Goal: Task Accomplishment & Management: Manage account settings

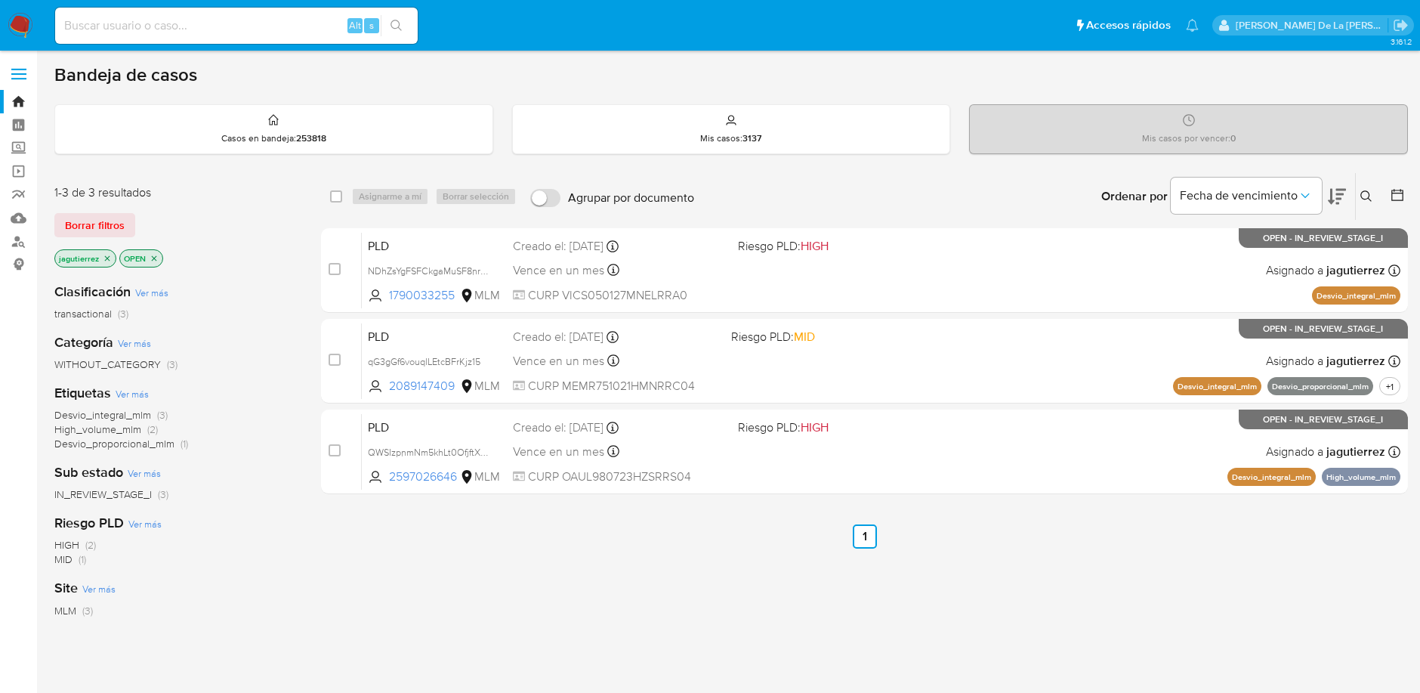
click at [110, 258] on icon "close-filter" at bounding box center [107, 258] width 9 height 9
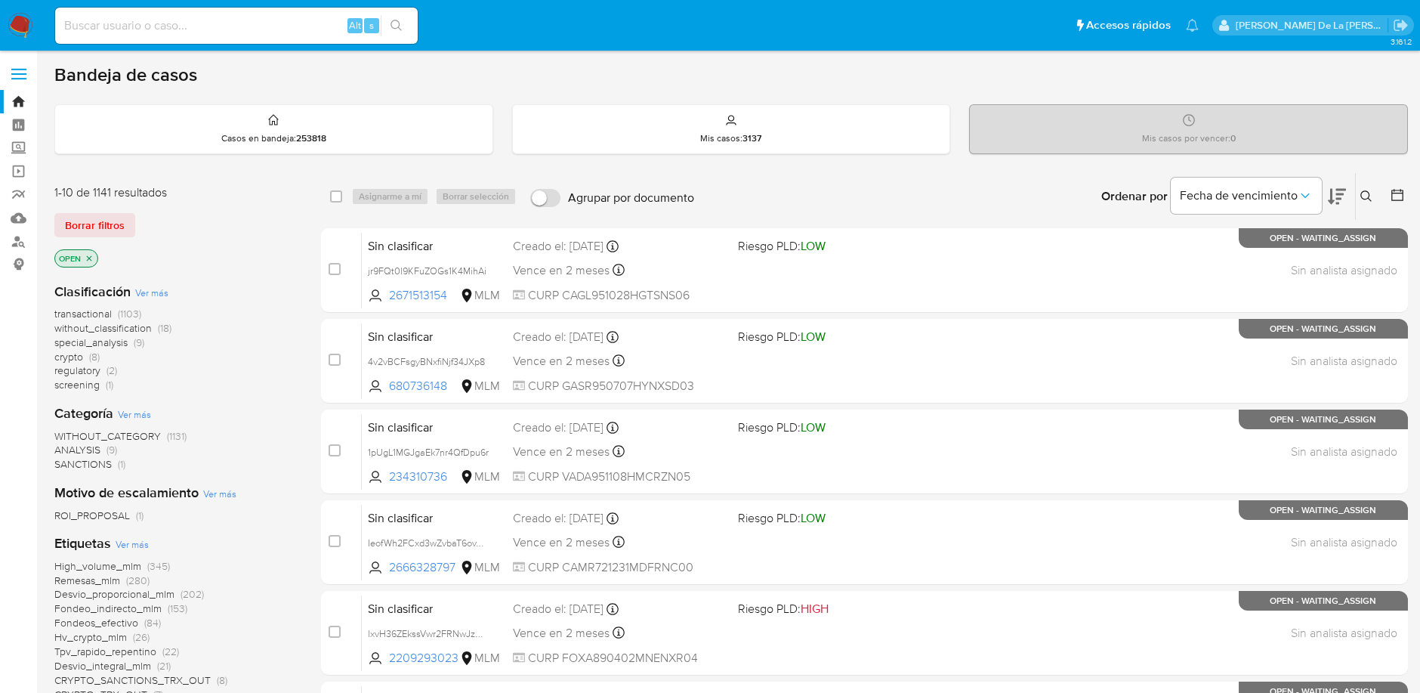
click at [71, 385] on span "screening" at bounding box center [76, 384] width 45 height 15
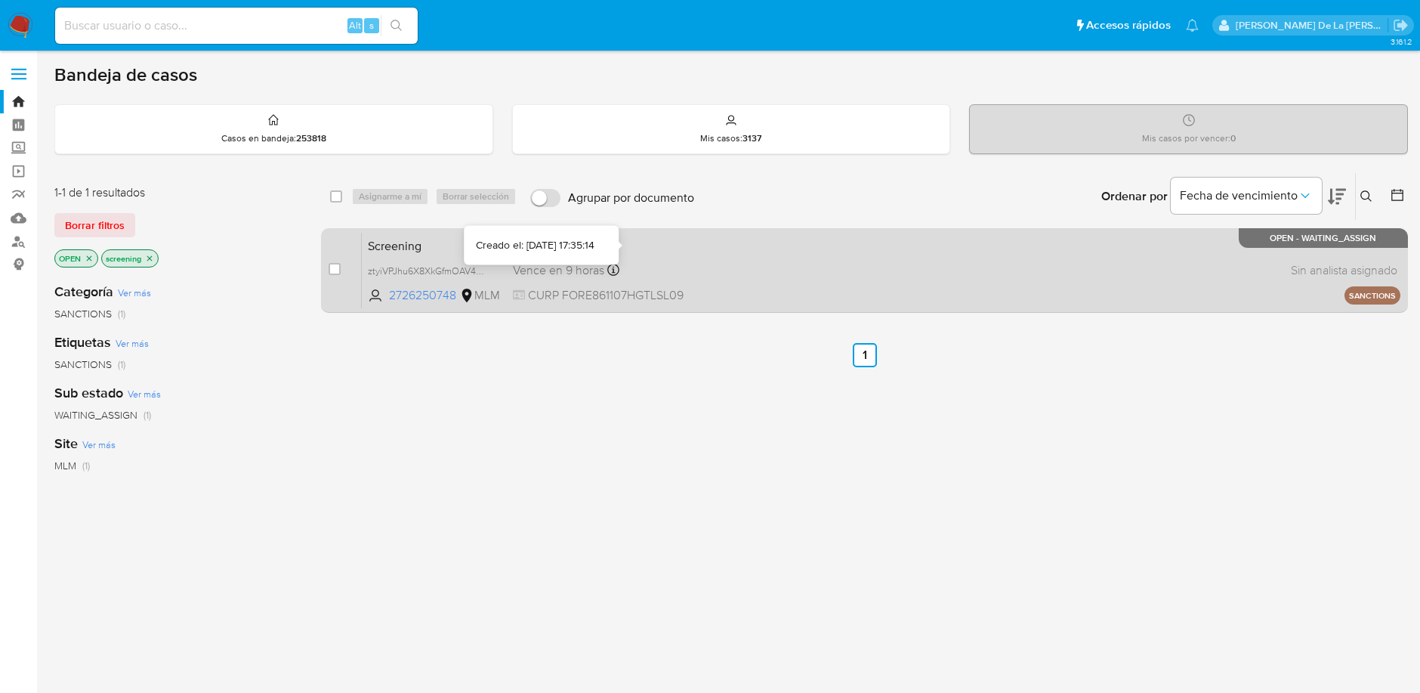
click at [746, 258] on div "Screening ztyiVPJhu6X8XkGfmOAV4UsW 2726250748 MLM Creado el: 01/10/2025 Creado …" at bounding box center [881, 270] width 1039 height 76
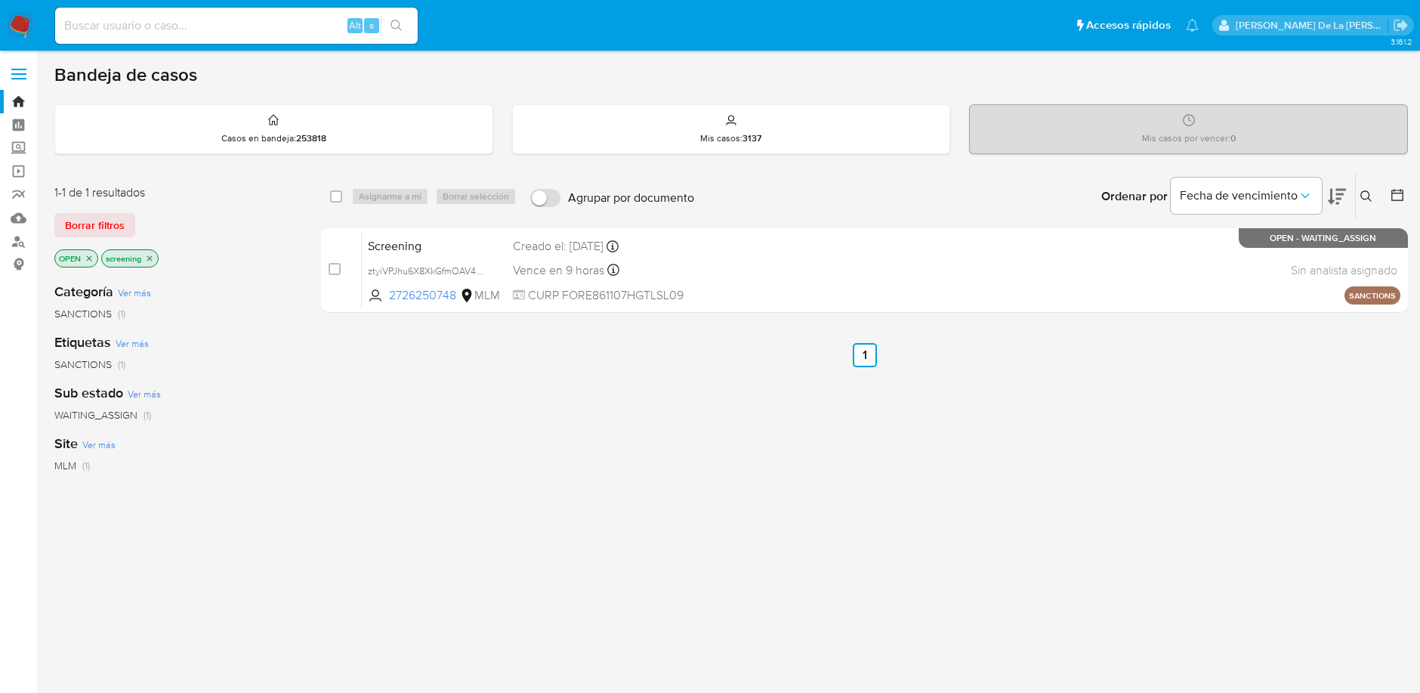
click at [17, 20] on img at bounding box center [21, 26] width 26 height 26
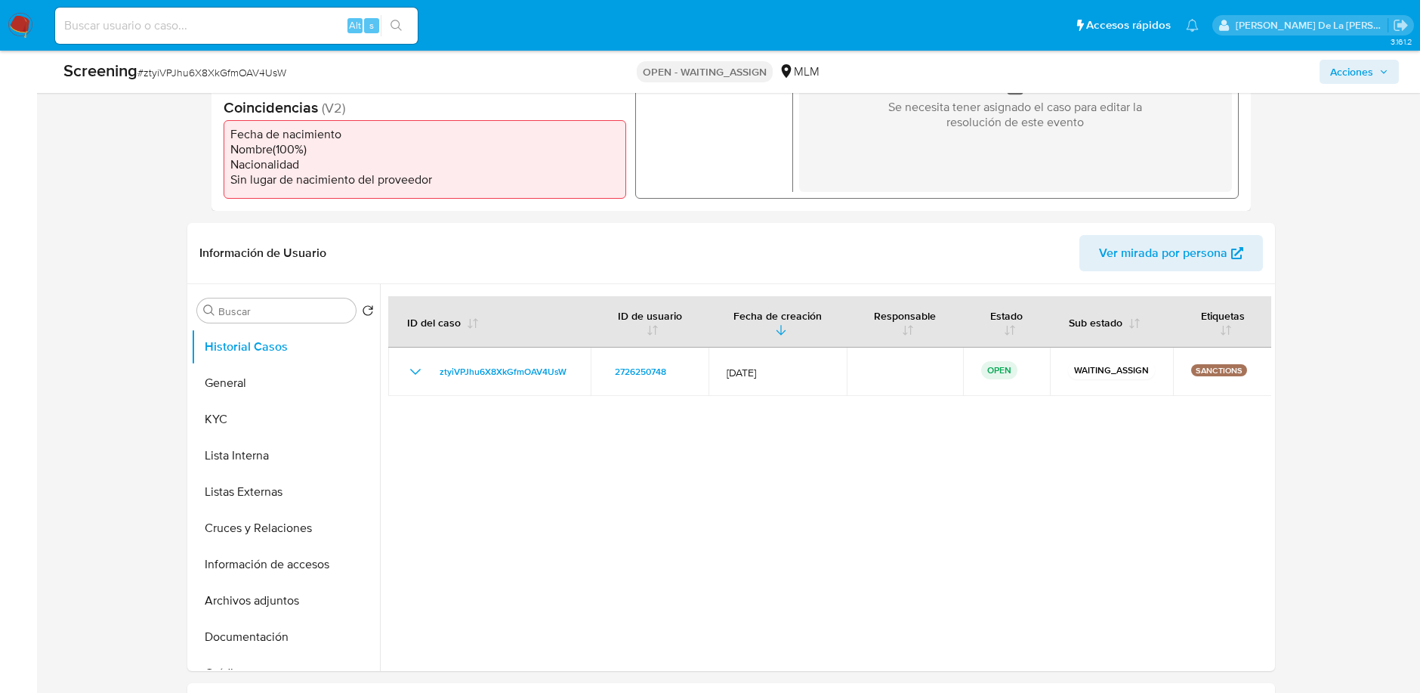
select select "10"
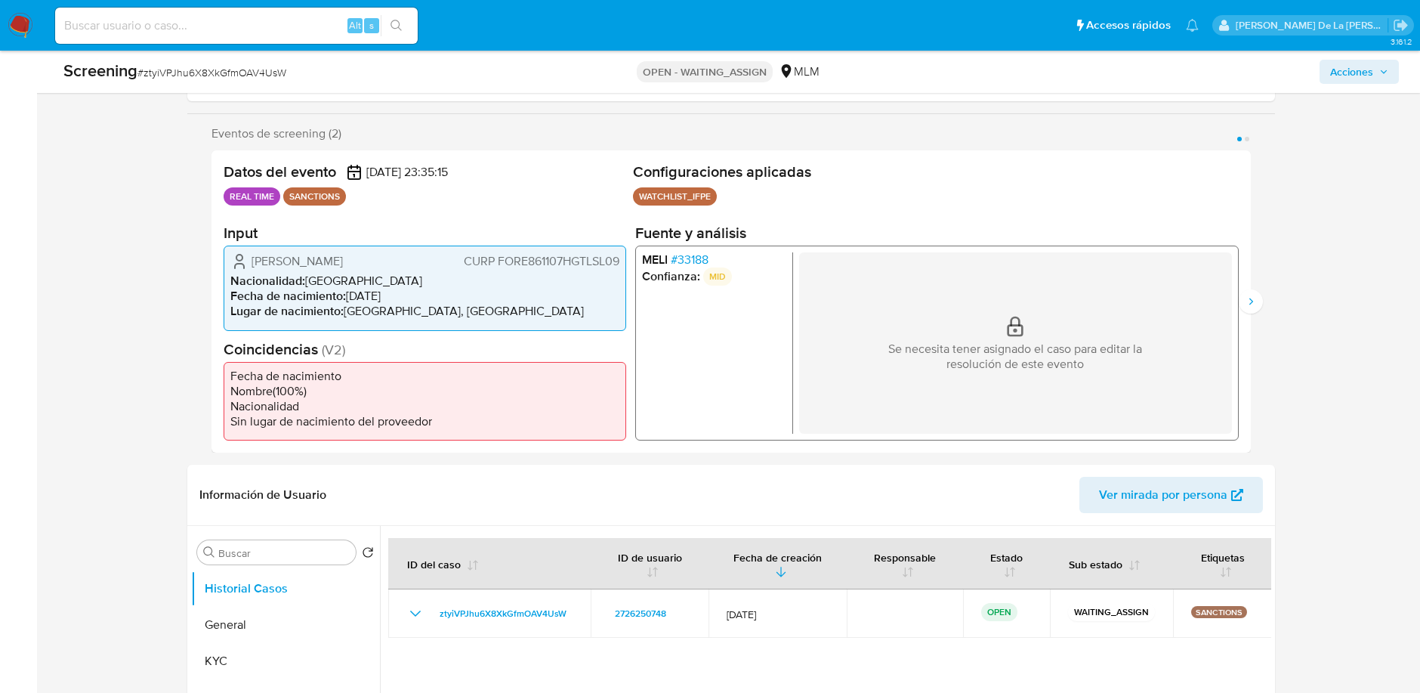
scroll to position [236, 0]
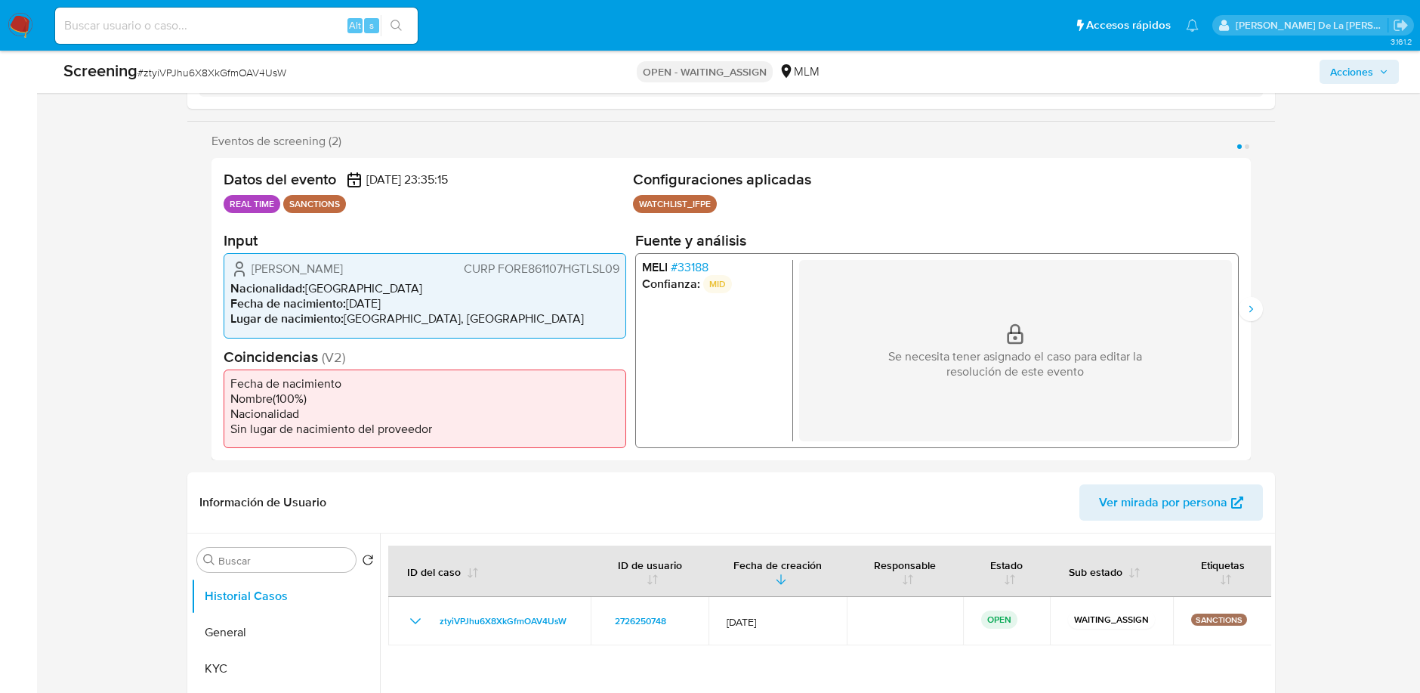
click at [694, 261] on span "# 33188" at bounding box center [690, 267] width 38 height 15
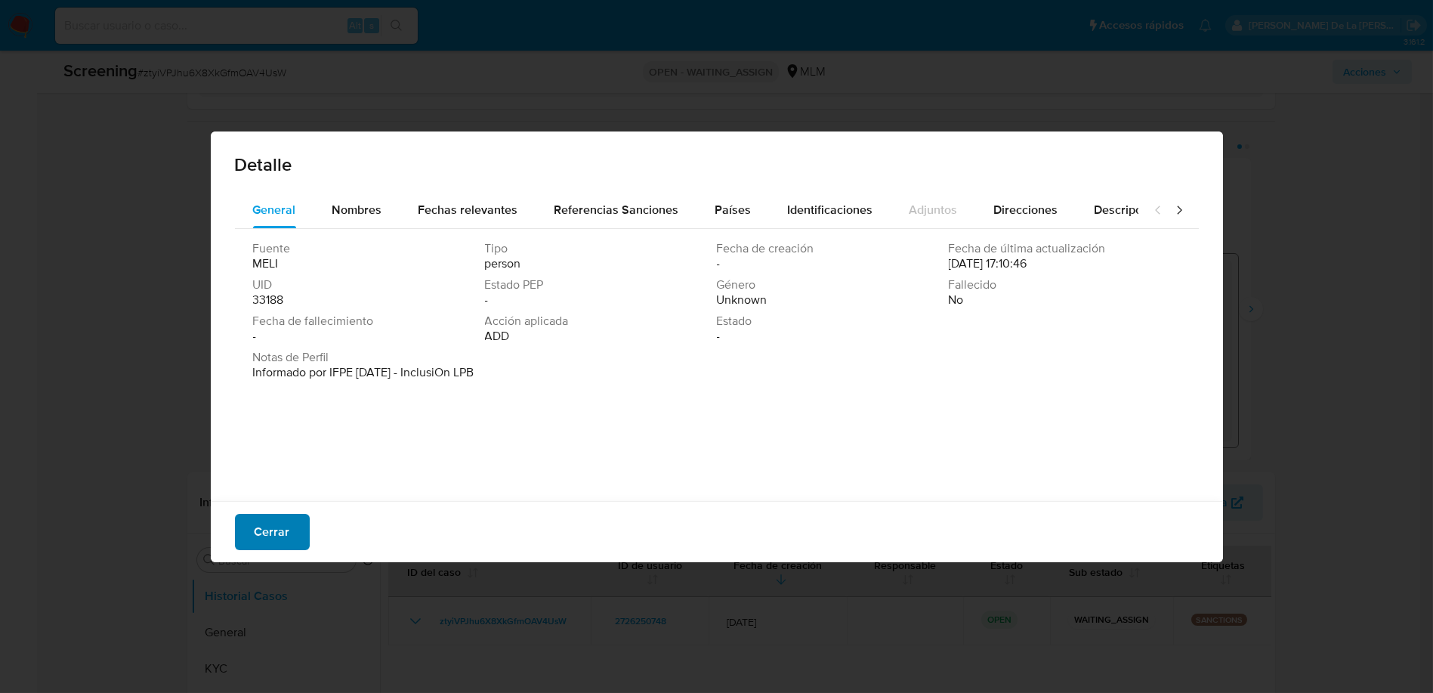
click at [283, 537] on span "Cerrar" at bounding box center [273, 531] width 36 height 33
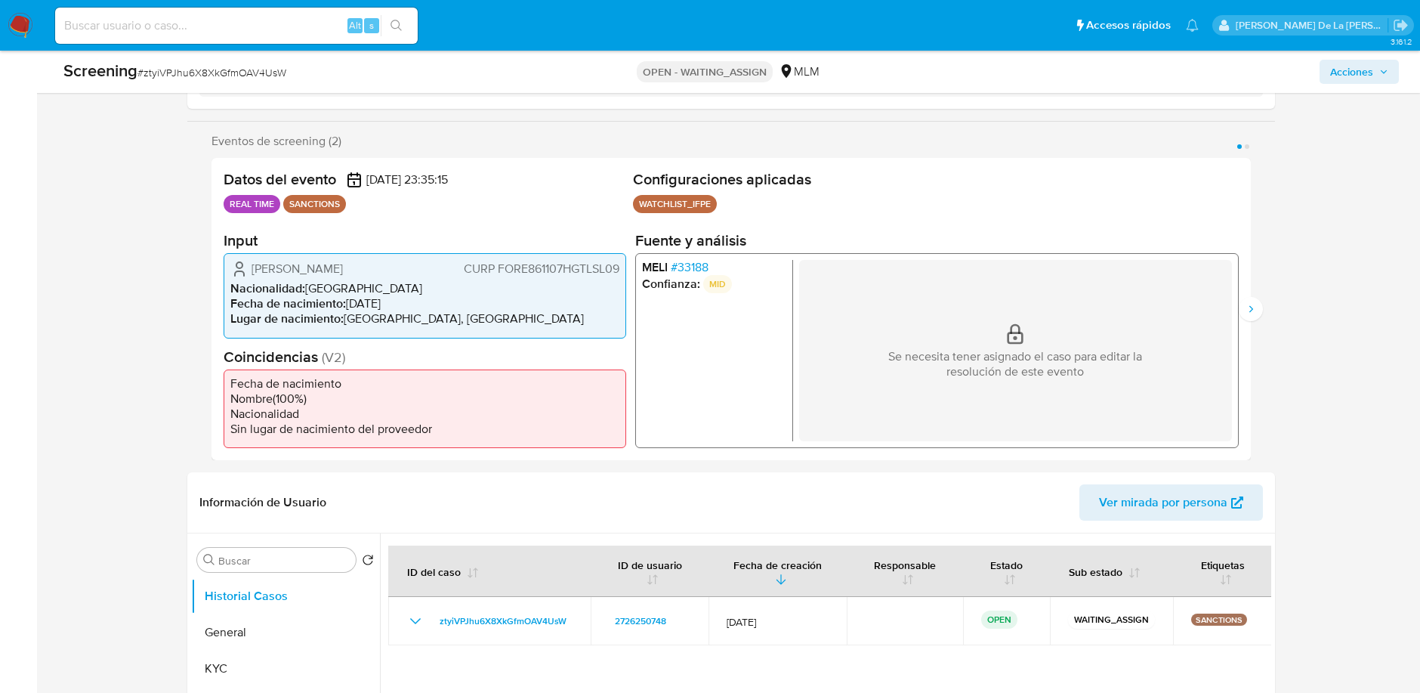
click at [228, 65] on span "# ztyiVPJhu6X8XkGfmOAV4UsW" at bounding box center [211, 72] width 149 height 15
copy span "ztyiVPJhu6X8XkGfmOAV4UsW"
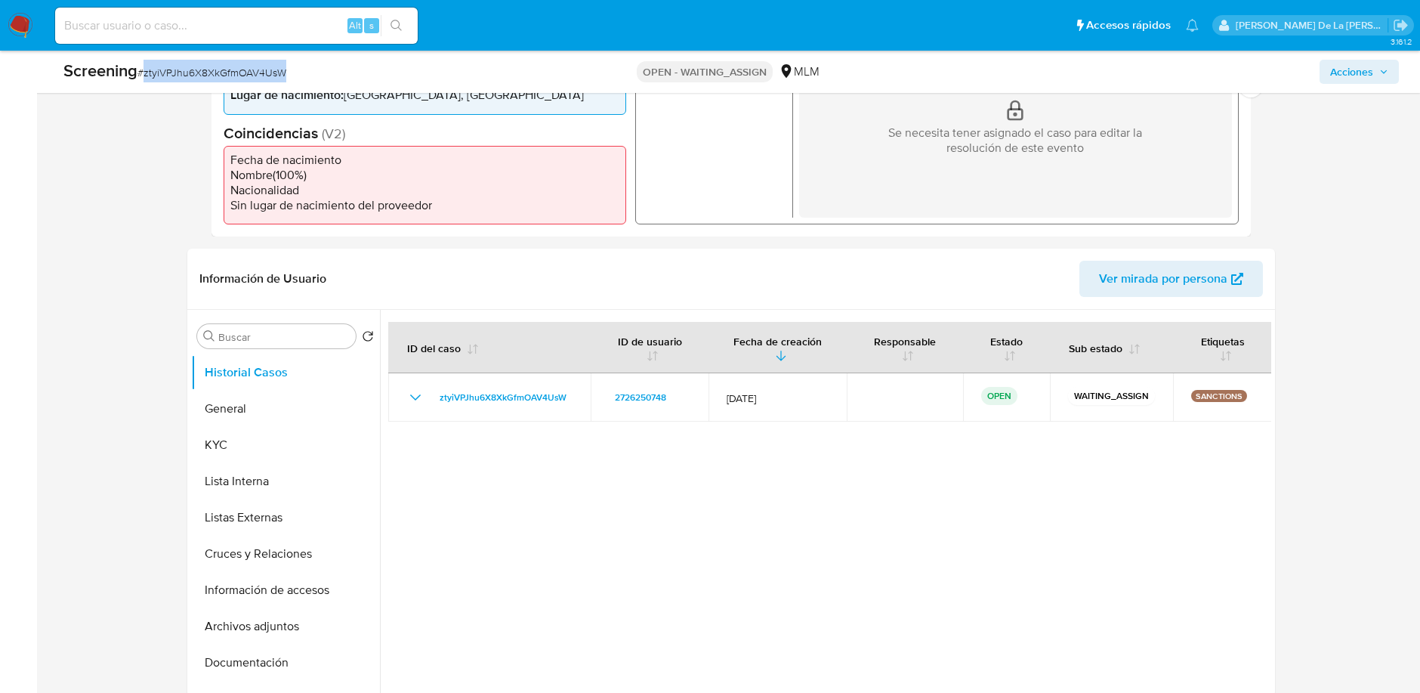
scroll to position [477, 0]
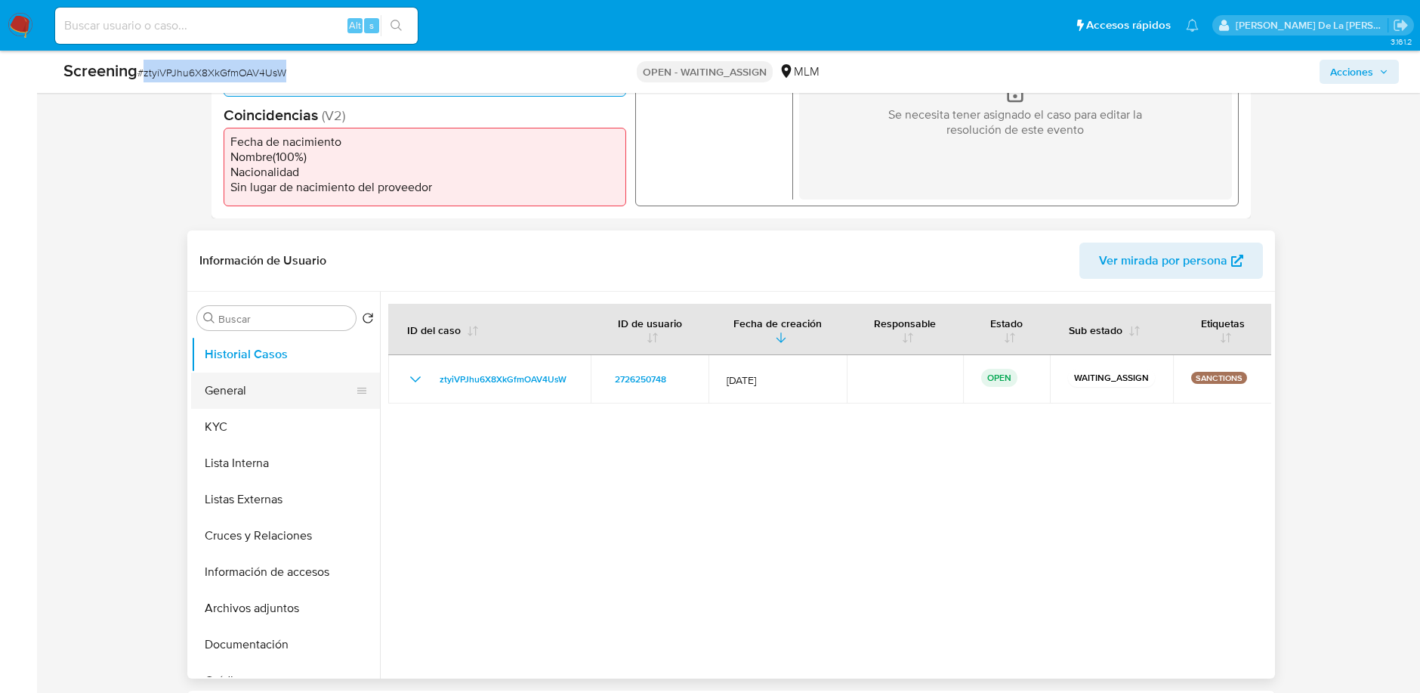
click at [289, 381] on button "General" at bounding box center [279, 390] width 177 height 36
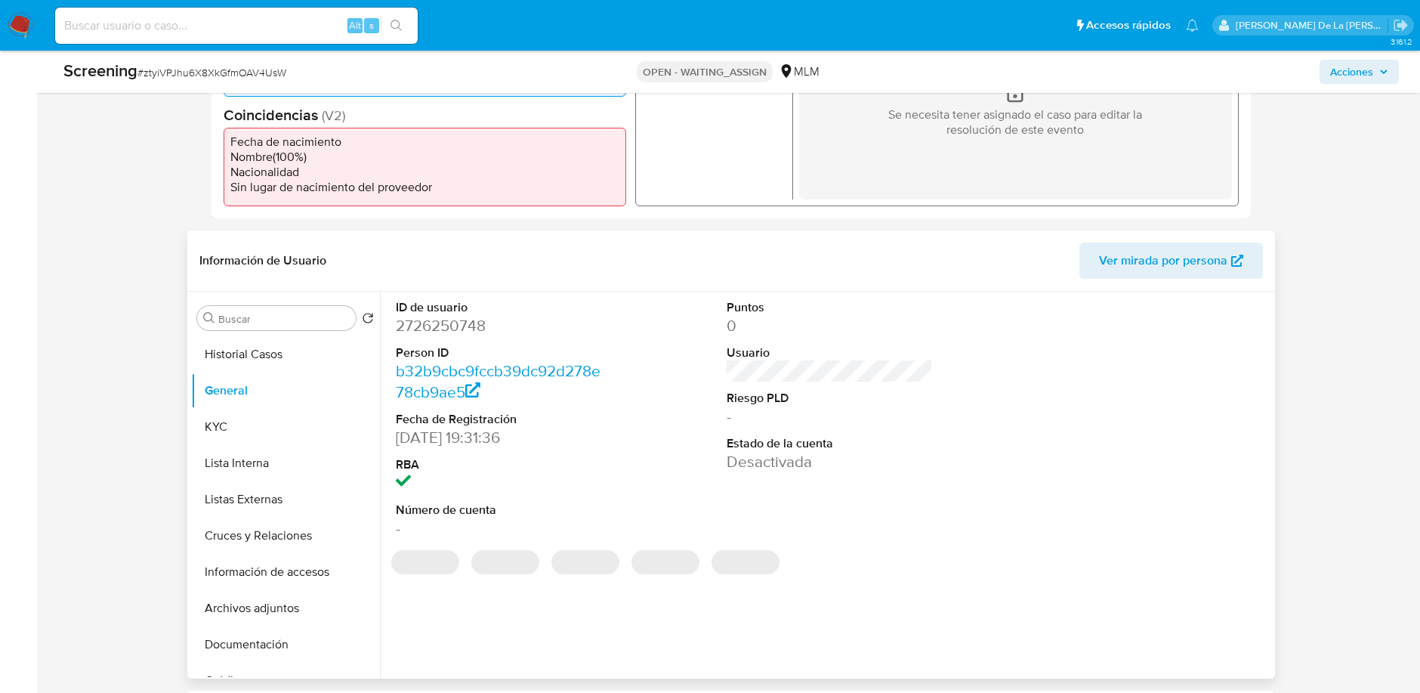
click at [423, 325] on dd "2726250748" at bounding box center [498, 325] width 205 height 21
copy dd "2726250748"
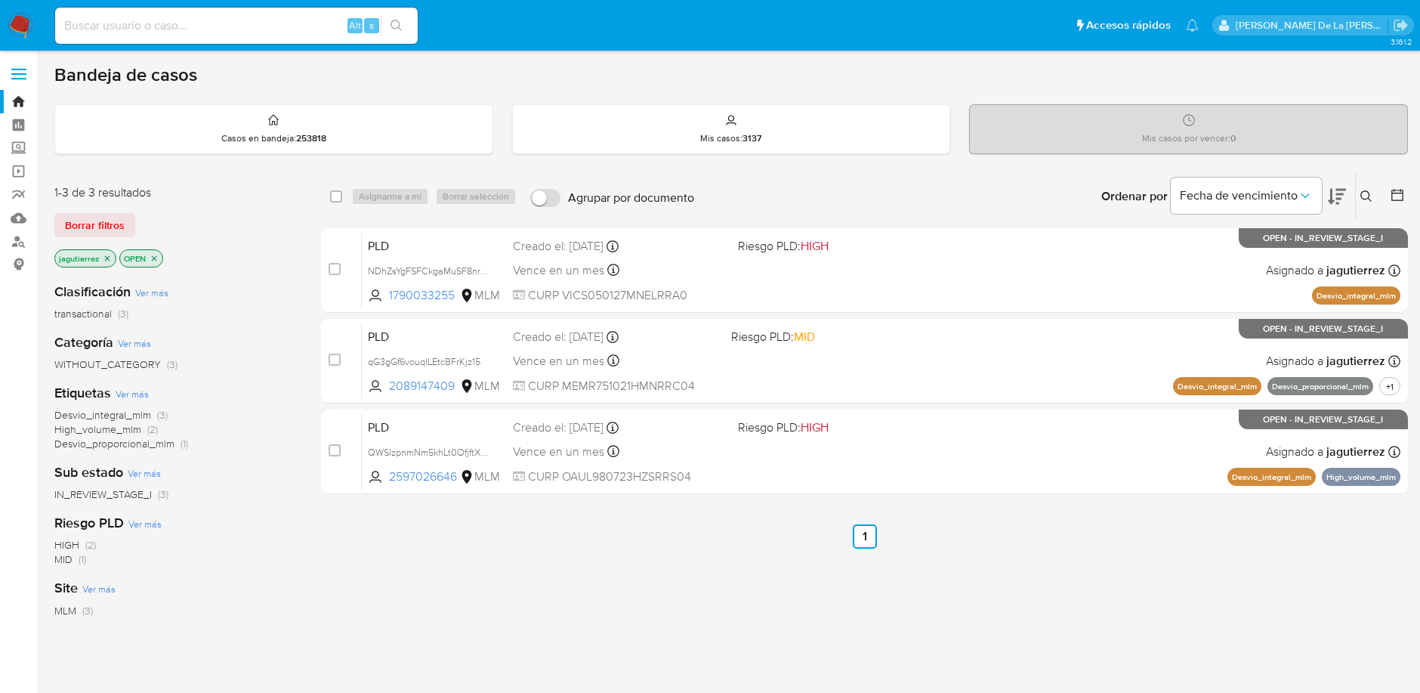
click at [1372, 202] on button at bounding box center [1368, 196] width 25 height 18
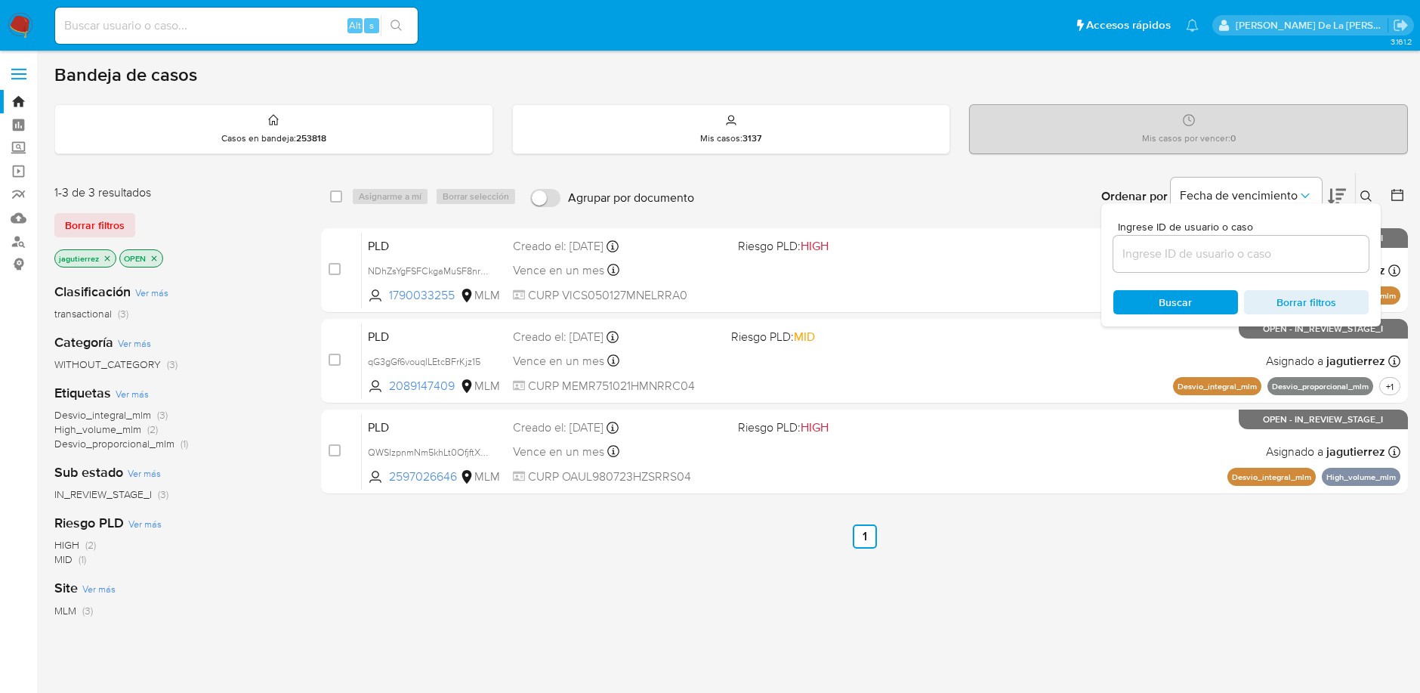
click at [1178, 255] on input at bounding box center [1240, 254] width 255 height 20
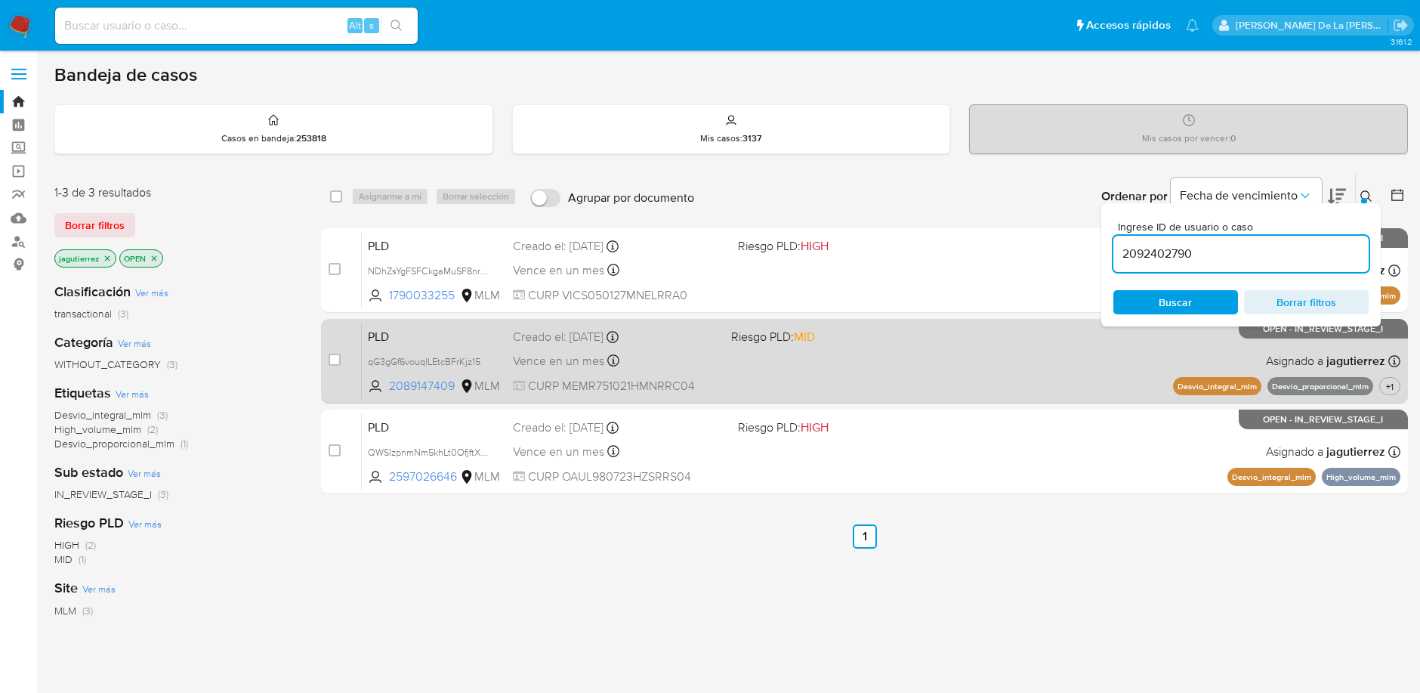
type input "2092402790"
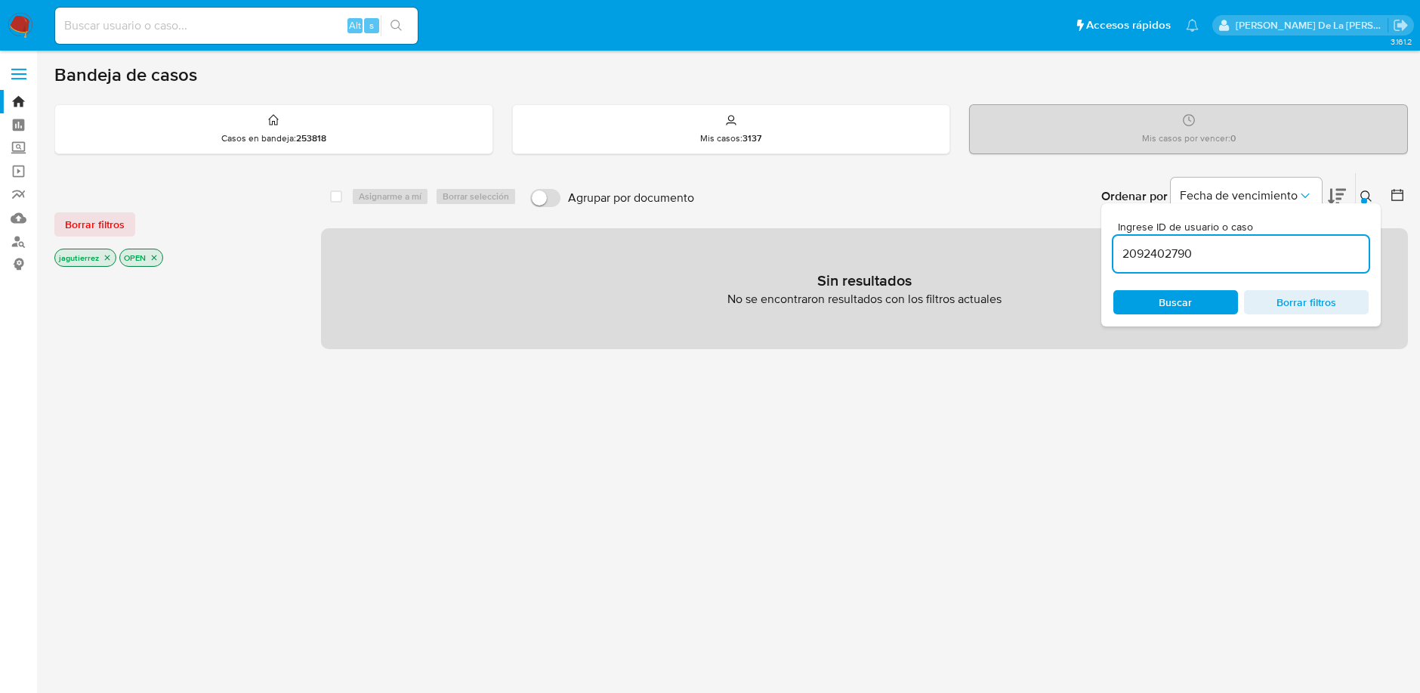
click at [107, 249] on p "jagutierrez" at bounding box center [85, 257] width 60 height 17
click at [103, 253] on icon "close-filter" at bounding box center [107, 257] width 9 height 9
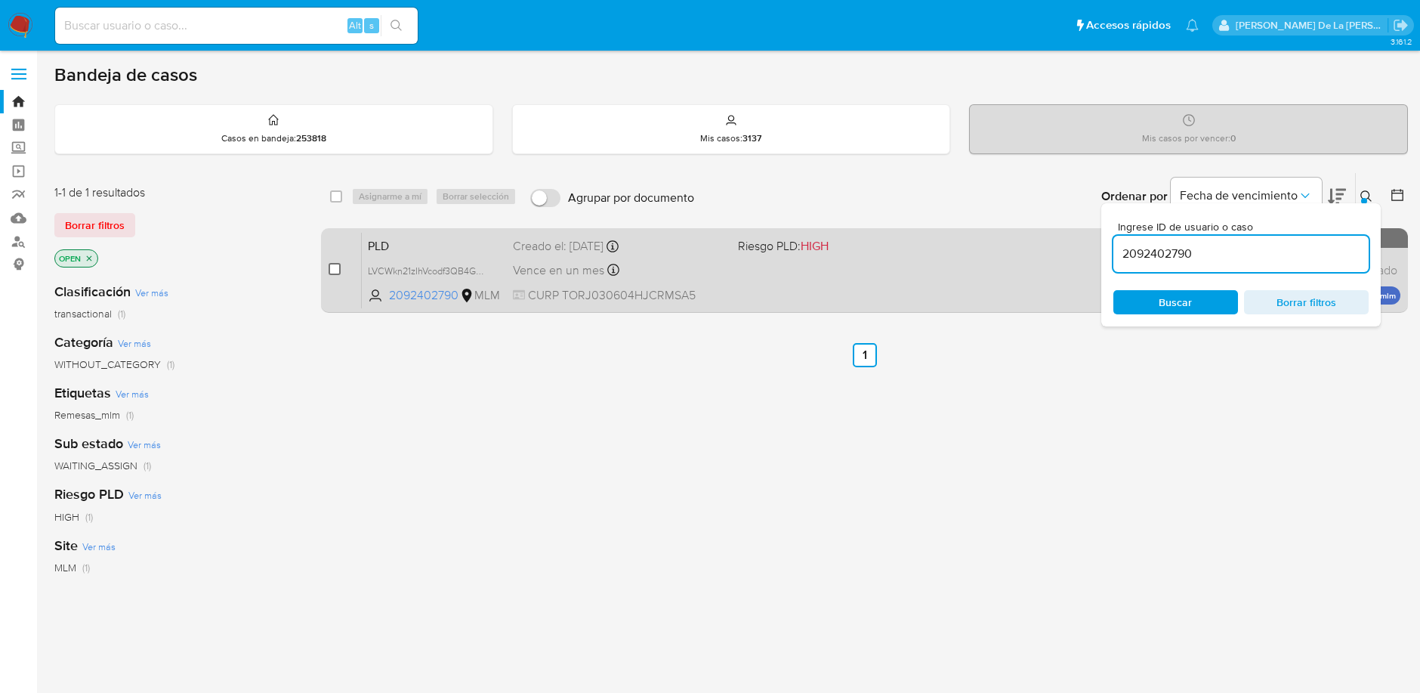
click at [340, 267] on input "checkbox" at bounding box center [335, 269] width 12 height 12
checkbox input "true"
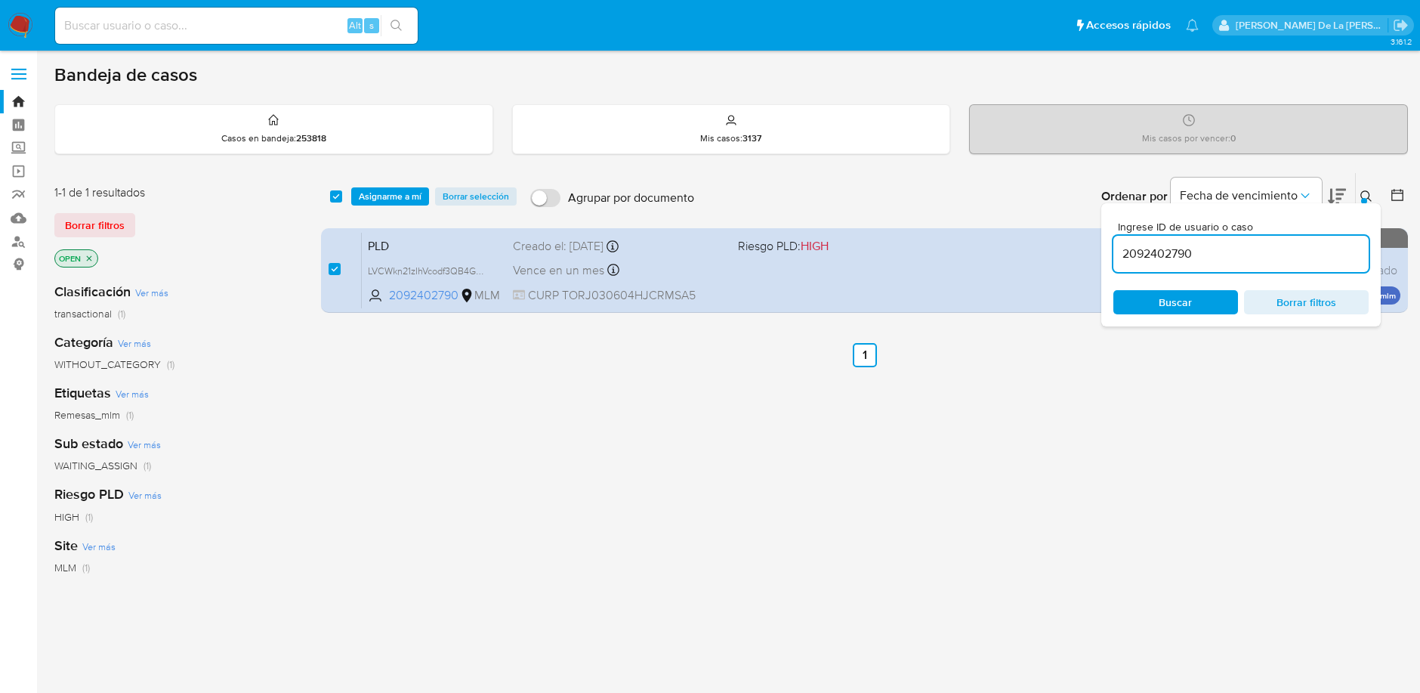
click at [1165, 240] on div "2092402790" at bounding box center [1240, 254] width 255 height 36
click at [1166, 249] on input "2092402790" at bounding box center [1240, 254] width 255 height 20
paste input "1565665417"
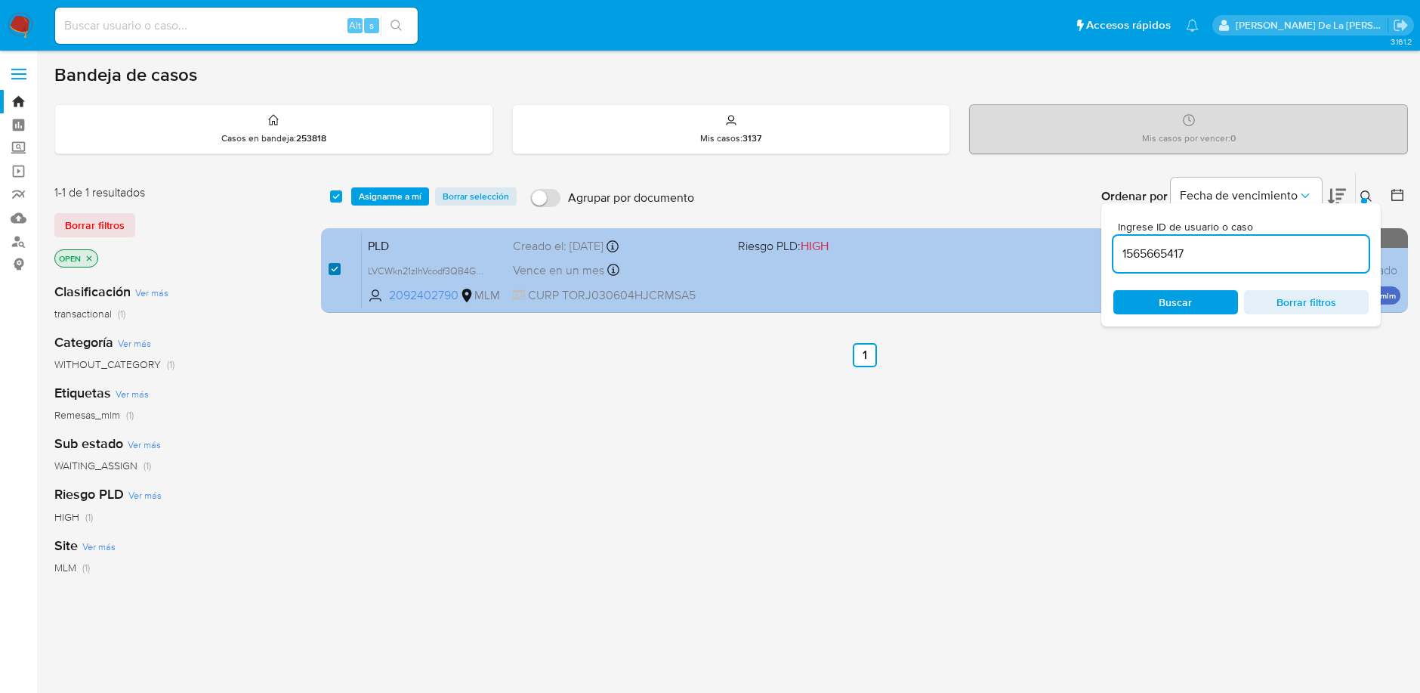
type input "1565665417"
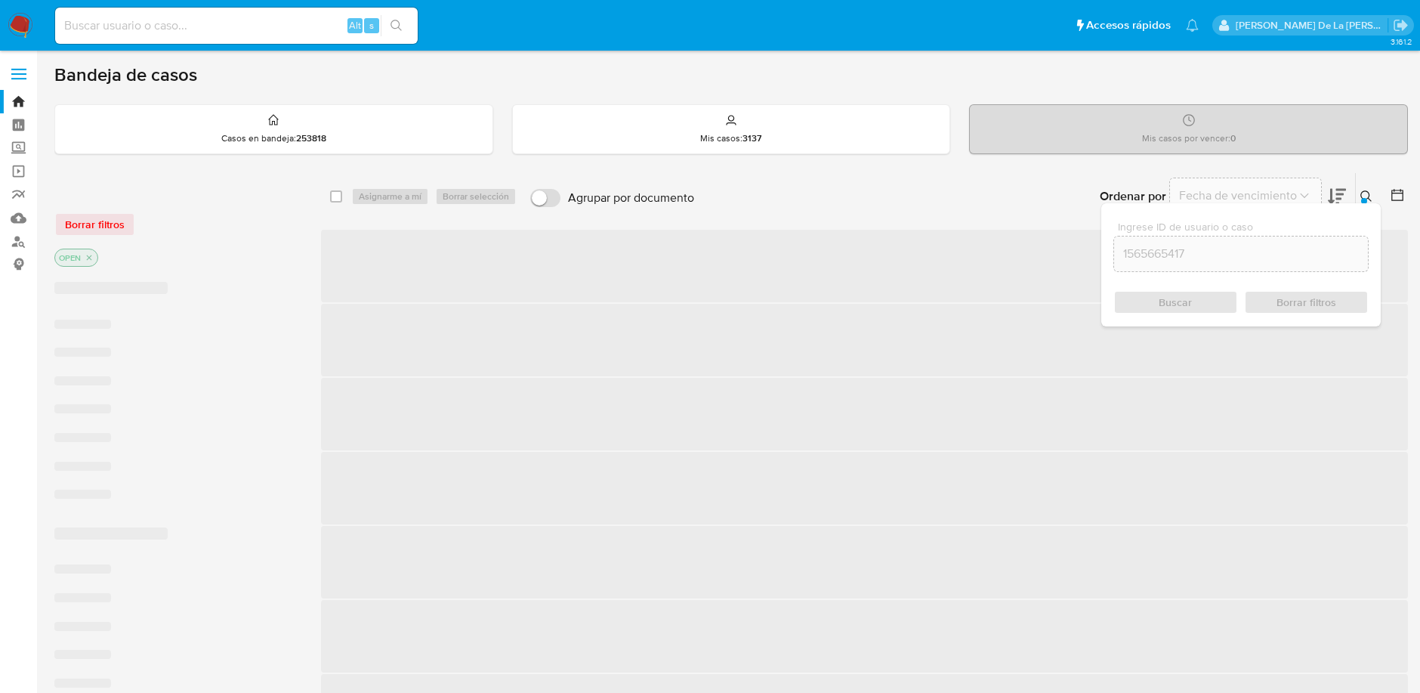
checkbox input "false"
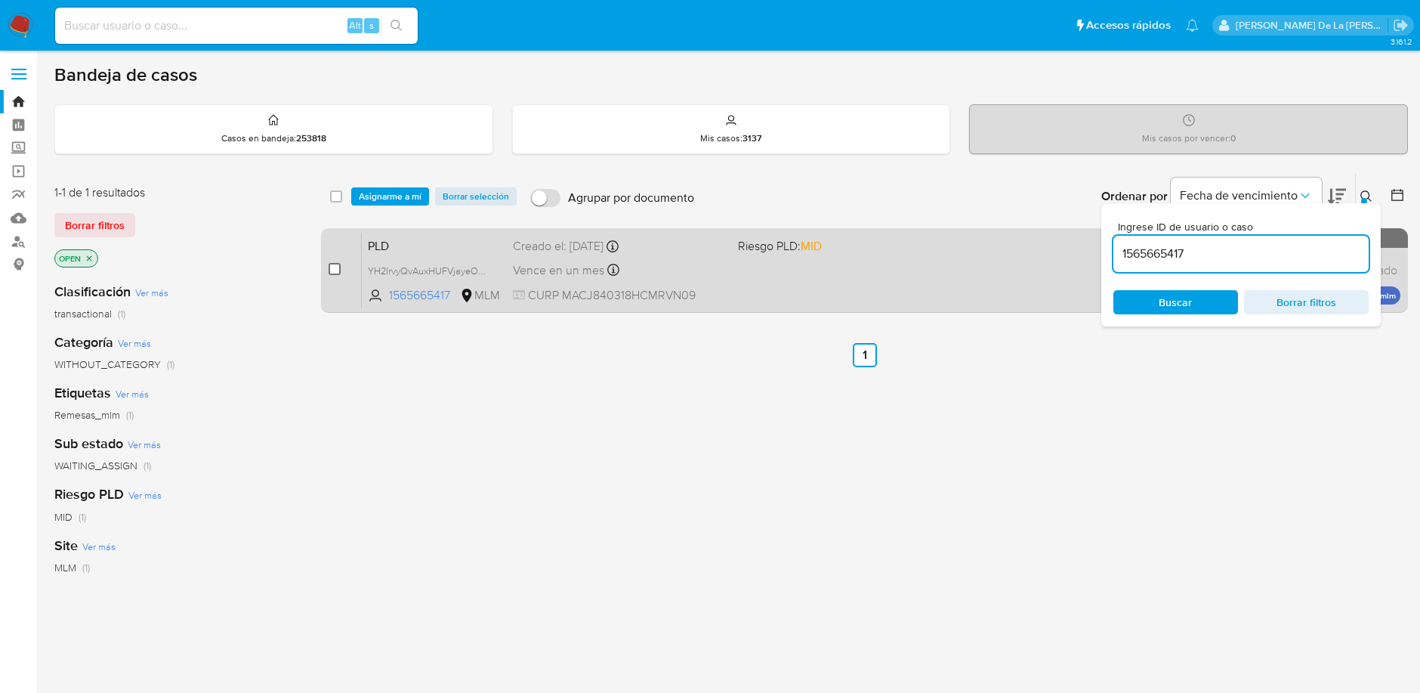
click at [329, 263] on input "checkbox" at bounding box center [335, 269] width 12 height 12
checkbox input "true"
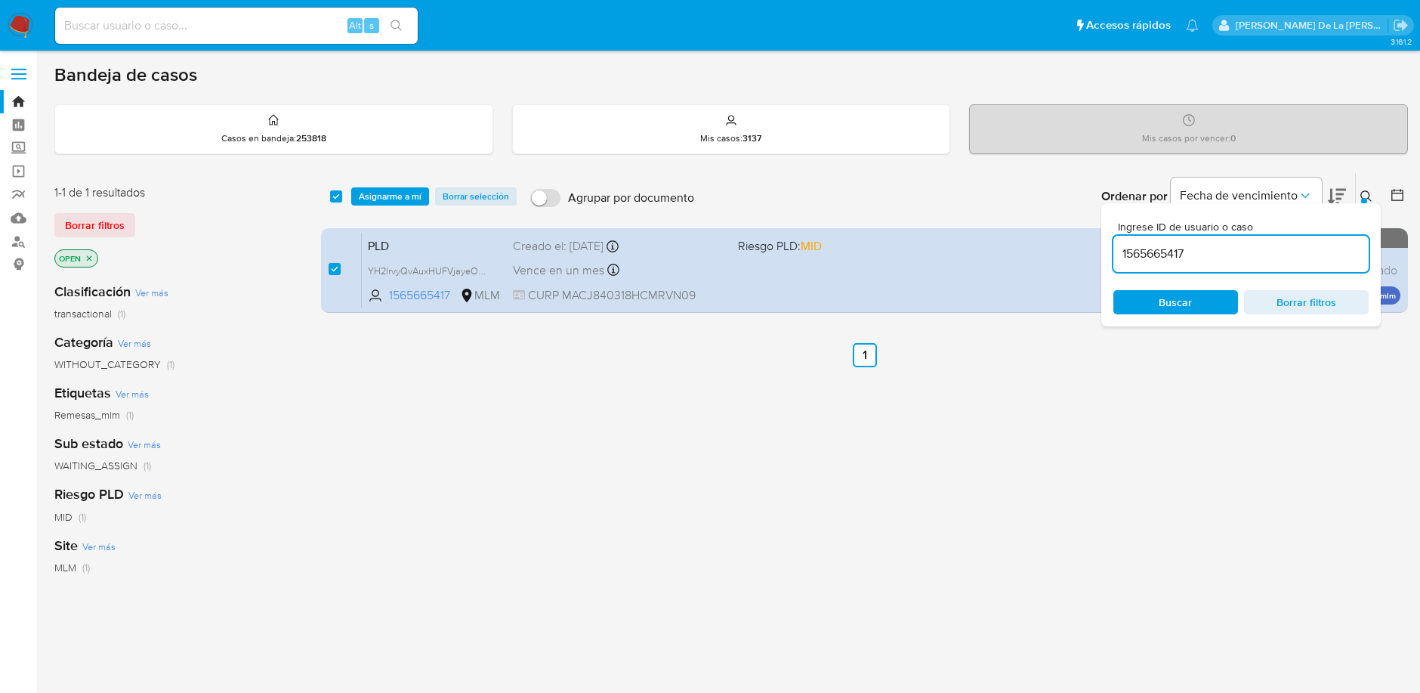
click at [1161, 249] on input "1565665417" at bounding box center [1240, 254] width 255 height 20
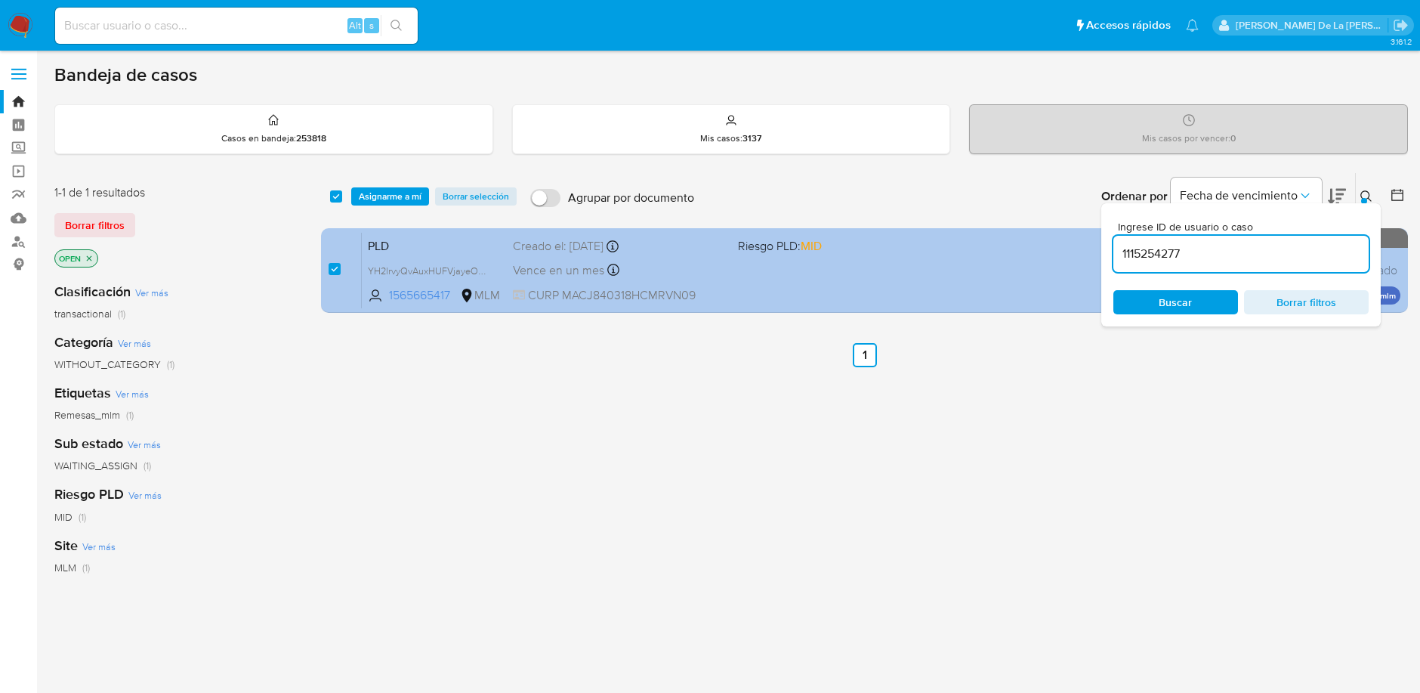
type input "1115254277"
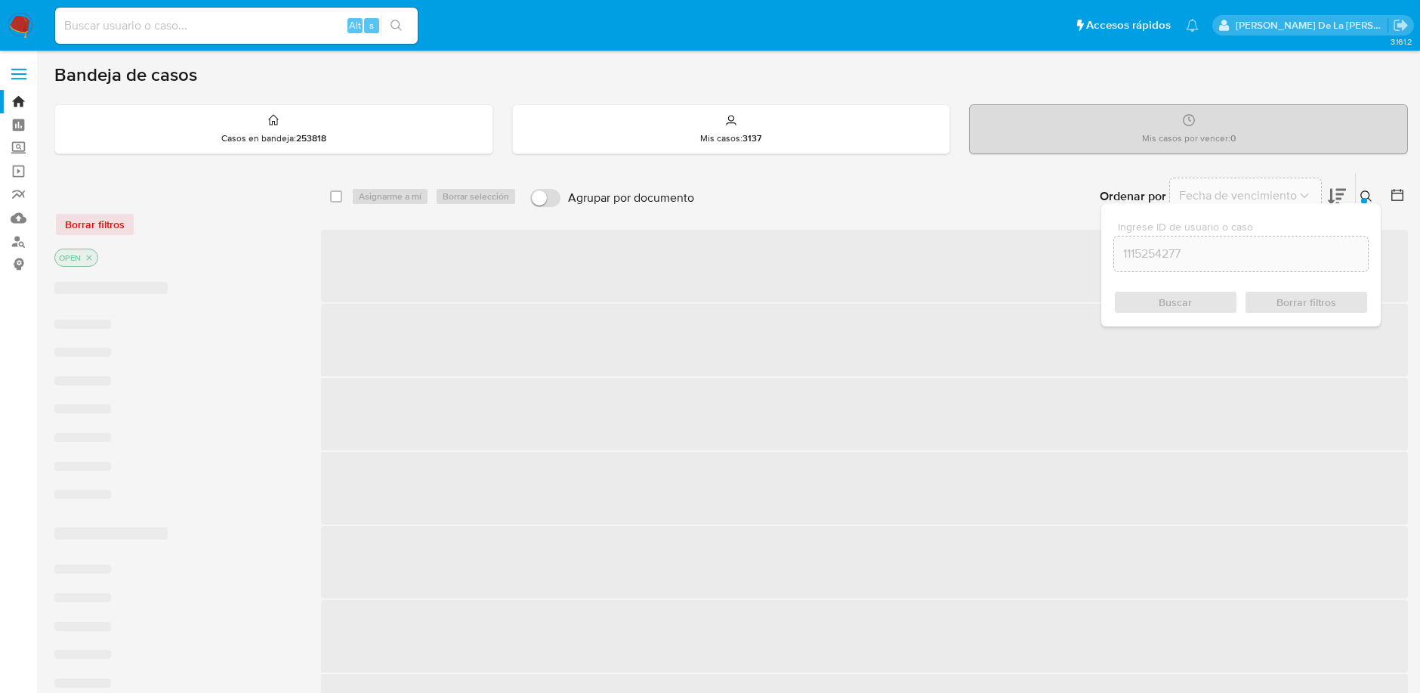
checkbox input "false"
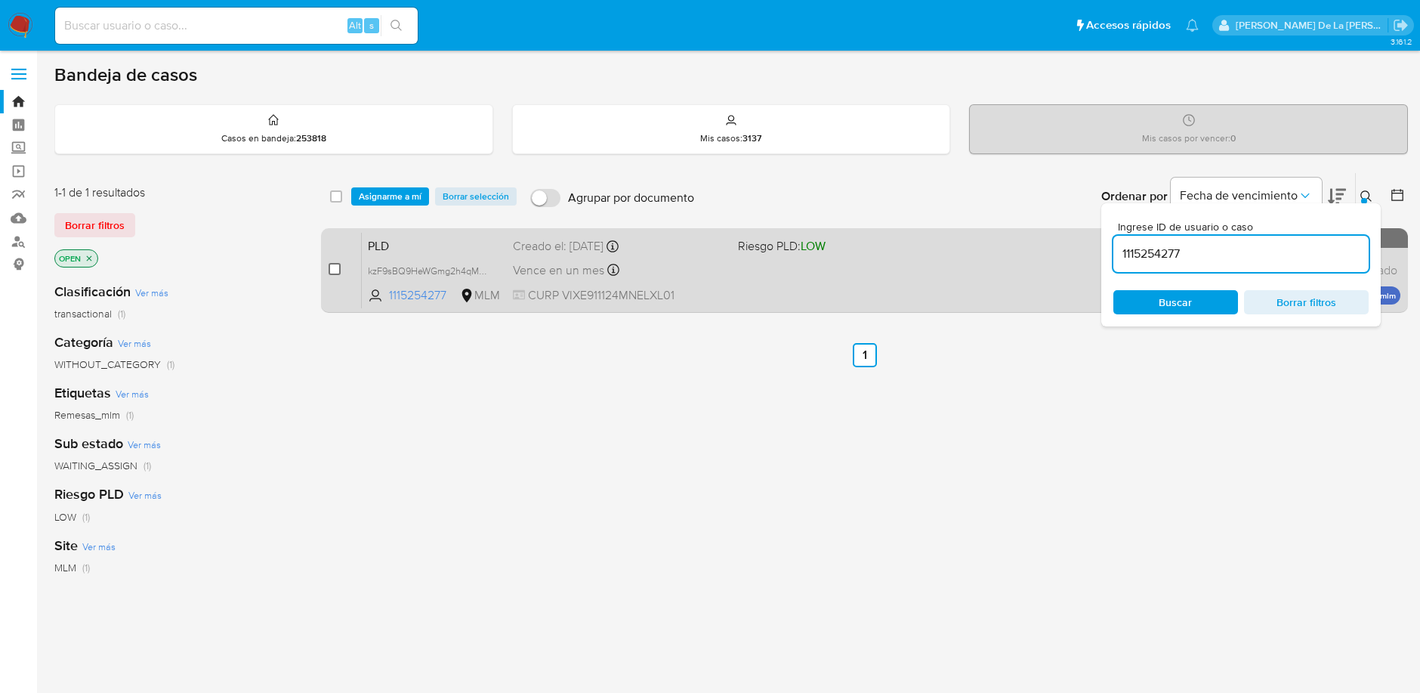
click at [333, 270] on input "checkbox" at bounding box center [335, 269] width 12 height 12
checkbox input "true"
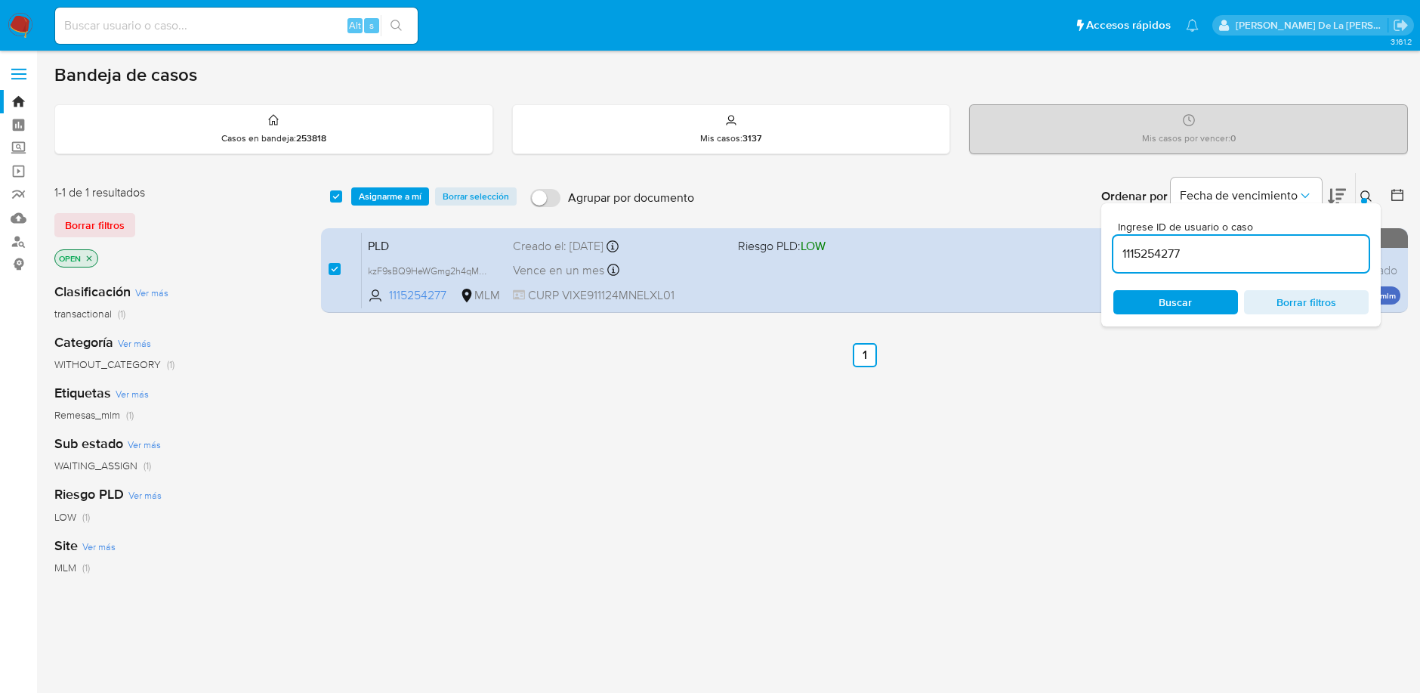
click at [1199, 259] on input "1115254277" at bounding box center [1240, 254] width 255 height 20
click at [1197, 259] on input "1115254277" at bounding box center [1240, 254] width 255 height 20
click at [1199, 258] on input "1115254277" at bounding box center [1240, 254] width 255 height 20
type input "107927443"
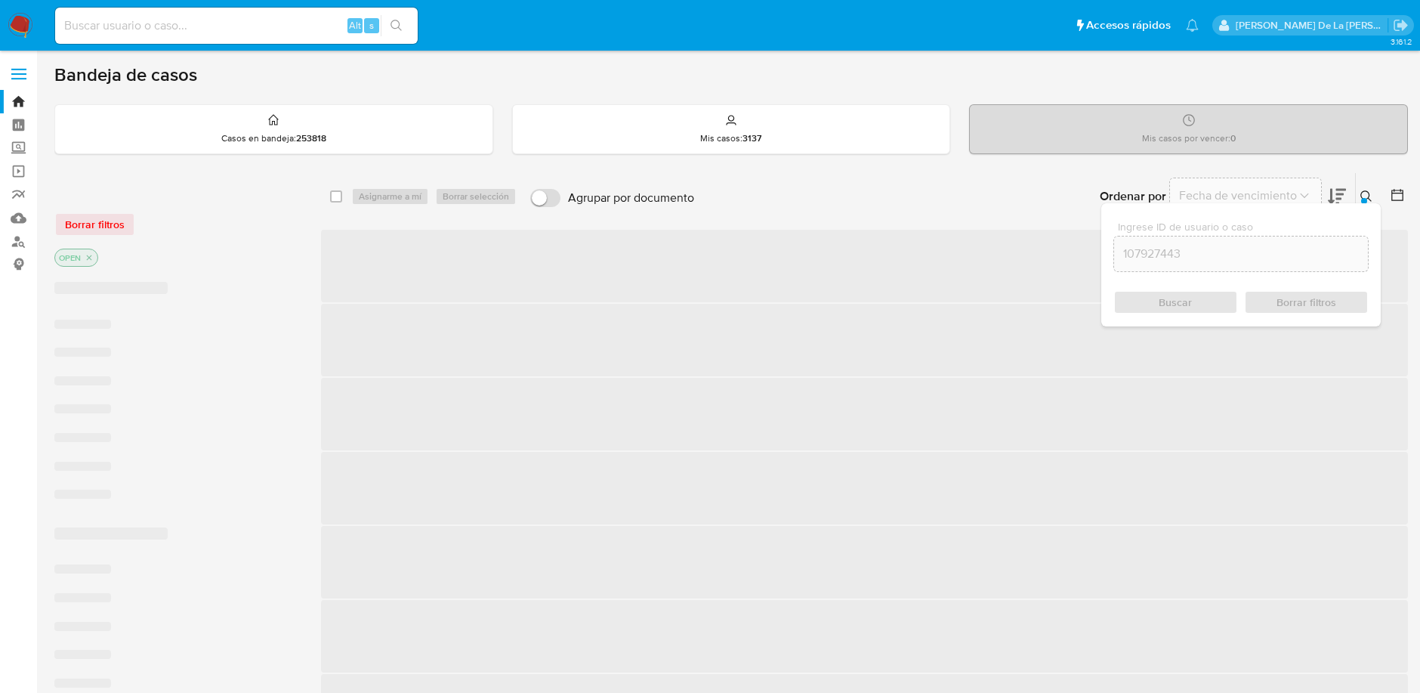
checkbox input "false"
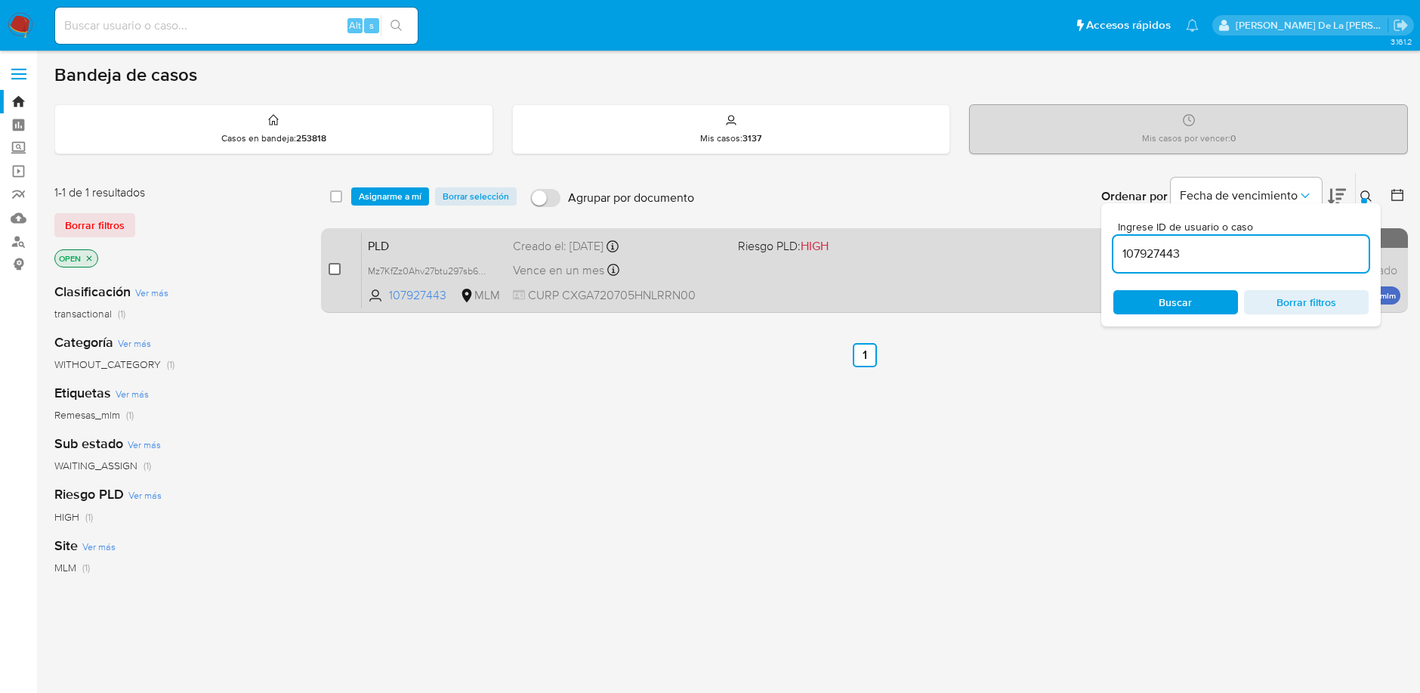
click at [338, 264] on input "checkbox" at bounding box center [335, 269] width 12 height 12
checkbox input "true"
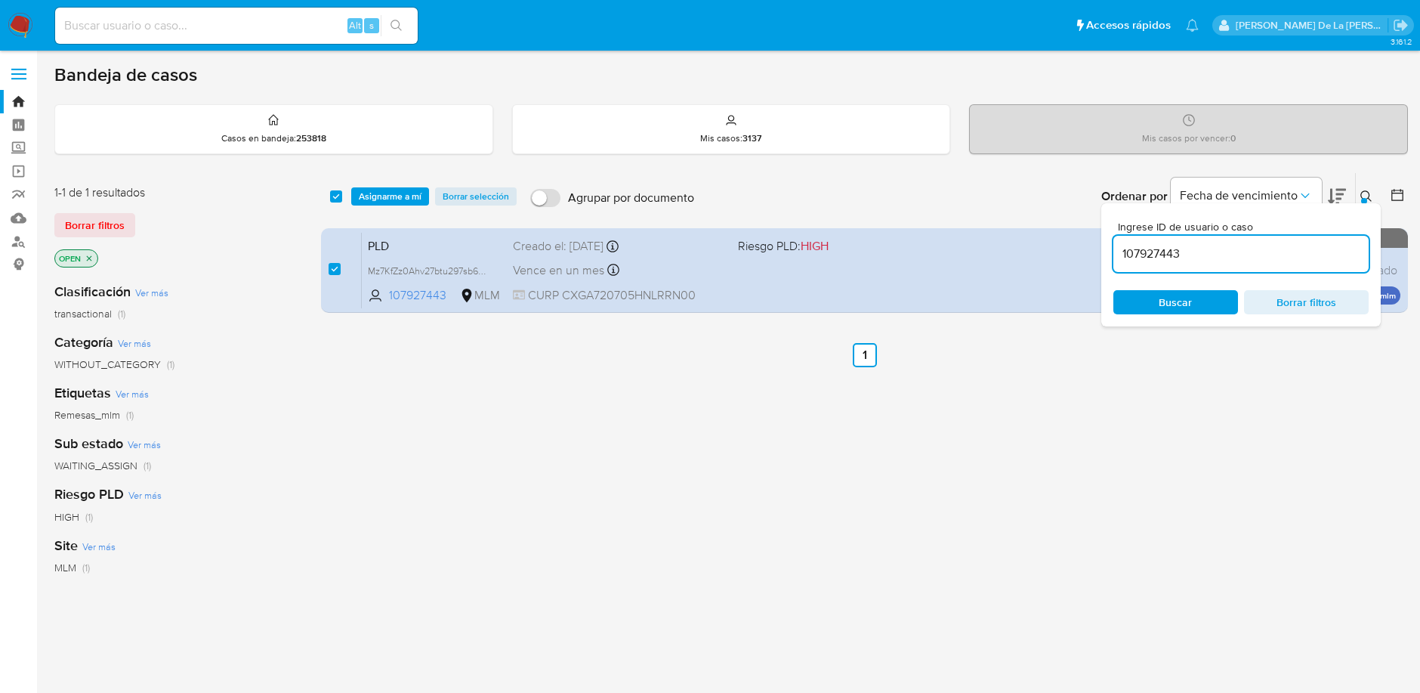
click at [1159, 253] on input "107927443" at bounding box center [1240, 254] width 255 height 20
type input "307807075"
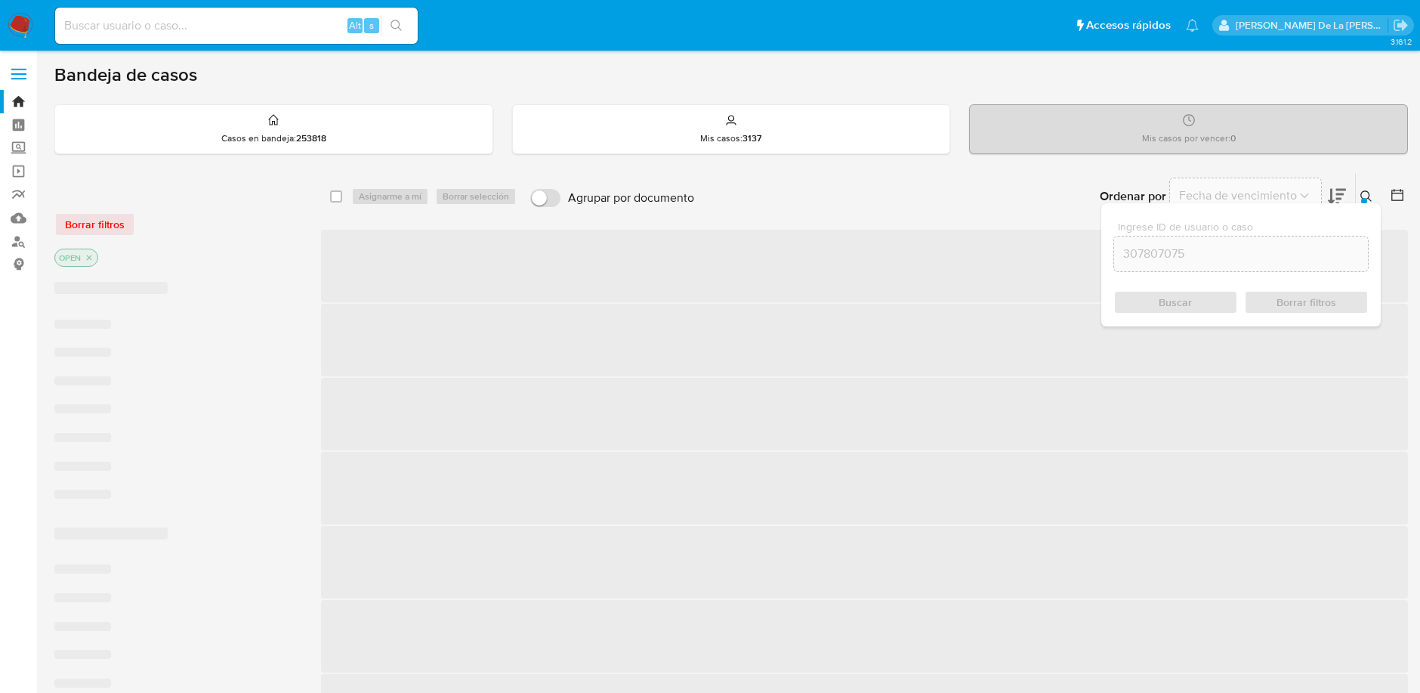
checkbox input "false"
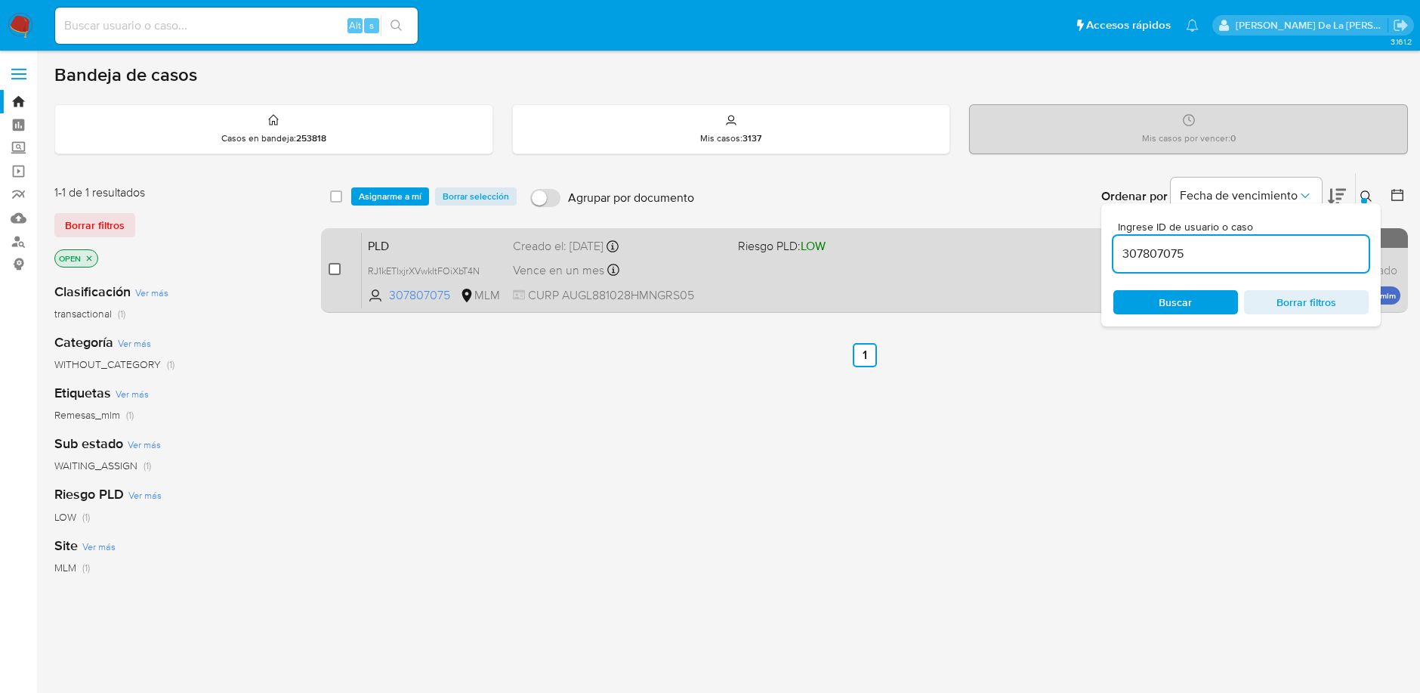
click at [334, 268] on input "checkbox" at bounding box center [335, 269] width 12 height 12
checkbox input "true"
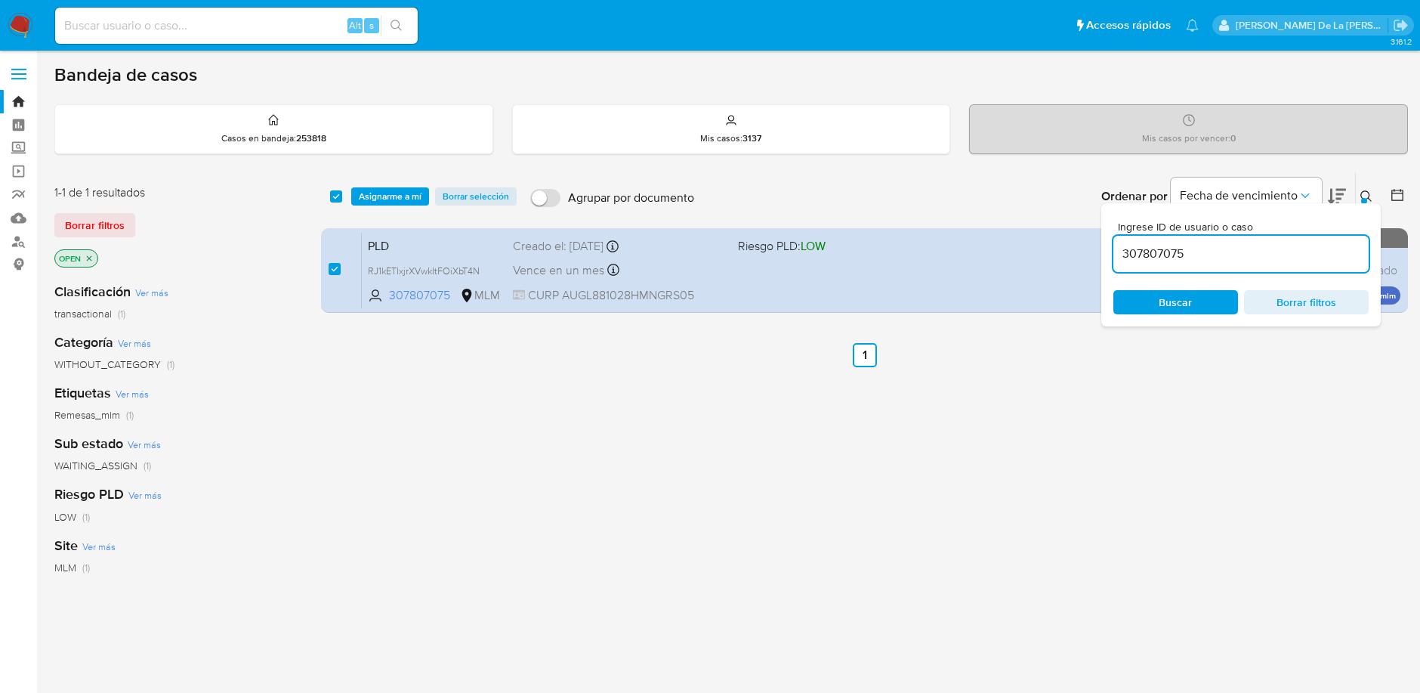
click at [1151, 253] on input "307807075" at bounding box center [1240, 254] width 255 height 20
click at [1150, 253] on input "307807075" at bounding box center [1240, 254] width 255 height 20
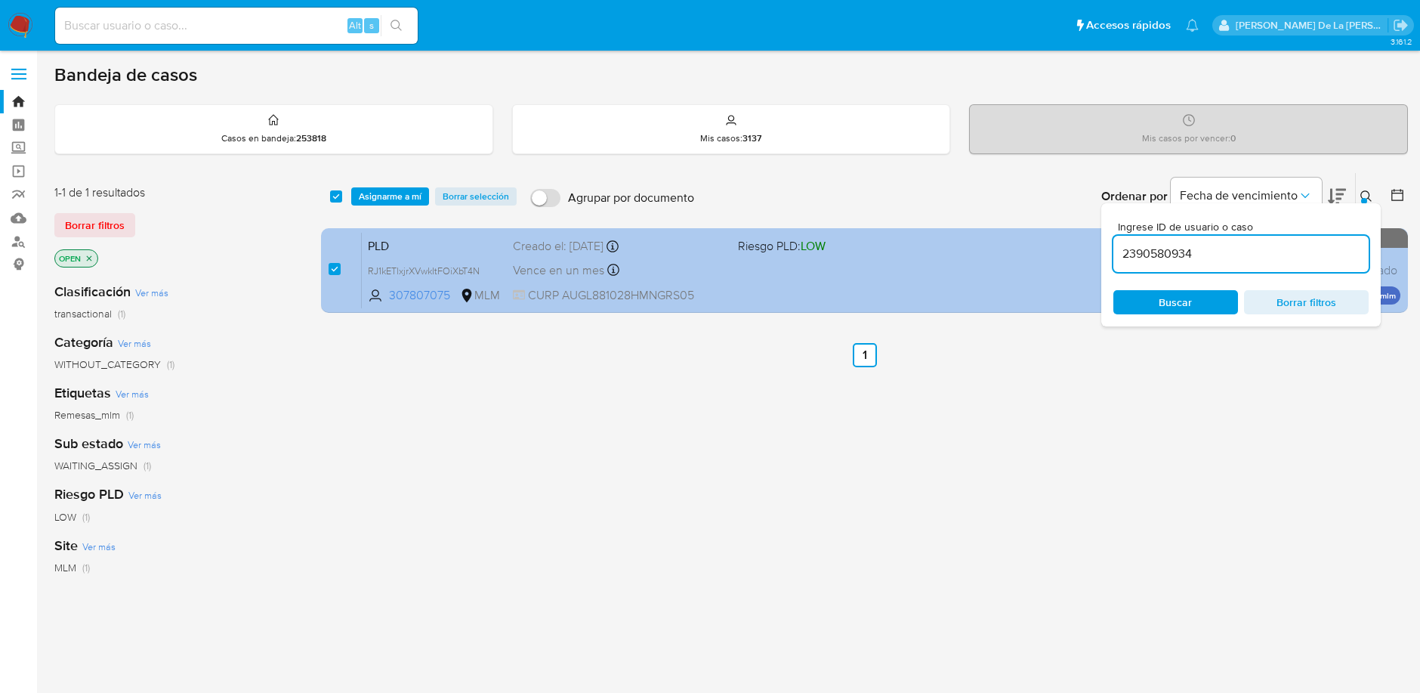
type input "2390580934"
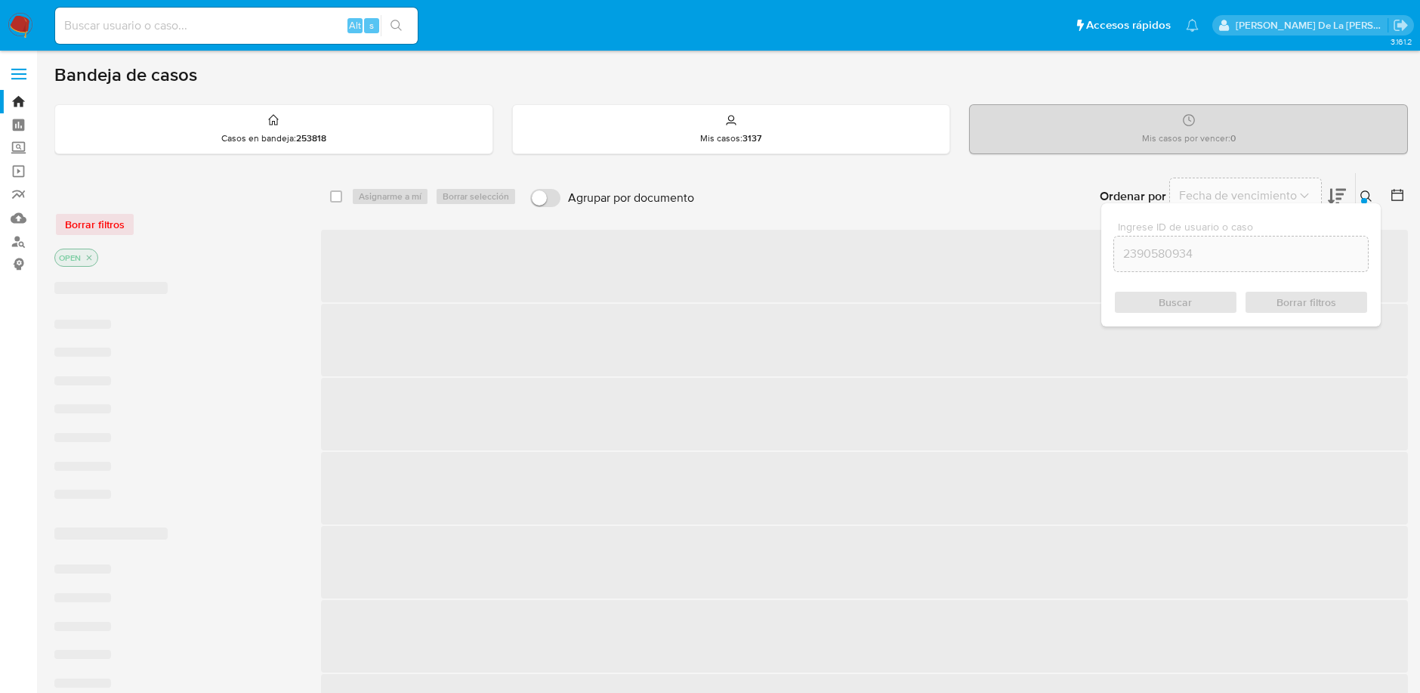
checkbox input "false"
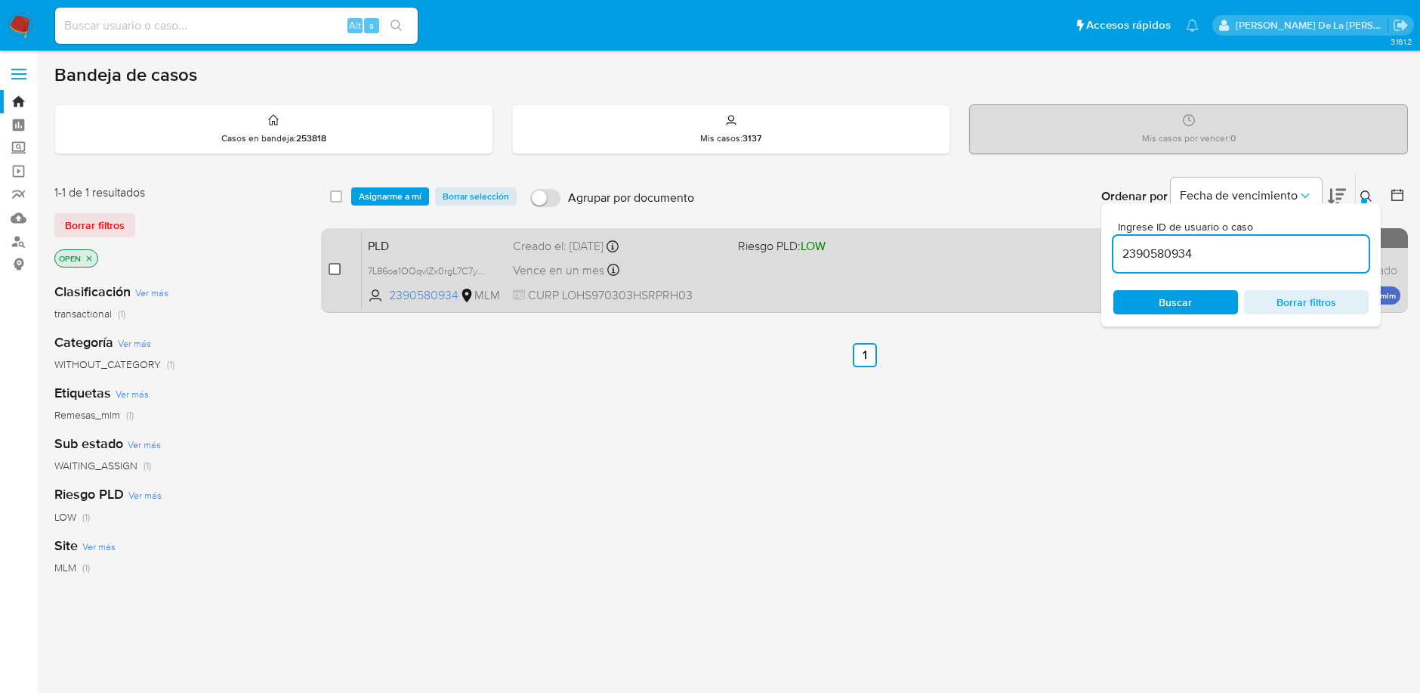
click at [334, 268] on input "checkbox" at bounding box center [335, 269] width 12 height 12
checkbox input "true"
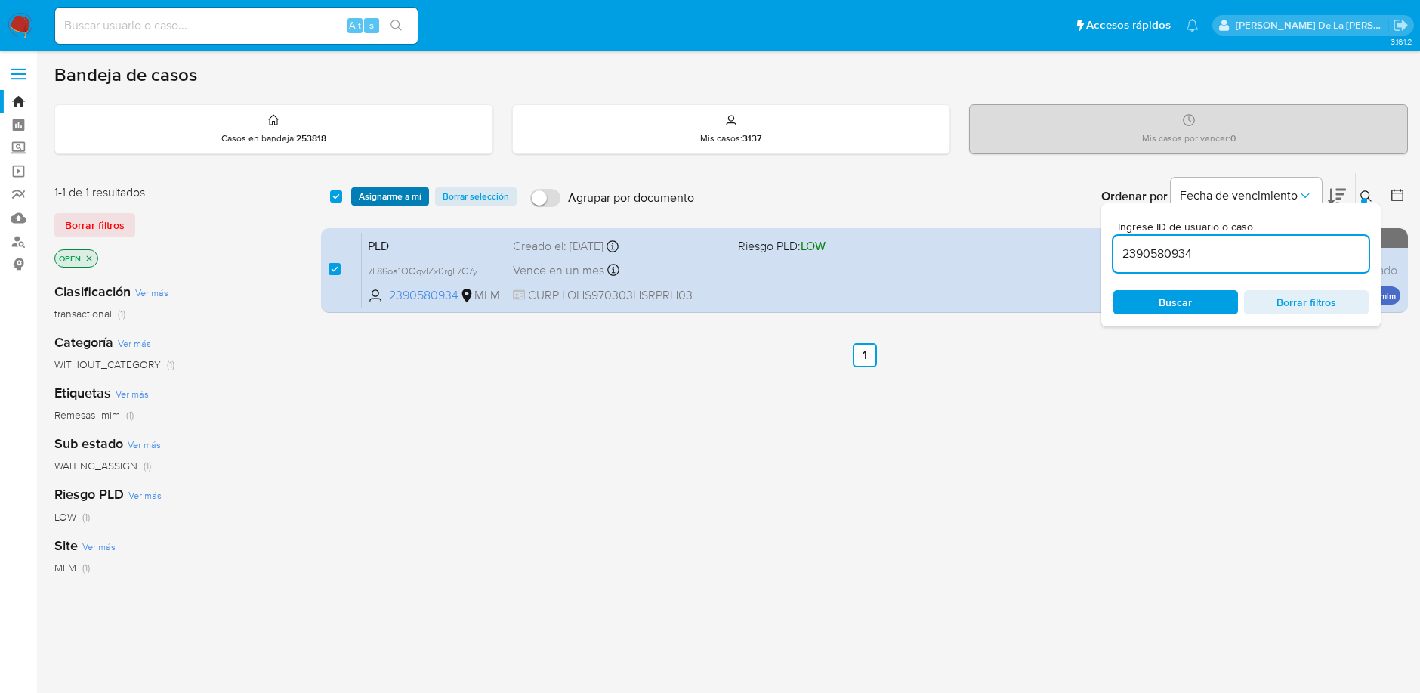
click at [394, 189] on span "Asignarme a mí" at bounding box center [390, 196] width 63 height 15
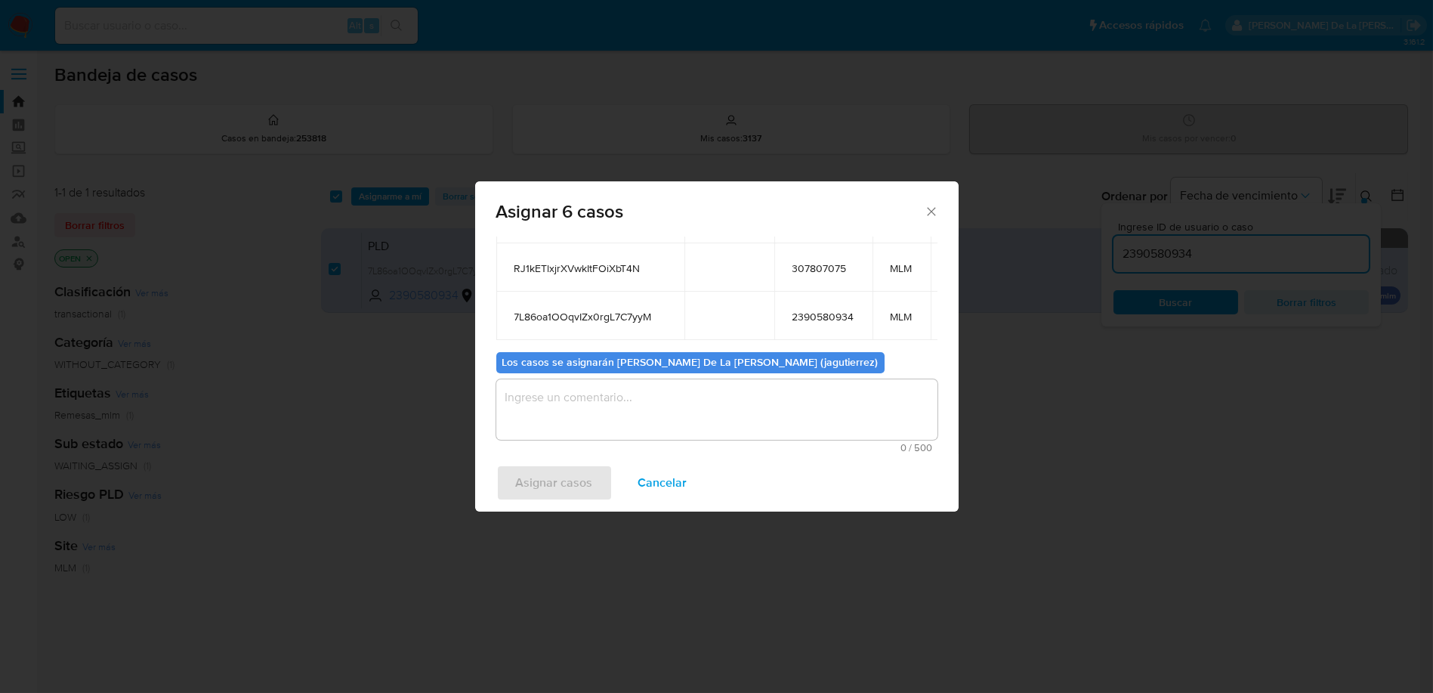
scroll to position [279, 0]
click at [675, 387] on textarea "assign-modal" at bounding box center [716, 408] width 441 height 60
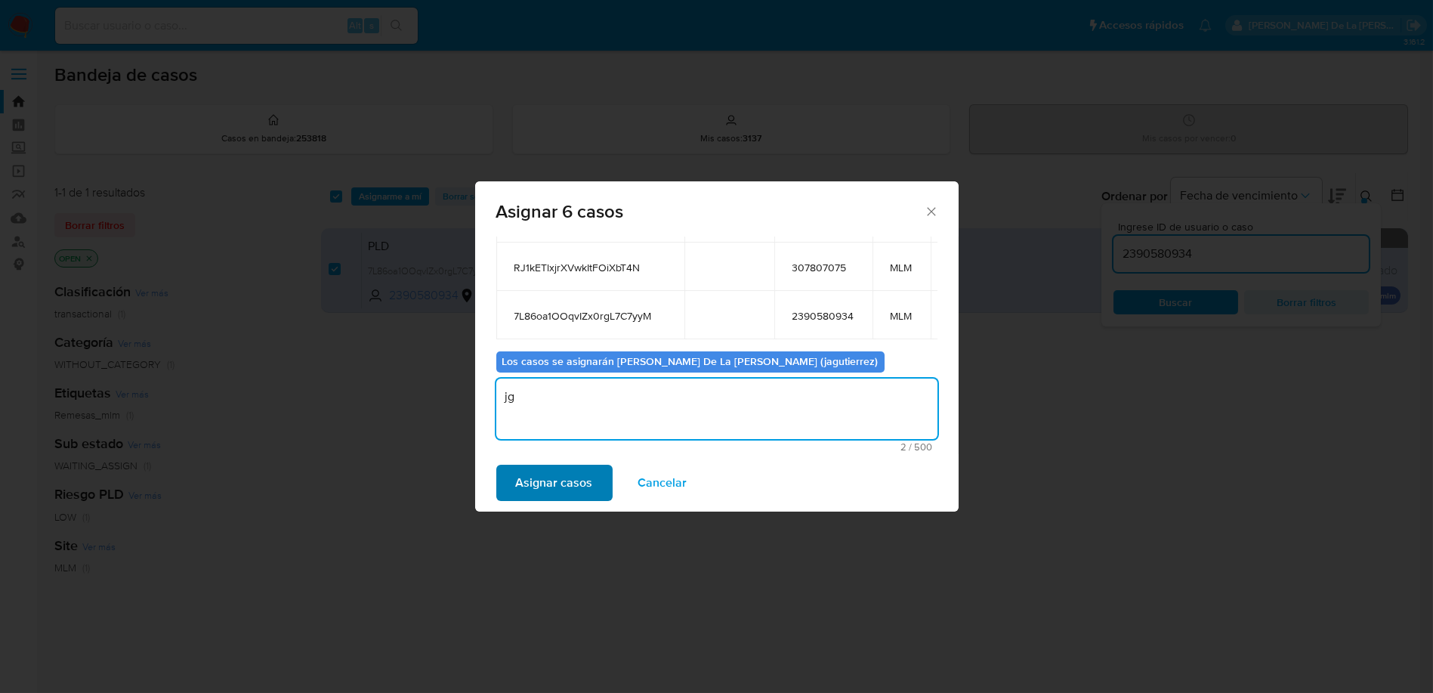
type textarea "jg"
click at [559, 491] on span "Asignar casos" at bounding box center [554, 482] width 77 height 33
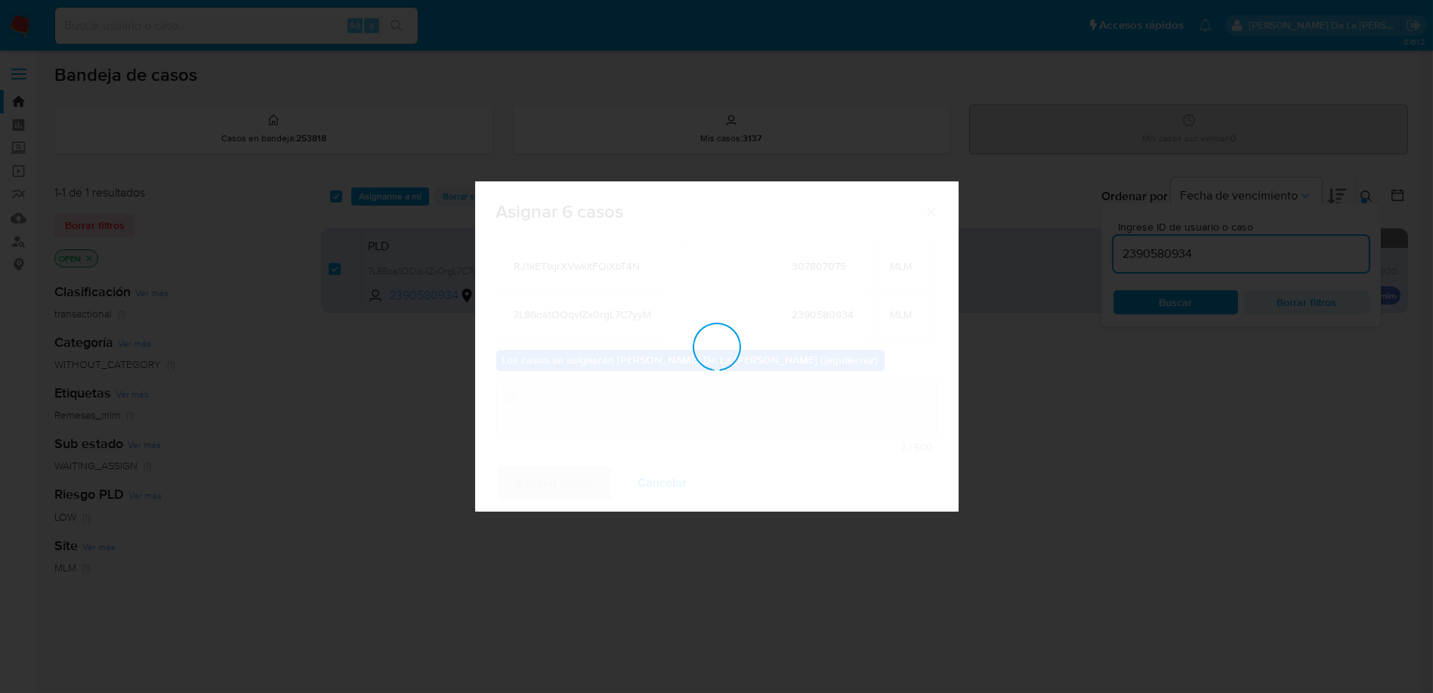
click at [559, 491] on div "assign-modal" at bounding box center [716, 346] width 483 height 330
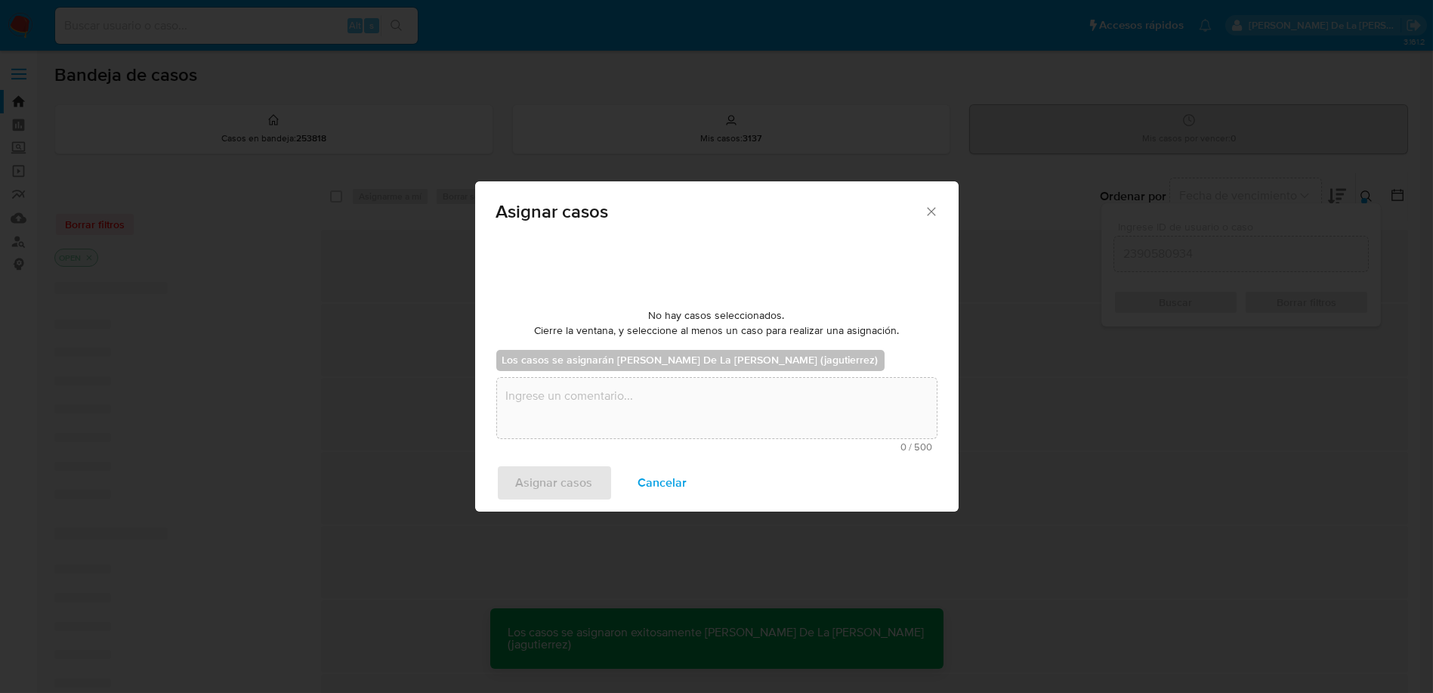
checkbox input "false"
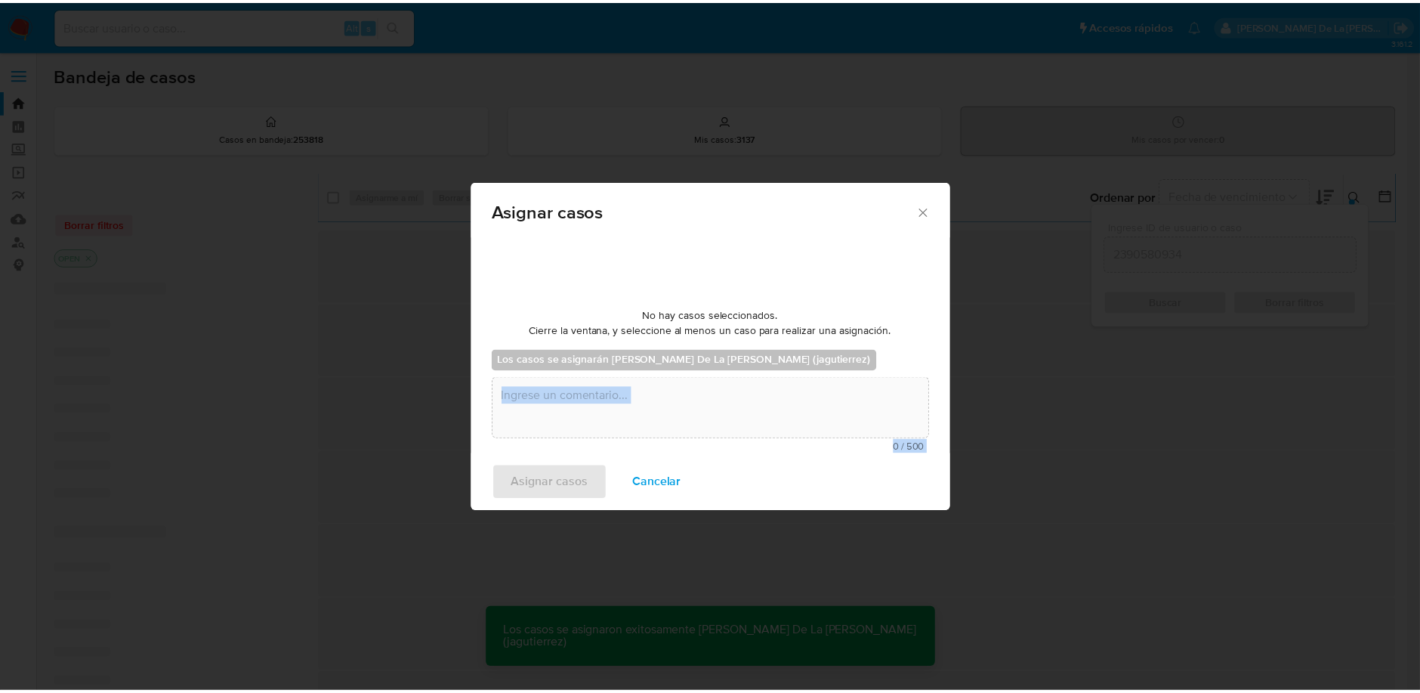
scroll to position [91, 0]
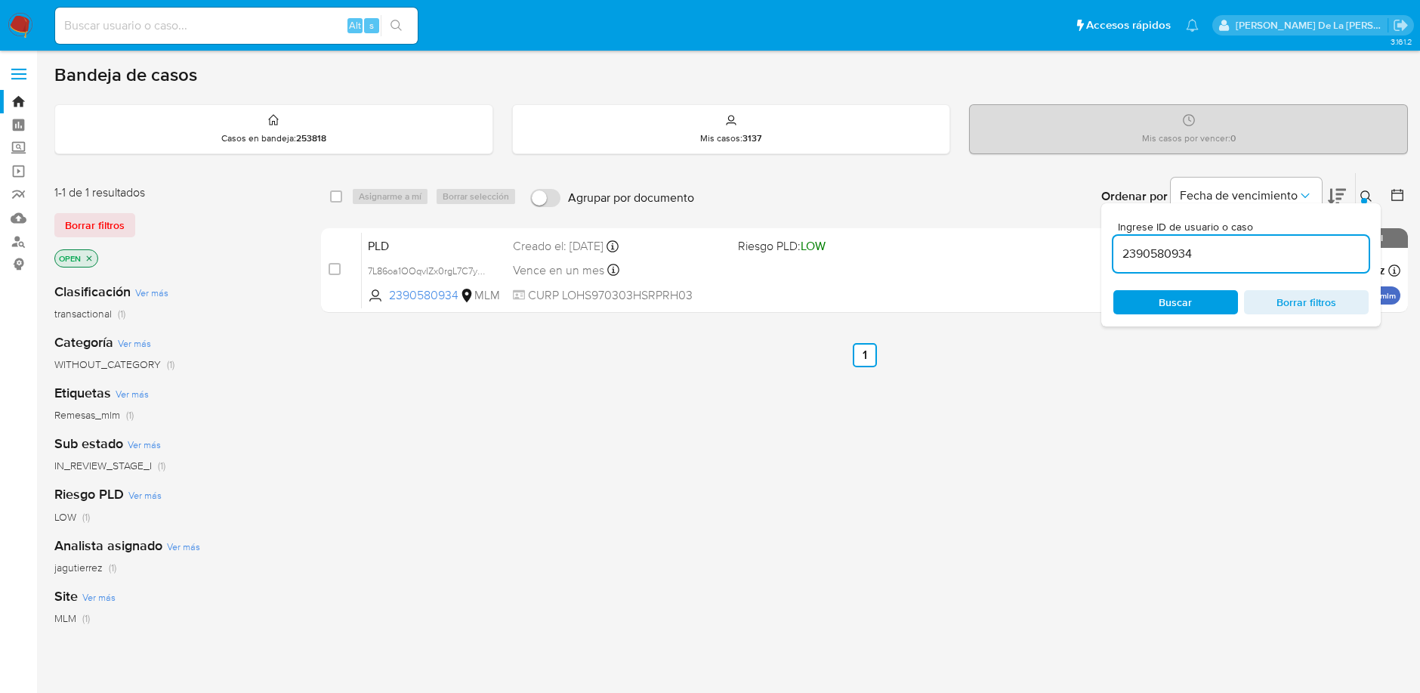
click at [23, 14] on img at bounding box center [21, 26] width 26 height 26
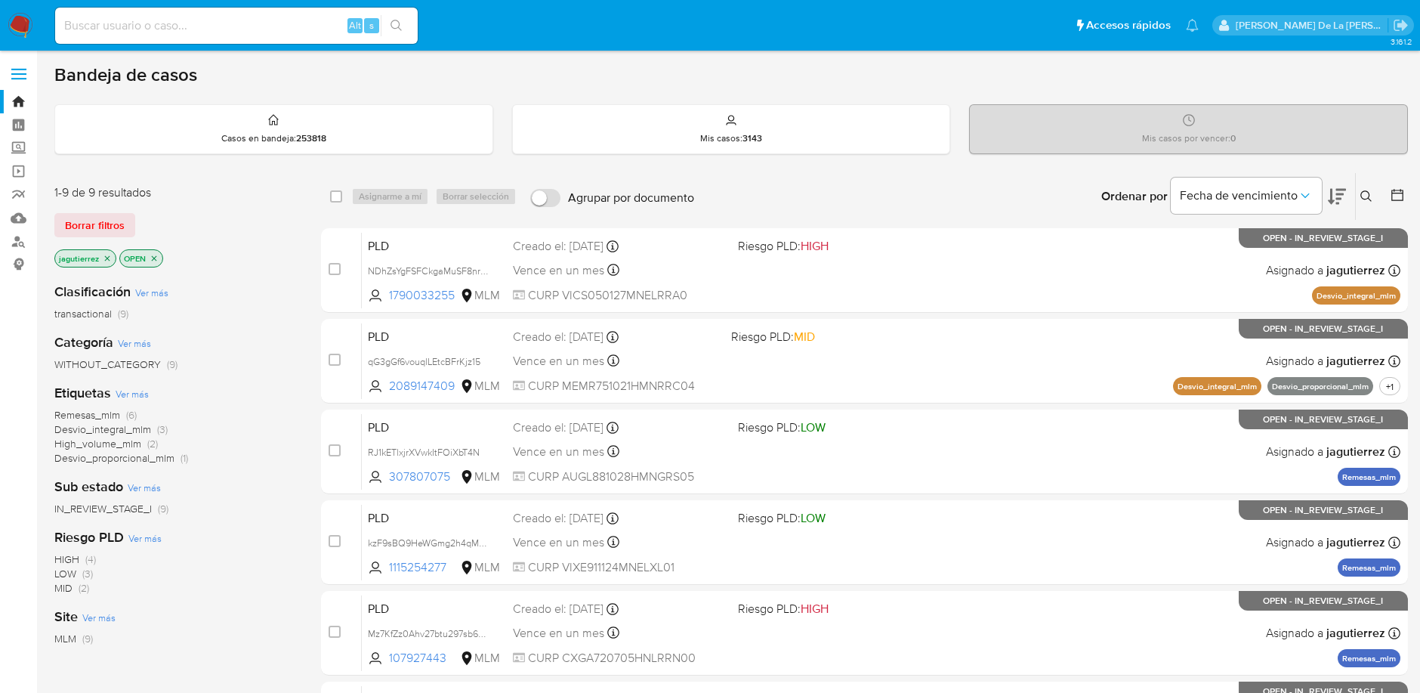
click at [107, 411] on span "Remesas_mlm" at bounding box center [87, 414] width 66 height 15
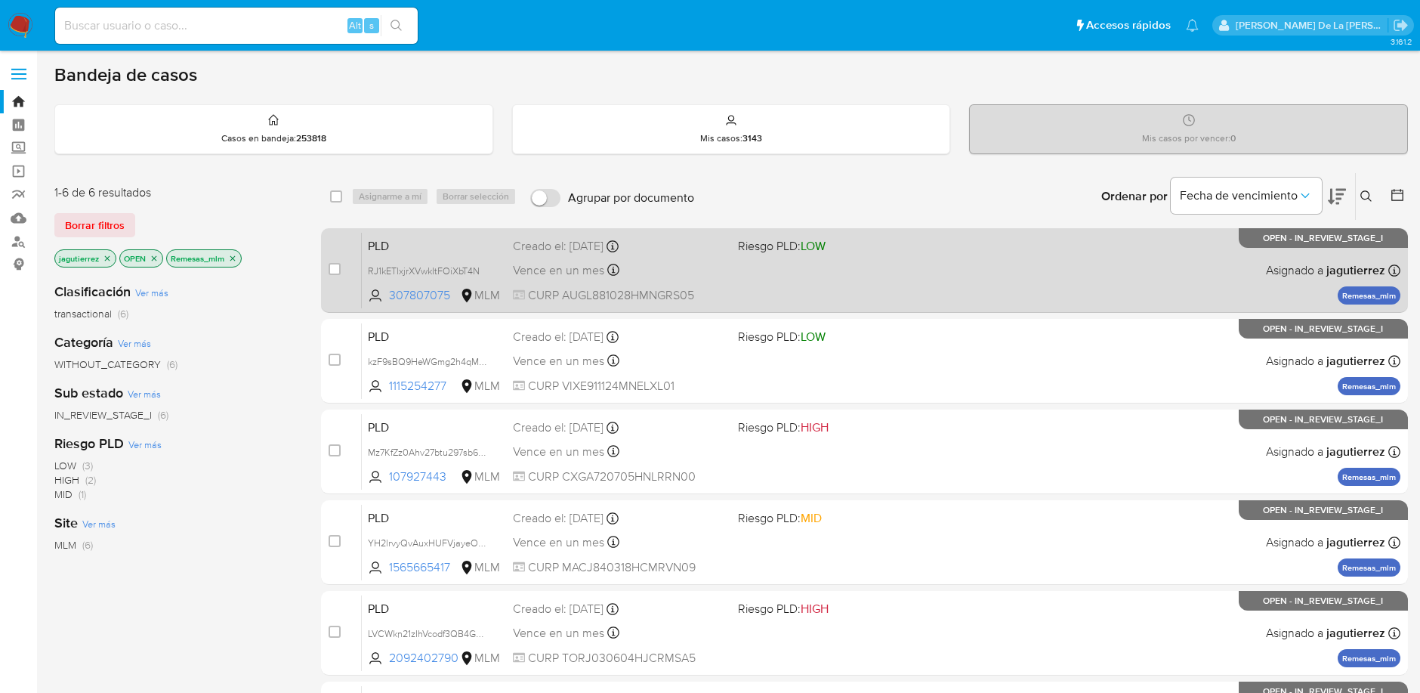
click at [967, 258] on div "PLD RJ1kETlxjrXVwkItFOiXbT4N 307807075 MLM Riesgo PLD: LOW Creado el: 12/09/202…" at bounding box center [881, 270] width 1039 height 76
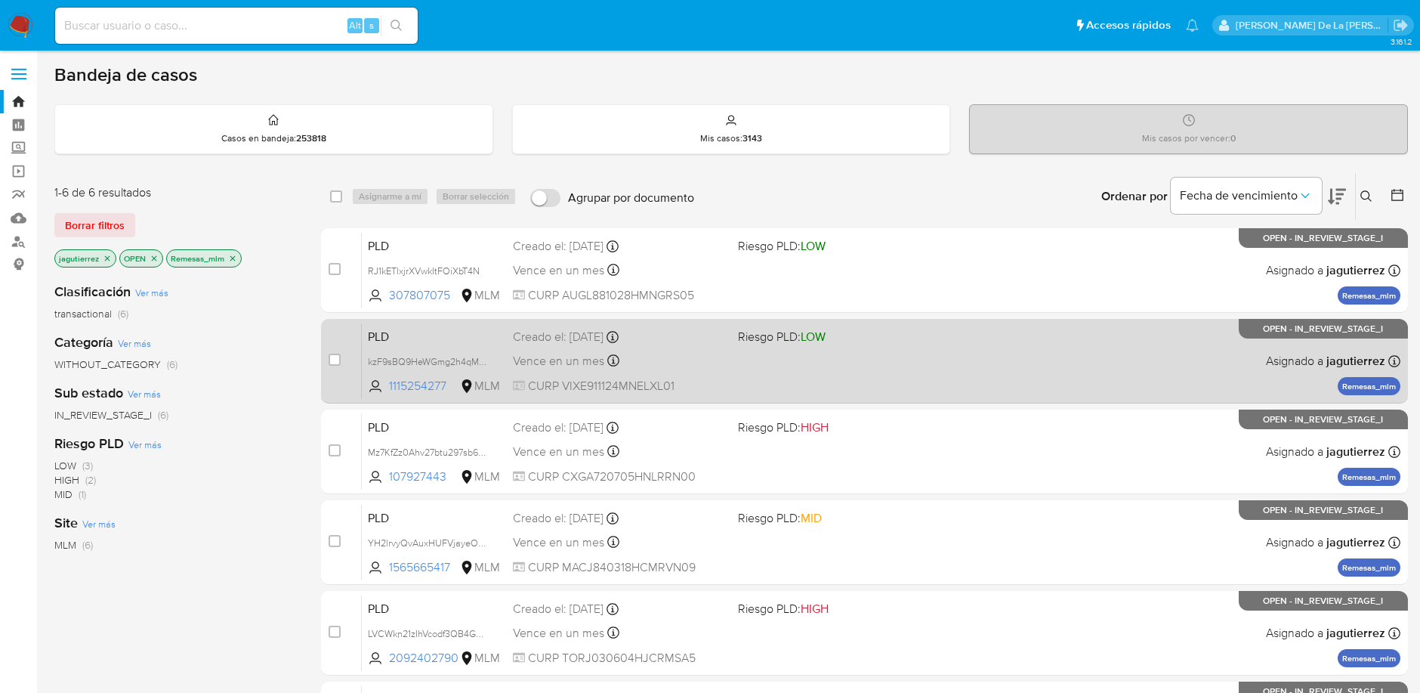
click at [737, 348] on div "PLD kzF9sBQ9HeWGmg2h4qMqIPXJ 1115254277 MLM Riesgo PLD: LOW Creado el: 12/09/20…" at bounding box center [881, 361] width 1039 height 76
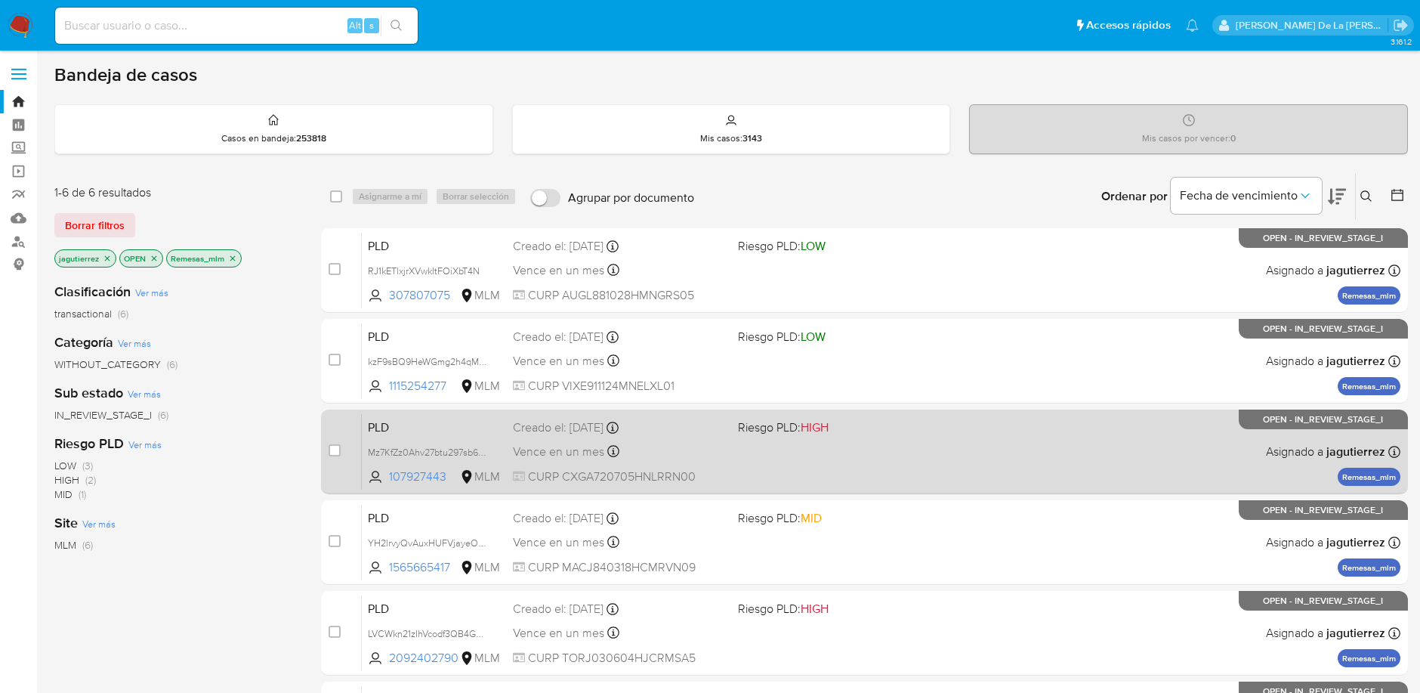
scroll to position [227, 0]
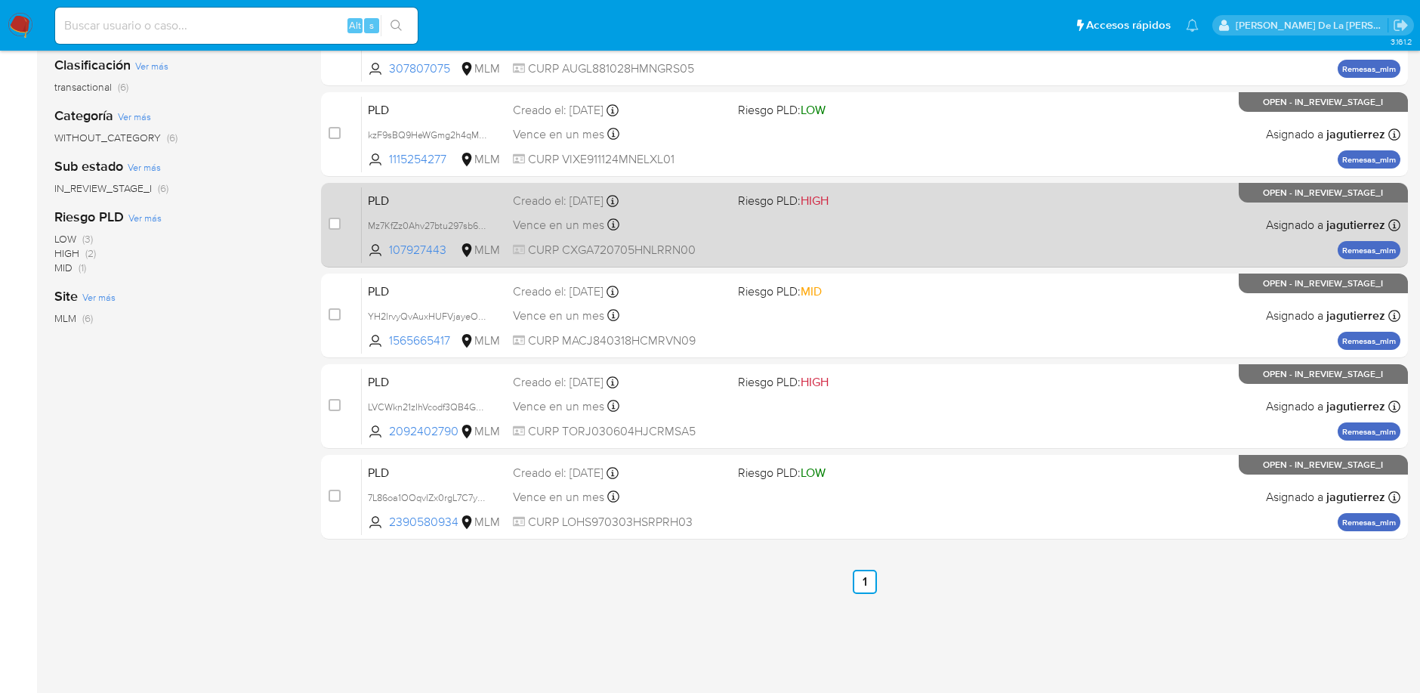
click at [872, 489] on div "PLD 7L86oa1OOqvIZx0rgL7C7yyM 2390580934 MLM Riesgo PLD: LOW Creado el: 12/09/20…" at bounding box center [881, 497] width 1039 height 76
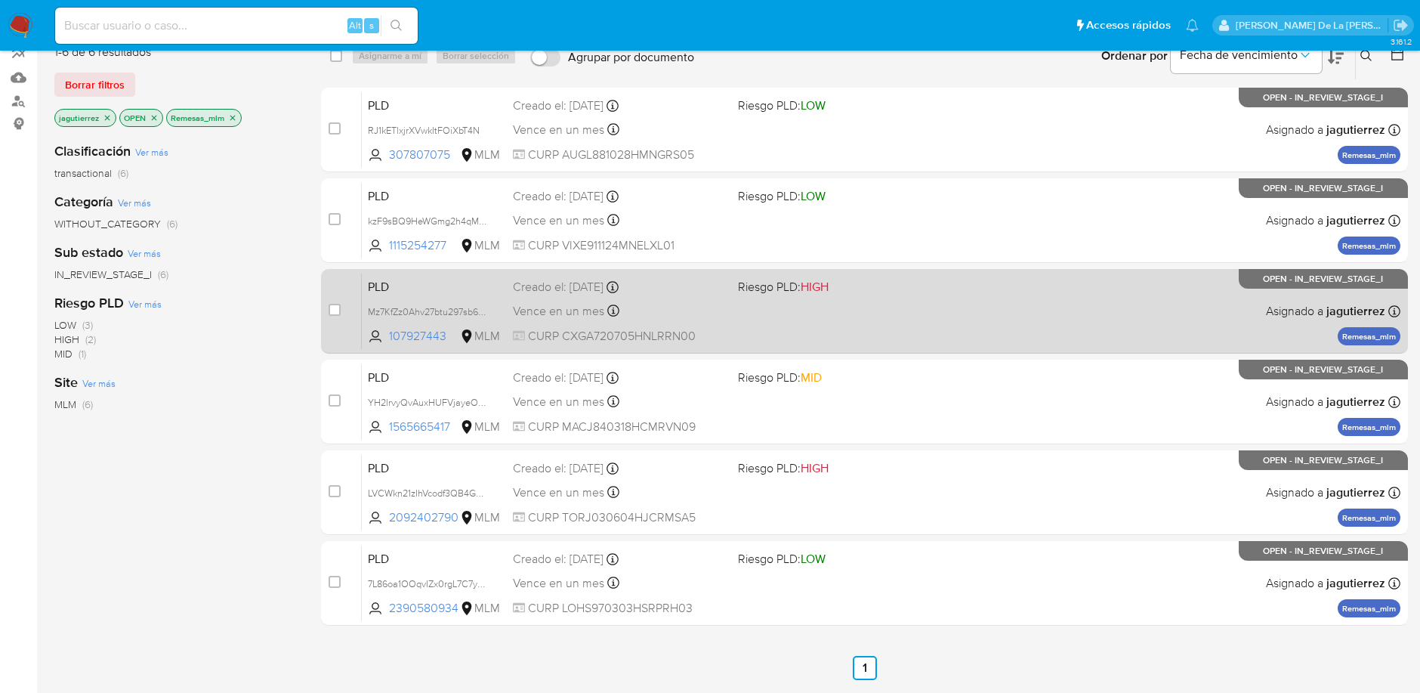
scroll to position [147, 0]
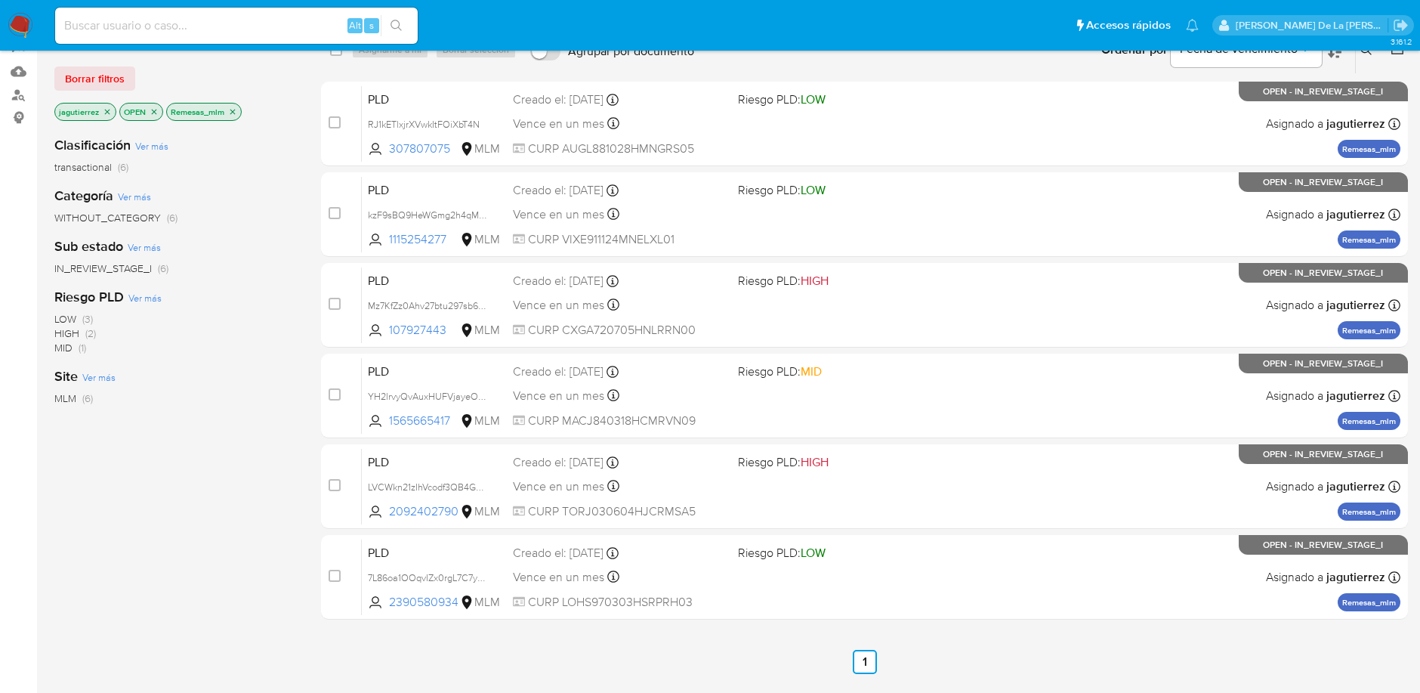
click at [768, 348] on div "case-item-checkbox No es posible asignar el caso PLD RJ1kETlxjrXVwkItFOiXbT4N 3…" at bounding box center [864, 351] width 1087 height 538
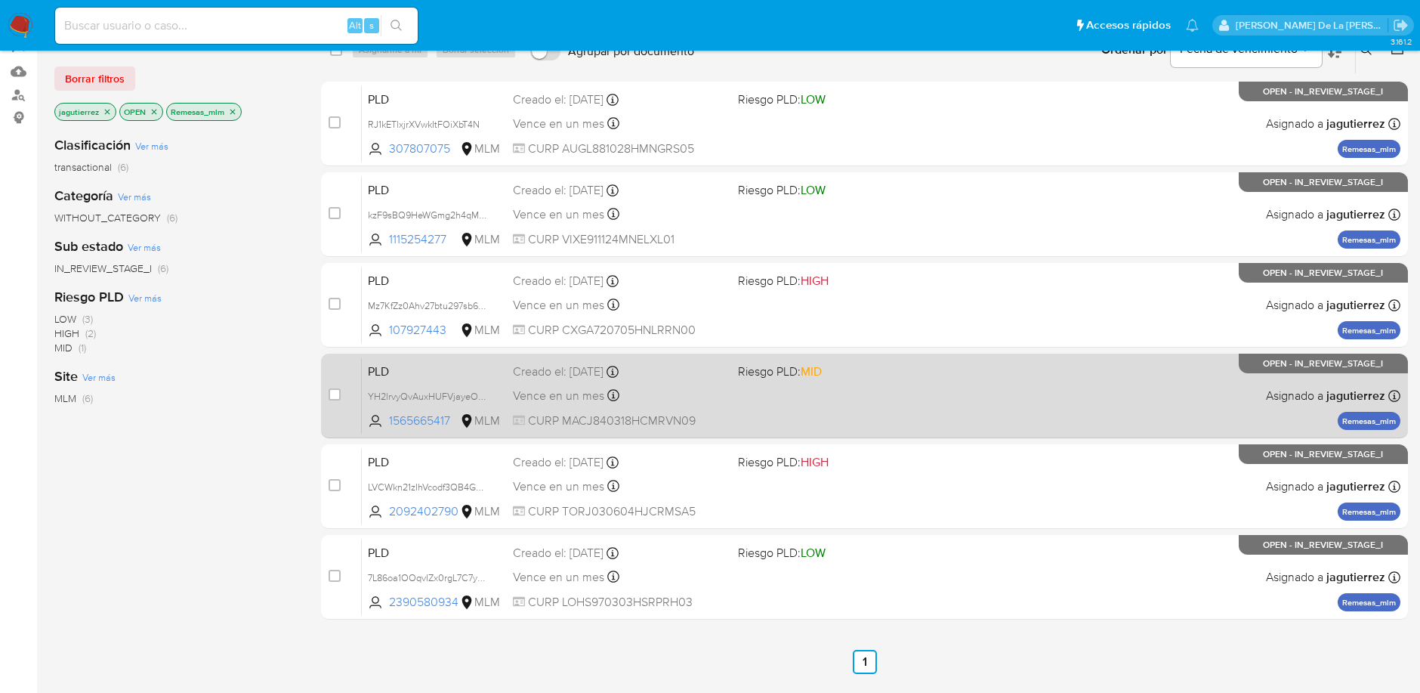
click at [746, 369] on span "Riesgo PLD: MID" at bounding box center [780, 371] width 84 height 17
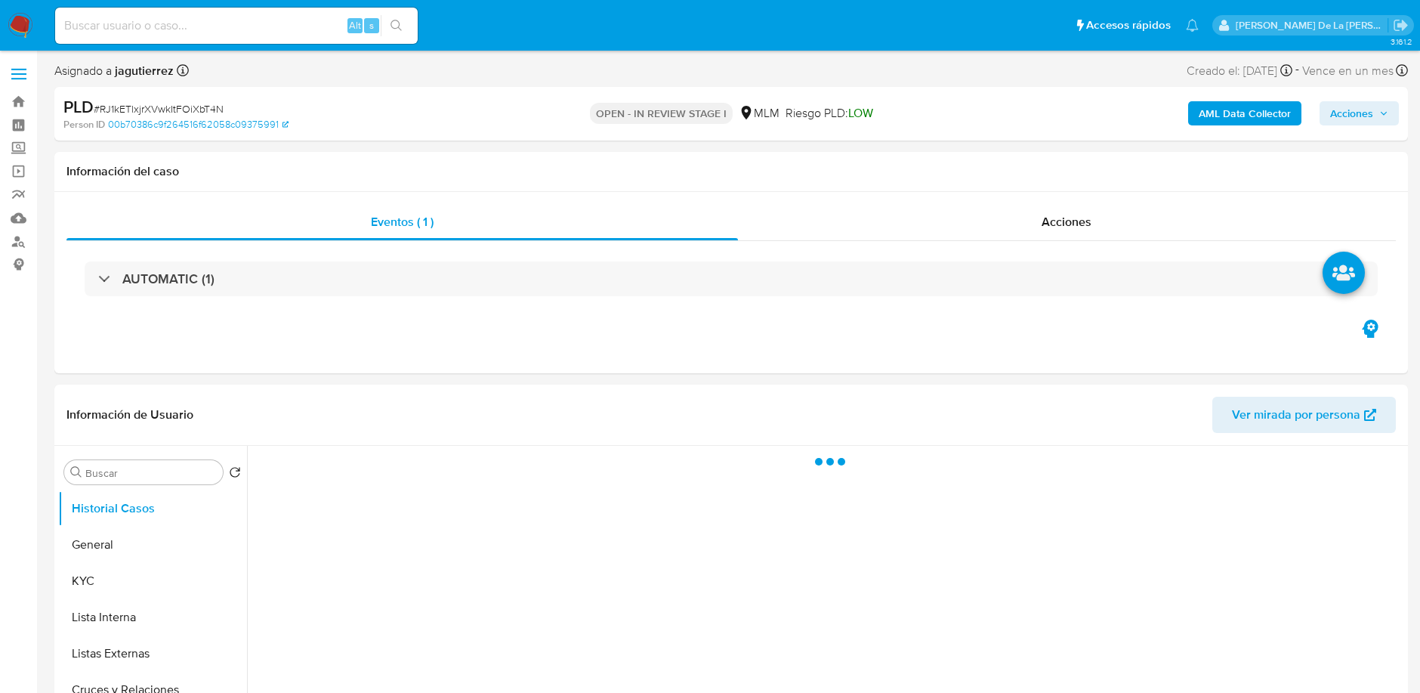
select select "10"
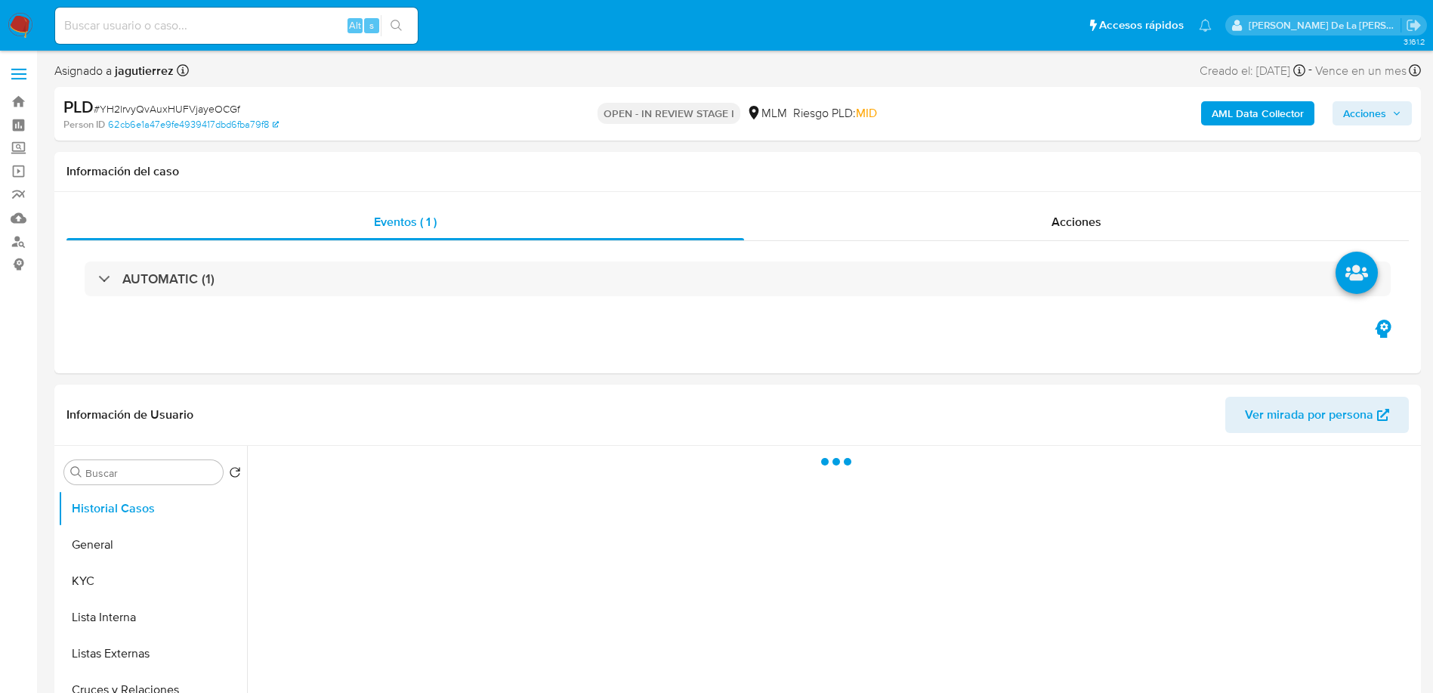
select select "10"
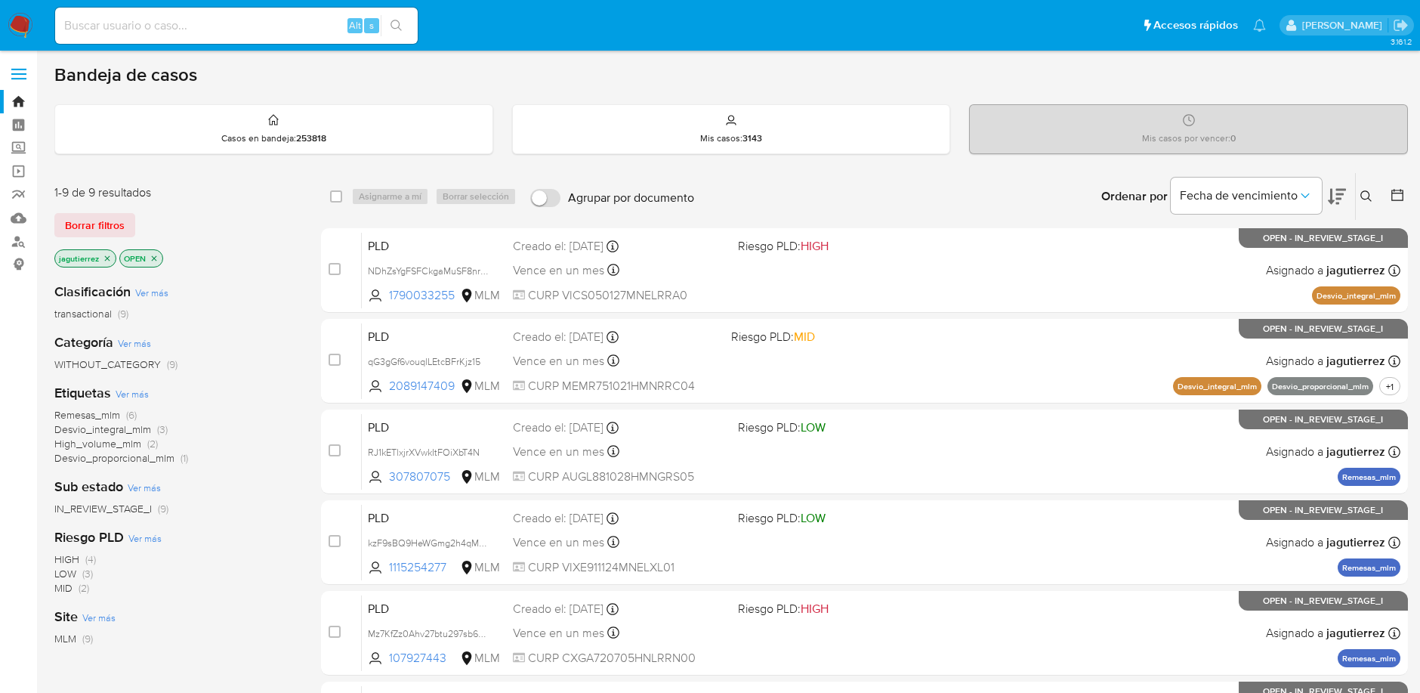
click at [103, 407] on span "Remesas_mlm" at bounding box center [87, 414] width 66 height 15
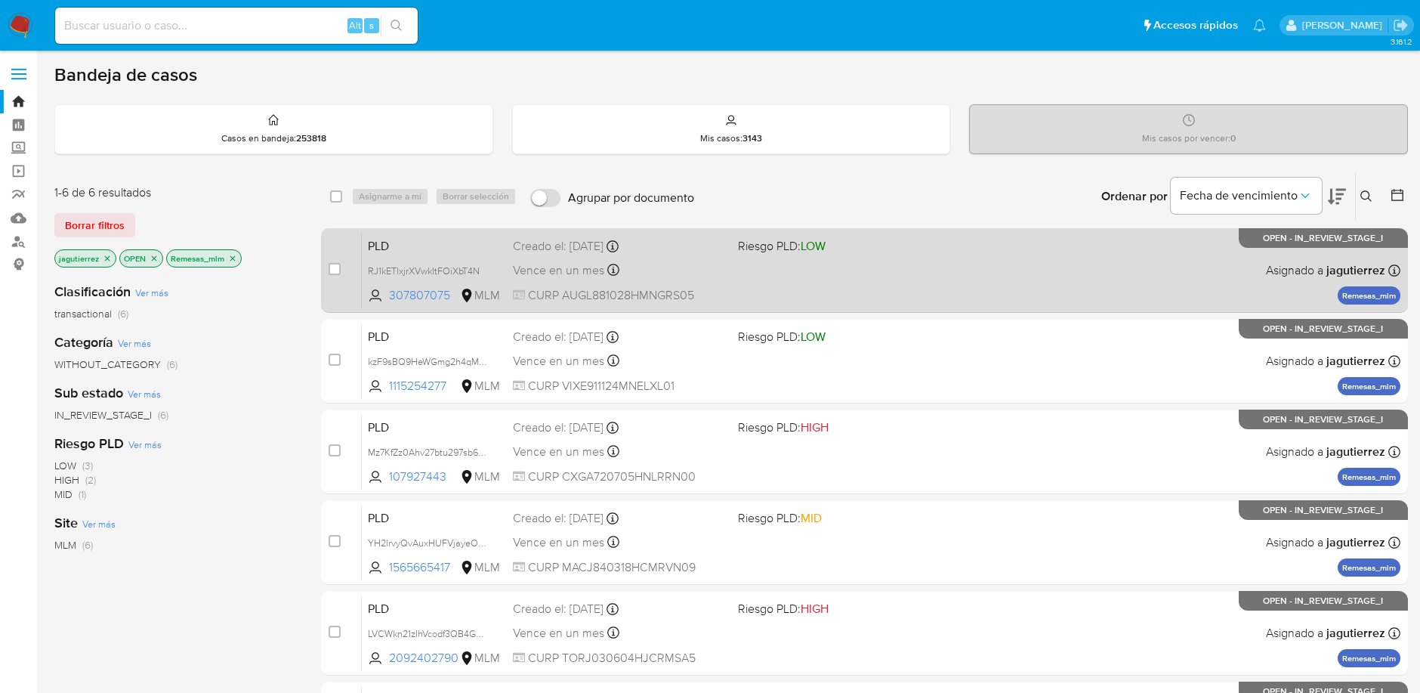
click at [980, 267] on div "PLD RJ1kETlxjrXVwkItFOiXbT4N 307807075 MLM Riesgo PLD: LOW Creado el: 12/09/202…" at bounding box center [881, 270] width 1039 height 76
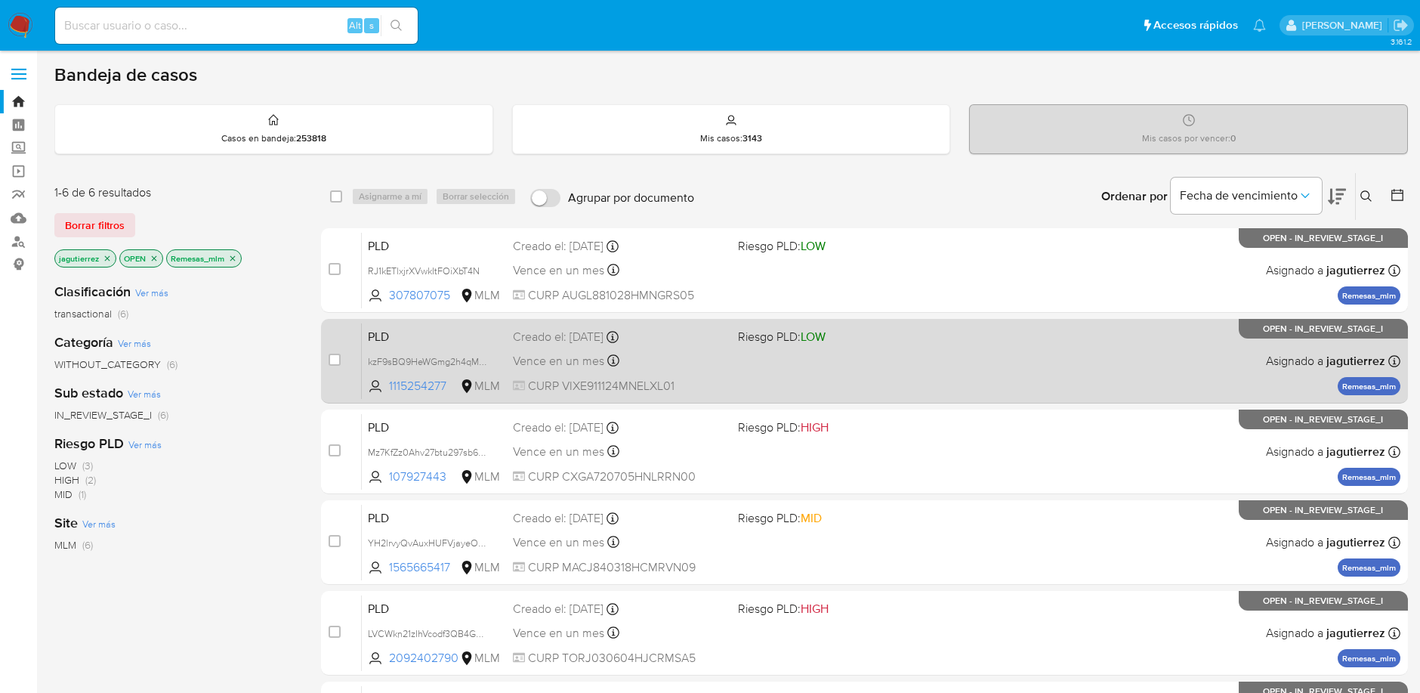
click at [894, 347] on div "PLD kzF9sBQ9HeWGmg2h4qMqIPXJ 1115254277 MLM Riesgo PLD: LOW Creado el: 12/09/20…" at bounding box center [881, 361] width 1039 height 76
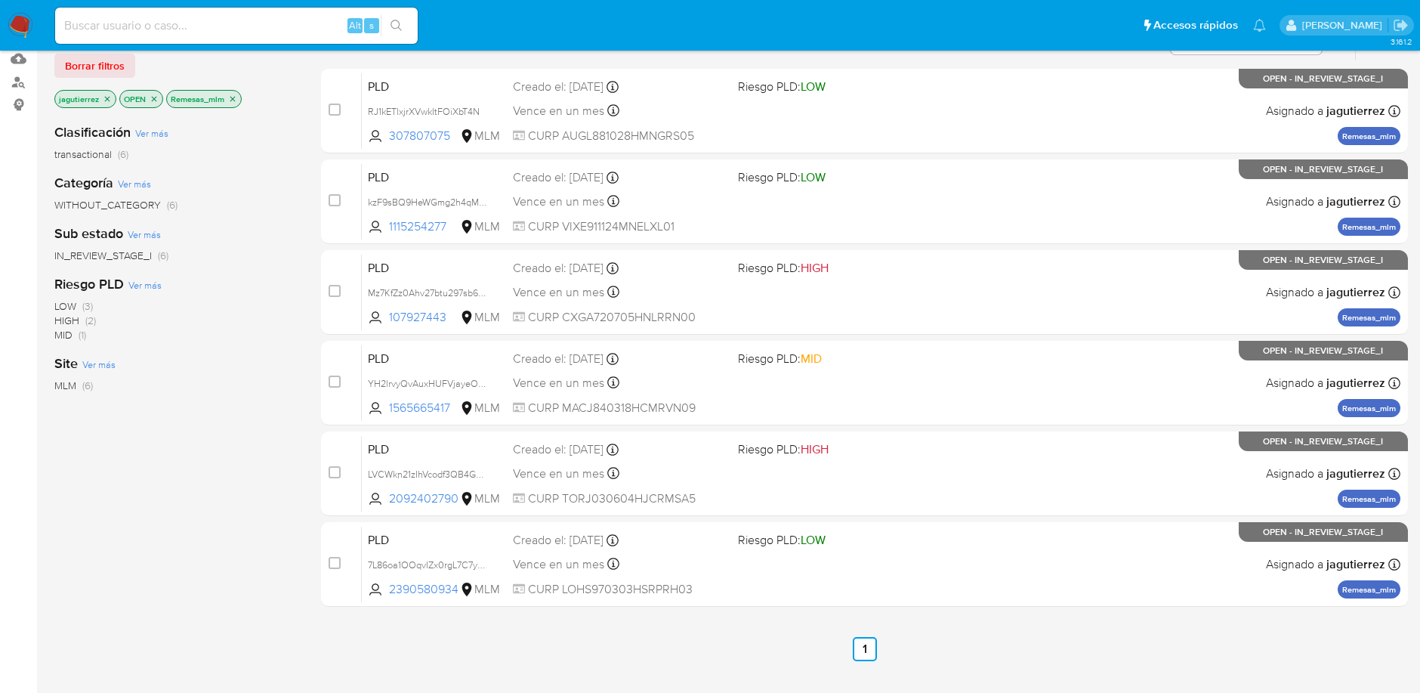
scroll to position [227, 0]
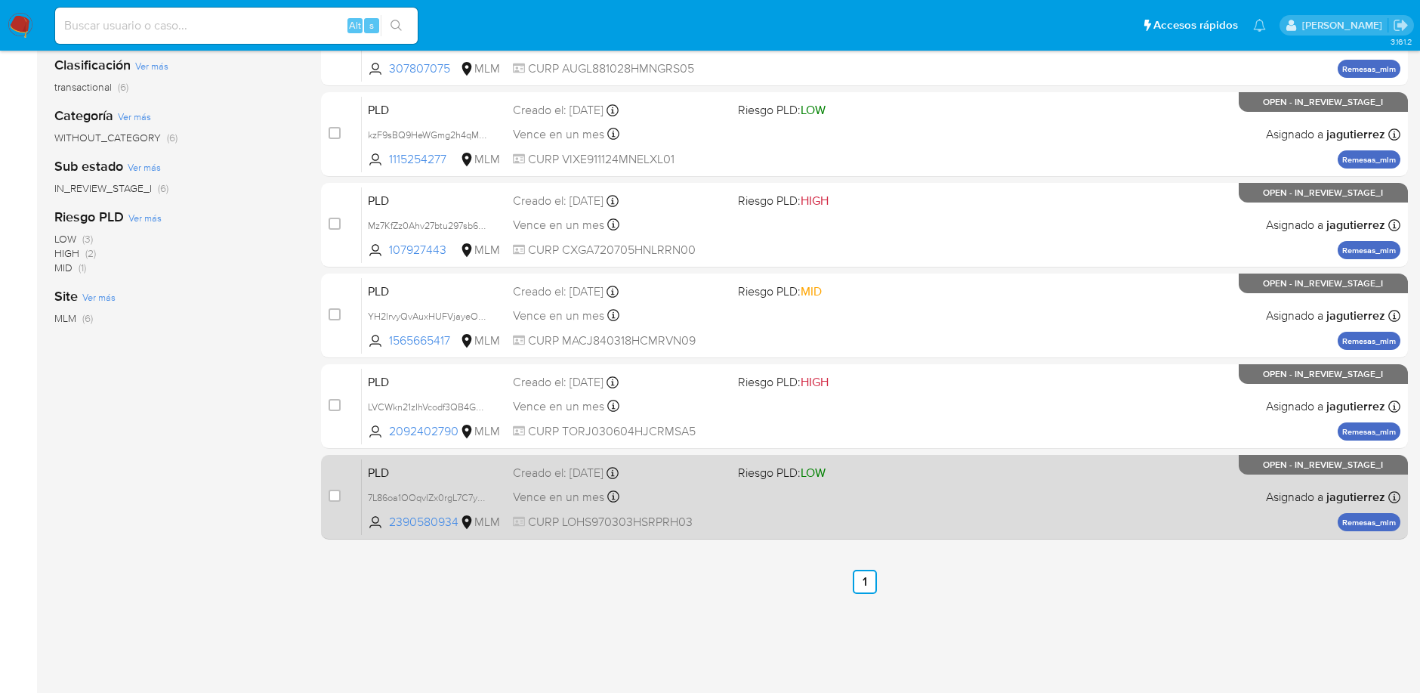
click at [884, 507] on div "PLD 7L86oa1OOqvIZx0rgL7C7yyM 2390580934 MLM Riesgo PLD: LOW Creado el: 12/09/20…" at bounding box center [881, 497] width 1039 height 76
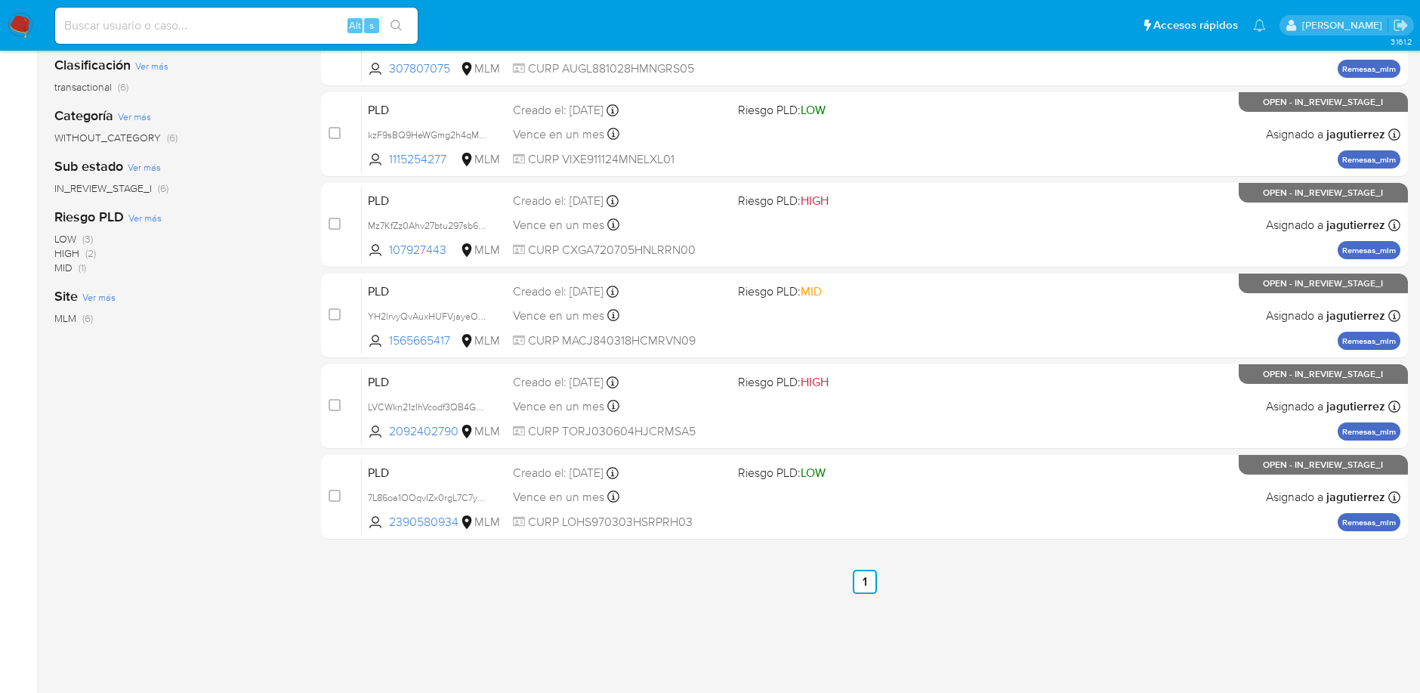
click at [188, 26] on input at bounding box center [236, 26] width 363 height 20
paste input "2403474774"
type input "2403474774"
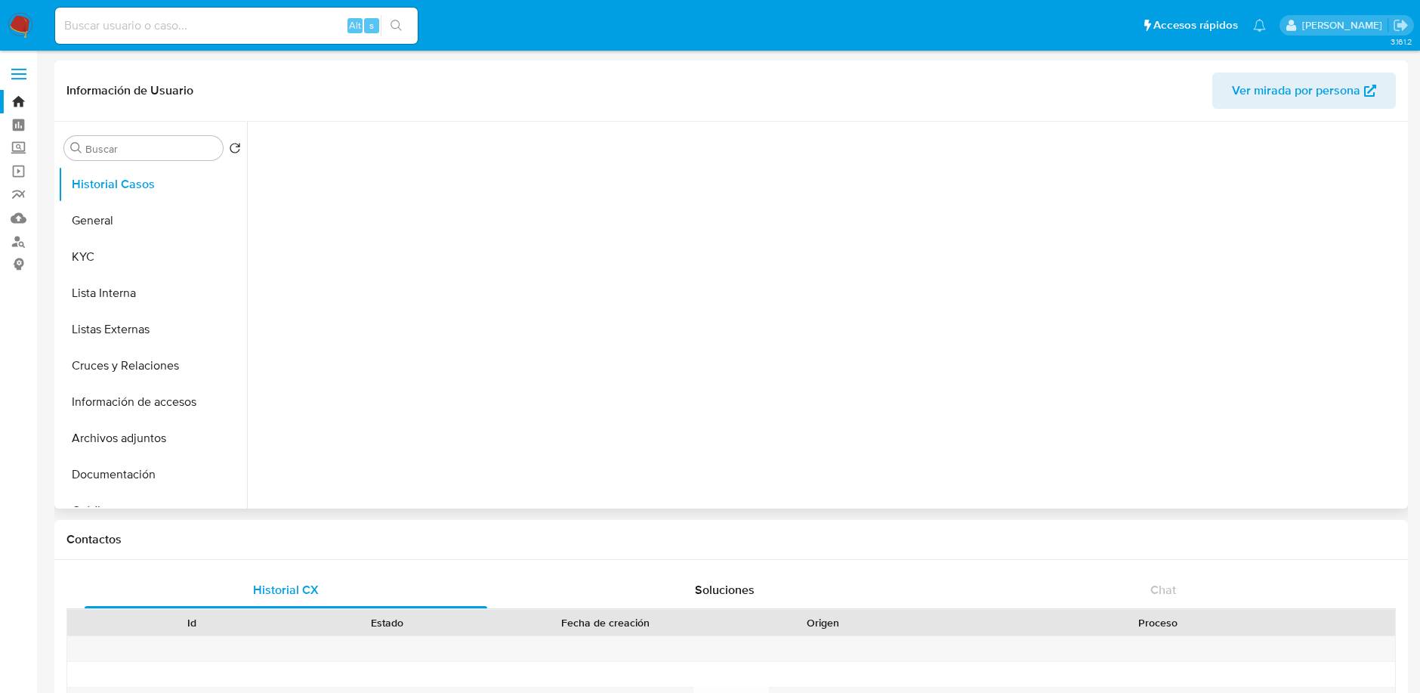
select select "10"
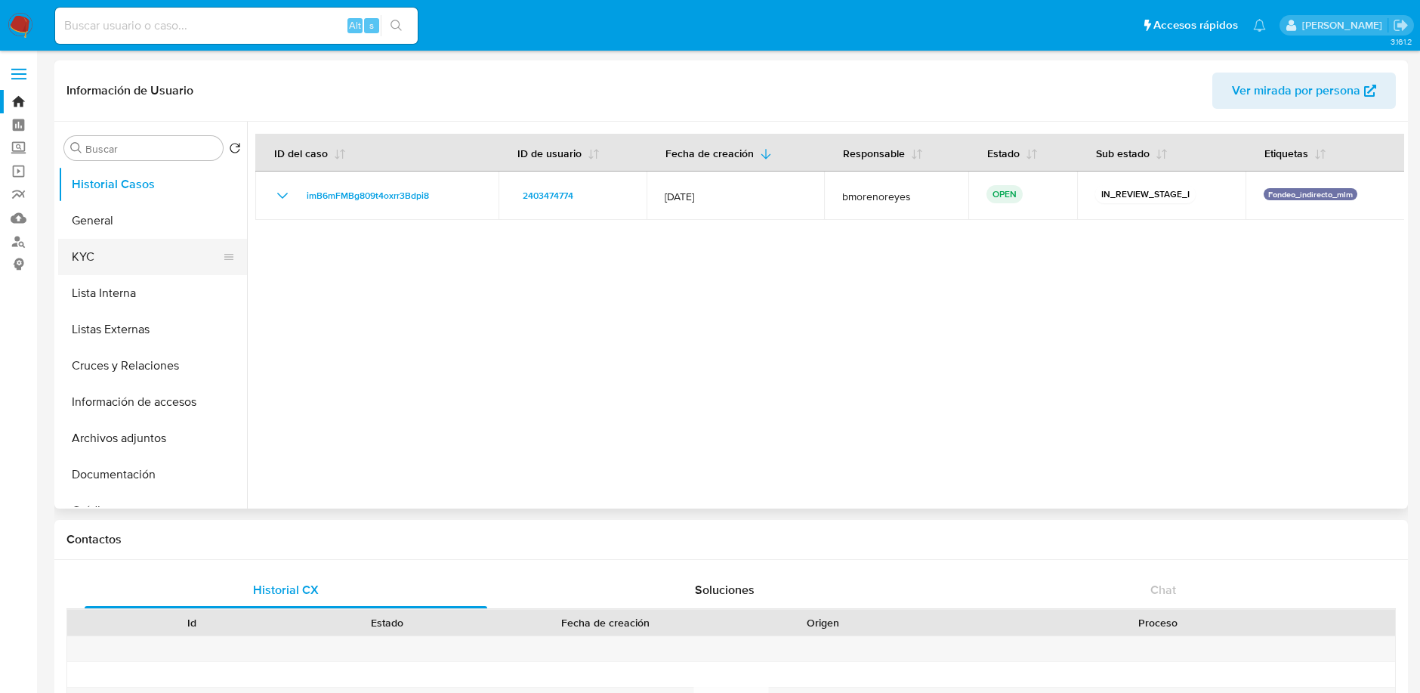
click at [170, 242] on button "KYC" at bounding box center [146, 257] width 177 height 36
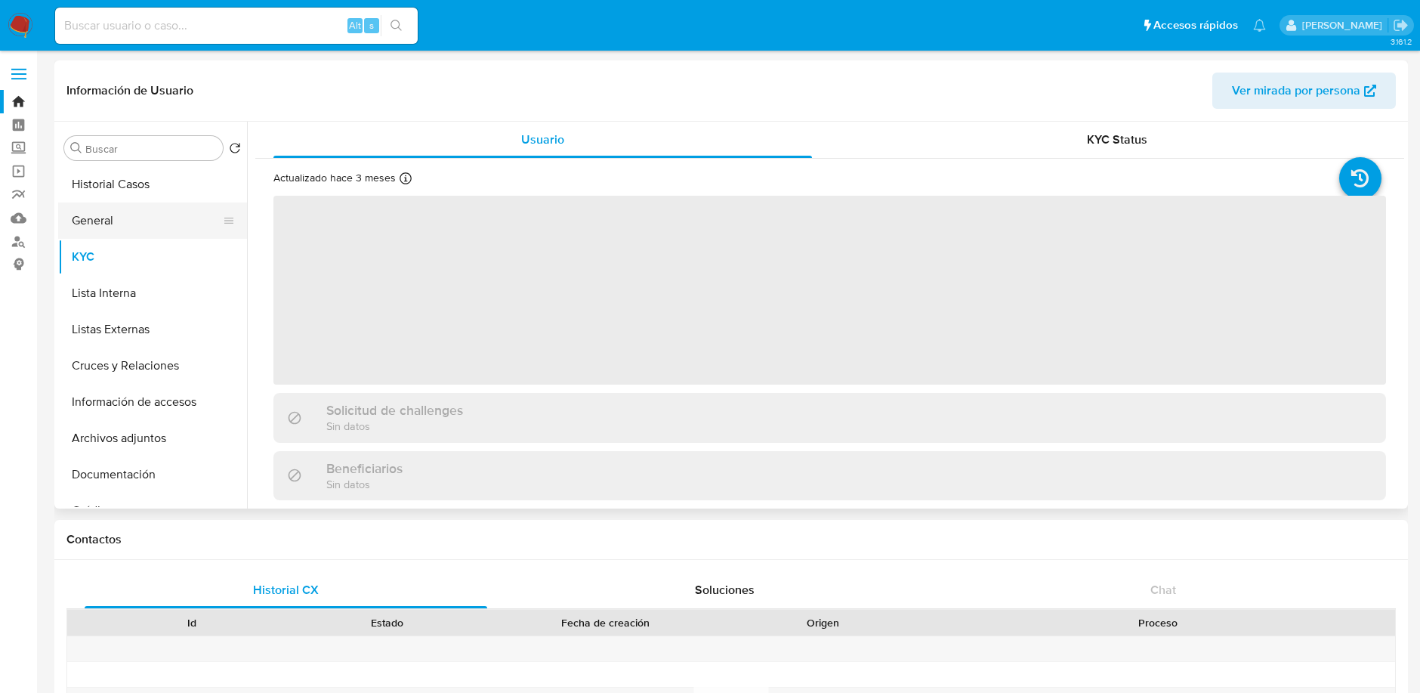
click at [158, 214] on button "General" at bounding box center [146, 220] width 177 height 36
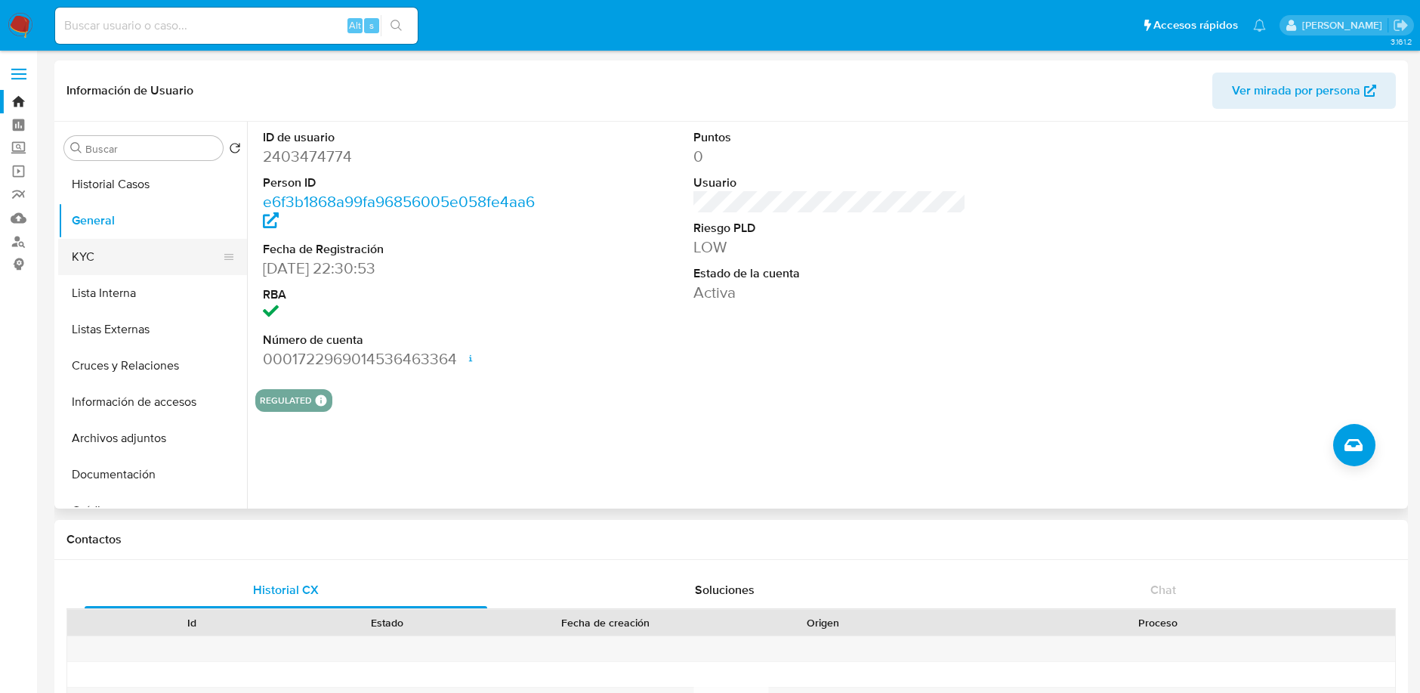
click at [114, 253] on button "KYC" at bounding box center [146, 257] width 177 height 36
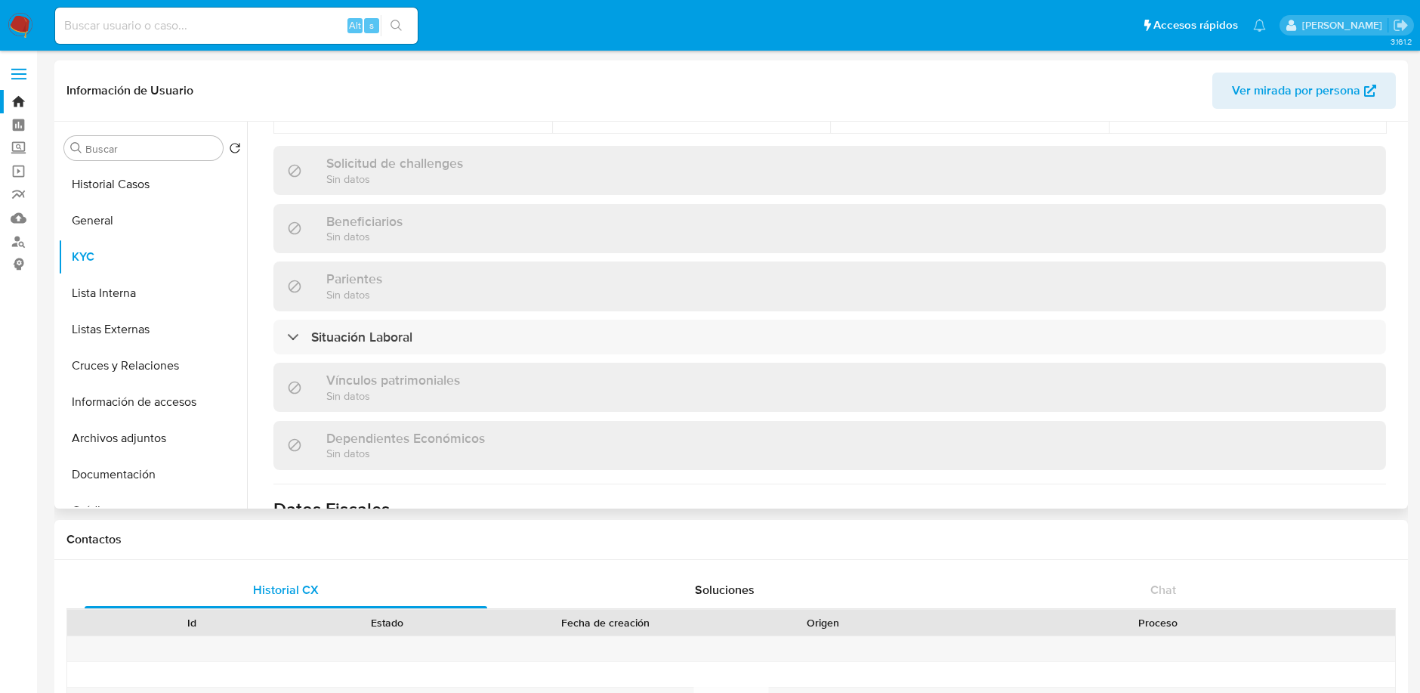
scroll to position [523, 0]
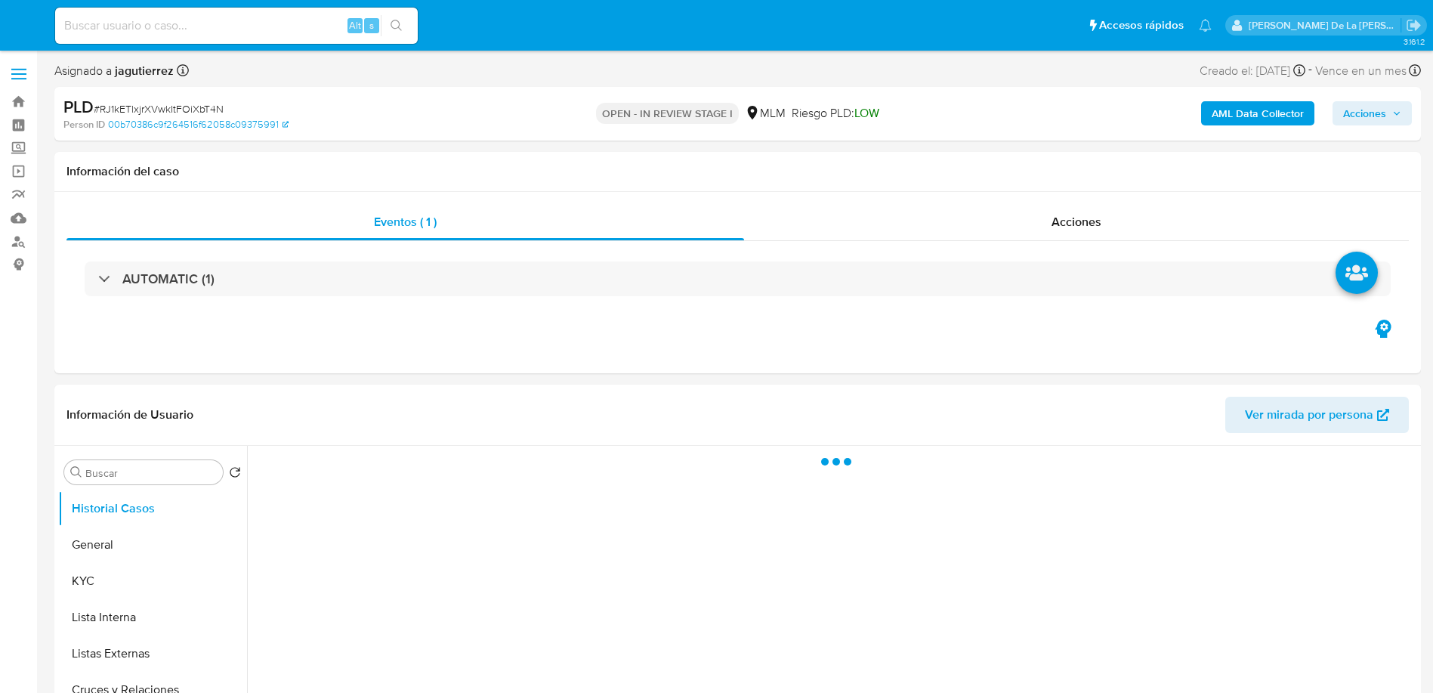
select select "10"
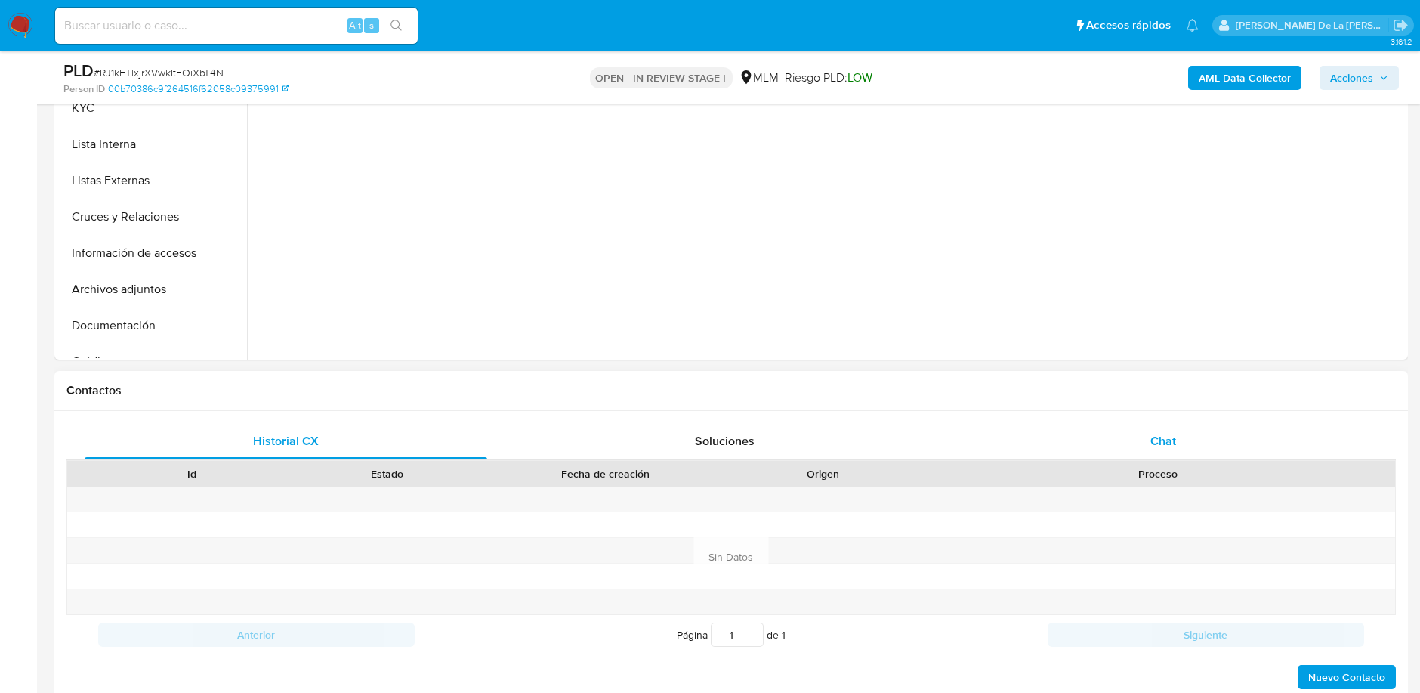
click at [1134, 440] on div "Chat" at bounding box center [1163, 441] width 403 height 36
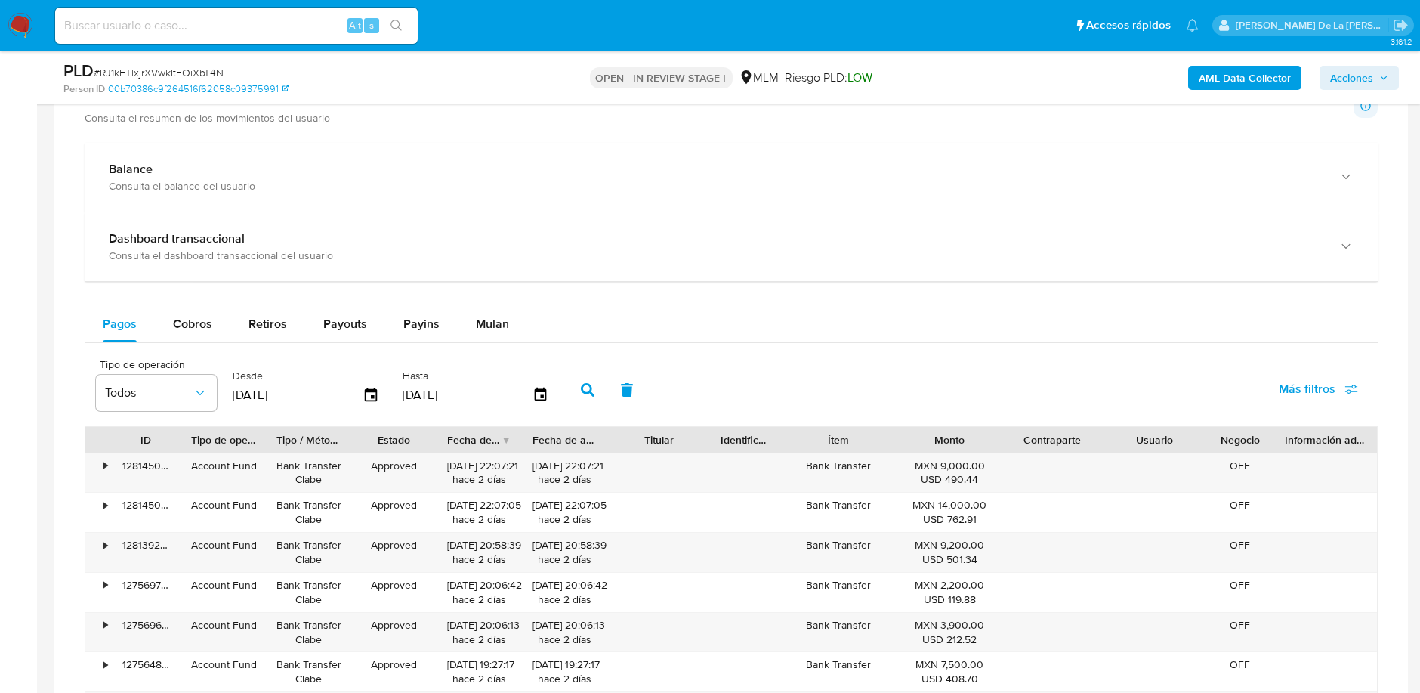
scroll to position [1426, 0]
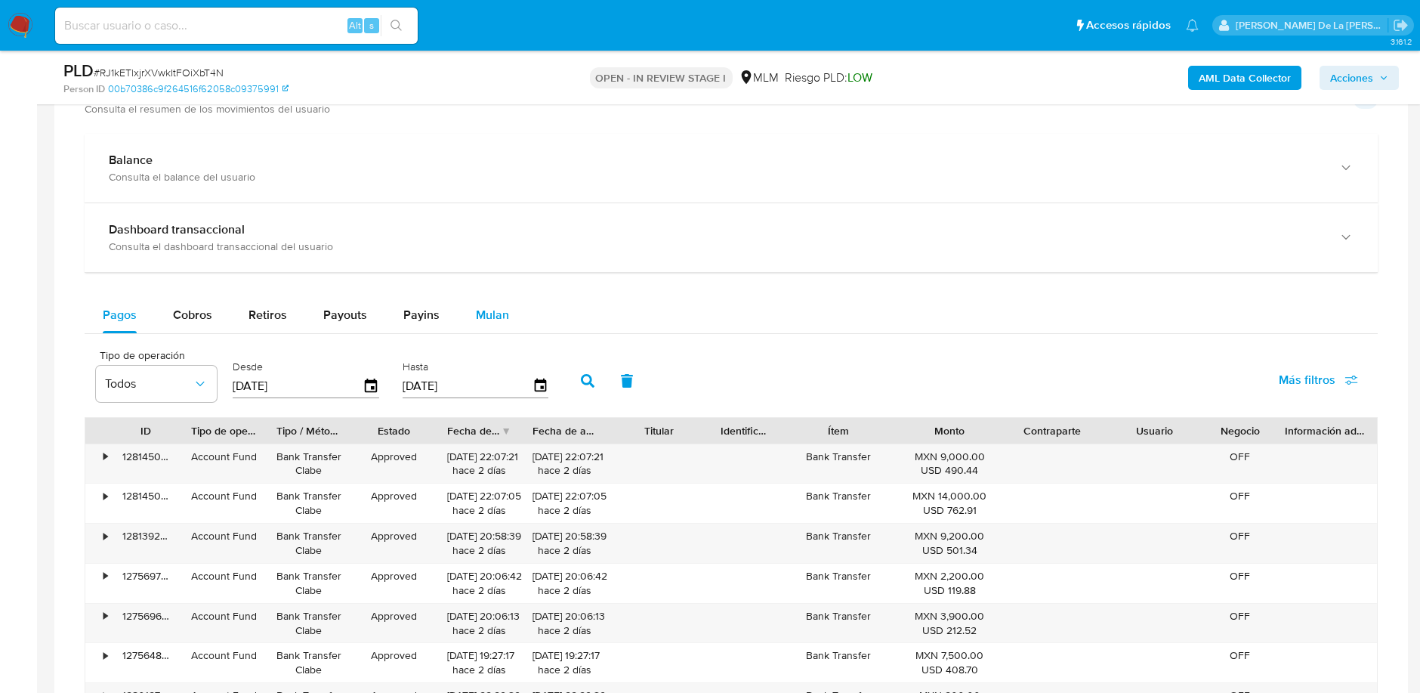
click at [487, 299] on div "Mulan" at bounding box center [492, 315] width 33 height 36
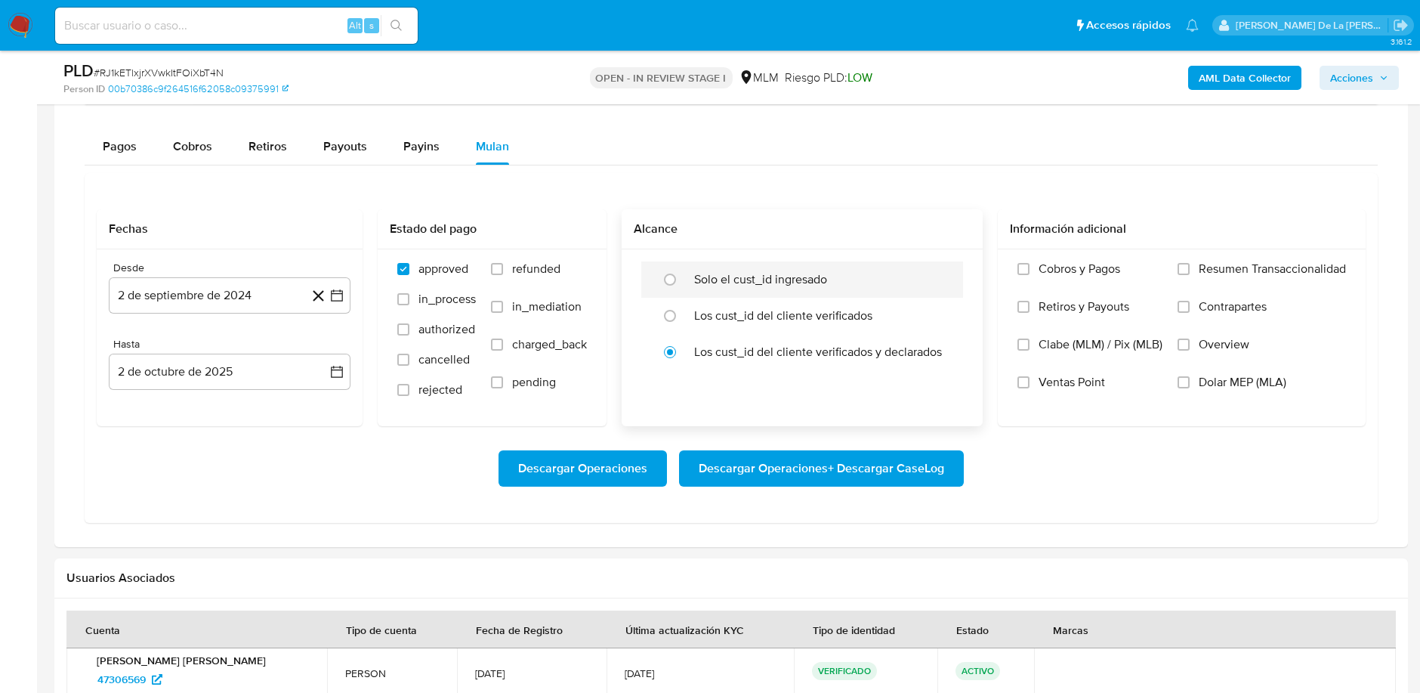
click at [742, 281] on label "Solo el cust_id ingresado" at bounding box center [760, 279] width 133 height 15
click at [682, 281] on input "radio" at bounding box center [670, 279] width 24 height 24
radio input "true"
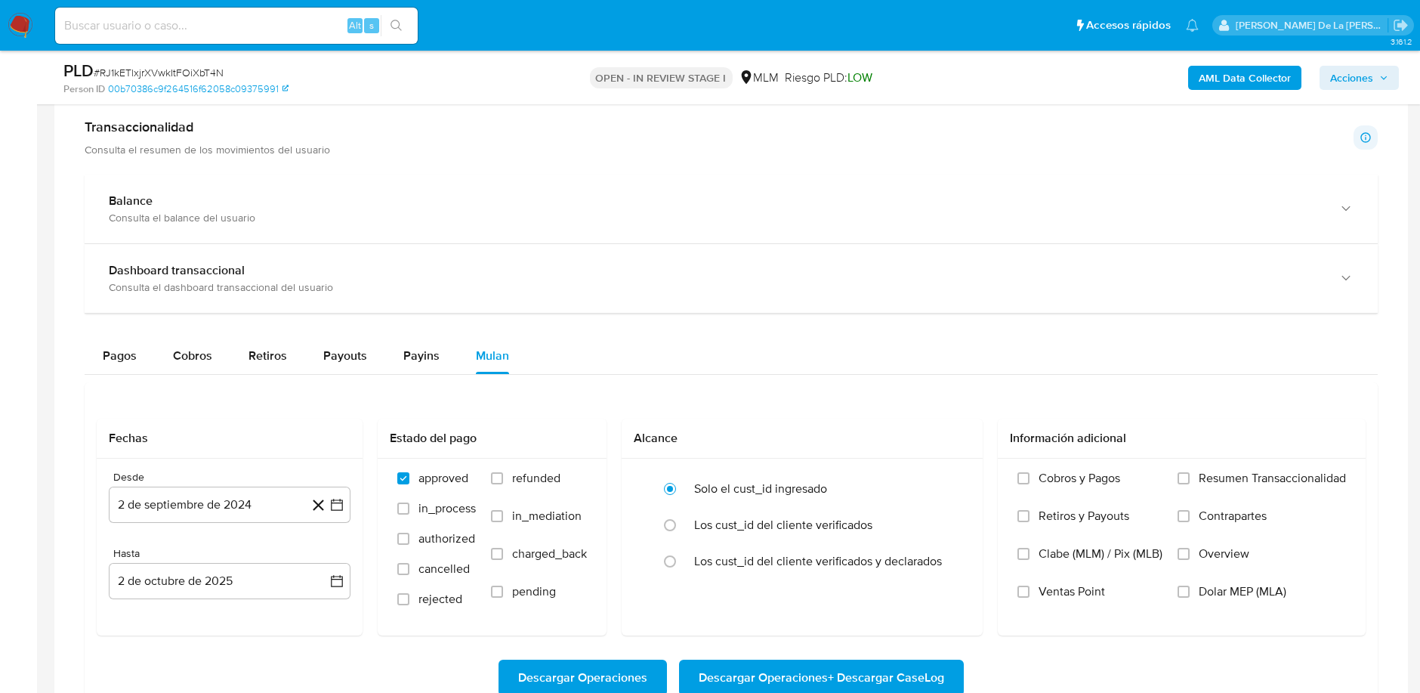
scroll to position [1541, 0]
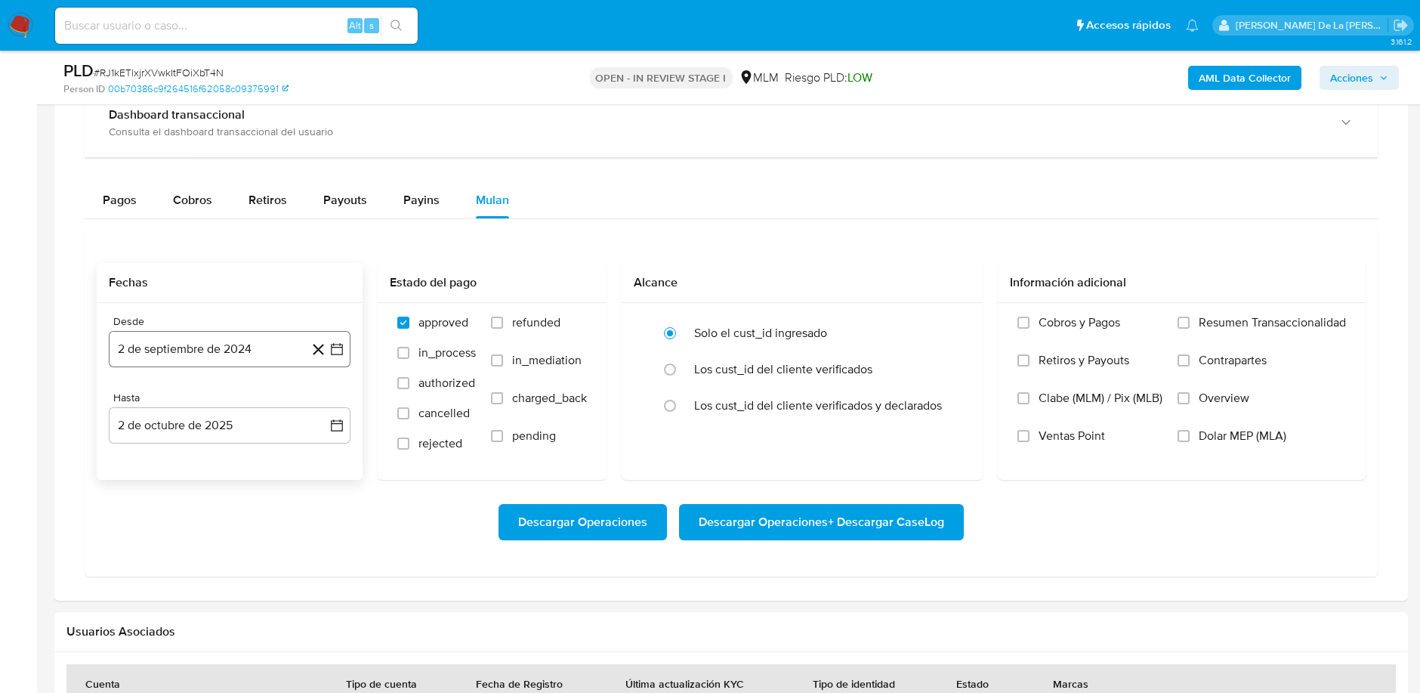
click at [330, 343] on icon "button" at bounding box center [336, 348] width 15 height 15
click at [324, 398] on icon "Mes siguiente" at bounding box center [323, 403] width 18 height 18
click at [324, 398] on icon "Mes siguiente" at bounding box center [324, 403] width 6 height 11
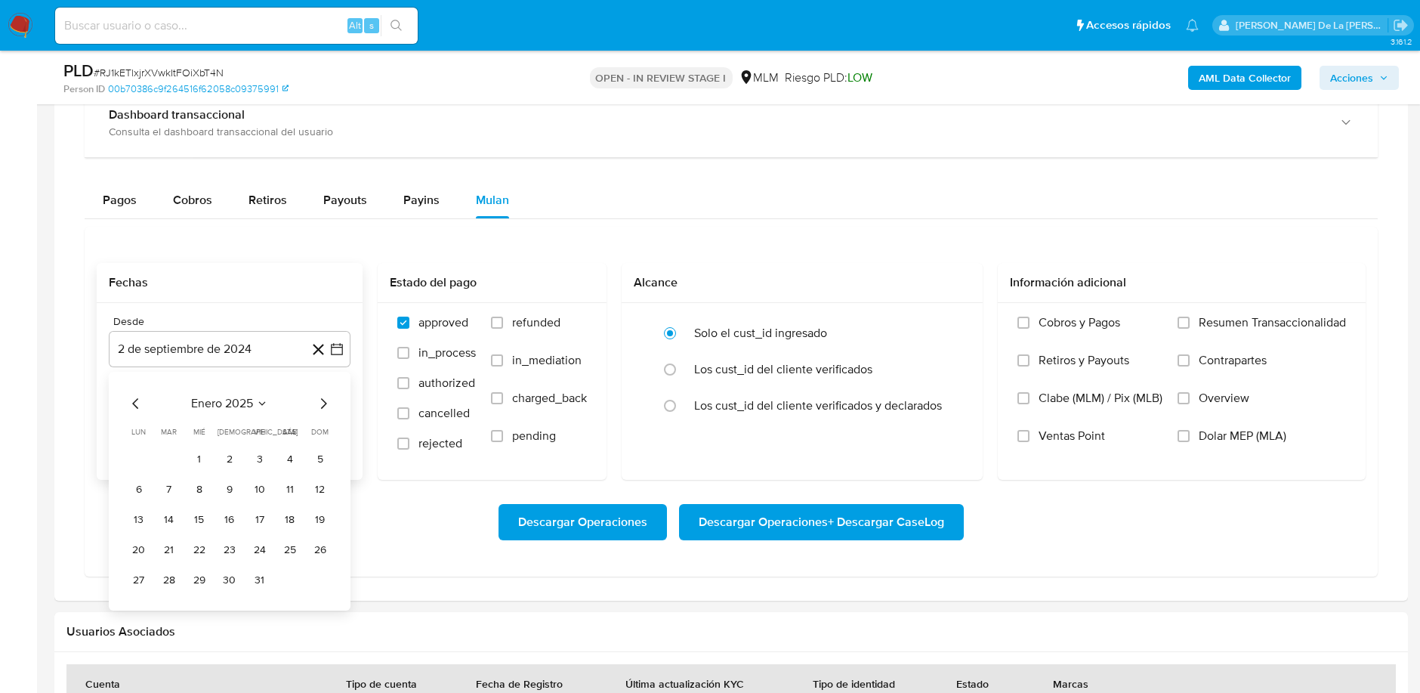
click at [324, 398] on icon "Mes siguiente" at bounding box center [324, 403] width 6 height 11
click at [326, 400] on icon "Mes siguiente" at bounding box center [324, 403] width 6 height 11
click at [229, 451] on button "1" at bounding box center [230, 459] width 24 height 24
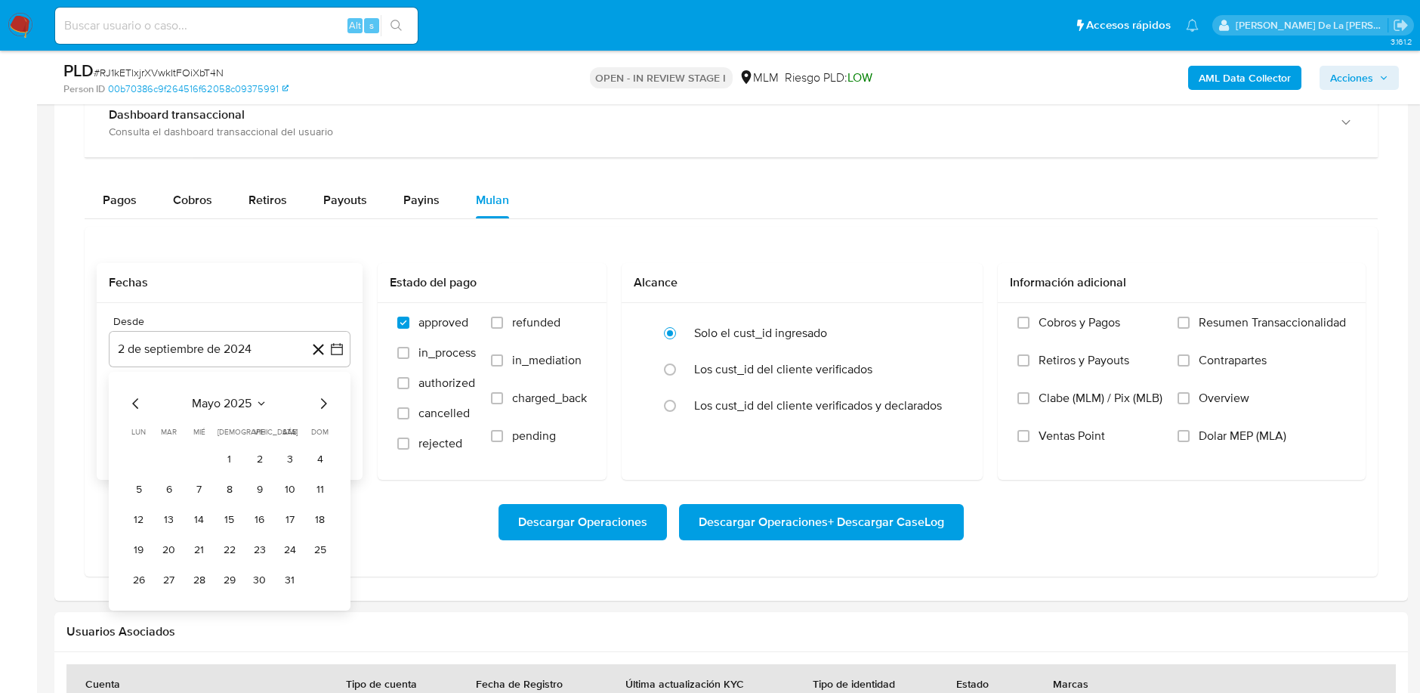
click at [230, 452] on div "Desde 2 de septiembre de 2024 mayo 2025 mayo 2025 lun lunes mar martes mié miér…" at bounding box center [230, 391] width 266 height 177
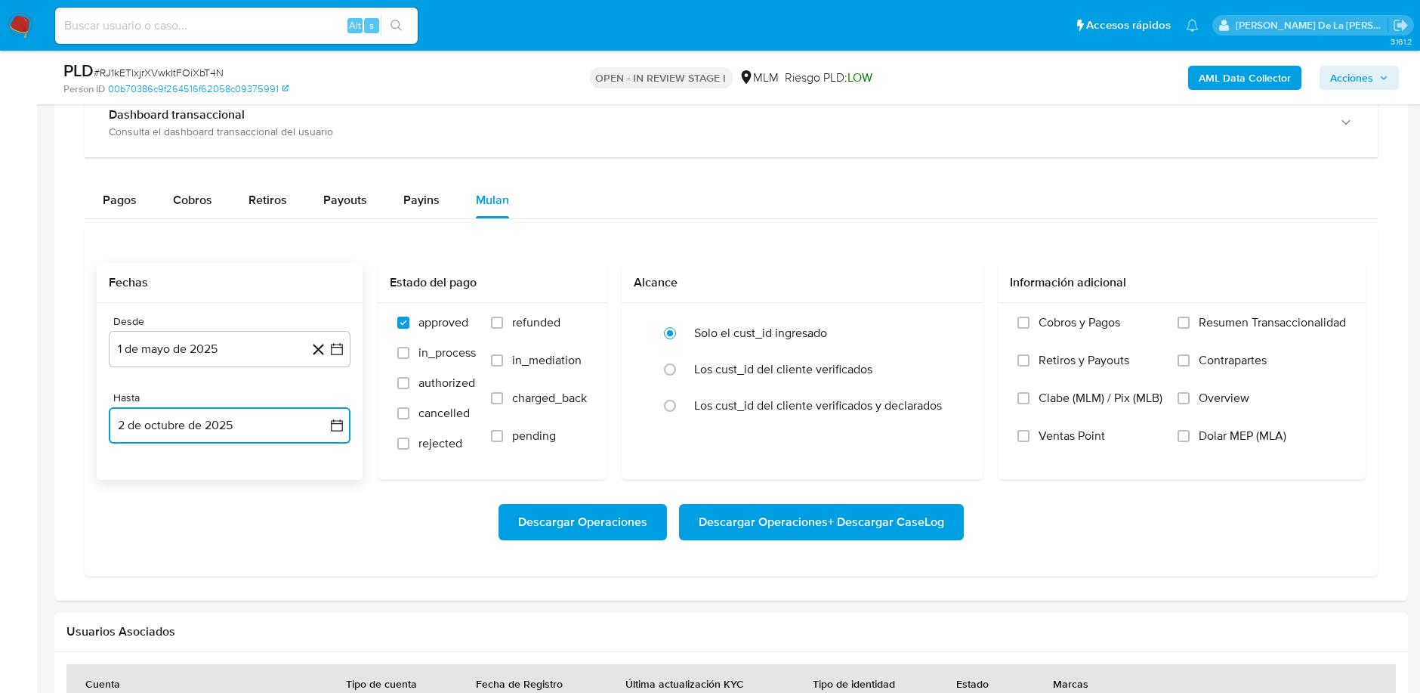
click at [261, 416] on button "2 de octubre de 2025" at bounding box center [230, 425] width 242 height 36
click at [129, 471] on icon "Mes anterior" at bounding box center [136, 480] width 18 height 18
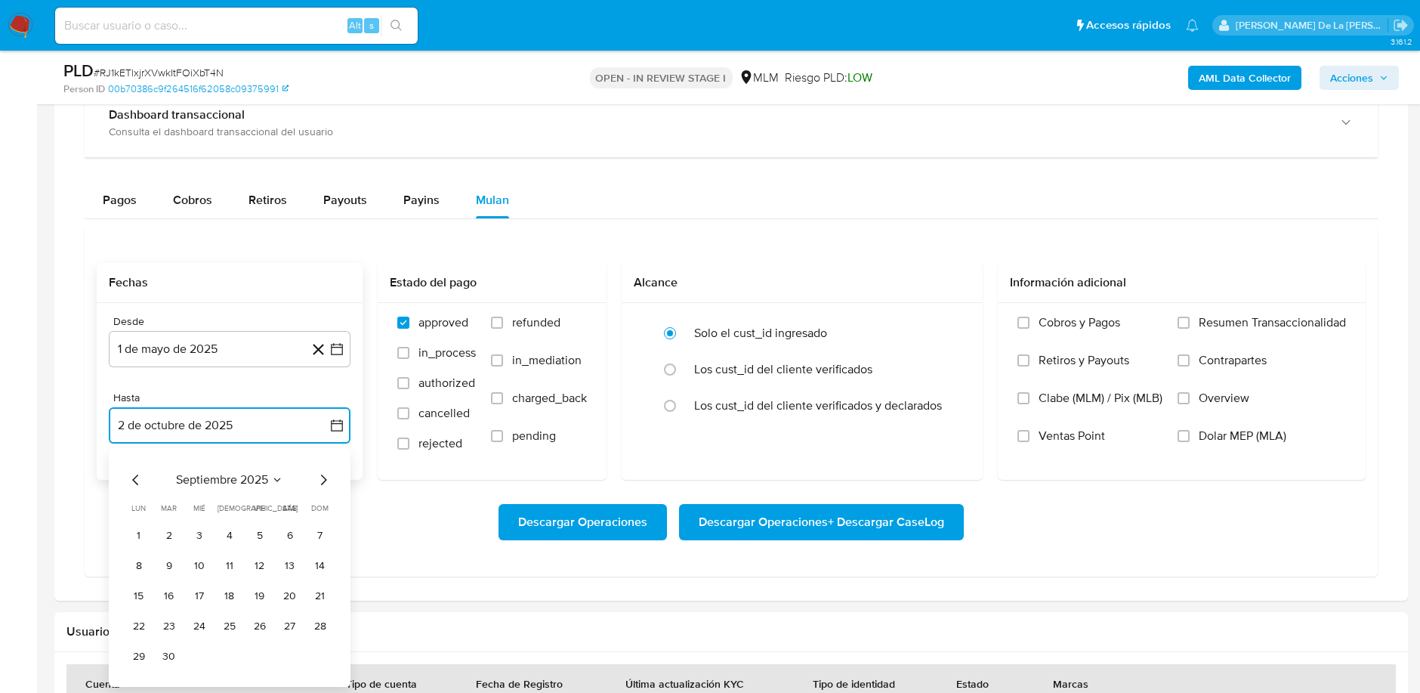
click at [134, 471] on icon "Mes anterior" at bounding box center [136, 480] width 18 height 18
click at [319, 656] on button "31" at bounding box center [320, 656] width 24 height 24
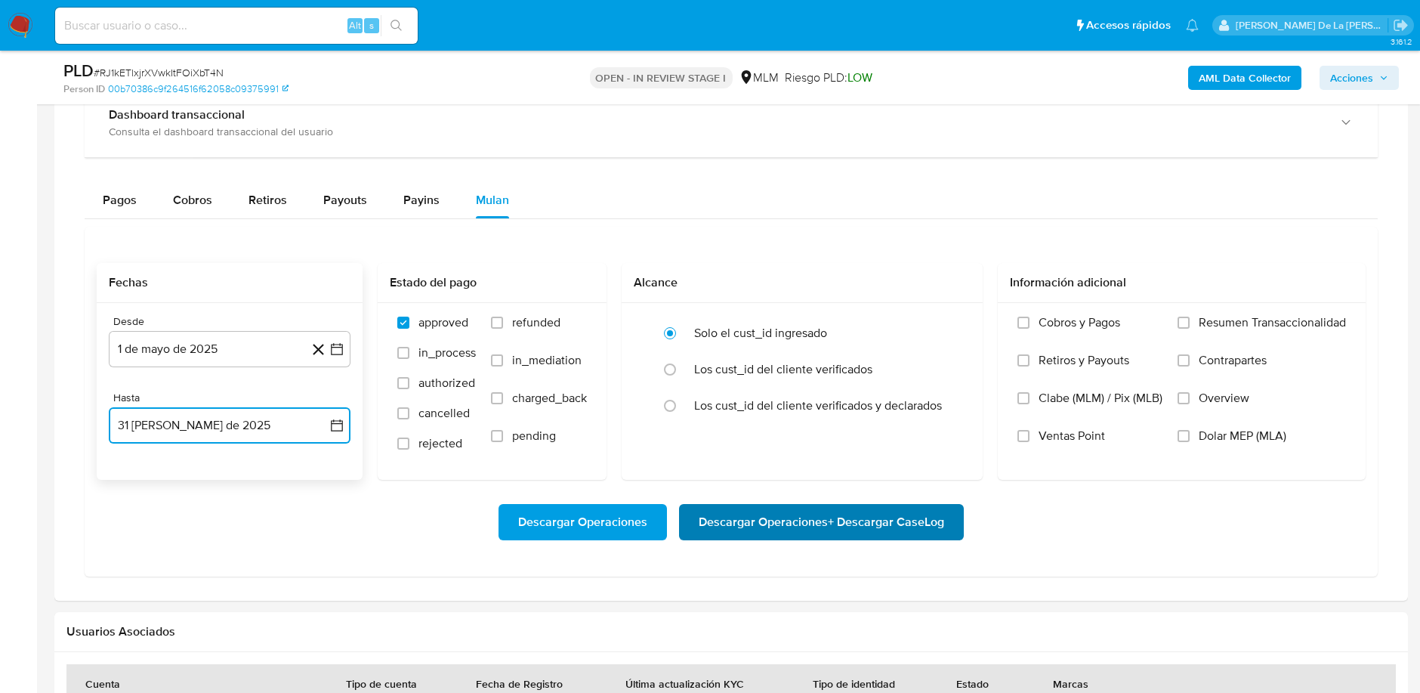
click at [727, 536] on span "Descargar Operaciones + Descargar CaseLog" at bounding box center [821, 521] width 245 height 33
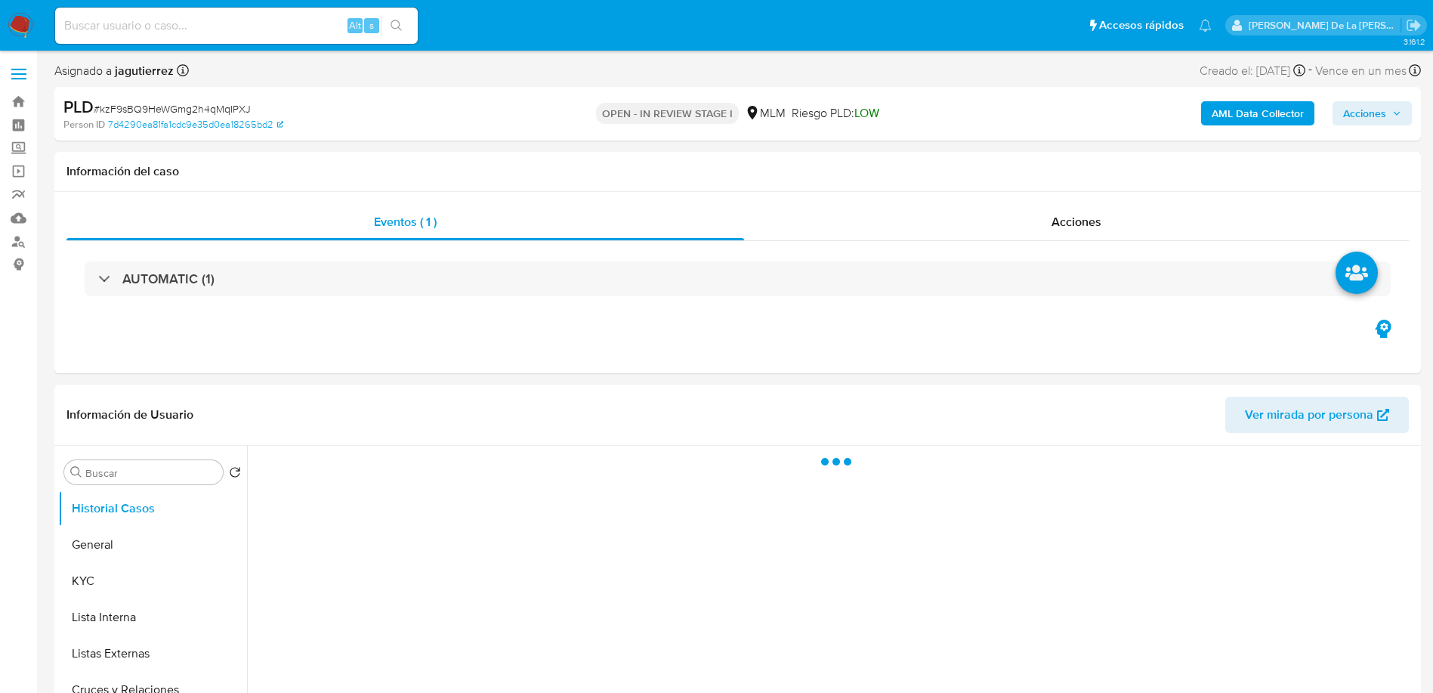
select select "10"
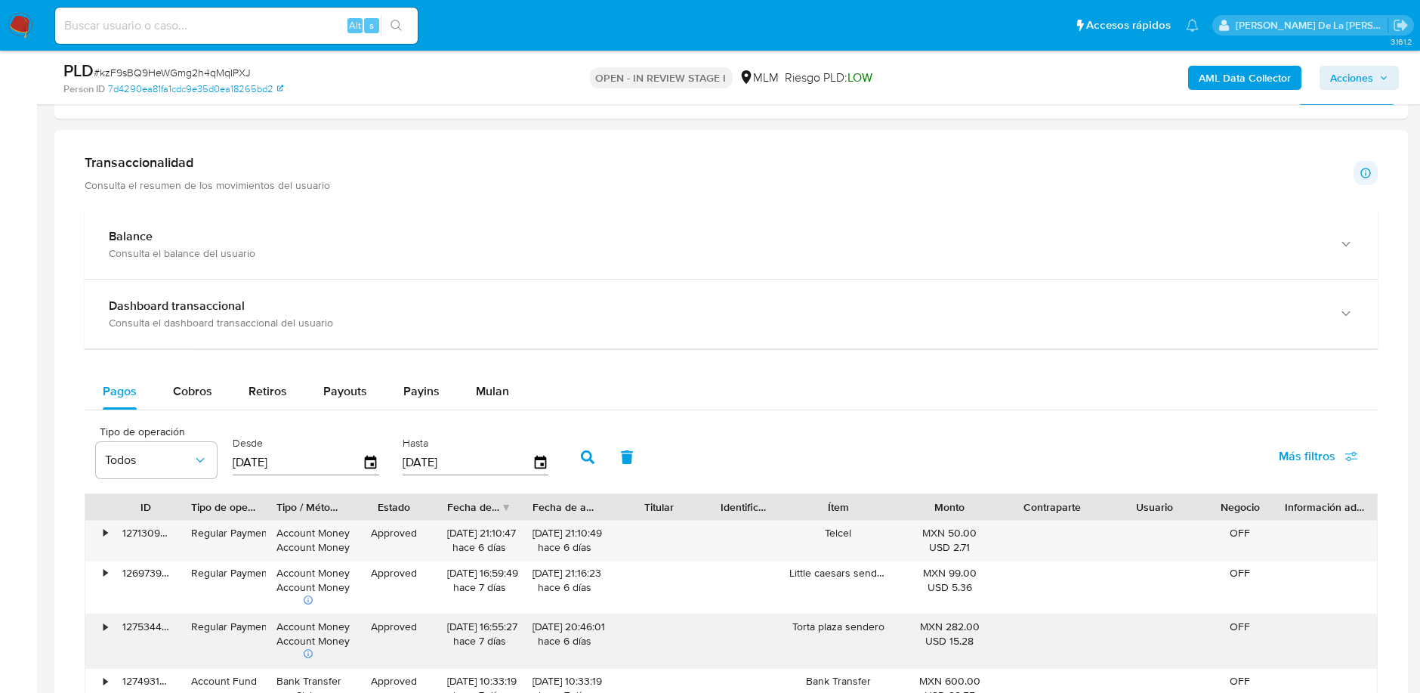
scroll to position [1175, 0]
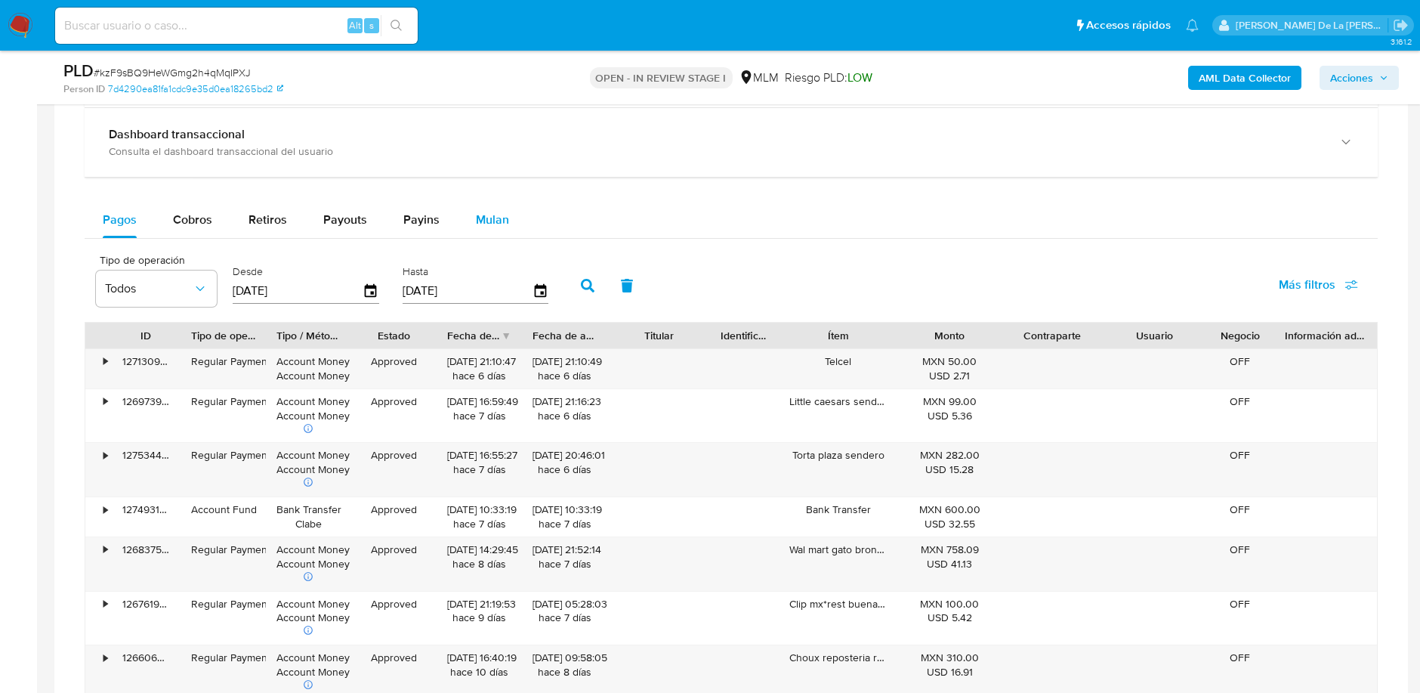
click at [480, 205] on div "Mulan" at bounding box center [492, 220] width 33 height 36
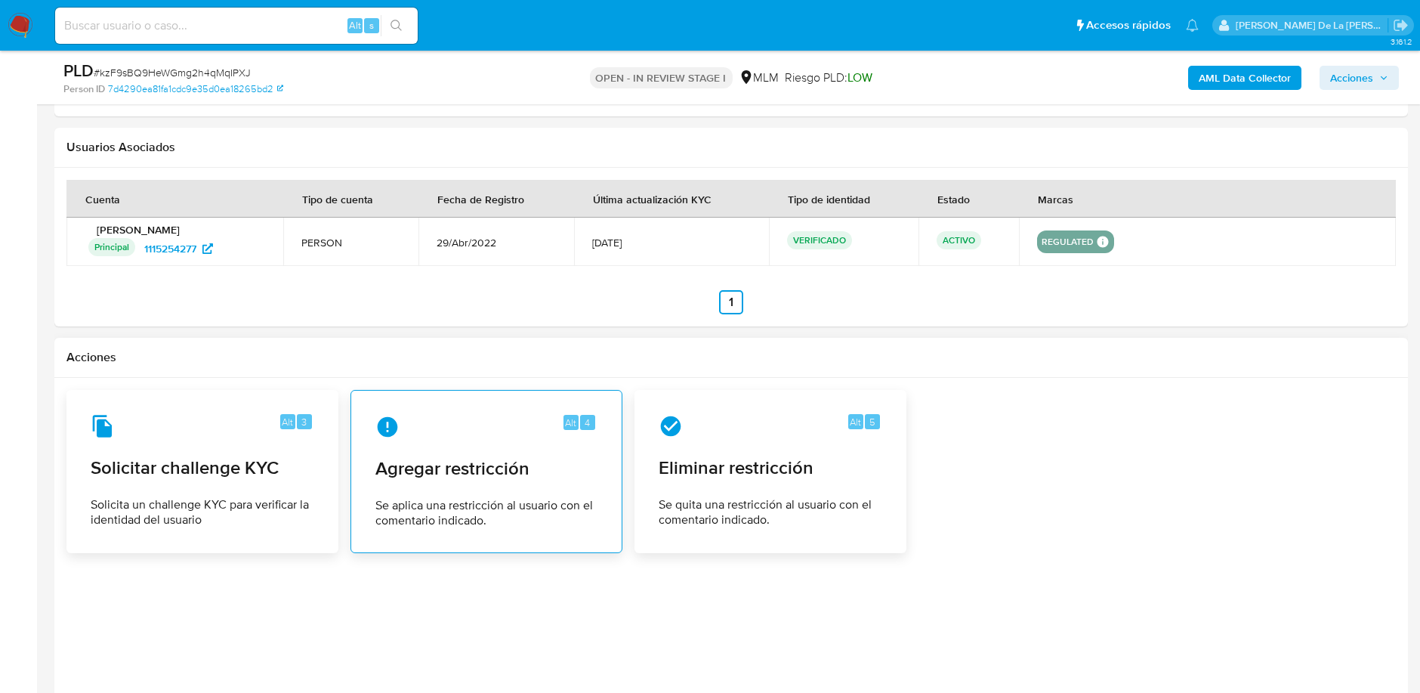
scroll to position [1342, 0]
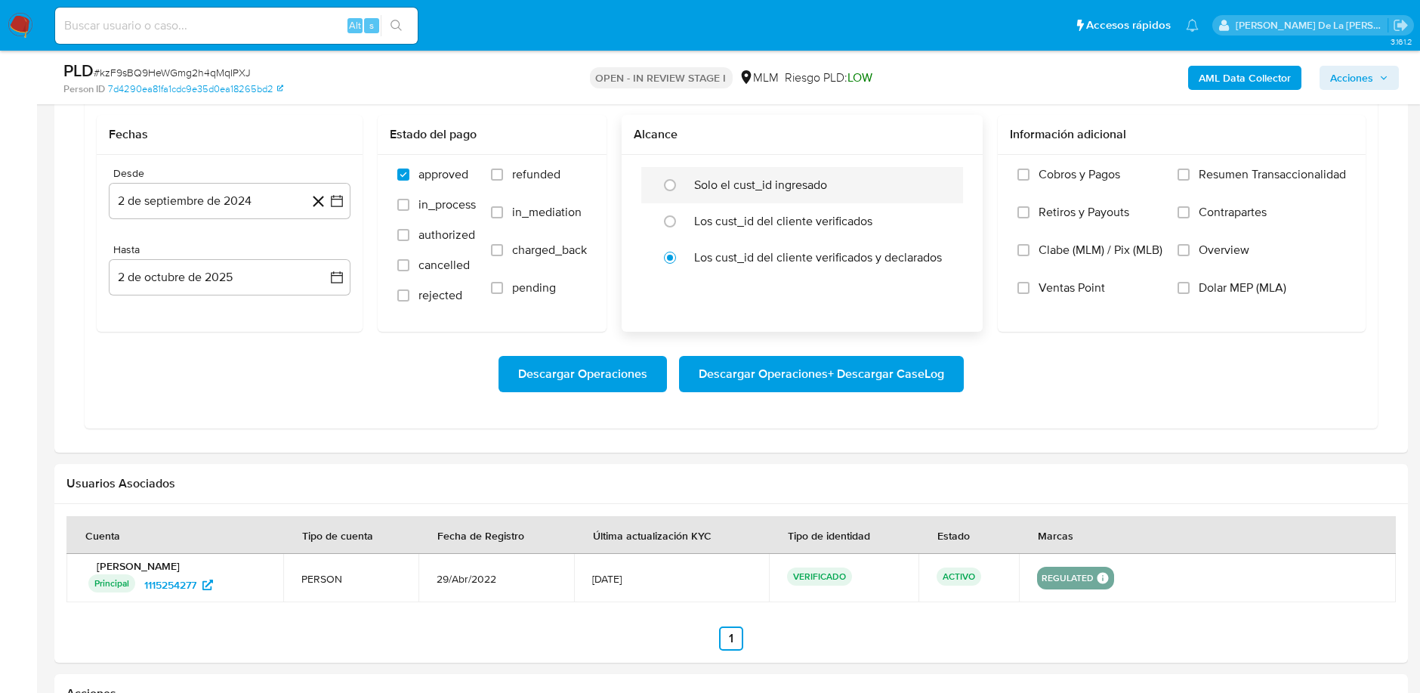
click at [696, 171] on div "Solo el cust_id ingresado" at bounding box center [818, 185] width 248 height 36
radio input "true"
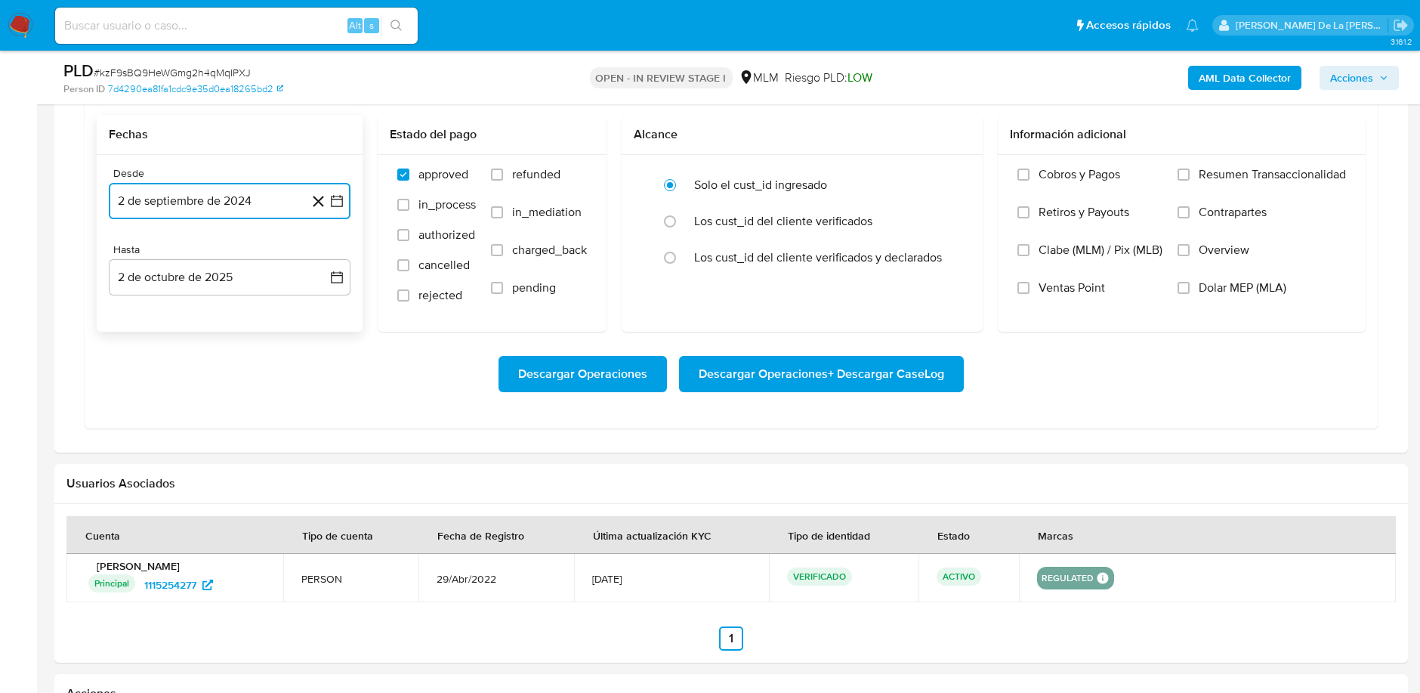
click at [334, 199] on icon "button" at bounding box center [336, 200] width 15 height 15
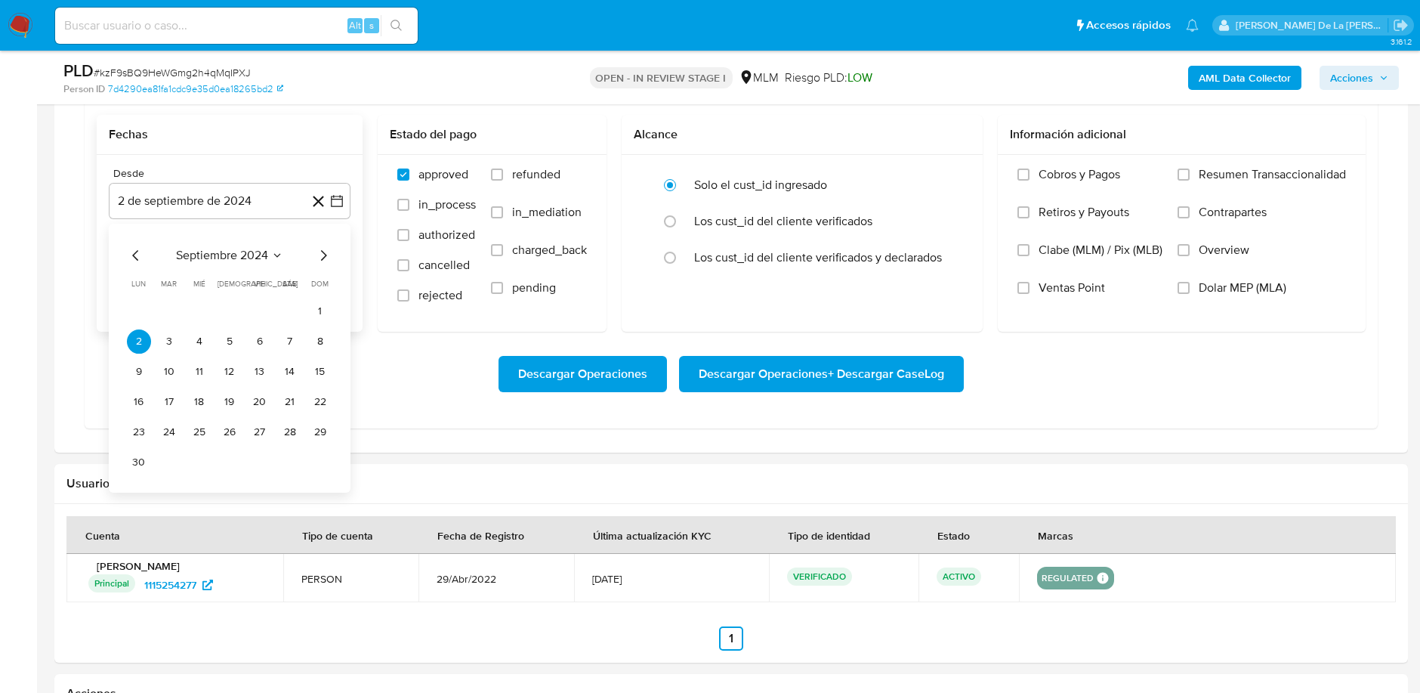
click at [332, 249] on div "septiembre 2024 septiembre 2024 lun lunes mar martes mié miércoles jue jueves v…" at bounding box center [230, 358] width 242 height 269
click at [330, 249] on icon "Mes siguiente" at bounding box center [323, 255] width 18 height 18
click at [324, 246] on icon "Mes siguiente" at bounding box center [323, 255] width 18 height 18
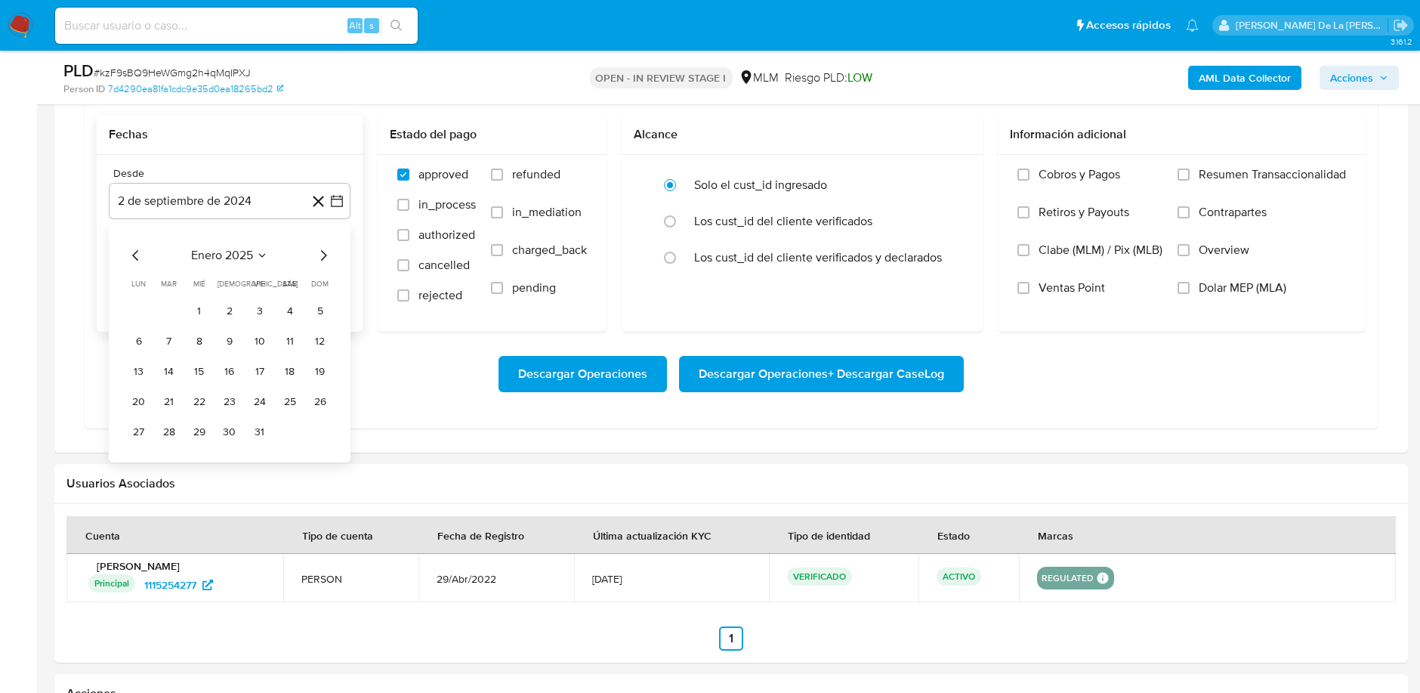
click at [324, 246] on icon "Mes siguiente" at bounding box center [323, 255] width 18 height 18
click at [216, 307] on tr "1 2 3 4" at bounding box center [229, 311] width 205 height 24
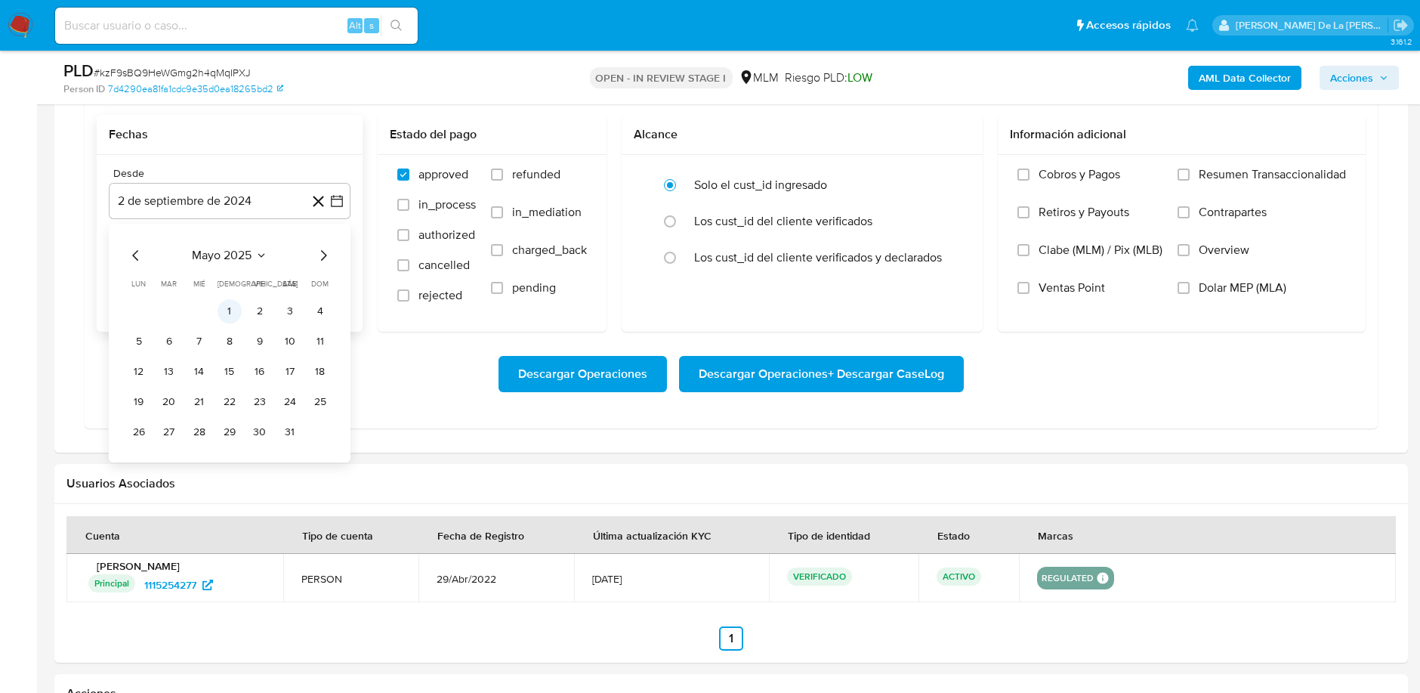
click at [227, 305] on button "1" at bounding box center [230, 311] width 24 height 24
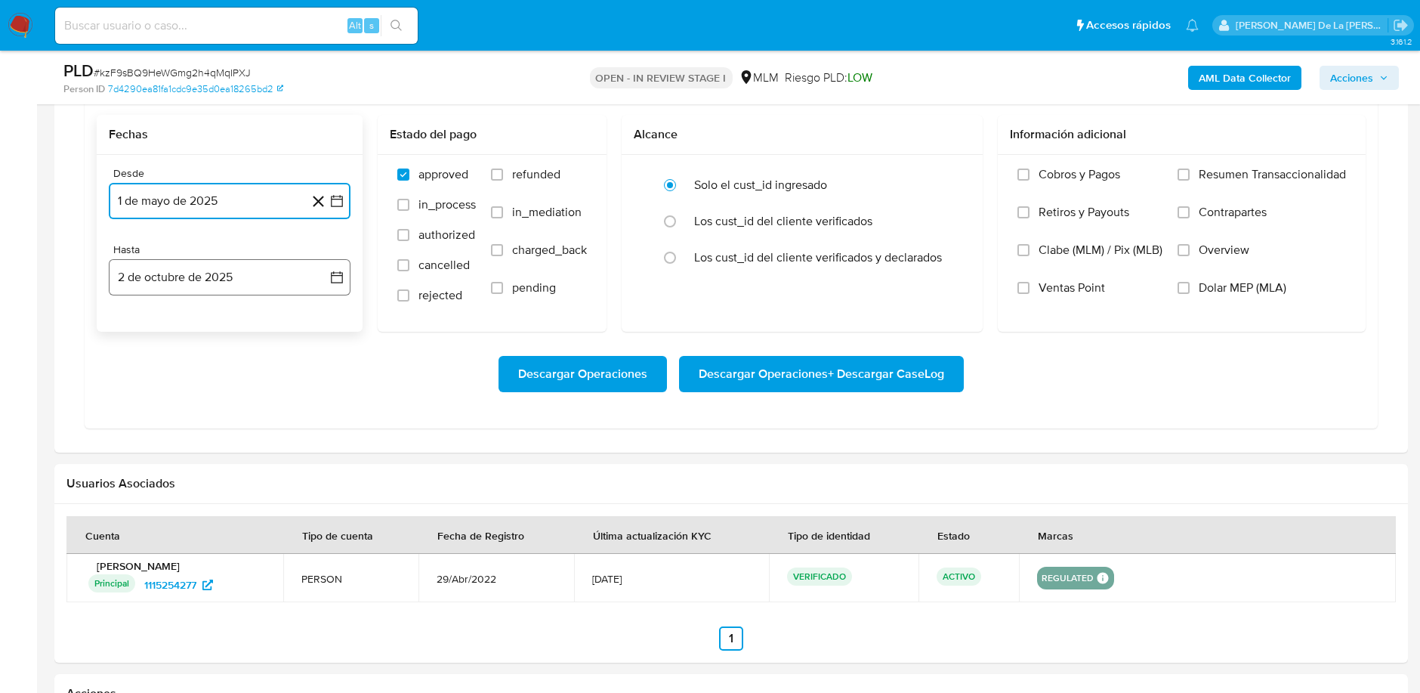
click at [204, 269] on button "2 de octubre de 2025" at bounding box center [230, 277] width 242 height 36
click at [131, 327] on icon "Mes anterior" at bounding box center [136, 332] width 18 height 18
click at [132, 325] on icon "Mes anterior" at bounding box center [136, 332] width 18 height 18
click at [320, 508] on button "31" at bounding box center [320, 508] width 24 height 24
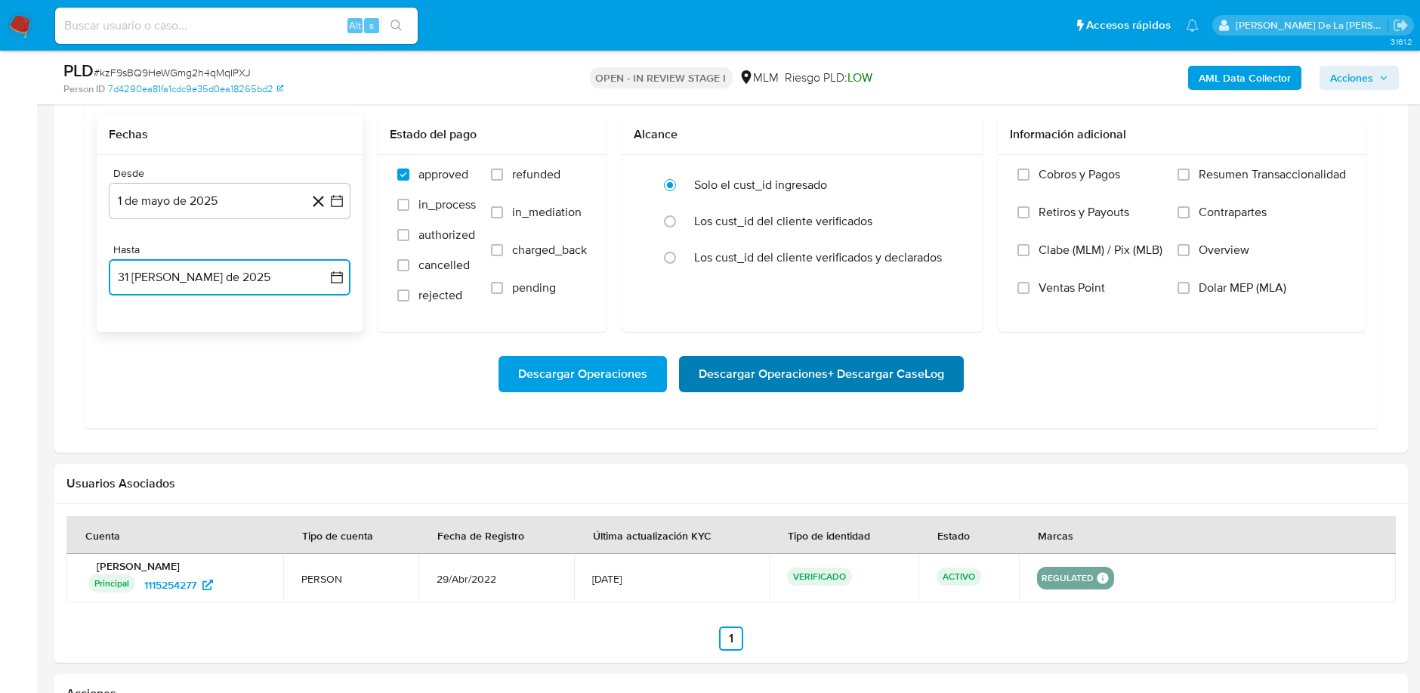
click at [848, 379] on span "Descargar Operaciones + Descargar CaseLog" at bounding box center [821, 373] width 245 height 33
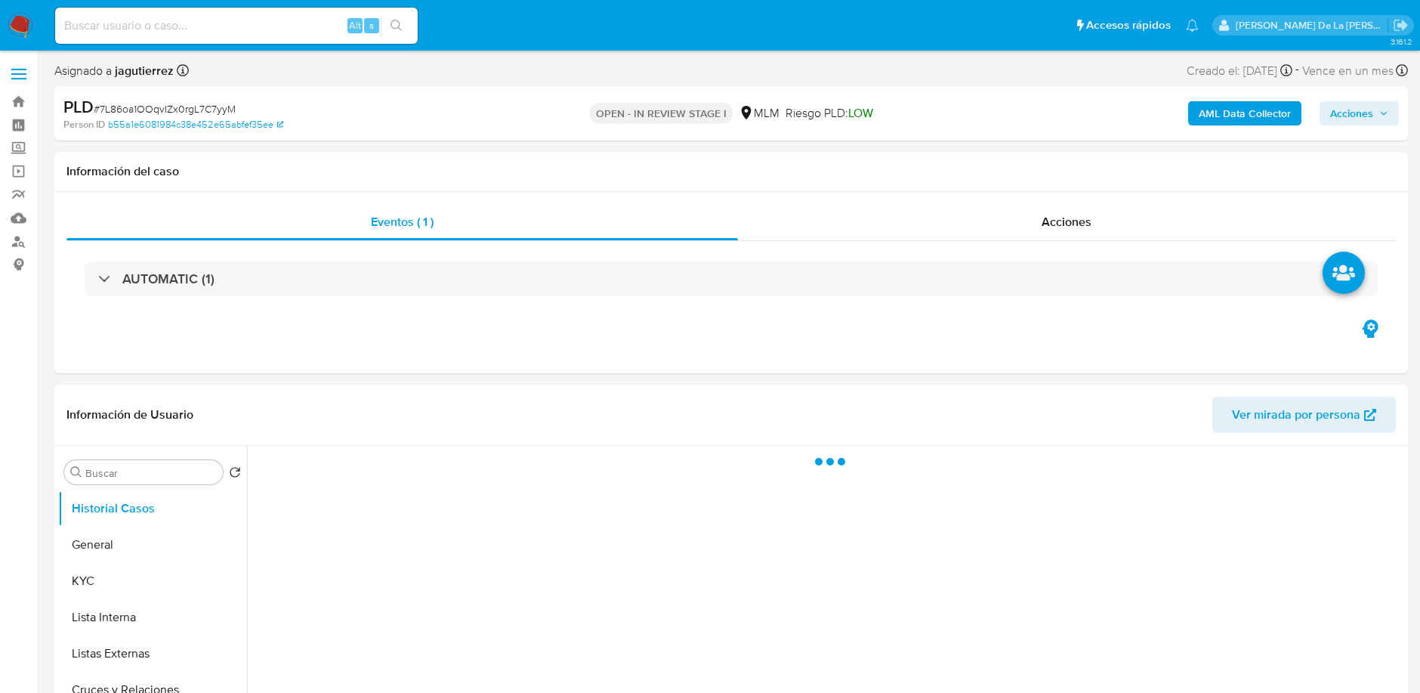
select select "10"
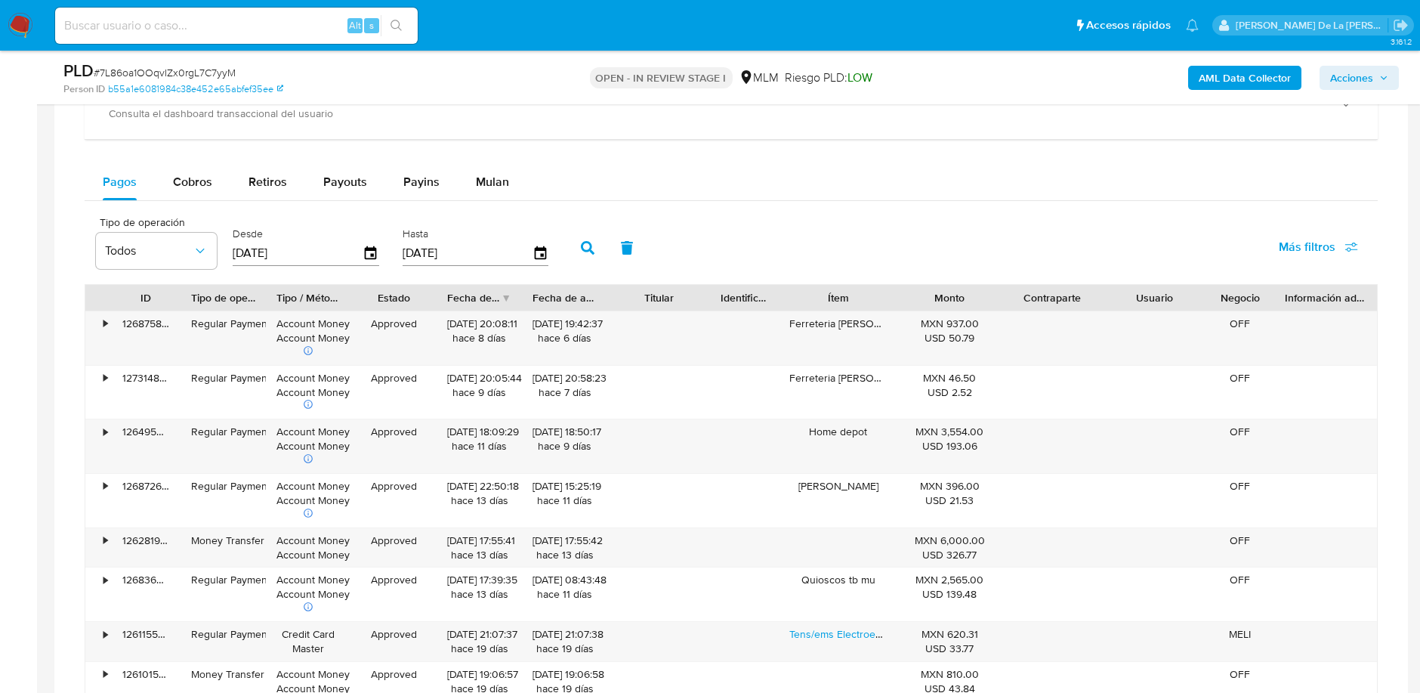
scroll to position [1215, 0]
click at [494, 171] on span "Mulan" at bounding box center [492, 179] width 33 height 17
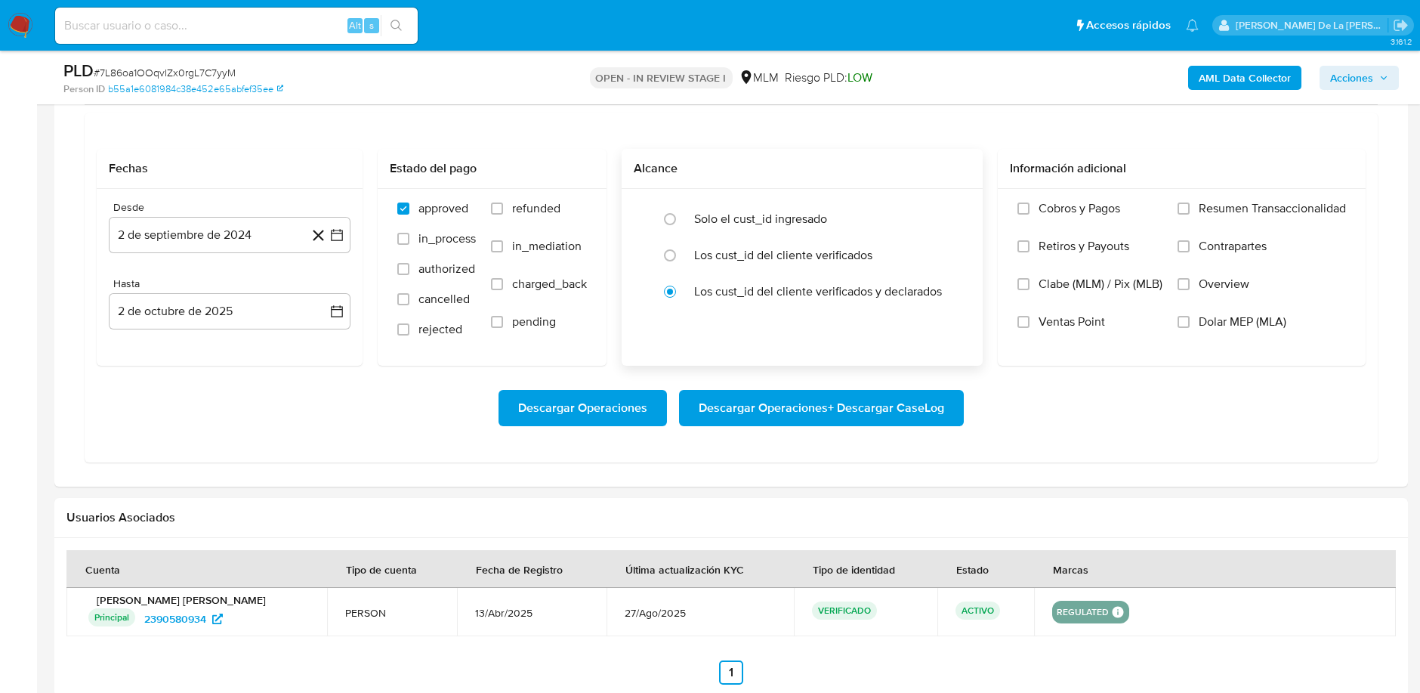
scroll to position [1304, 0]
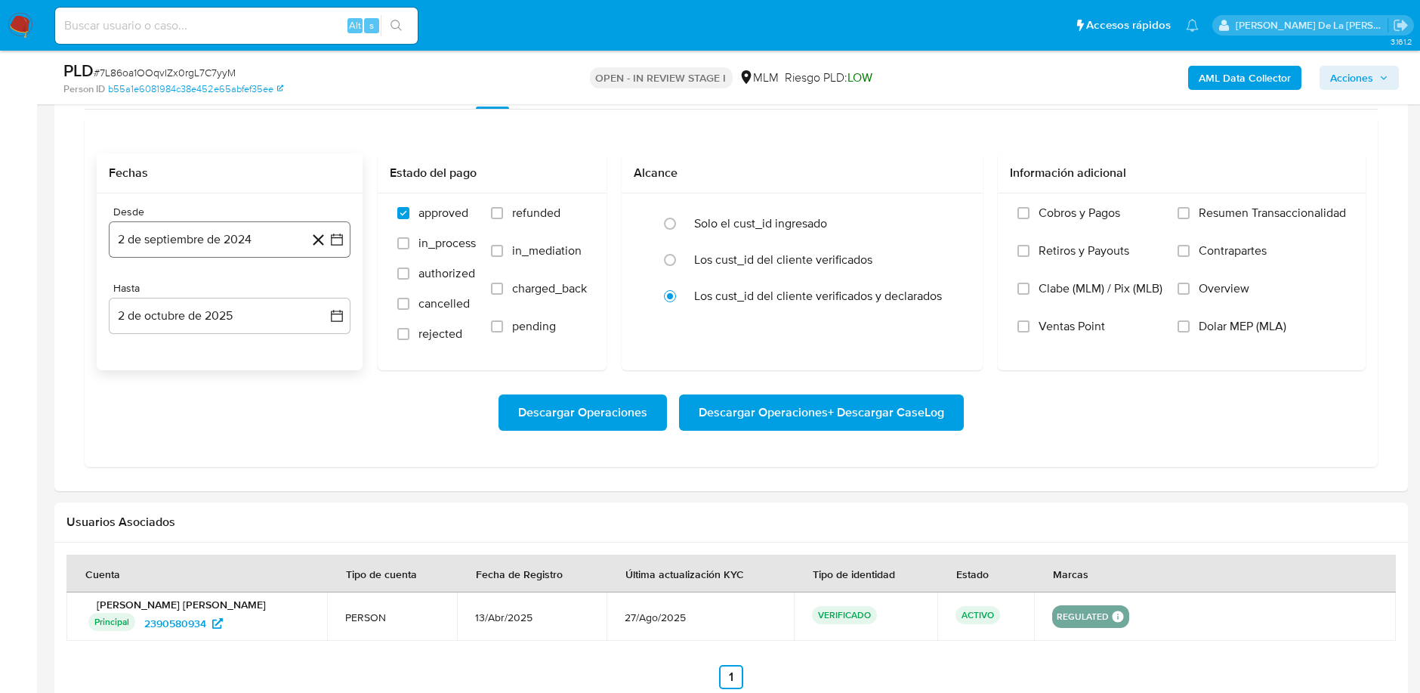
click at [332, 233] on icon "button" at bounding box center [337, 239] width 12 height 12
click at [326, 296] on icon "Mes siguiente" at bounding box center [323, 294] width 18 height 18
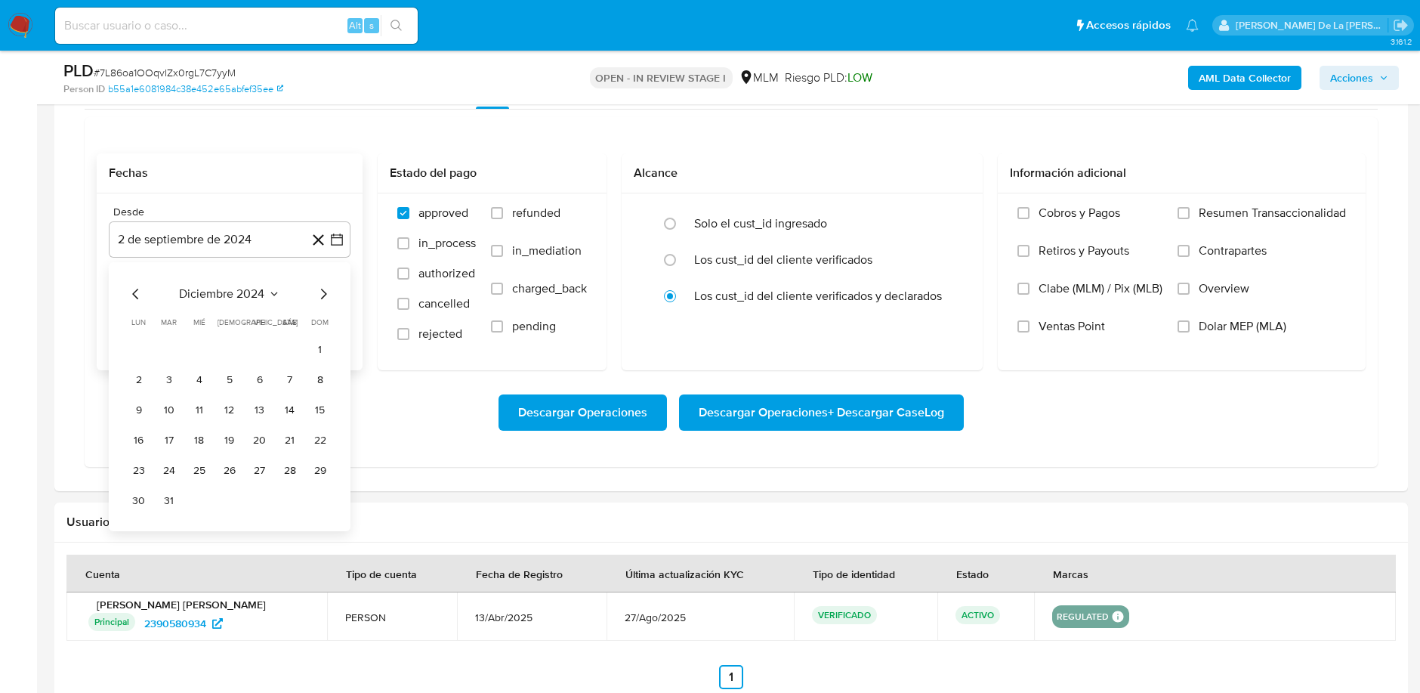
click at [326, 296] on icon "Mes siguiente" at bounding box center [323, 294] width 18 height 18
click at [230, 344] on button "1" at bounding box center [230, 350] width 24 height 24
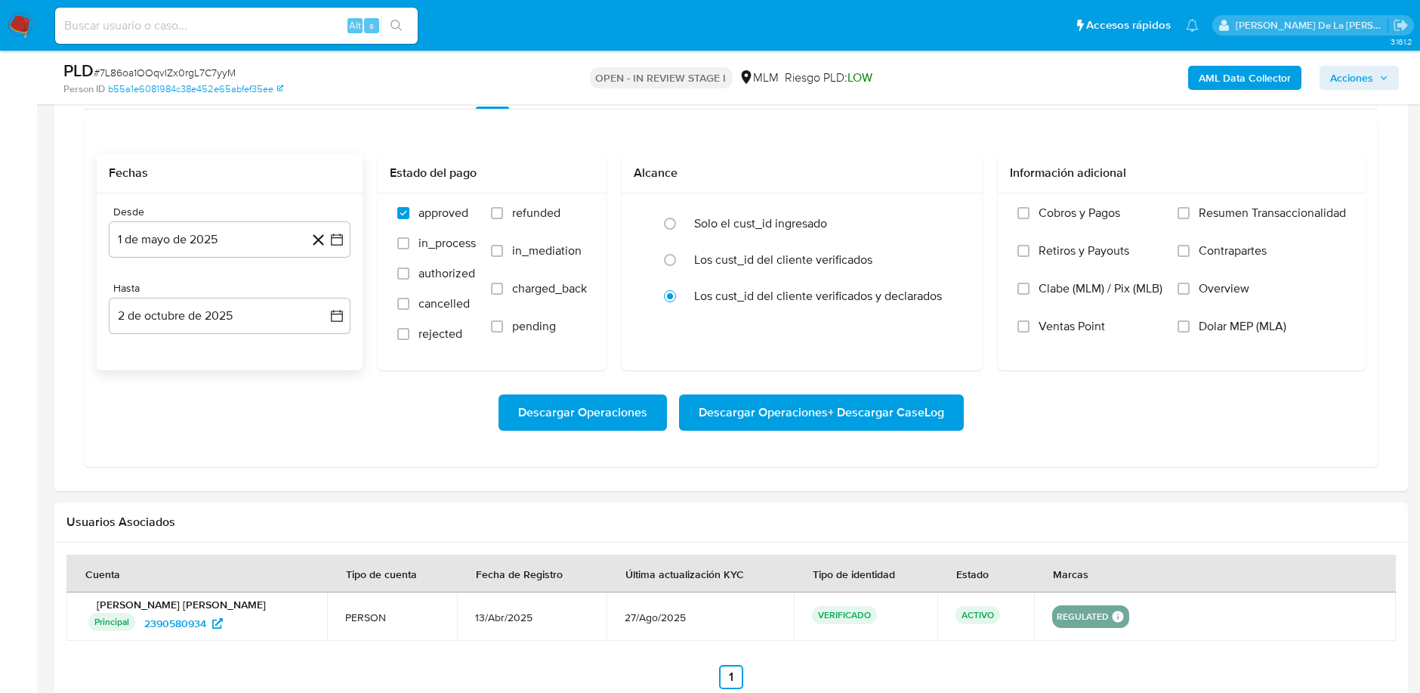
click at [219, 330] on div "Desde 1 de mayo de 2025 1-05-2025 Hasta 2 de octubre de 2025 2-10-2025" at bounding box center [230, 281] width 266 height 177
click at [202, 324] on button "2 de octubre de 2025" at bounding box center [230, 316] width 242 height 36
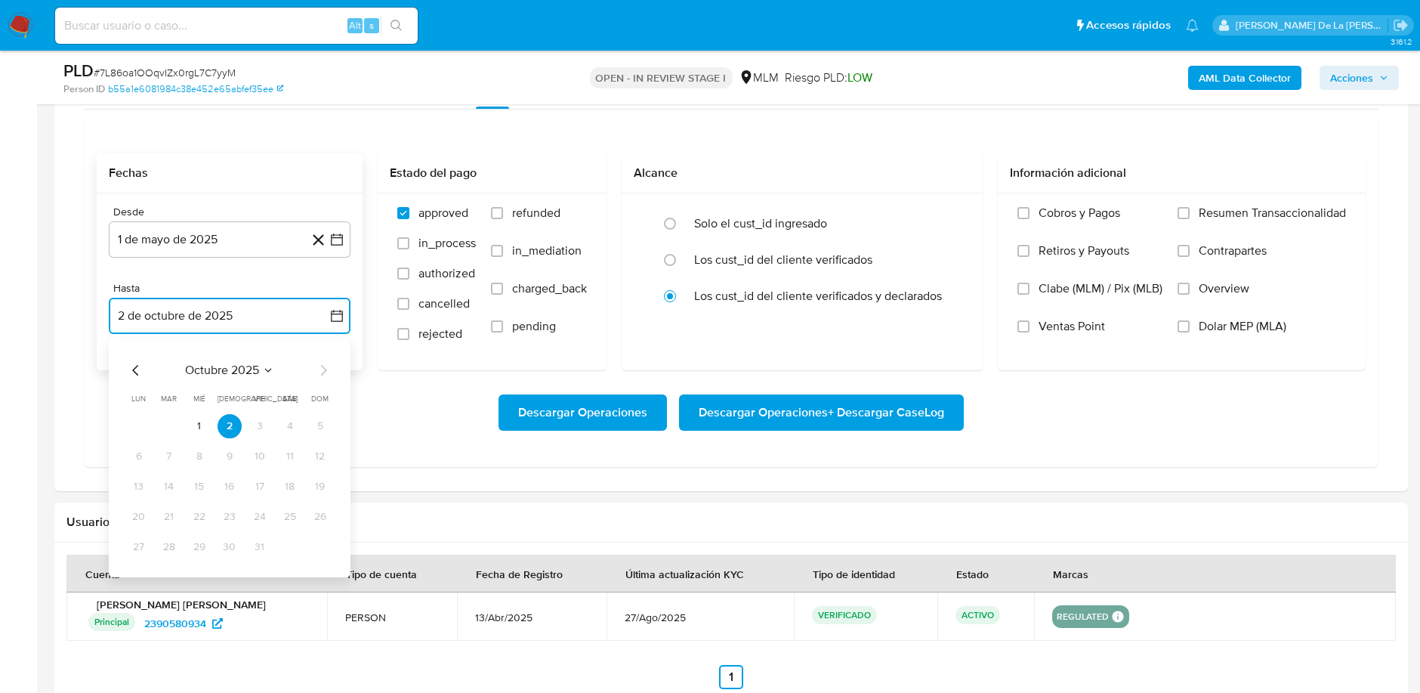
click at [136, 372] on icon "Mes anterior" at bounding box center [136, 370] width 18 height 18
click at [320, 543] on button "31" at bounding box center [320, 547] width 24 height 24
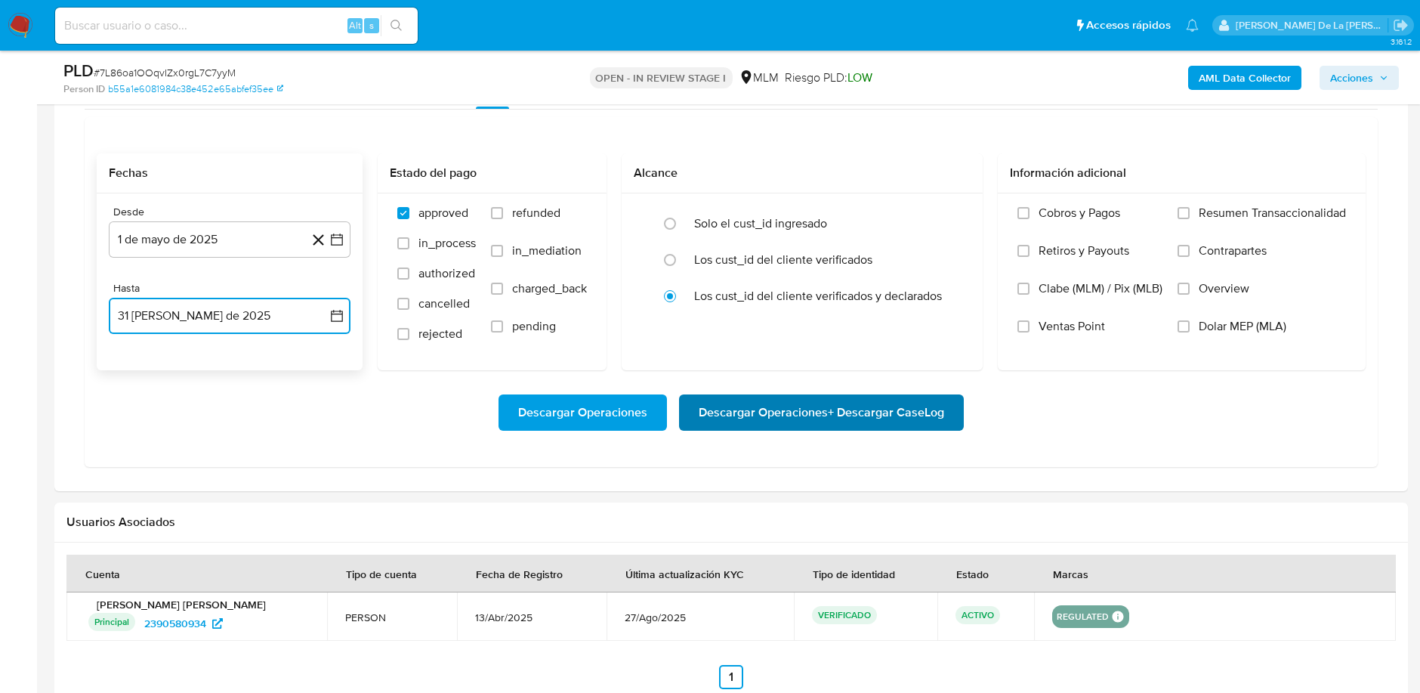
click at [727, 402] on span "Descargar Operaciones + Descargar CaseLog" at bounding box center [821, 412] width 245 height 33
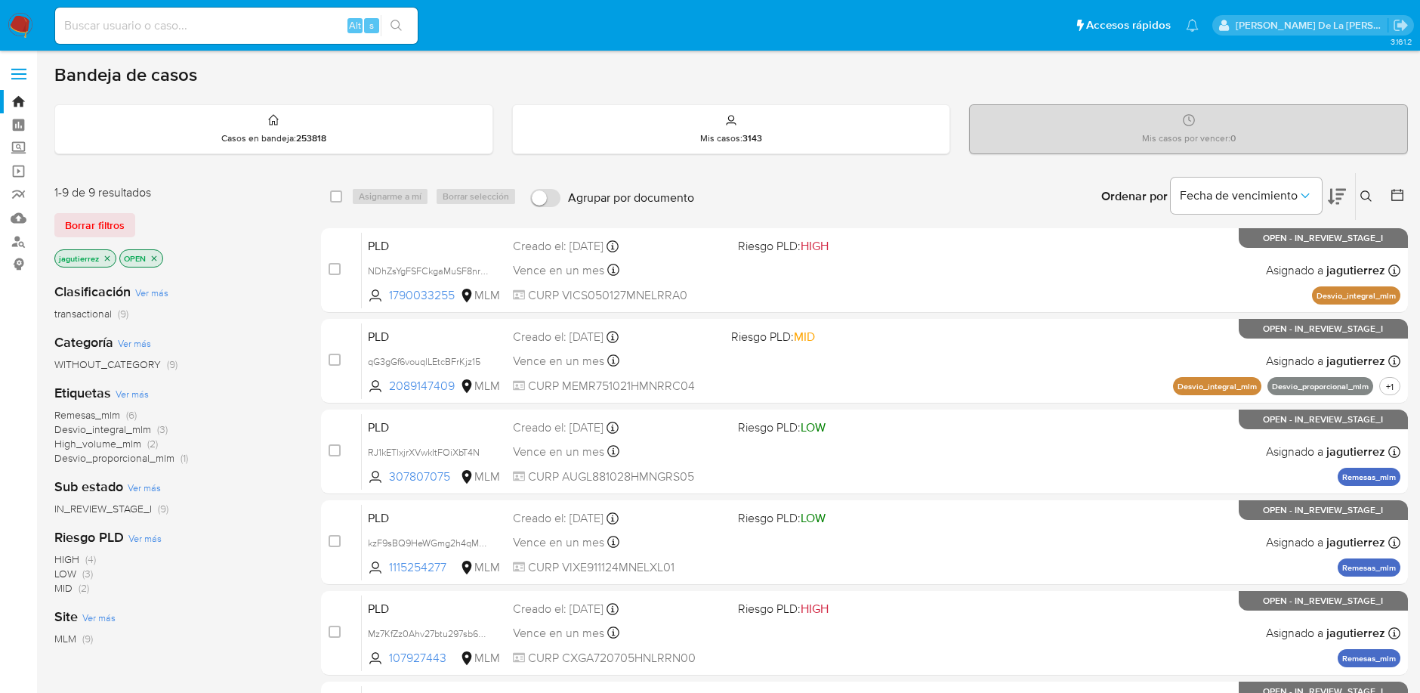
click at [181, 26] on input at bounding box center [236, 26] width 363 height 20
paste input "174848445"
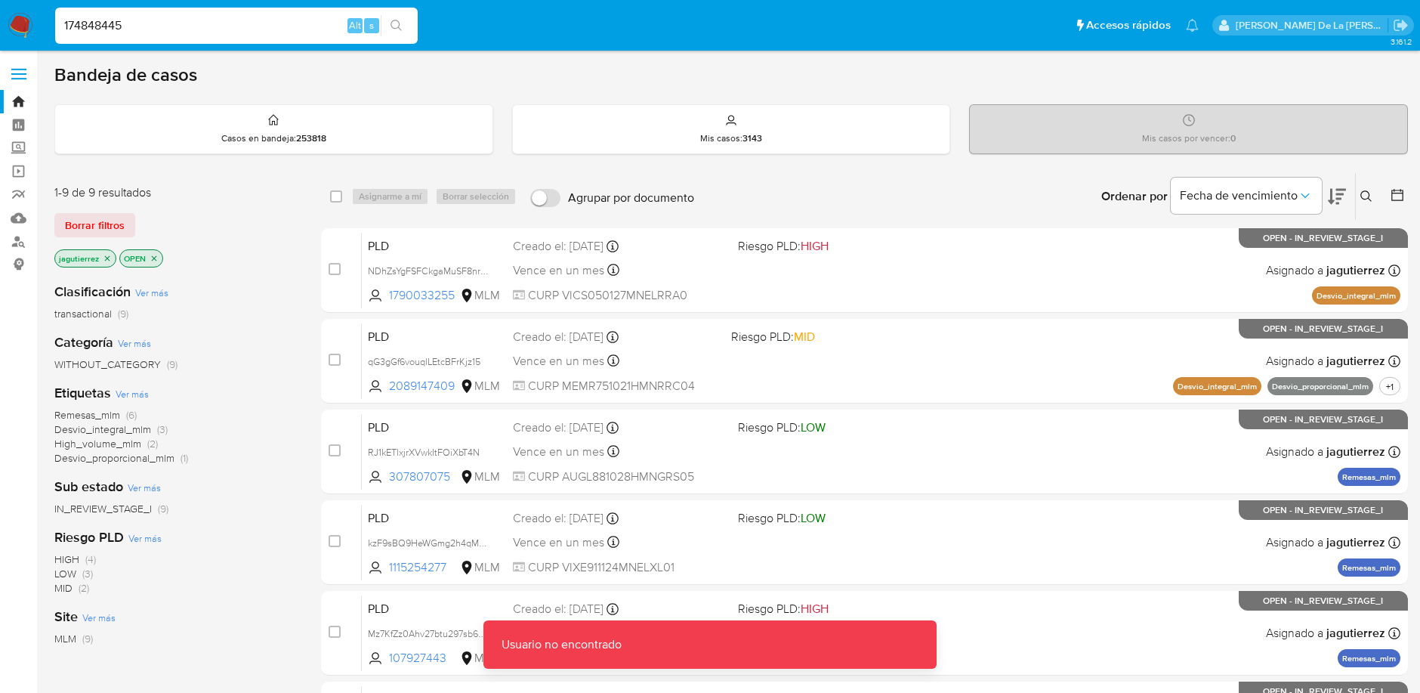
click at [183, 24] on input "174848445" at bounding box center [236, 26] width 363 height 20
type input "174848445"
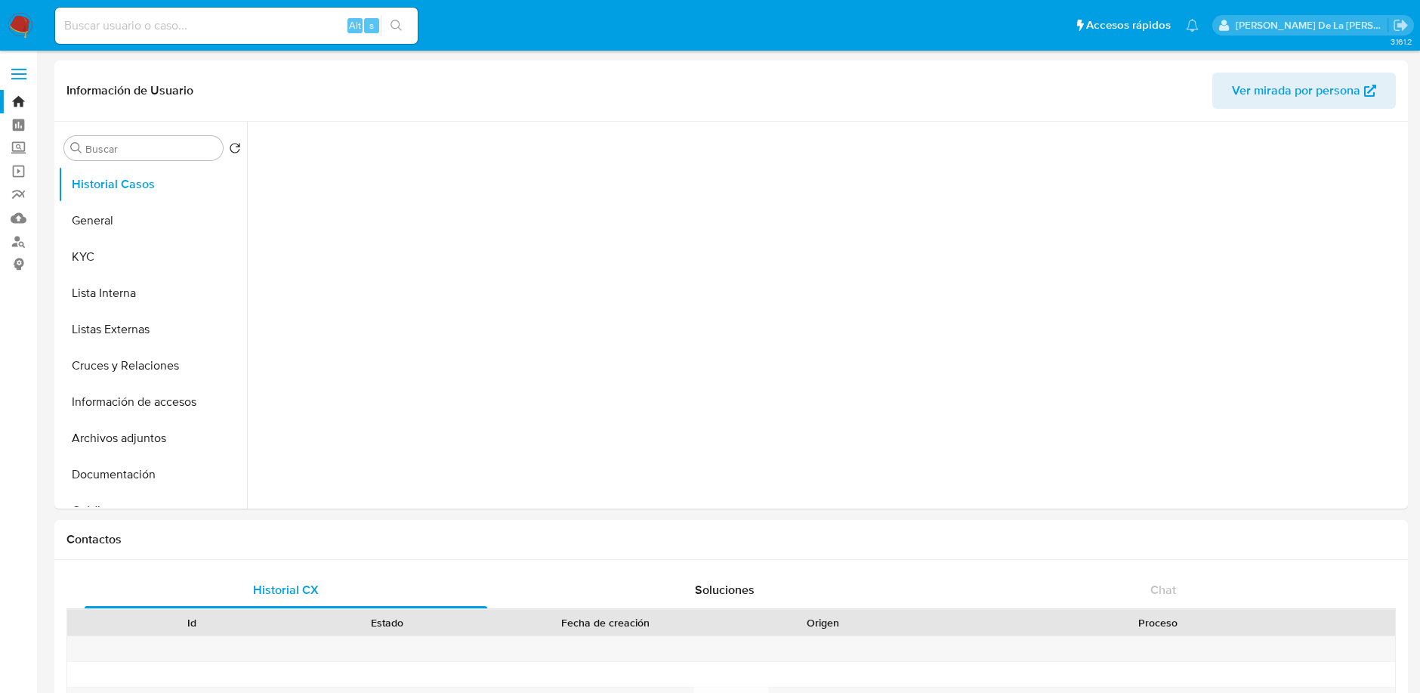
select select "10"
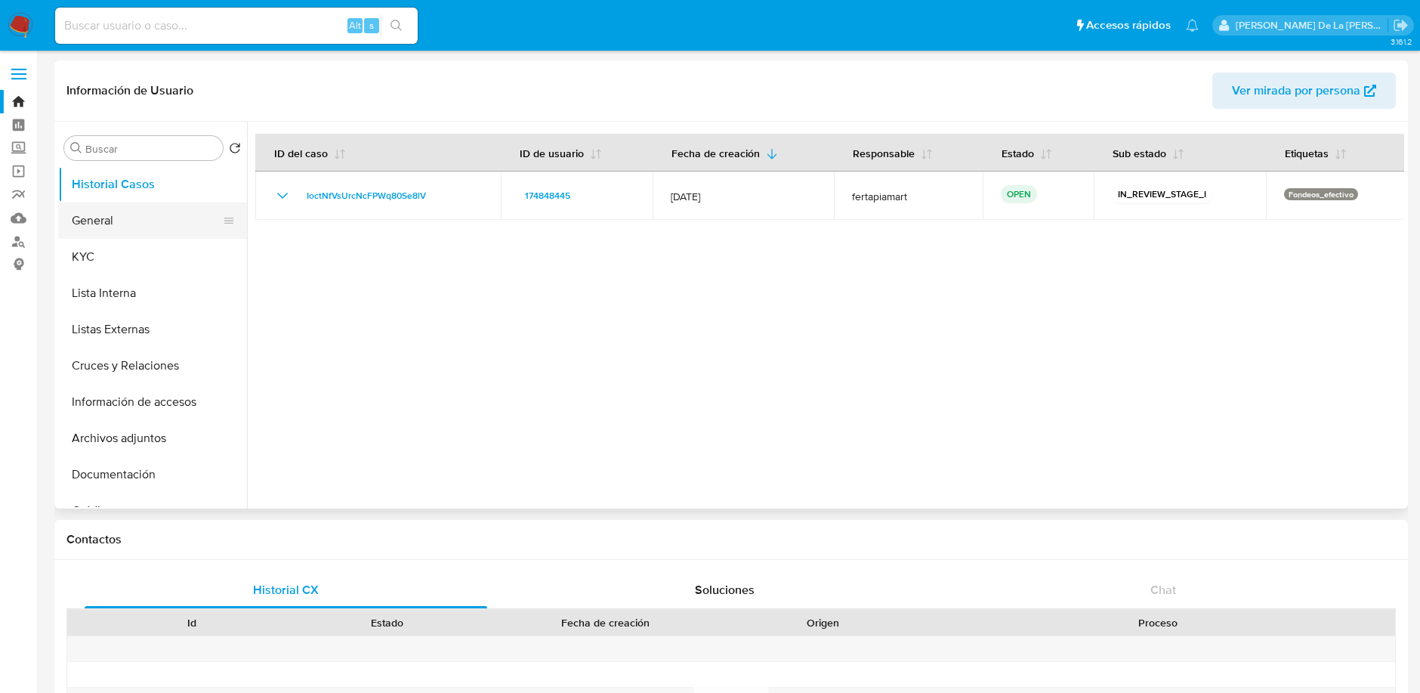
click at [127, 214] on button "General" at bounding box center [146, 220] width 177 height 36
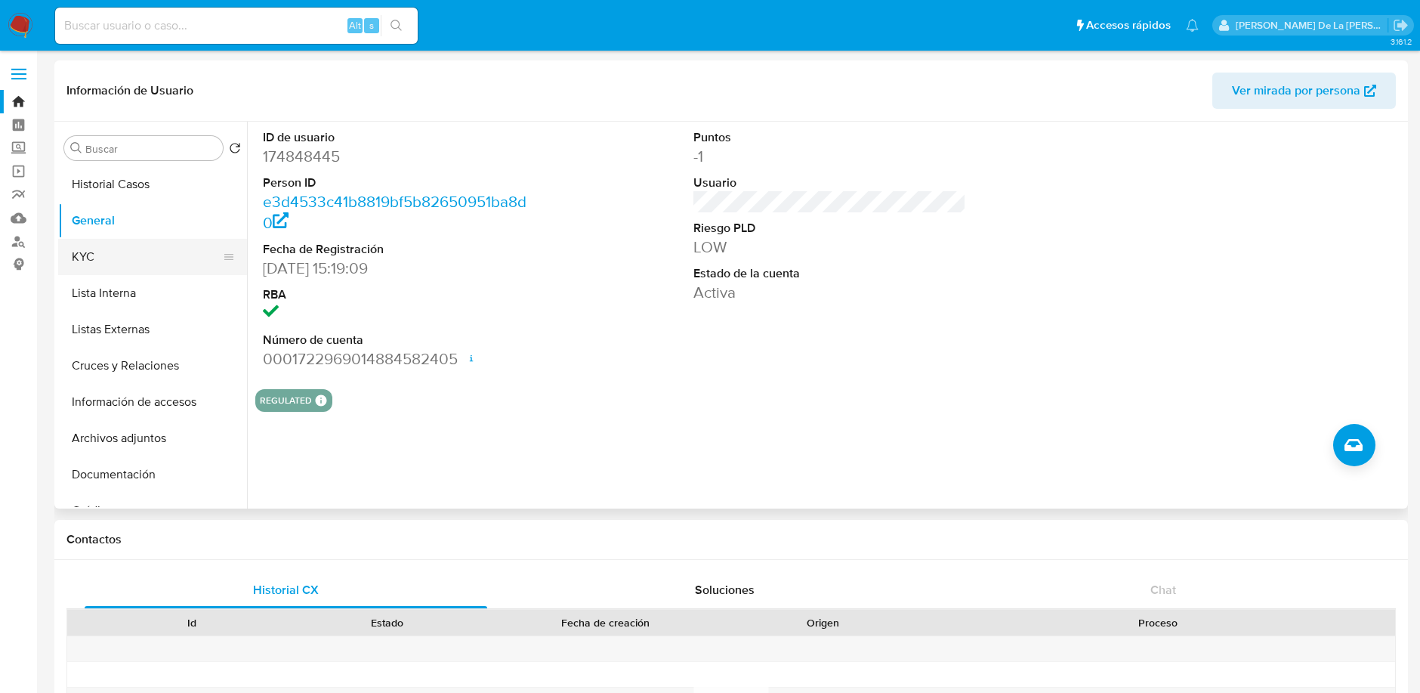
click at [137, 250] on button "KYC" at bounding box center [146, 257] width 177 height 36
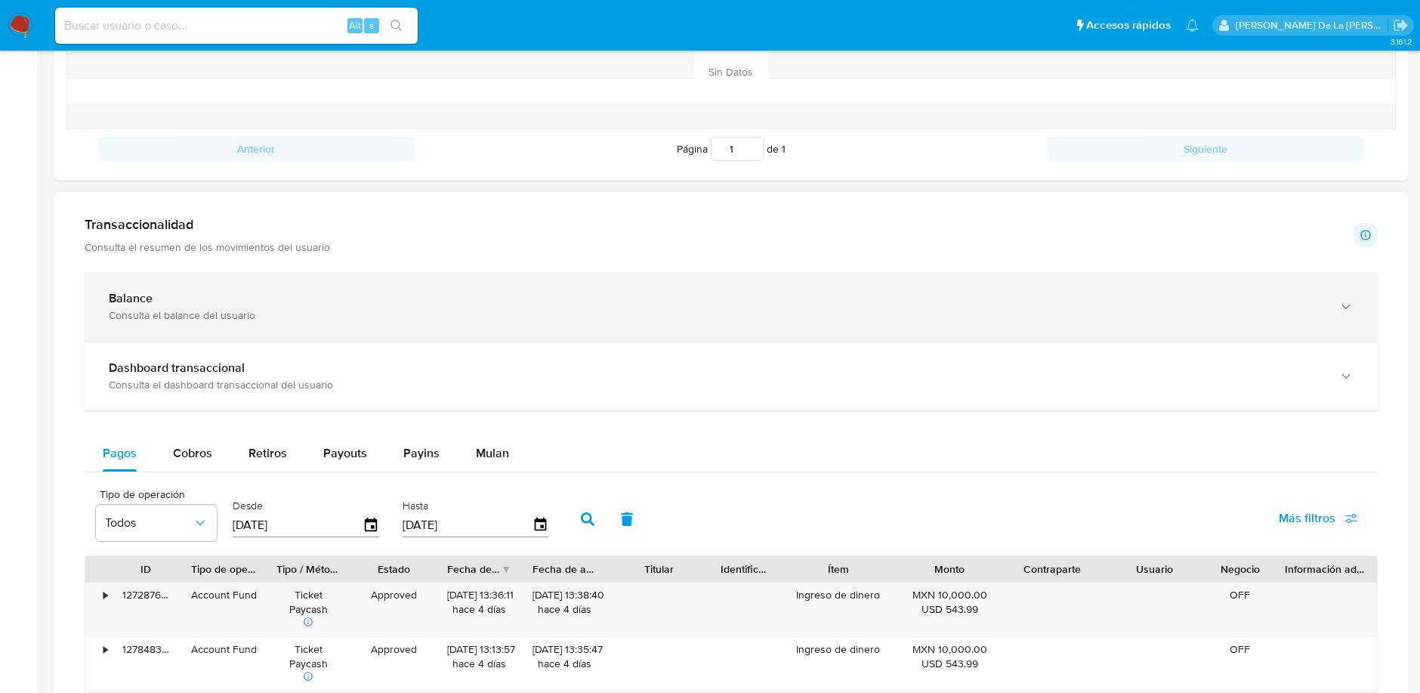
scroll to position [632, 0]
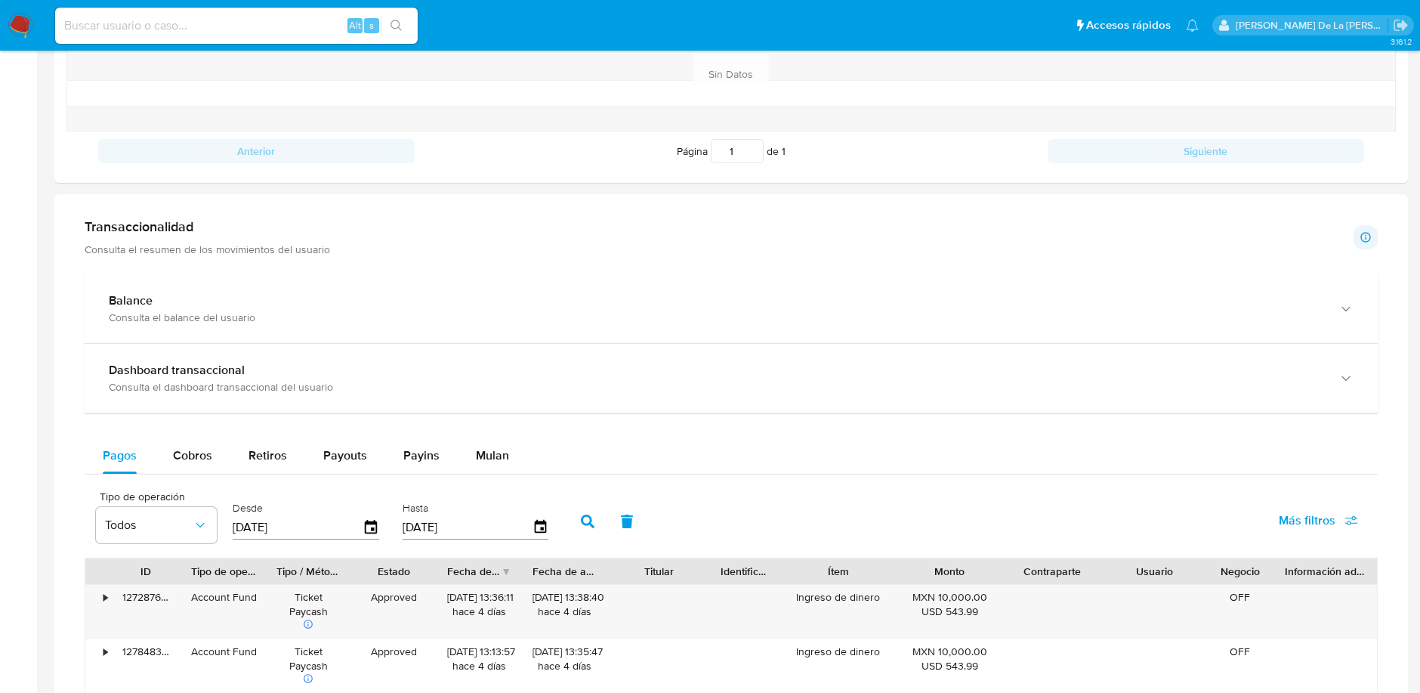
click at [487, 269] on div "Transaccionalidad Consulta el resumen de los movimientos del usuario Informació…" at bounding box center [730, 692] width 1329 height 973
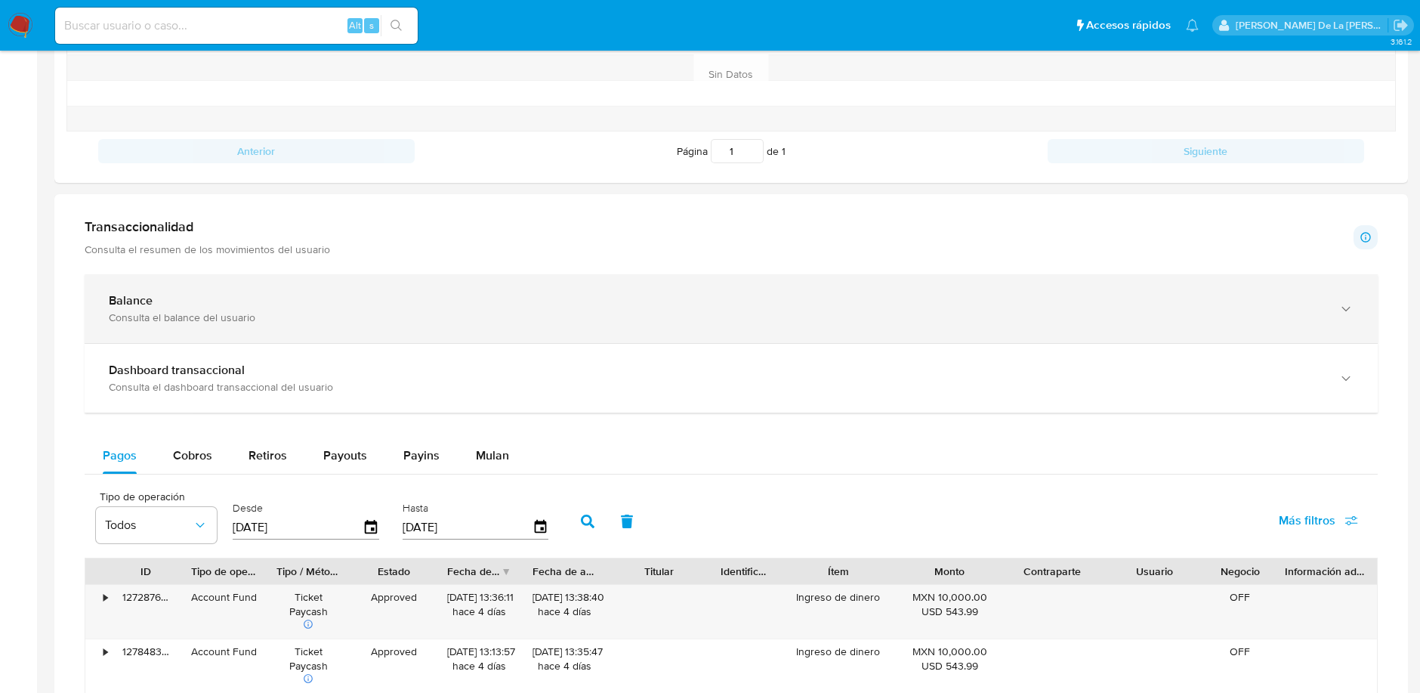
click at [335, 295] on div "Balance" at bounding box center [716, 300] width 1215 height 15
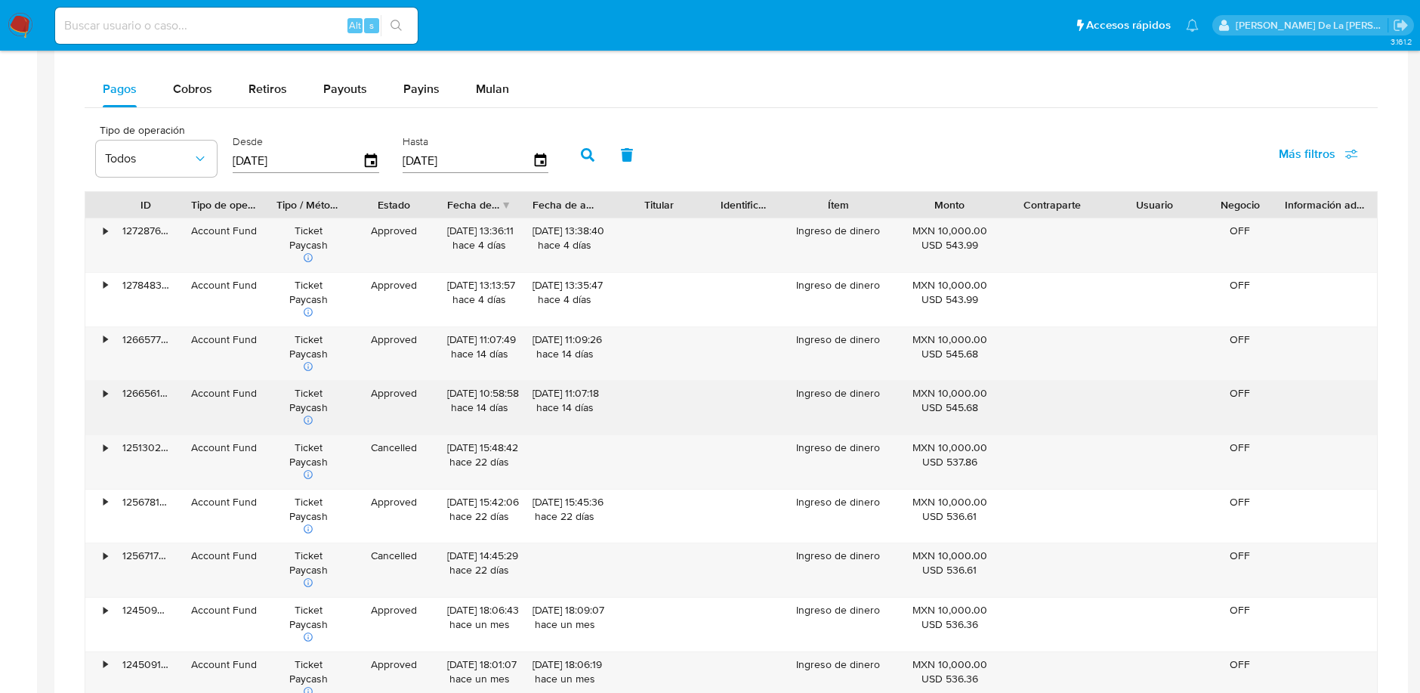
scroll to position [1448, 0]
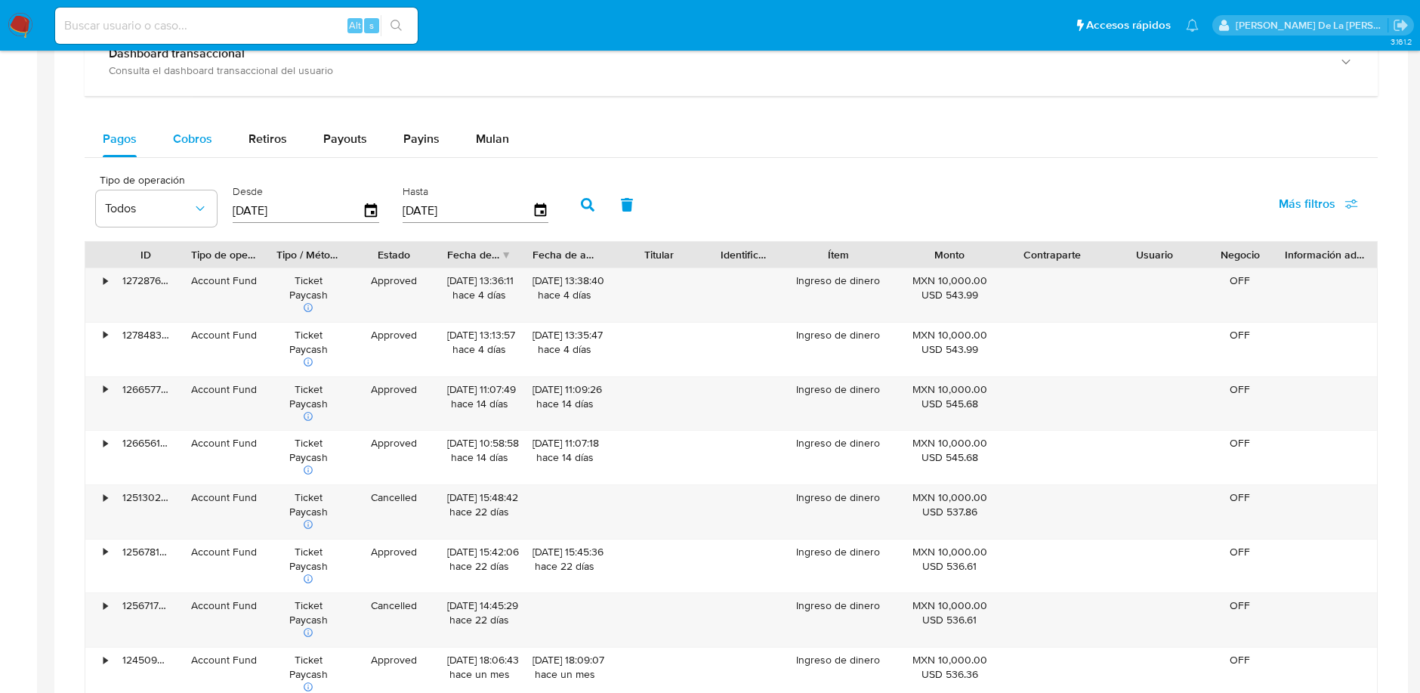
click at [184, 147] on div "Cobros" at bounding box center [192, 139] width 39 height 36
select select "10"
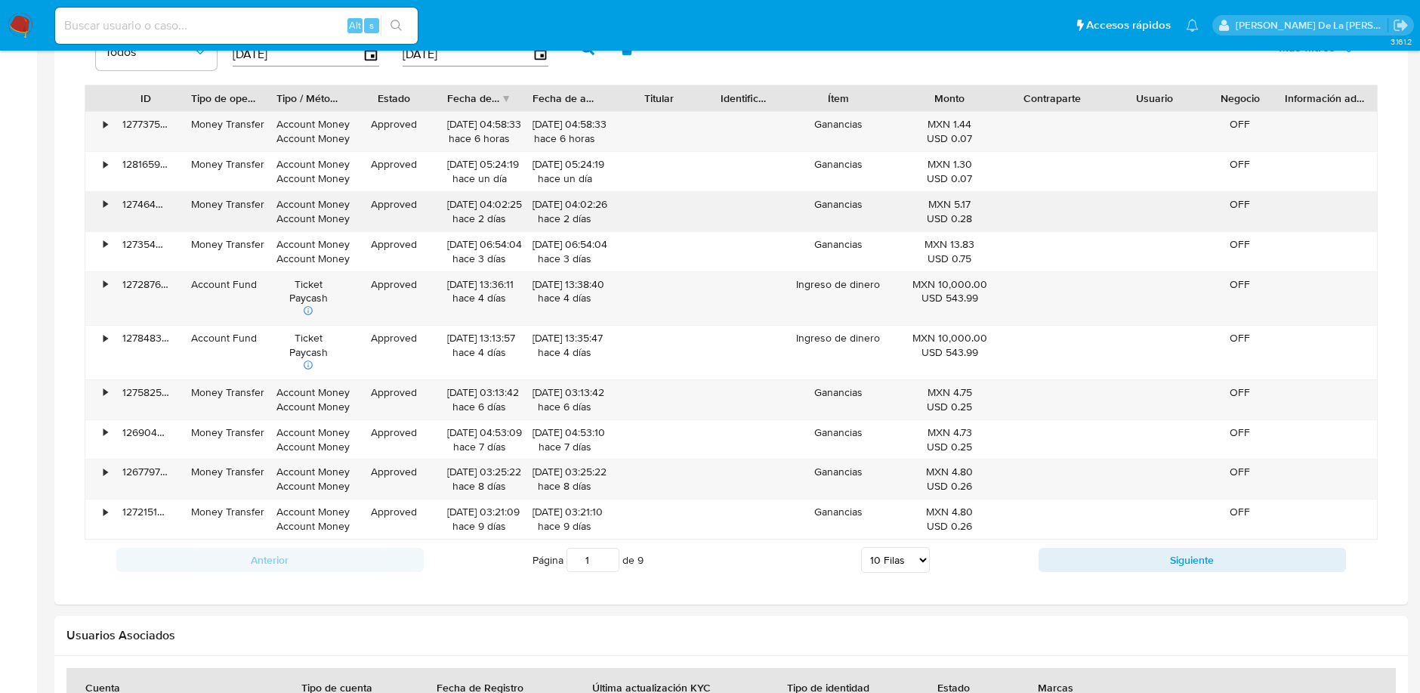
scroll to position [1468, 0]
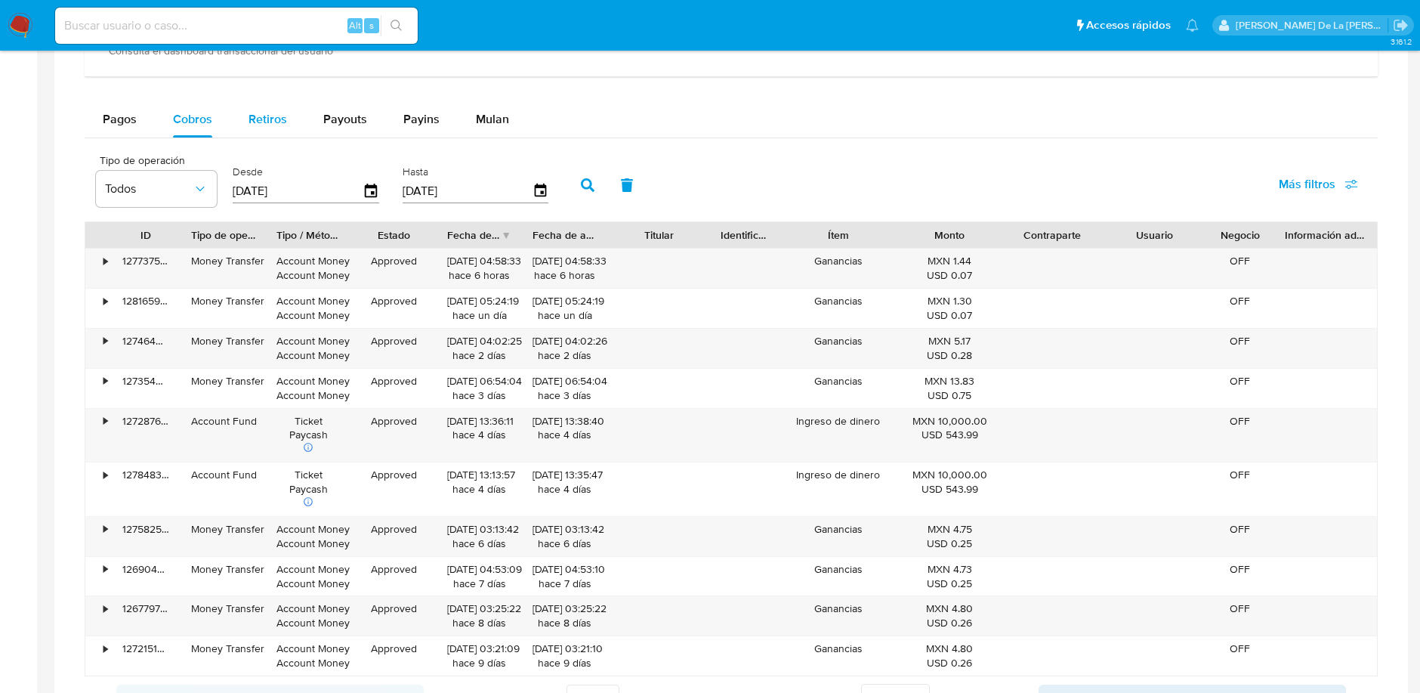
click at [270, 117] on span "Retiros" at bounding box center [268, 118] width 39 height 17
select select "10"
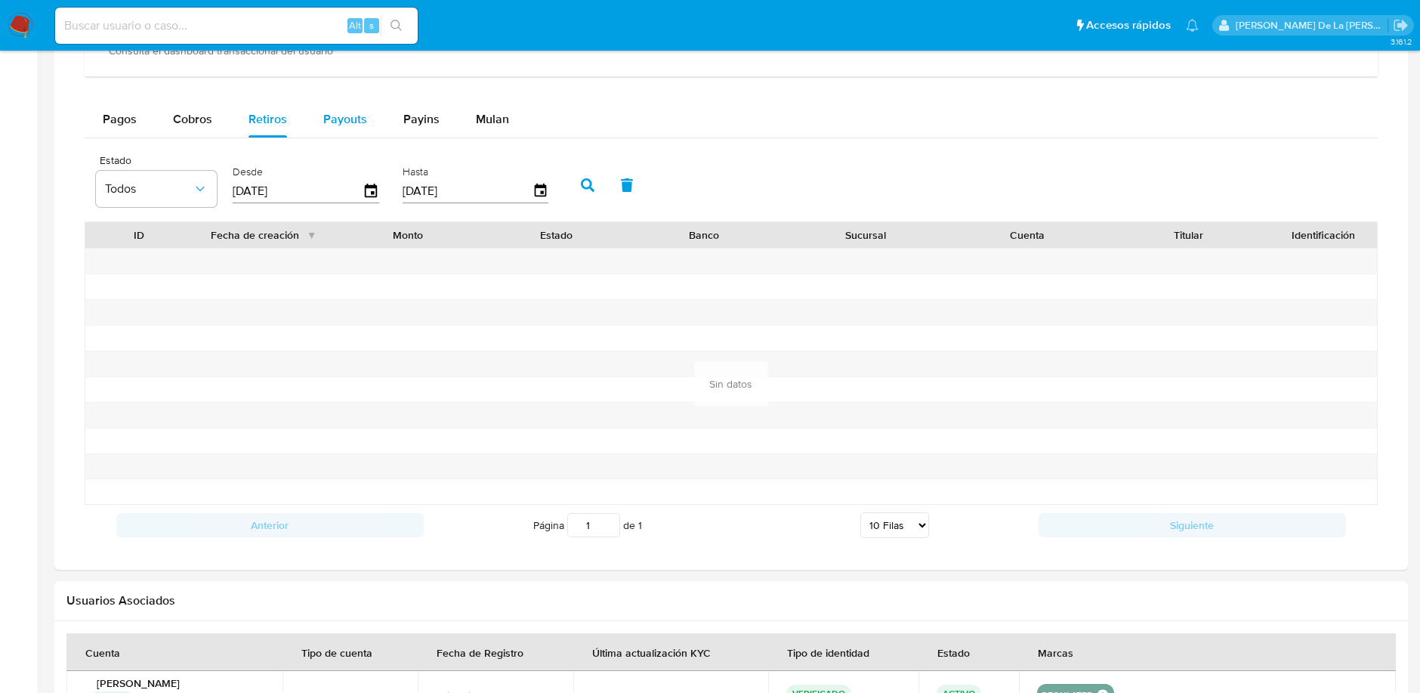
click at [363, 111] on span "Payouts" at bounding box center [345, 118] width 44 height 17
select select "10"
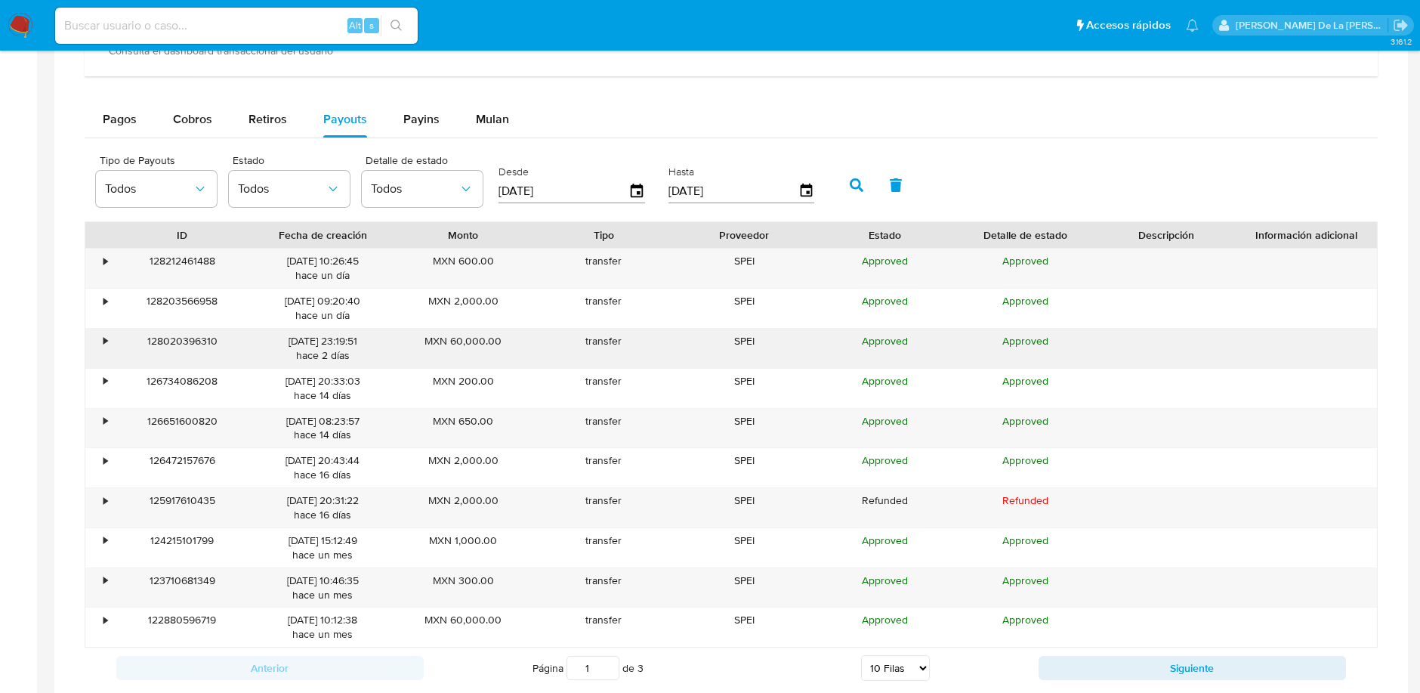
click at [103, 340] on div "•" at bounding box center [105, 341] width 4 height 14
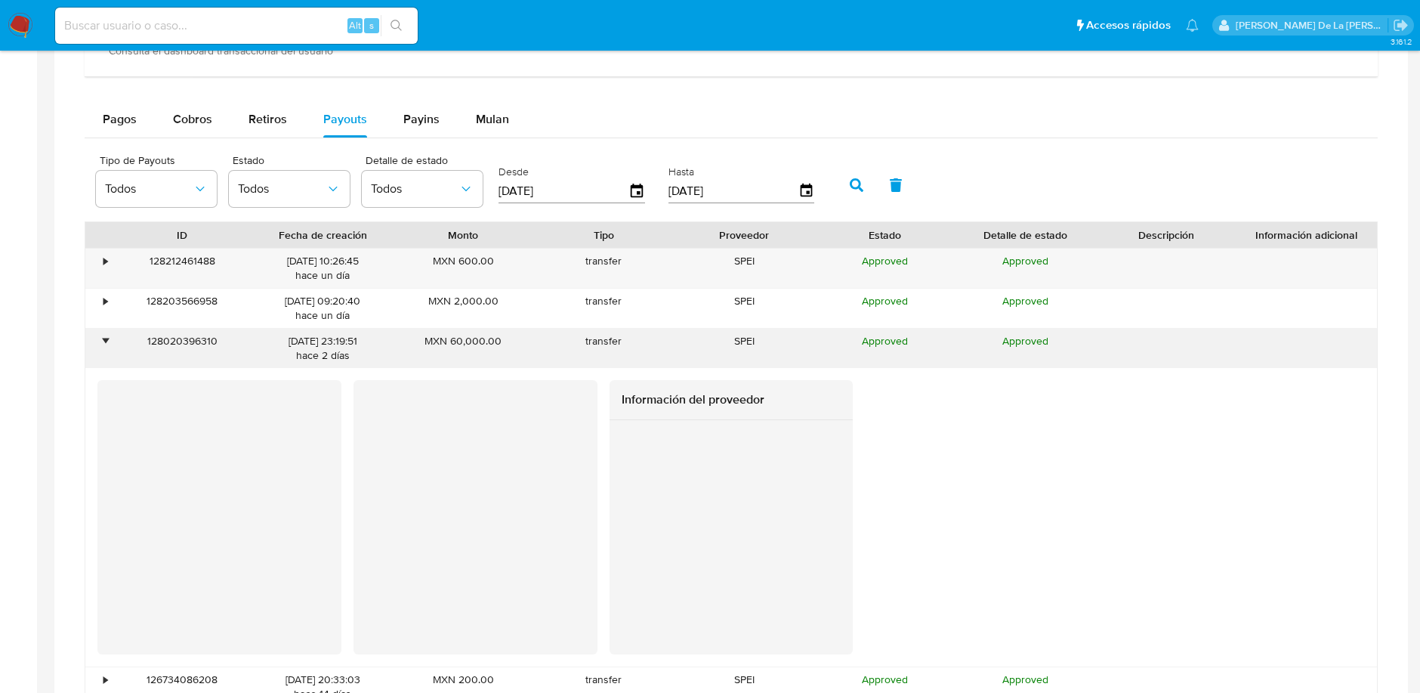
click at [103, 340] on div "•" at bounding box center [105, 341] width 4 height 14
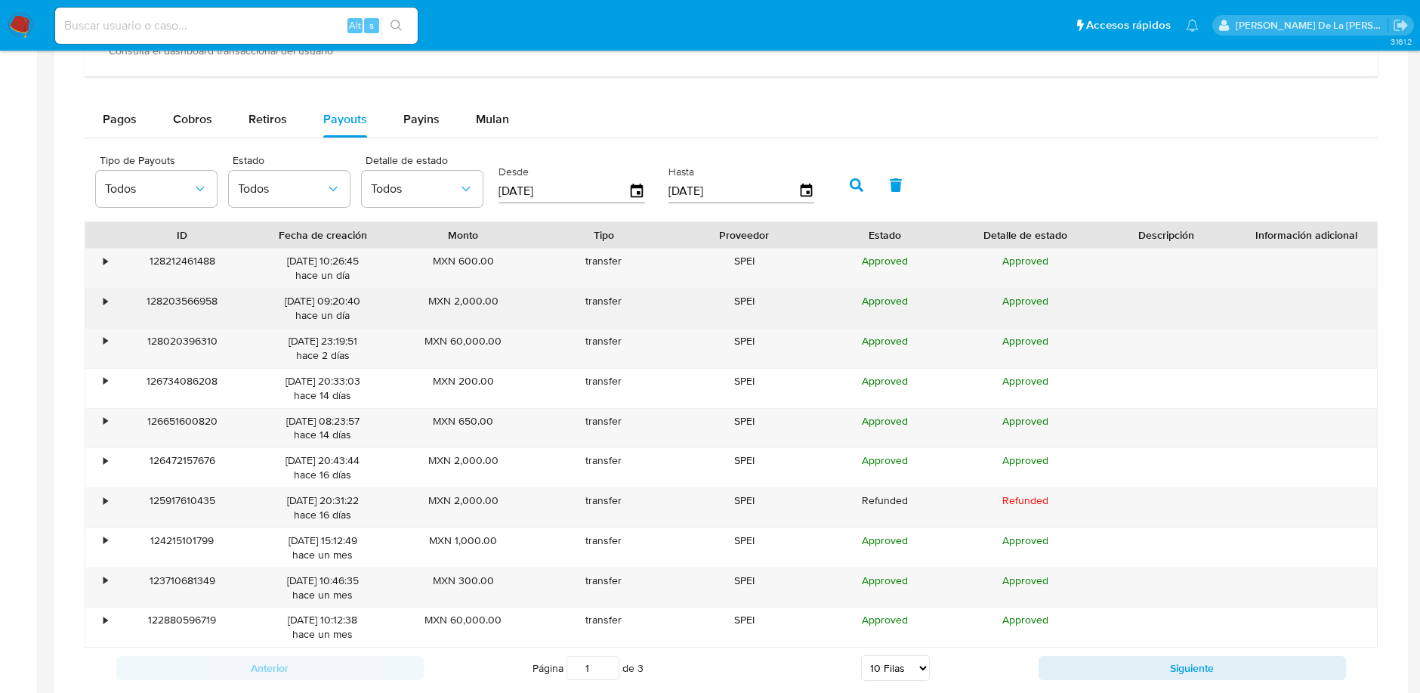
click at [98, 295] on div "•" at bounding box center [98, 308] width 26 height 39
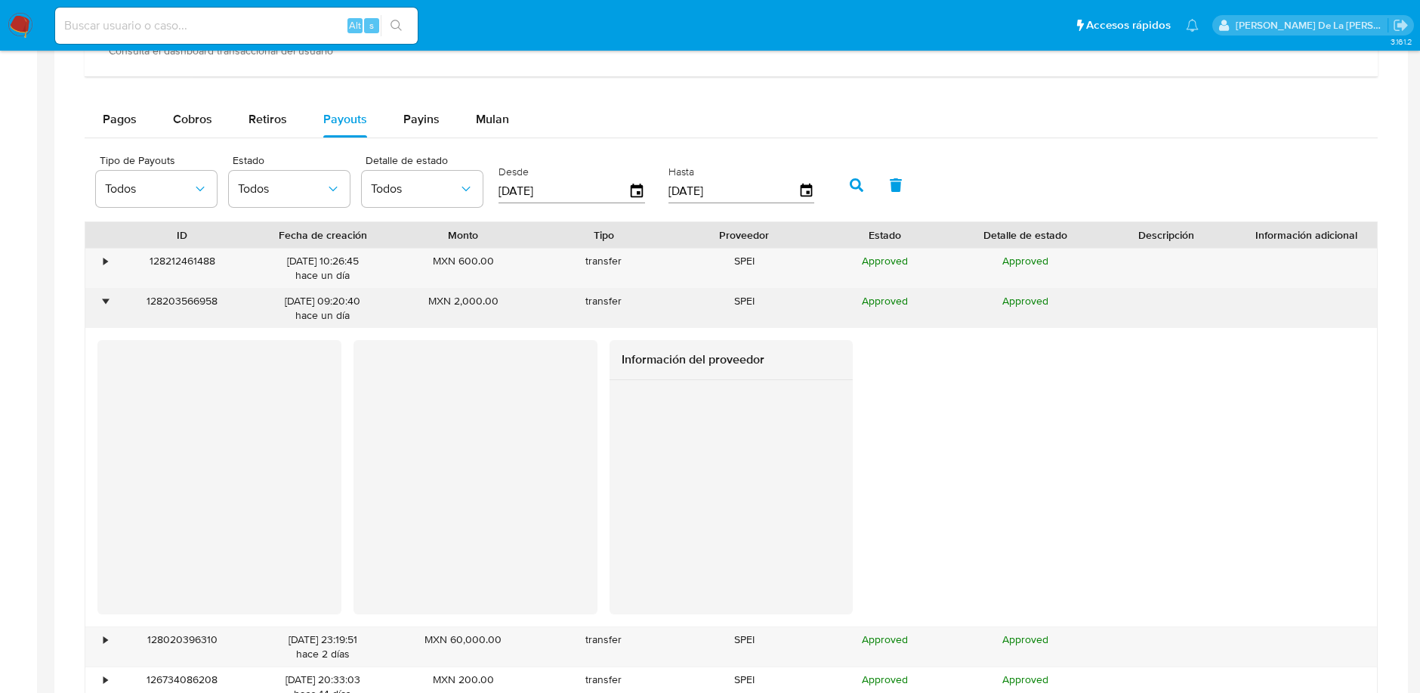
click at [98, 295] on div "•" at bounding box center [98, 308] width 26 height 39
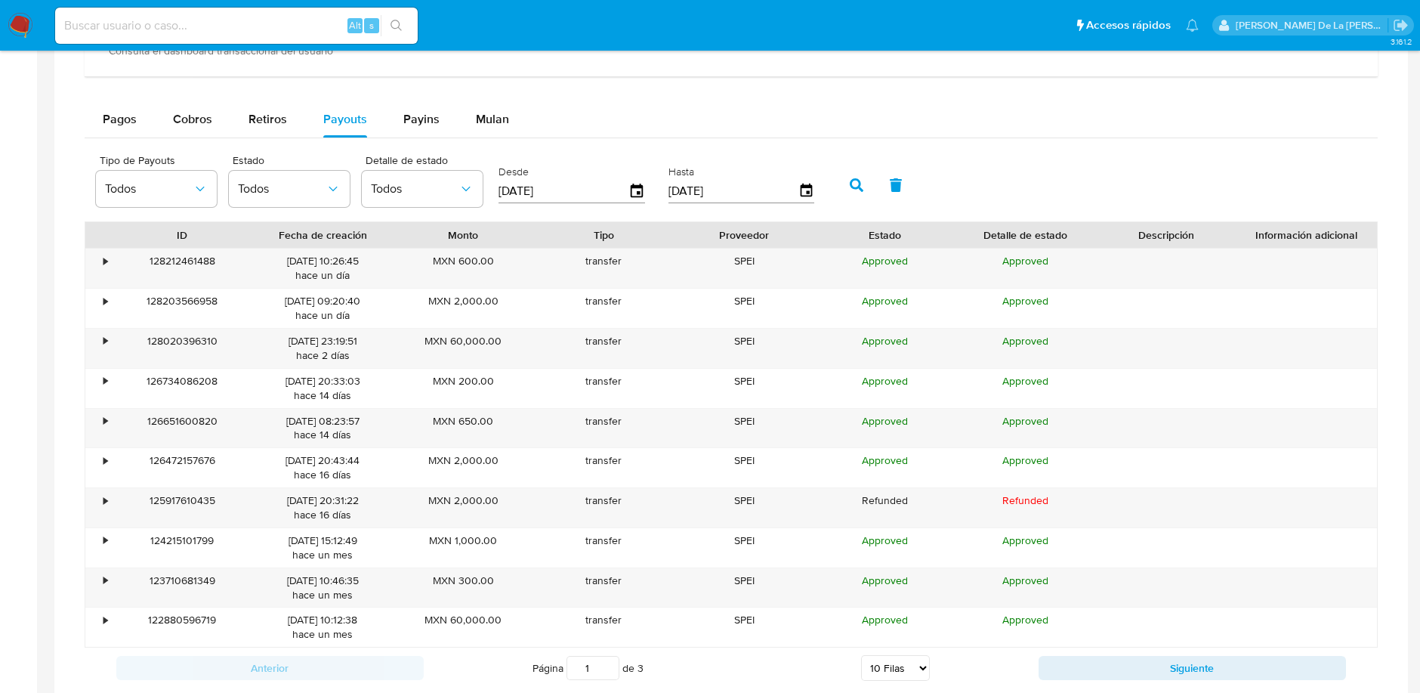
click at [183, 34] on input at bounding box center [236, 26] width 363 height 20
paste input "625854865"
type input "625854865"
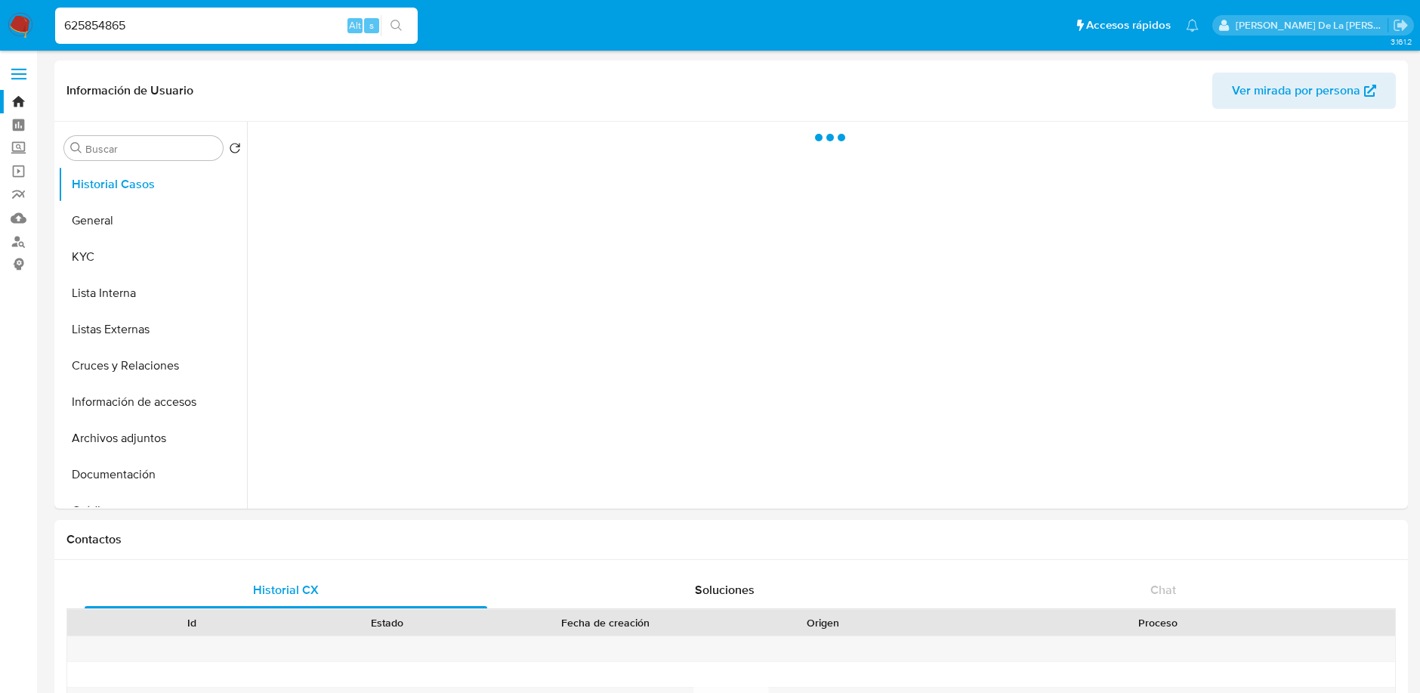
select select "10"
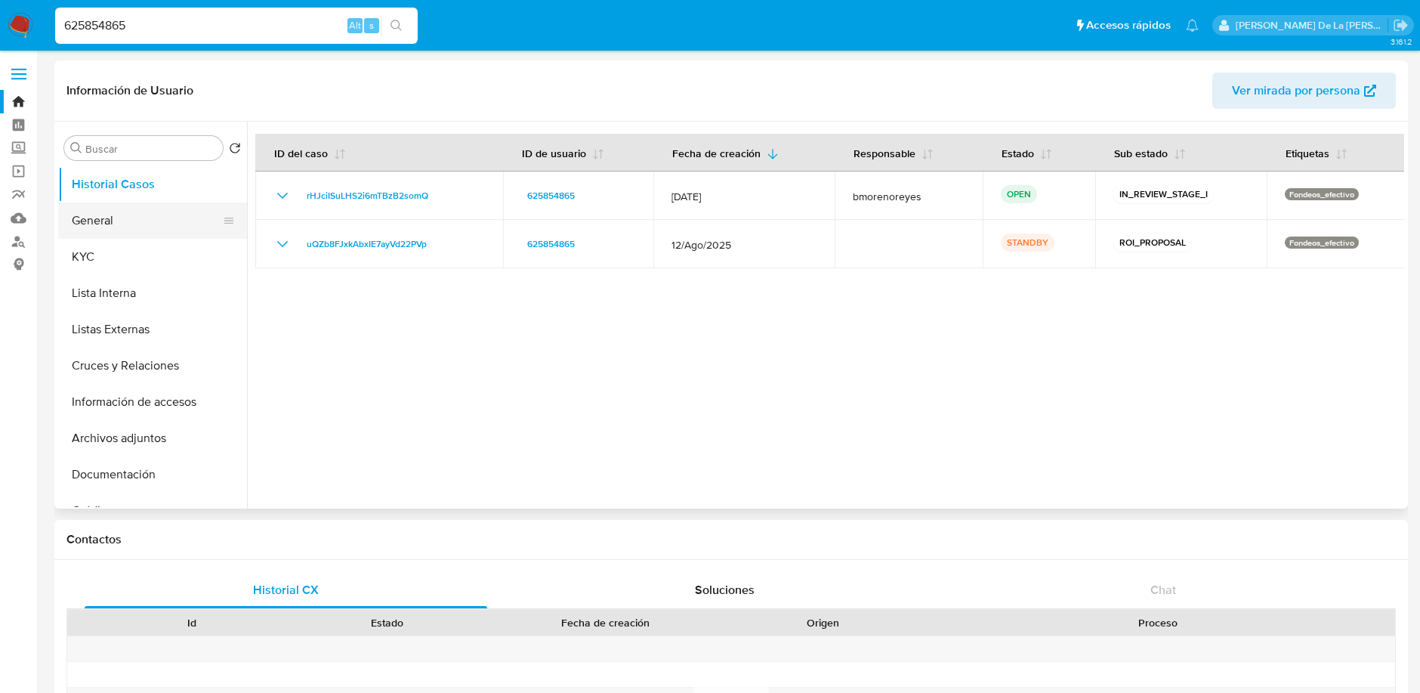
click at [150, 233] on button "General" at bounding box center [146, 220] width 177 height 36
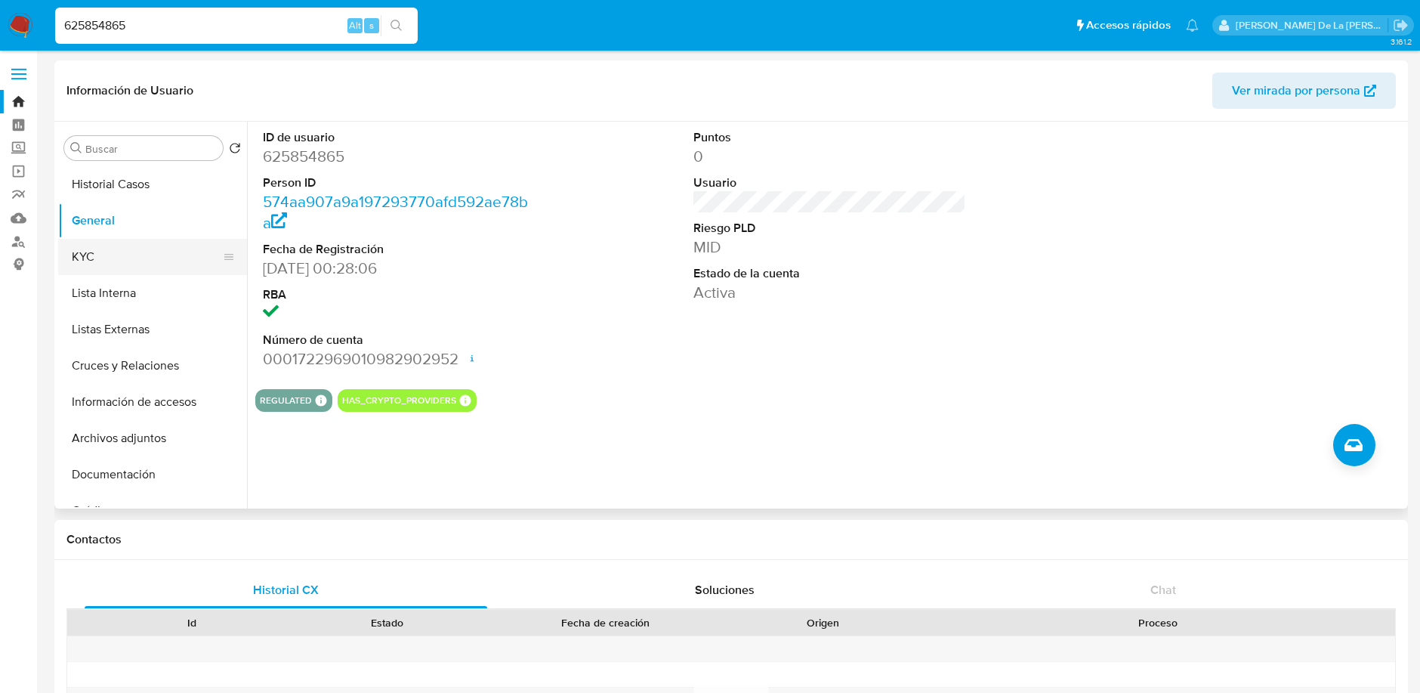
click at [129, 246] on button "KYC" at bounding box center [146, 257] width 177 height 36
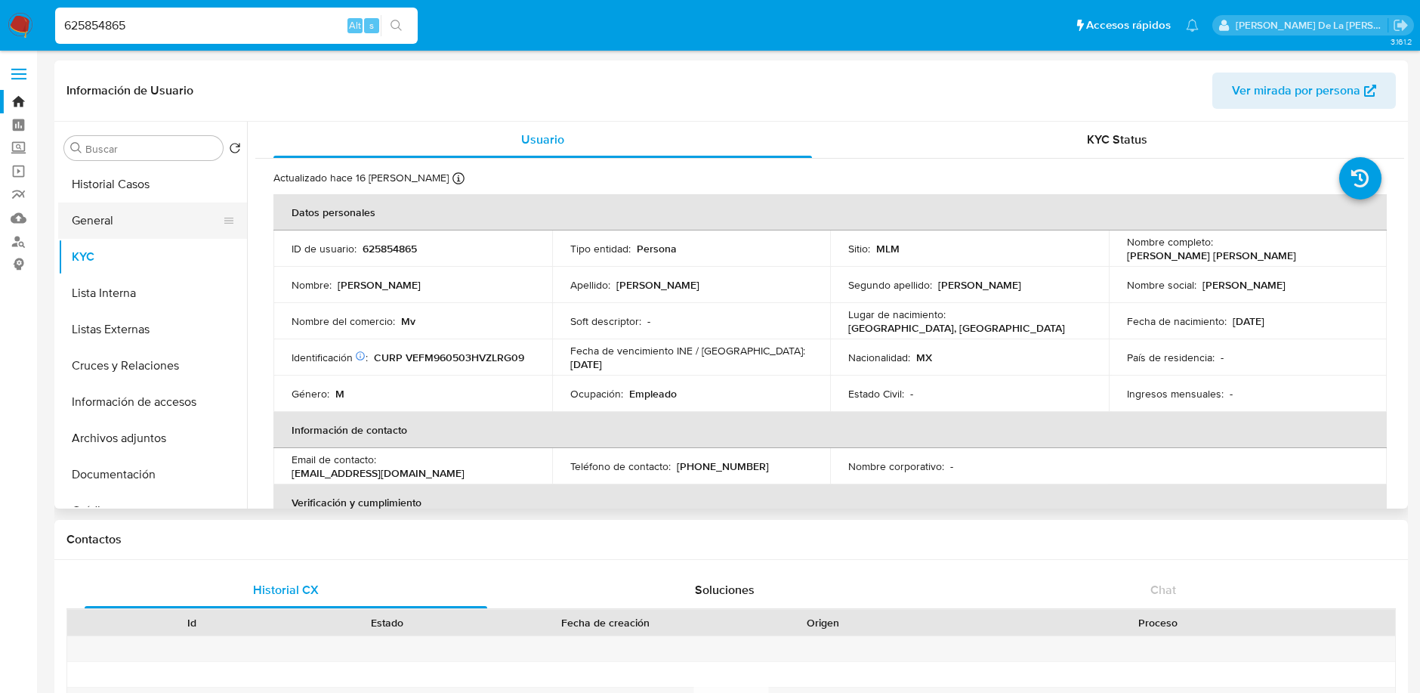
click at [164, 203] on button "General" at bounding box center [146, 220] width 177 height 36
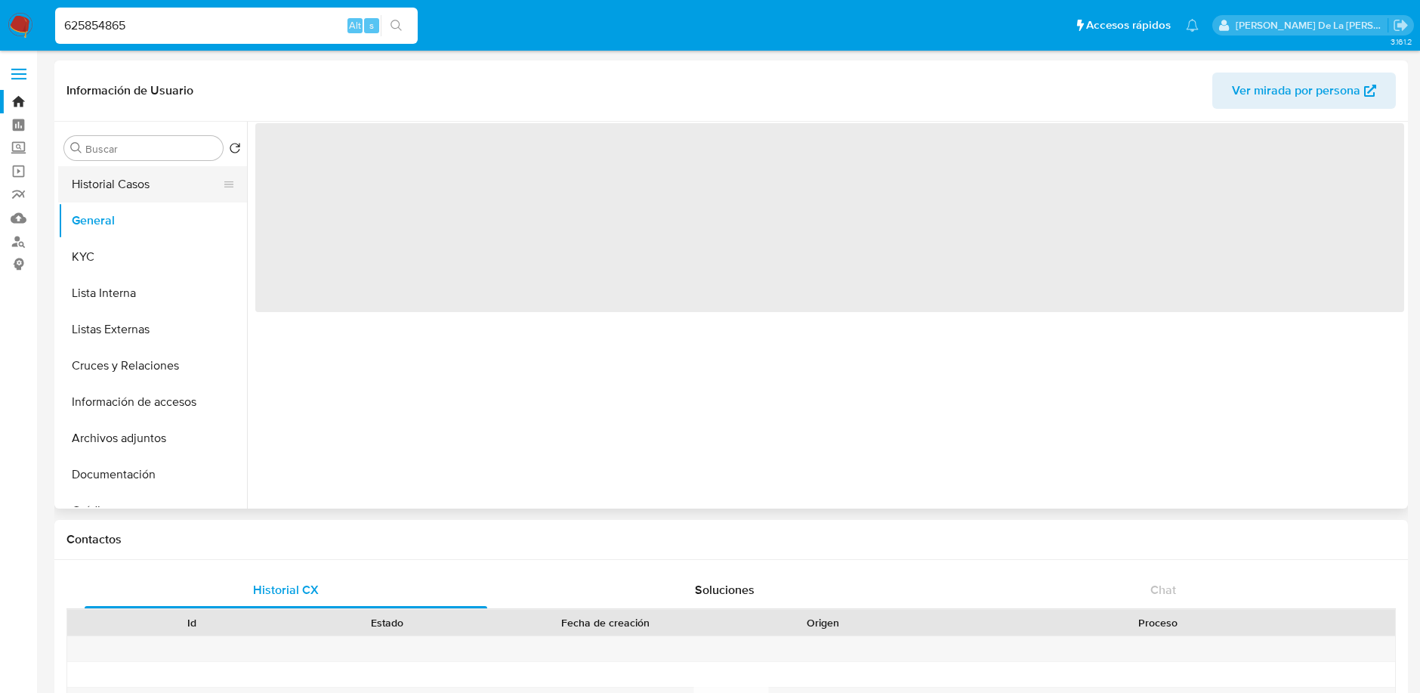
click at [165, 190] on button "Historial Casos" at bounding box center [146, 184] width 177 height 36
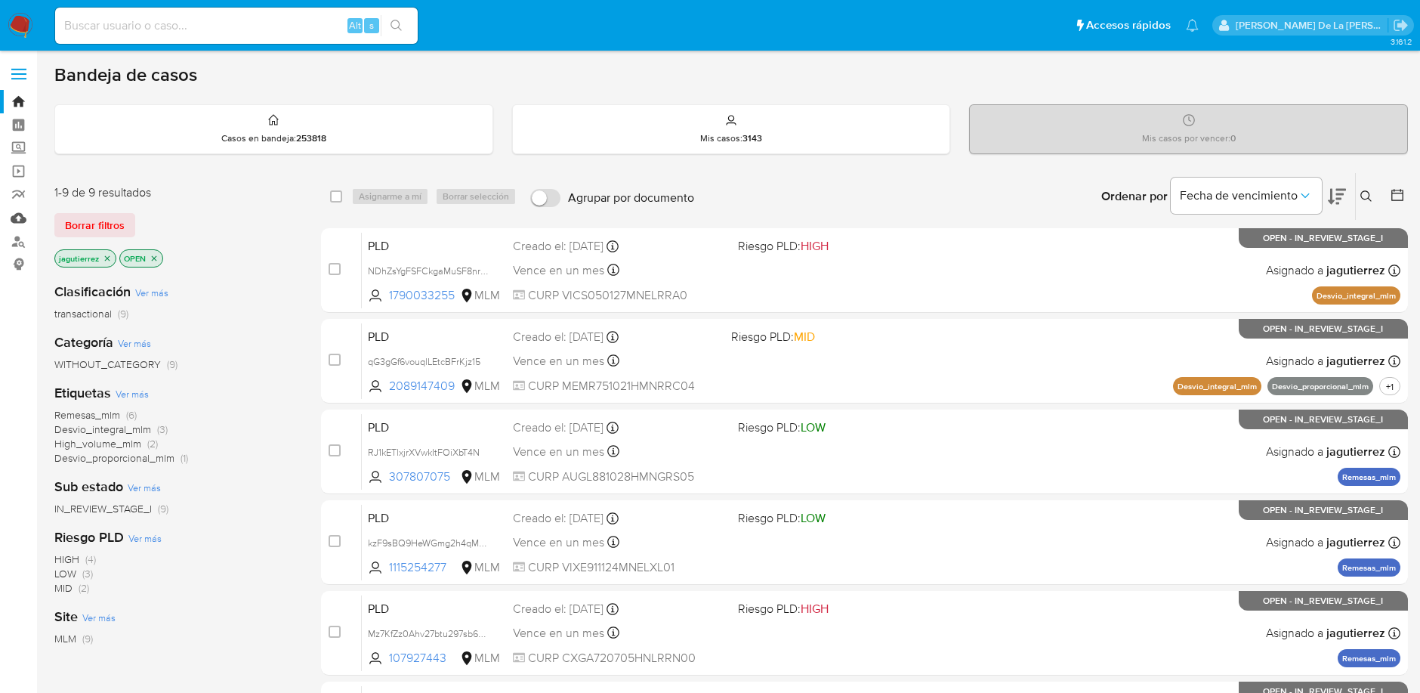
click at [12, 212] on link "Mulan" at bounding box center [90, 217] width 180 height 23
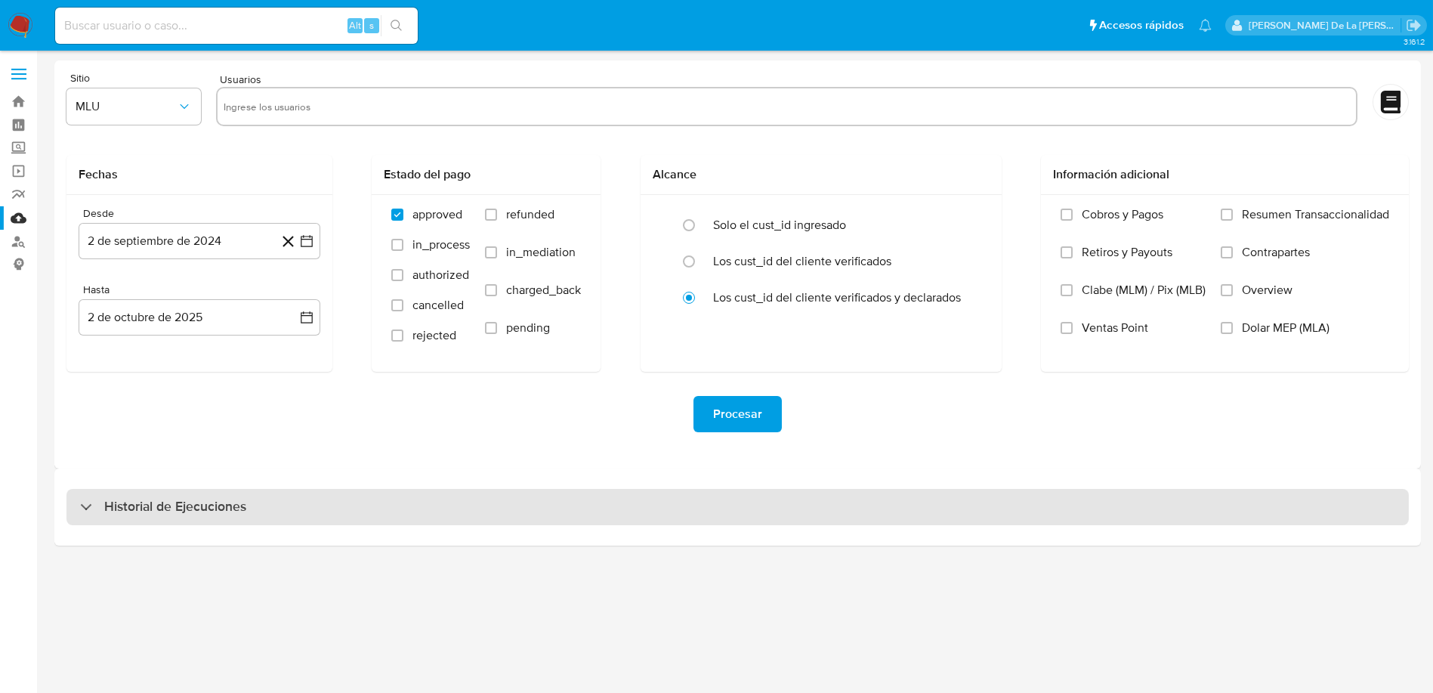
click at [222, 517] on div "Historial de Ejecuciones" at bounding box center [737, 507] width 1342 height 36
select select "10"
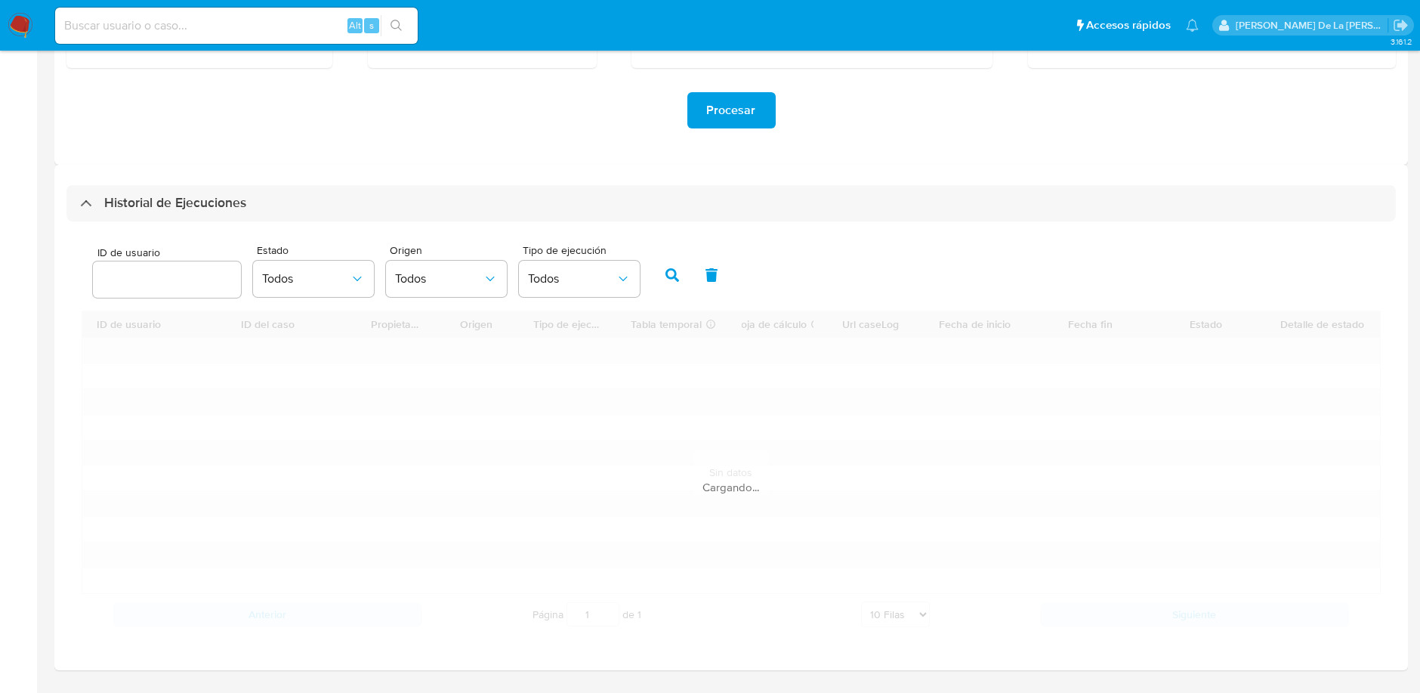
scroll to position [335, 0]
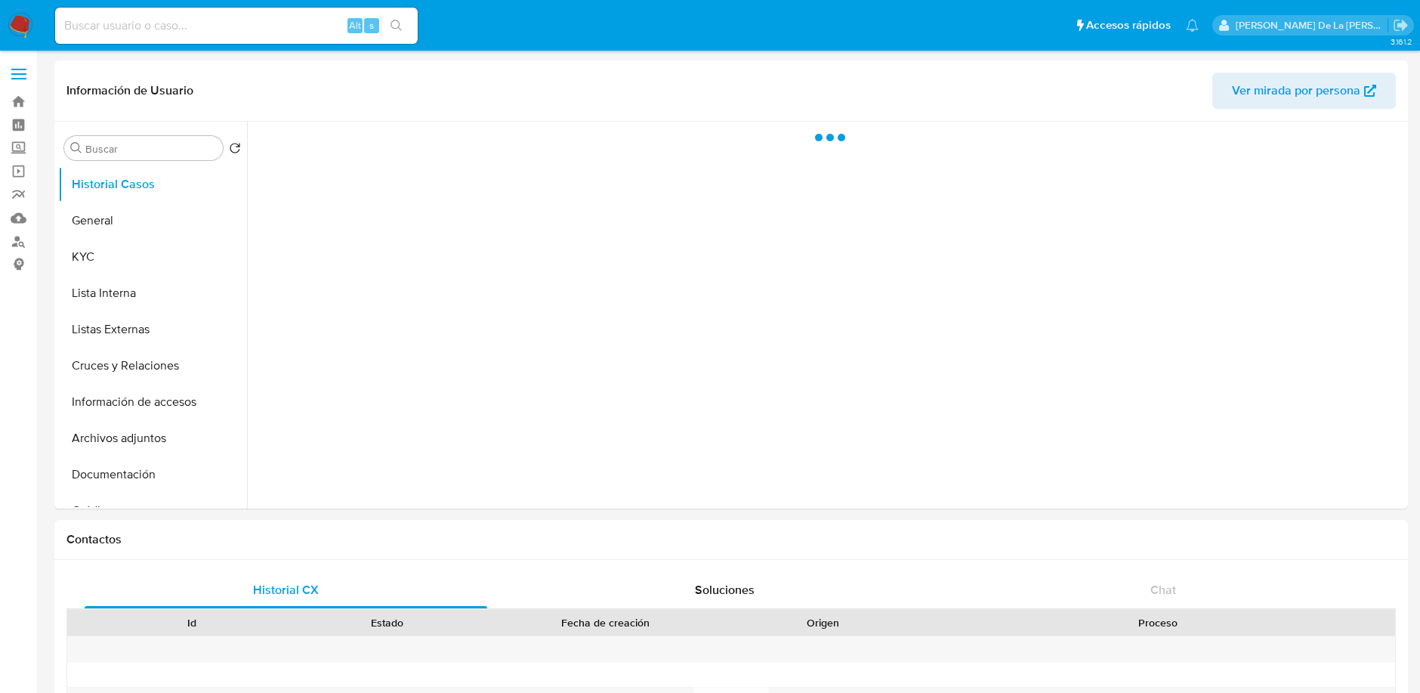
select select "10"
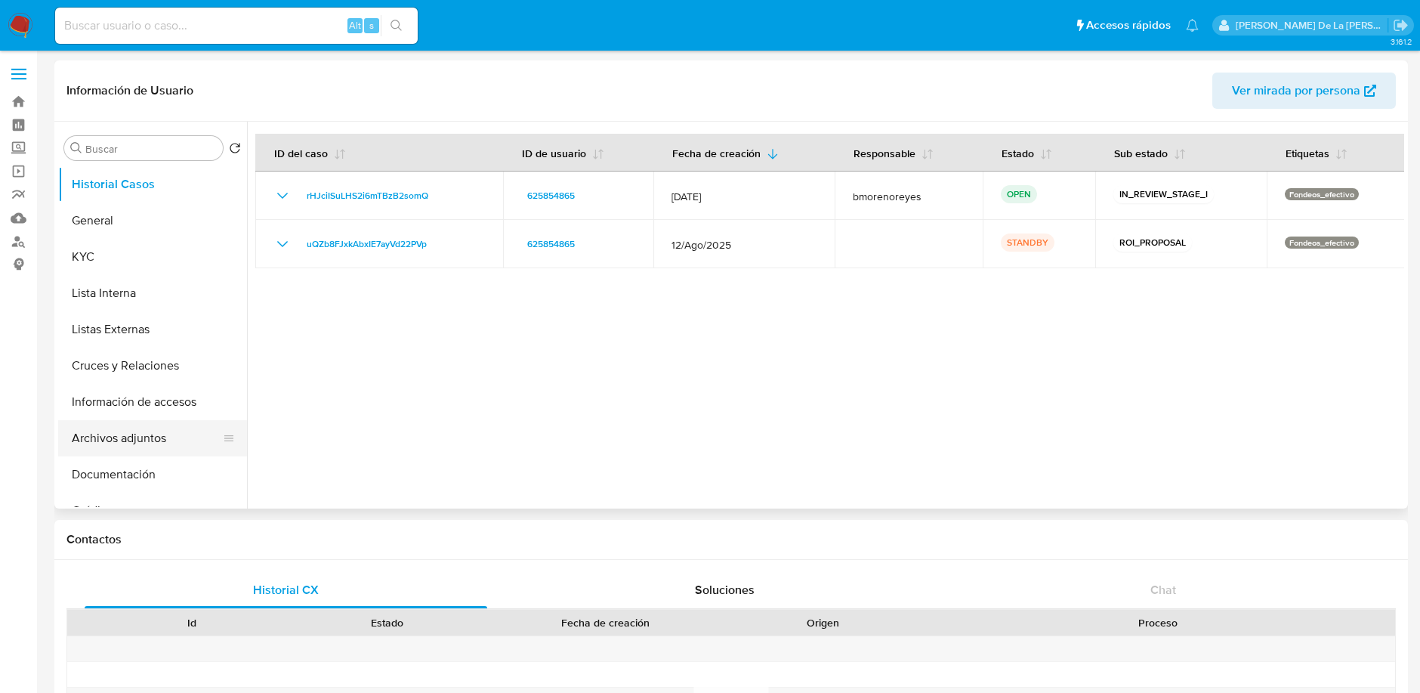
click at [137, 446] on button "Archivos adjuntos" at bounding box center [146, 438] width 177 height 36
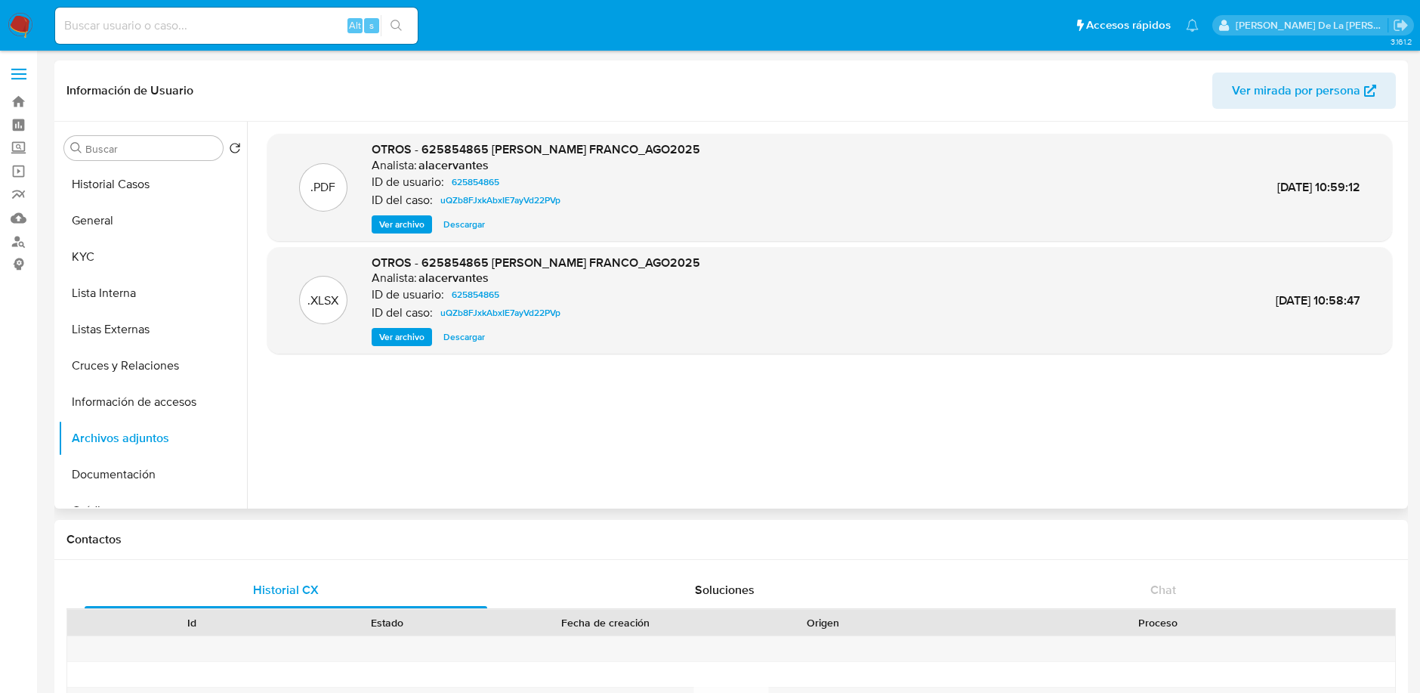
click at [403, 220] on span "Ver archivo" at bounding box center [401, 224] width 45 height 15
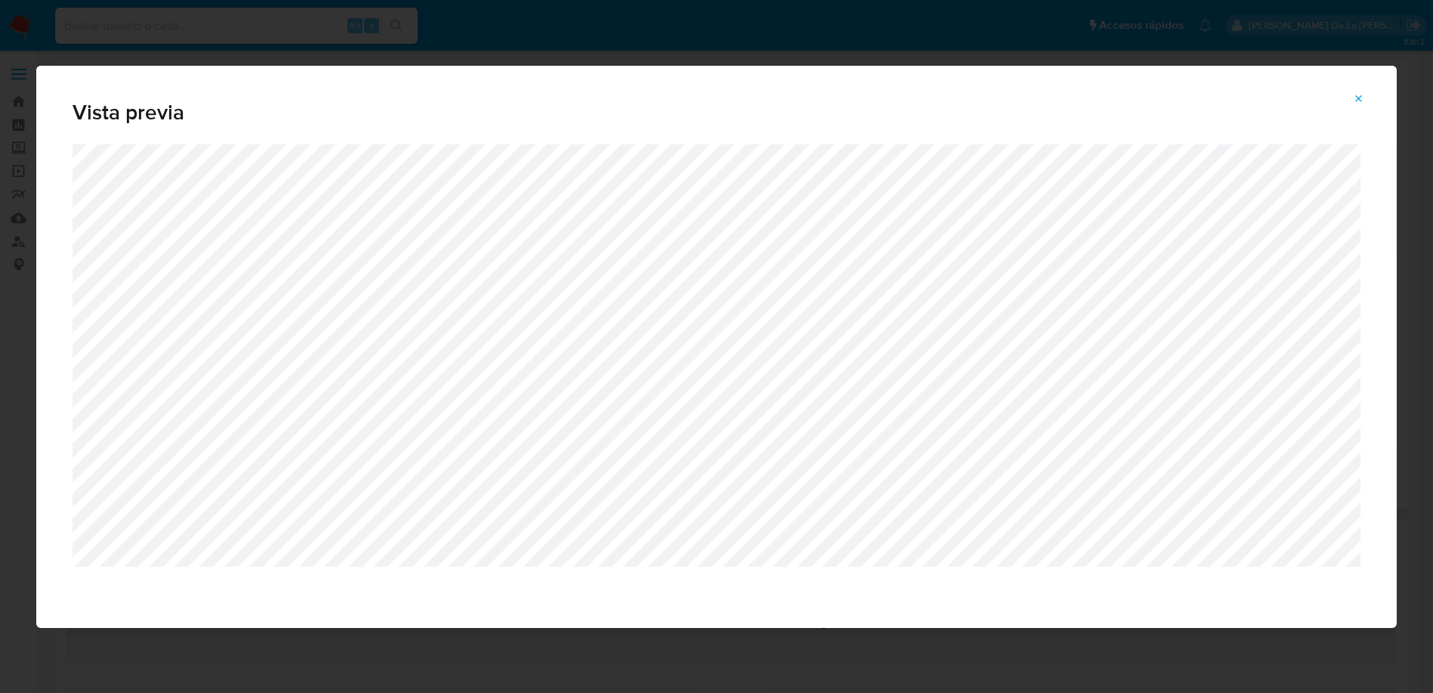
click at [1356, 96] on icon "Attachment preview" at bounding box center [1359, 98] width 7 height 7
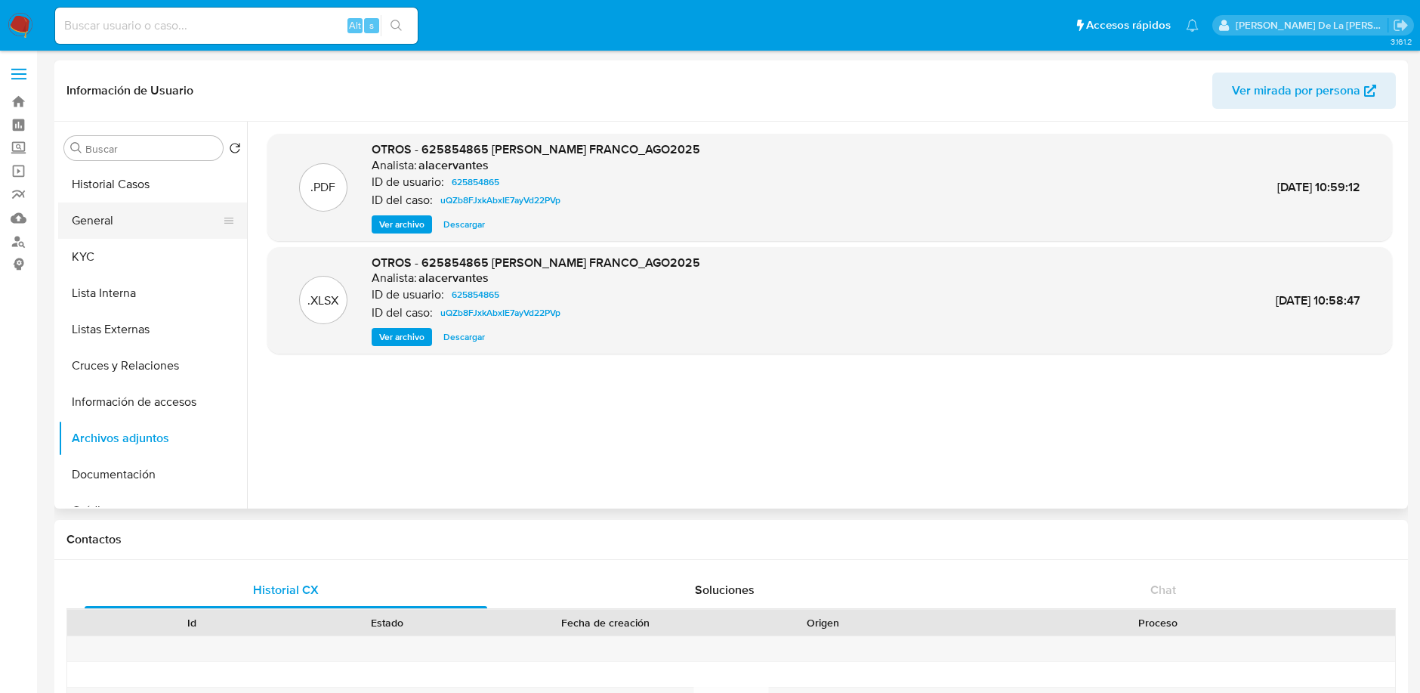
click at [104, 205] on button "General" at bounding box center [146, 220] width 177 height 36
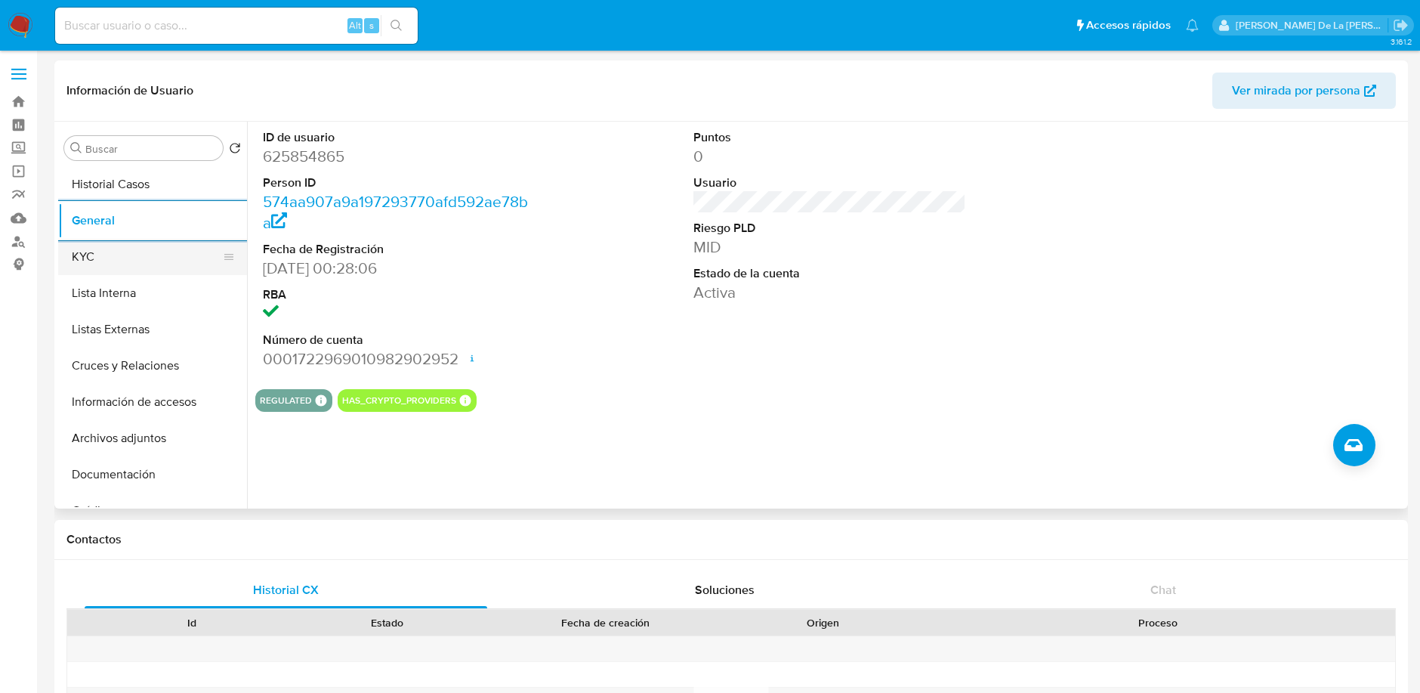
click at [122, 261] on button "KYC" at bounding box center [146, 257] width 177 height 36
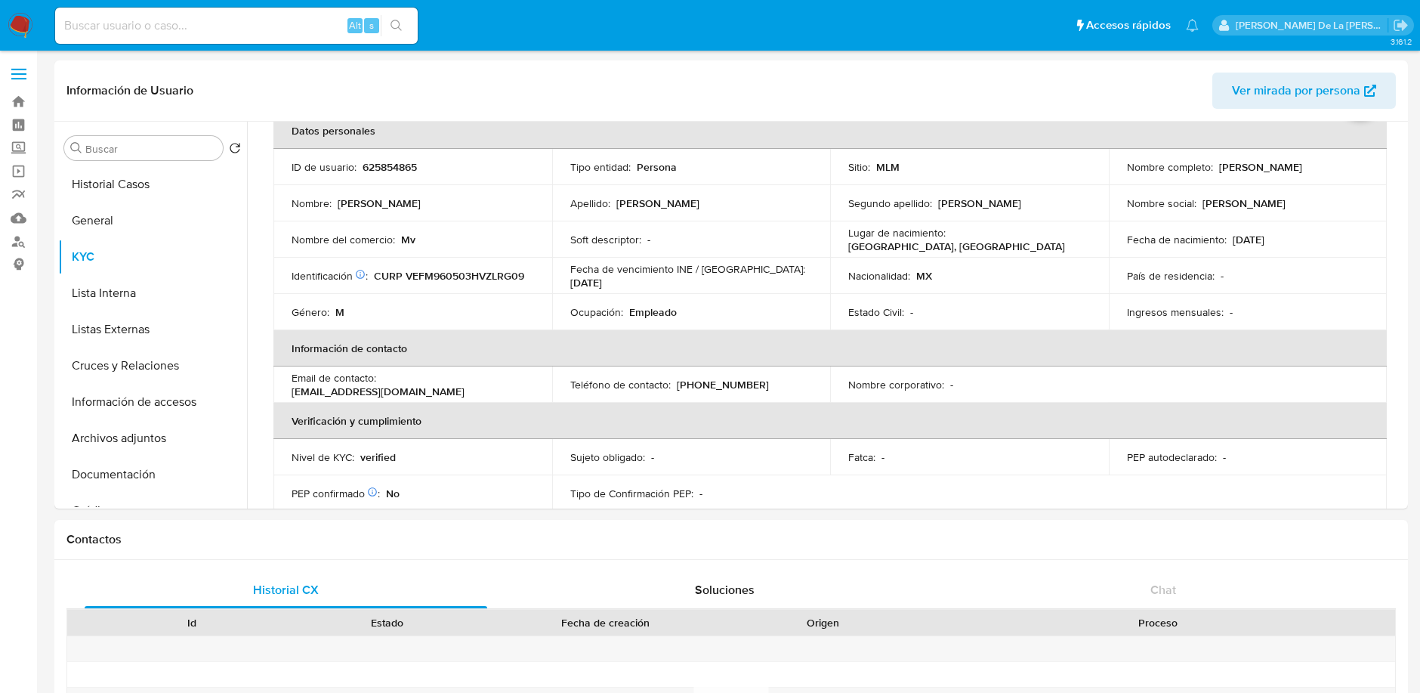
scroll to position [79, 0]
click at [122, 281] on button "Lista Interna" at bounding box center [146, 293] width 177 height 36
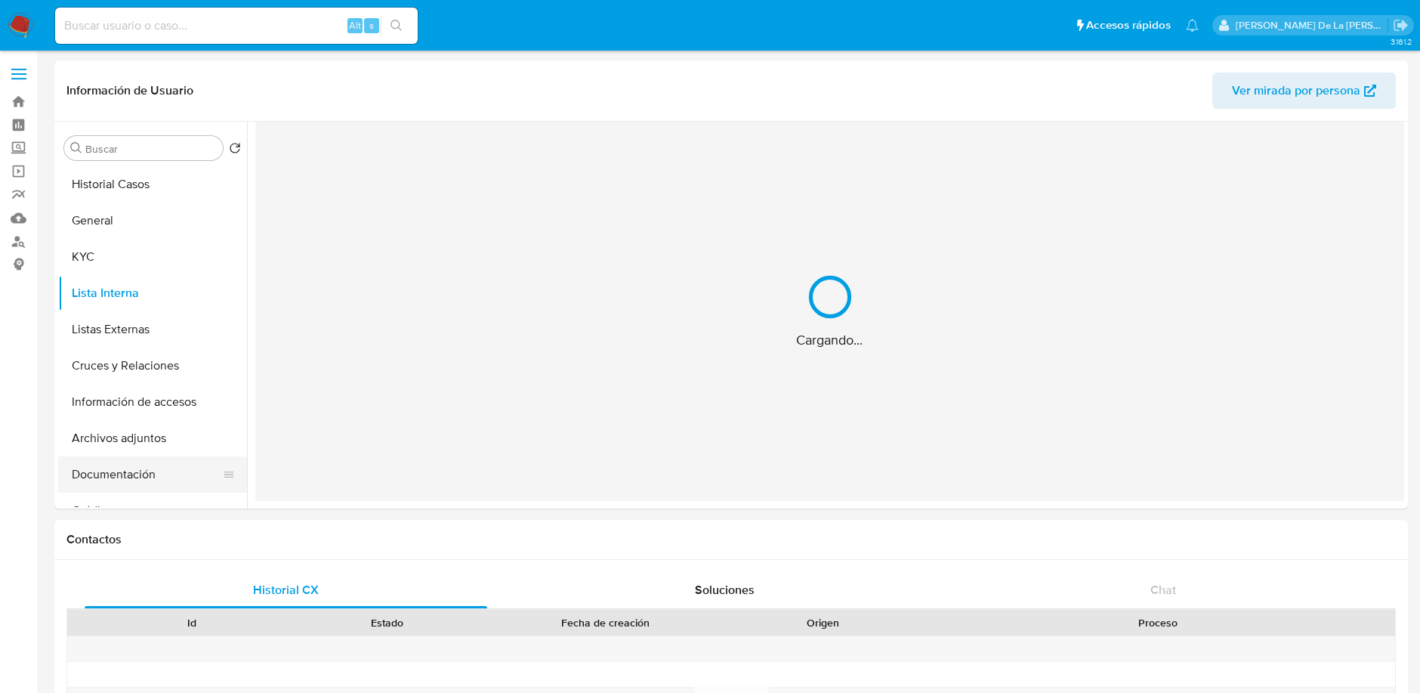
click at [140, 481] on button "Documentación" at bounding box center [146, 474] width 177 height 36
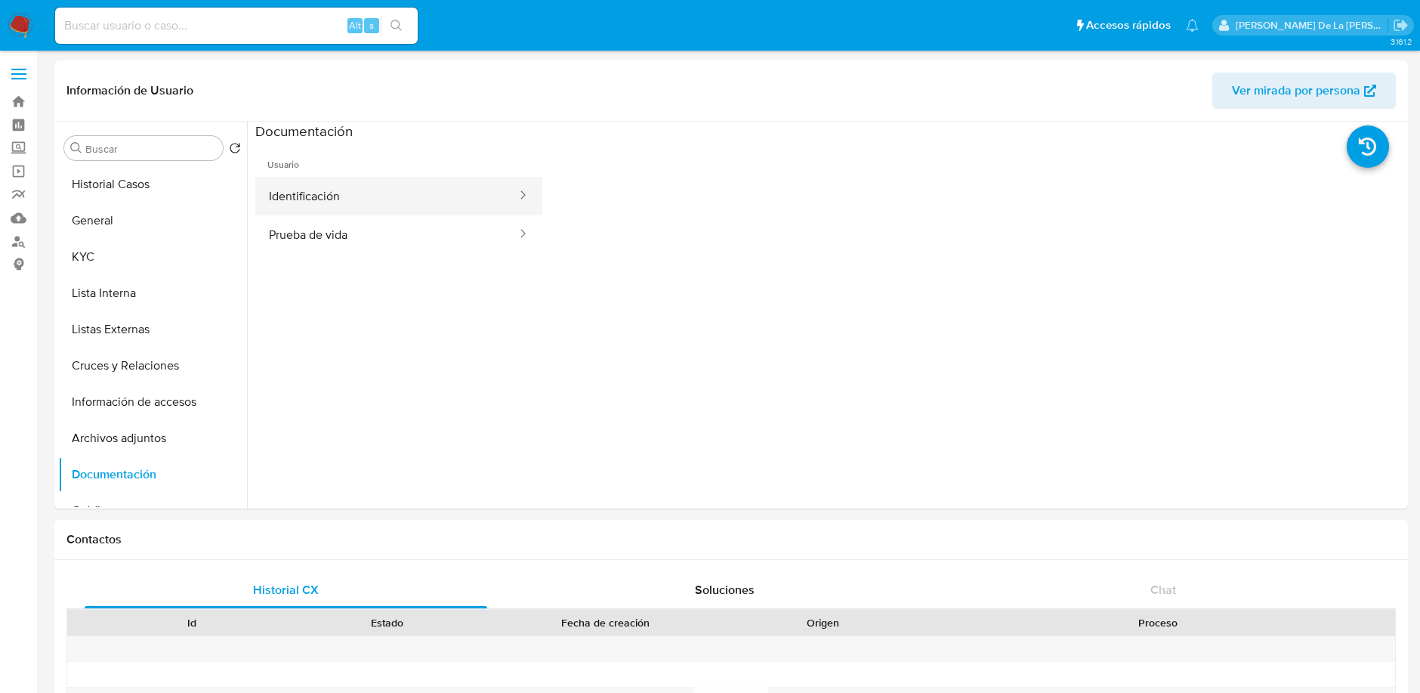
click at [339, 184] on button "Identificación" at bounding box center [386, 196] width 263 height 39
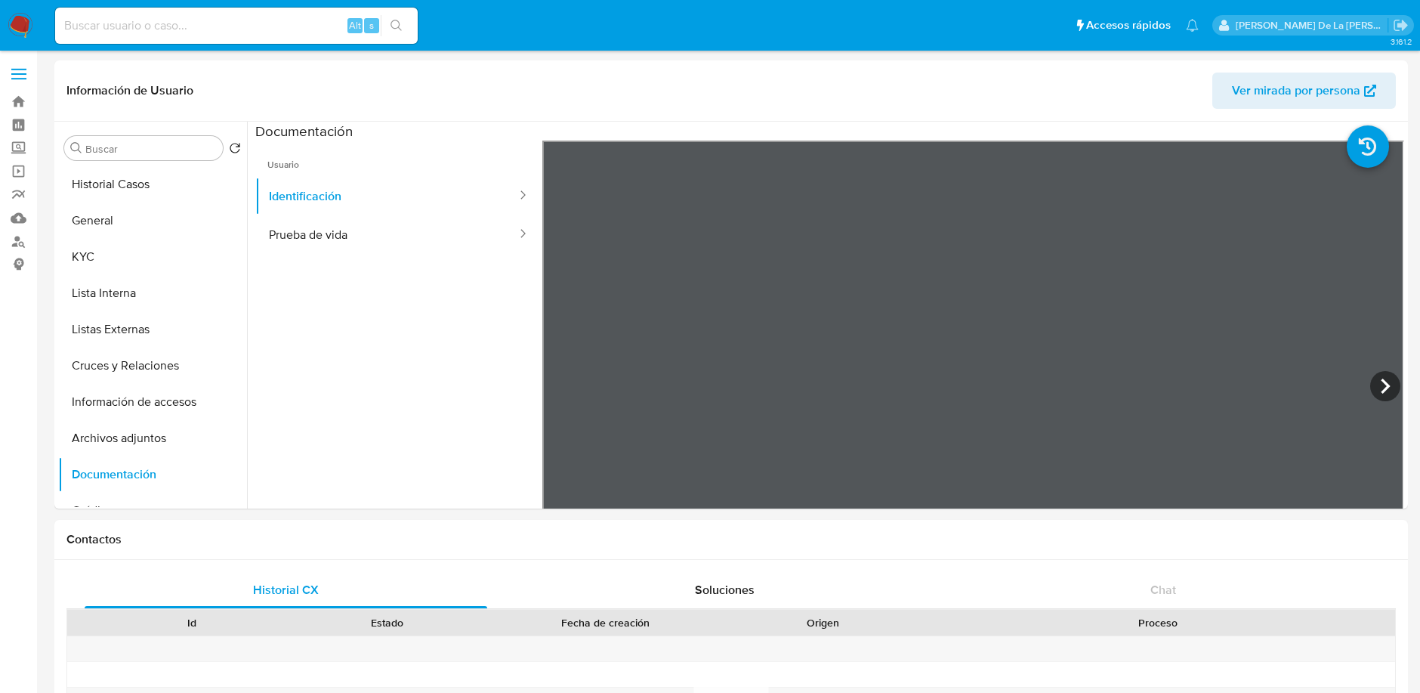
click at [426, 272] on ul "Usuario Identificación Prueba de vida" at bounding box center [398, 357] width 287 height 435
drag, startPoint x: 401, startPoint y: 228, endPoint x: 425, endPoint y: 225, distance: 24.4
click at [400, 230] on button "Prueba de vida" at bounding box center [386, 234] width 263 height 39
click at [363, 190] on button "Identificación" at bounding box center [386, 196] width 263 height 39
click at [140, 253] on button "KYC" at bounding box center [146, 257] width 177 height 36
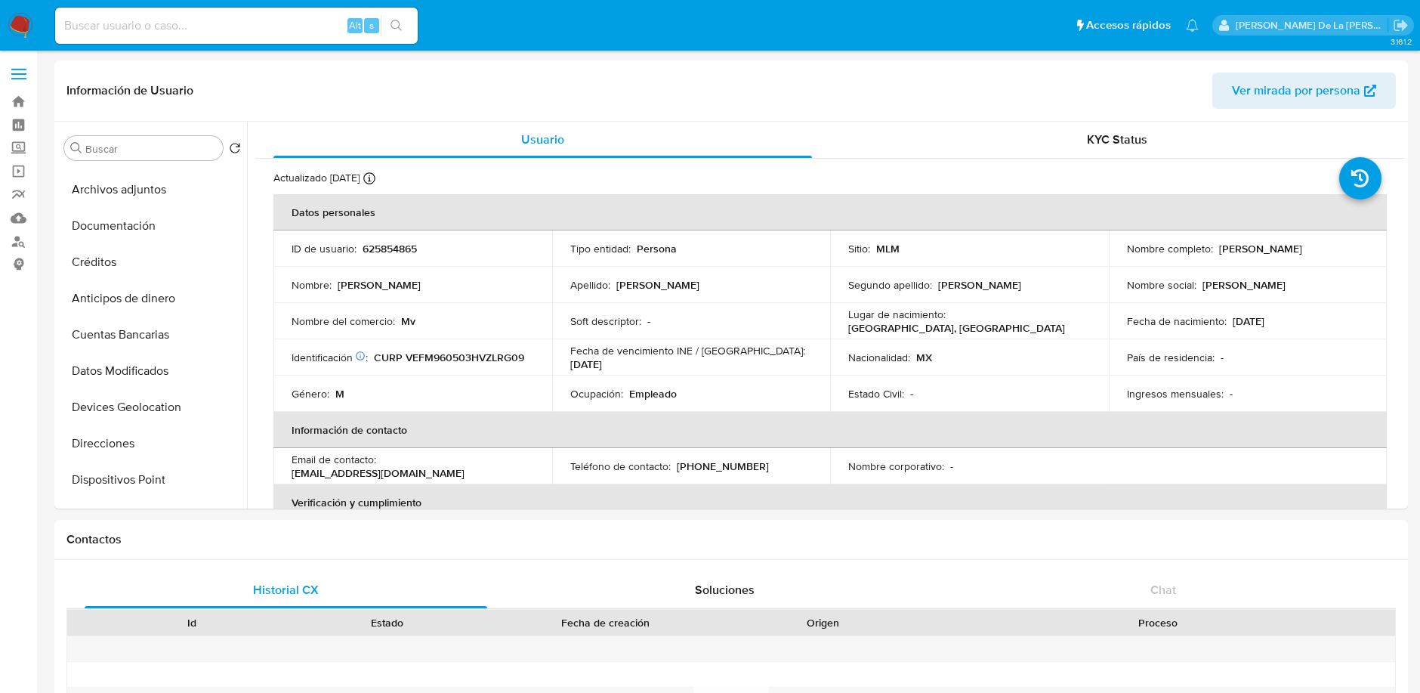
scroll to position [503, 0]
drag, startPoint x: 149, startPoint y: 335, endPoint x: 157, endPoint y: 332, distance: 8.8
click at [149, 335] on button "Historial de conversaciones" at bounding box center [146, 334] width 177 height 36
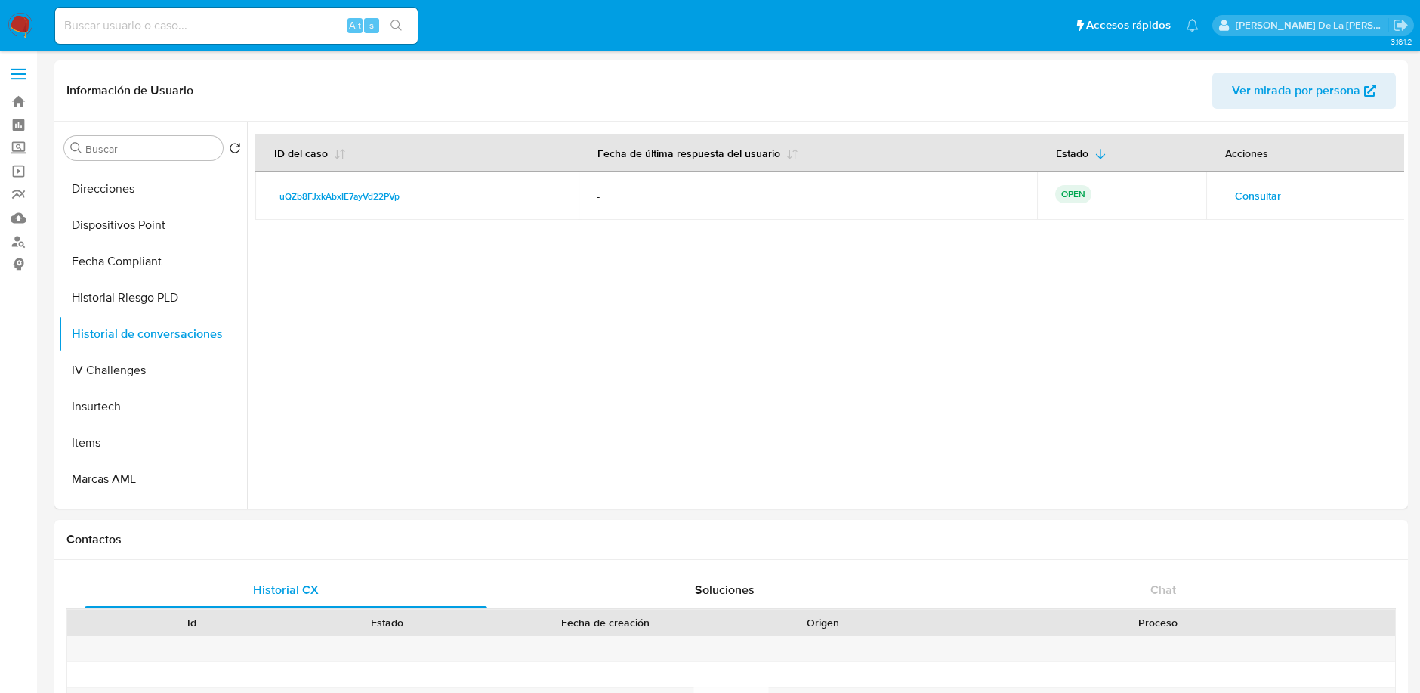
click at [1241, 190] on span "Consultar" at bounding box center [1258, 195] width 46 height 21
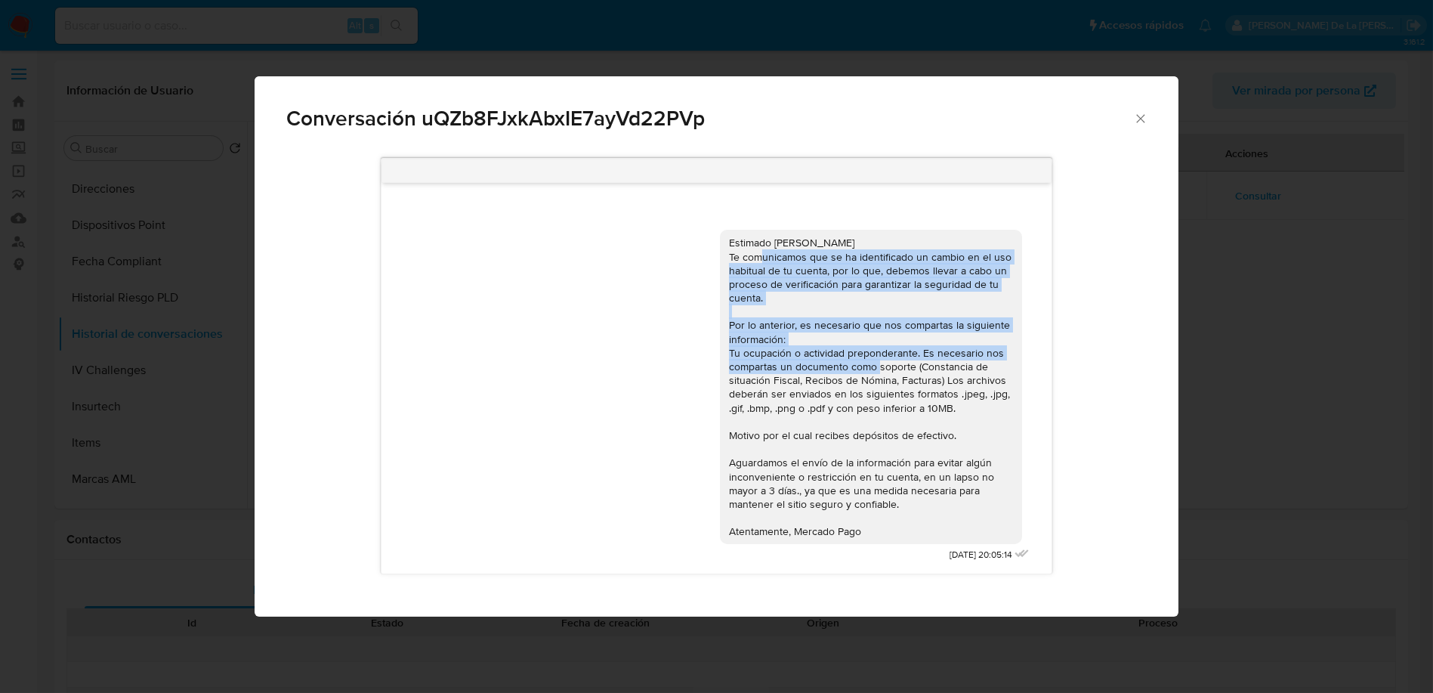
drag, startPoint x: 820, startPoint y: 255, endPoint x: 902, endPoint y: 364, distance: 136.0
click at [908, 367] on div "Estimado Magdiel Te comunicamos que se ha identificado un cambio en el uso habi…" at bounding box center [871, 387] width 284 height 302
click at [900, 363] on div "Estimado Magdiel Te comunicamos que se ha identificado un cambio en el uso habi…" at bounding box center [871, 387] width 284 height 302
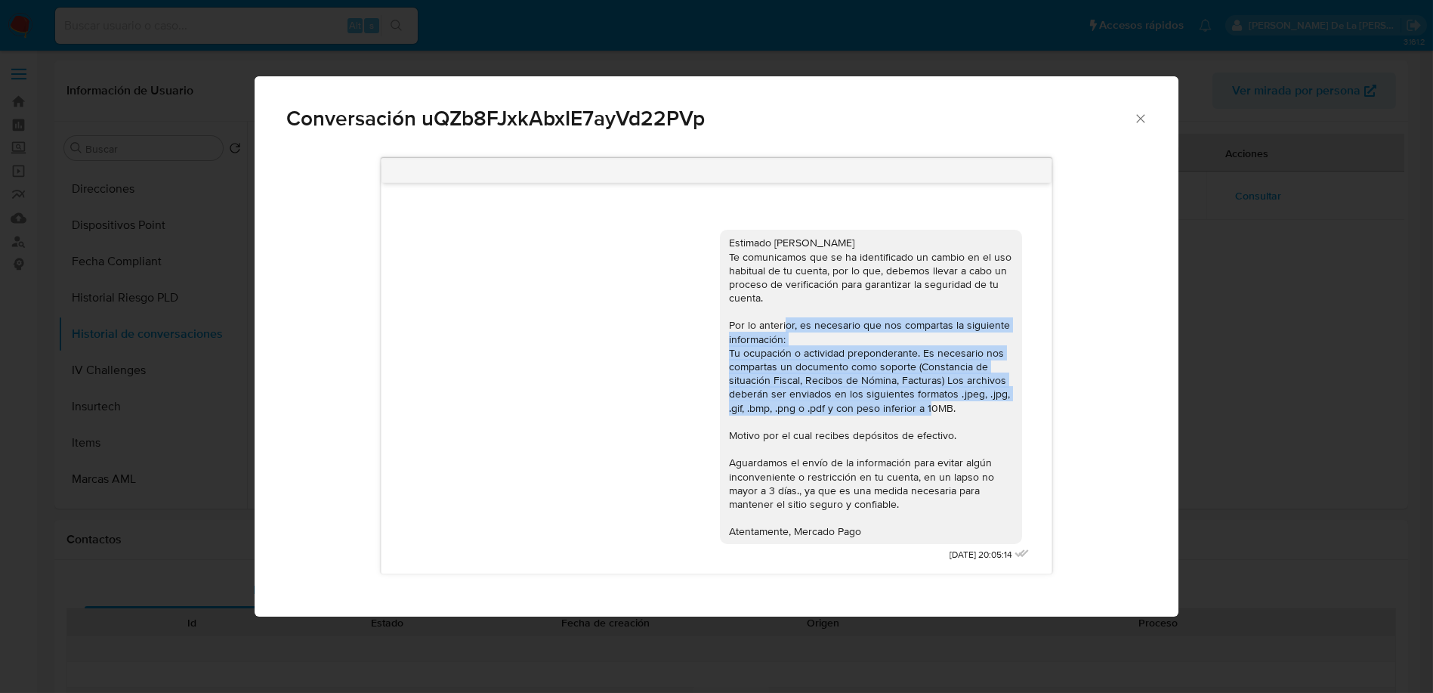
drag, startPoint x: 807, startPoint y: 330, endPoint x: 896, endPoint y: 418, distance: 125.0
click at [896, 418] on div "Estimado Magdiel Te comunicamos que se ha identificado un cambio en el uso habi…" at bounding box center [871, 387] width 284 height 302
click at [896, 415] on div "Estimado Magdiel Te comunicamos que se ha identificado un cambio en el uso habi…" at bounding box center [871, 387] width 284 height 302
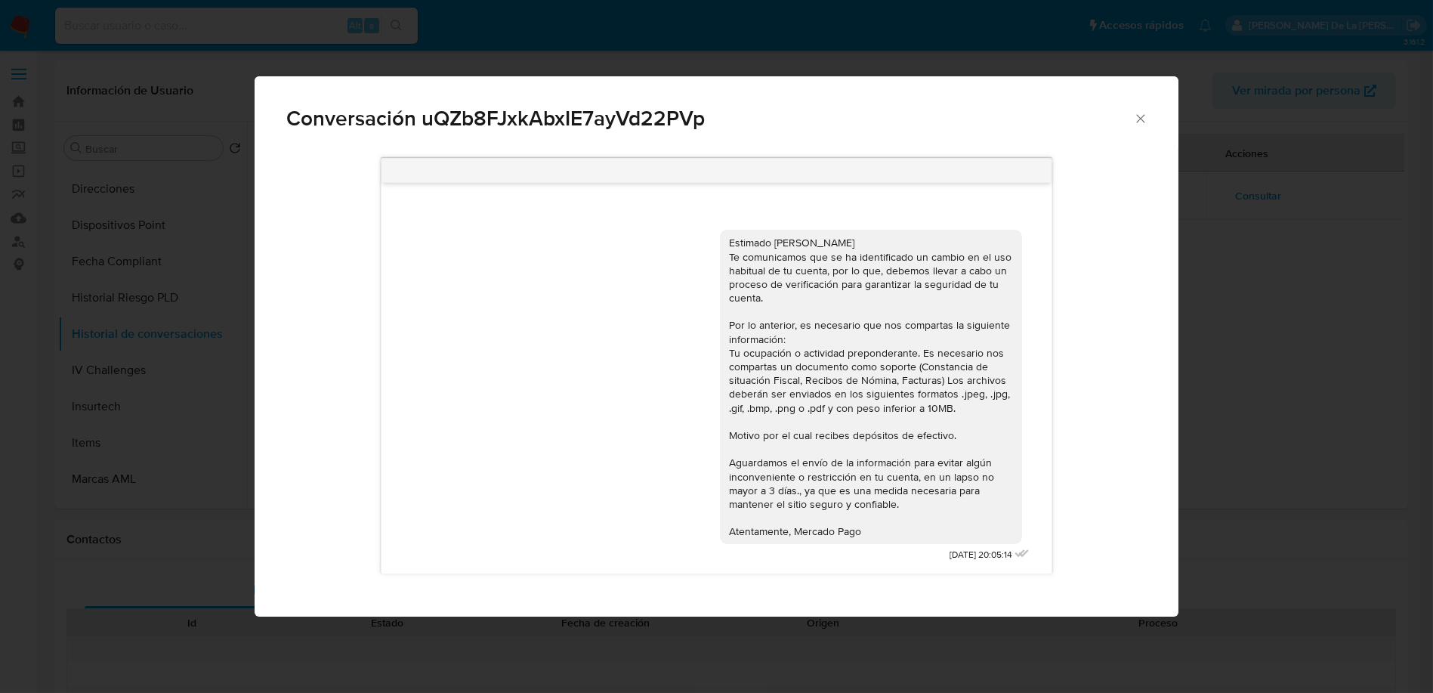
click at [1268, 394] on div "Conversación uQZb8FJxkAbxIE7ayVd22PVp Estimado Magdiel Te comunicamos que se ha…" at bounding box center [716, 346] width 1433 height 693
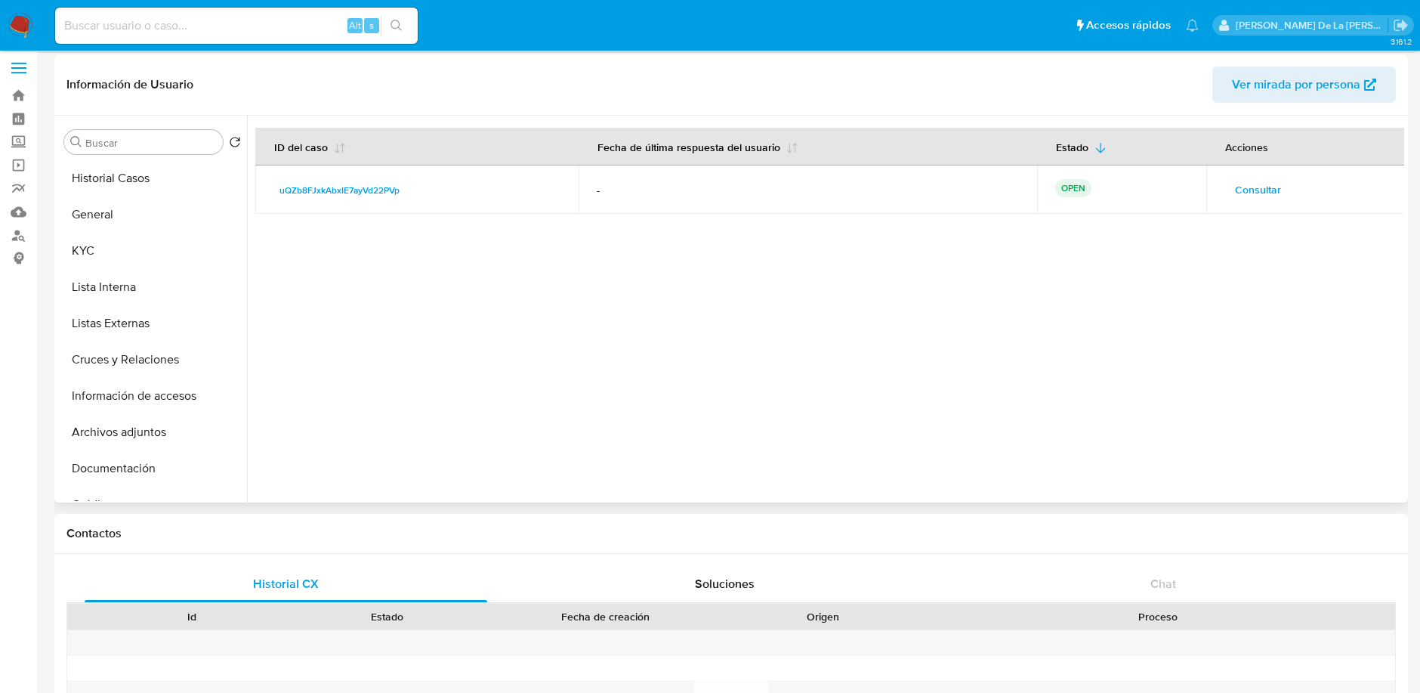
scroll to position [0, 0]
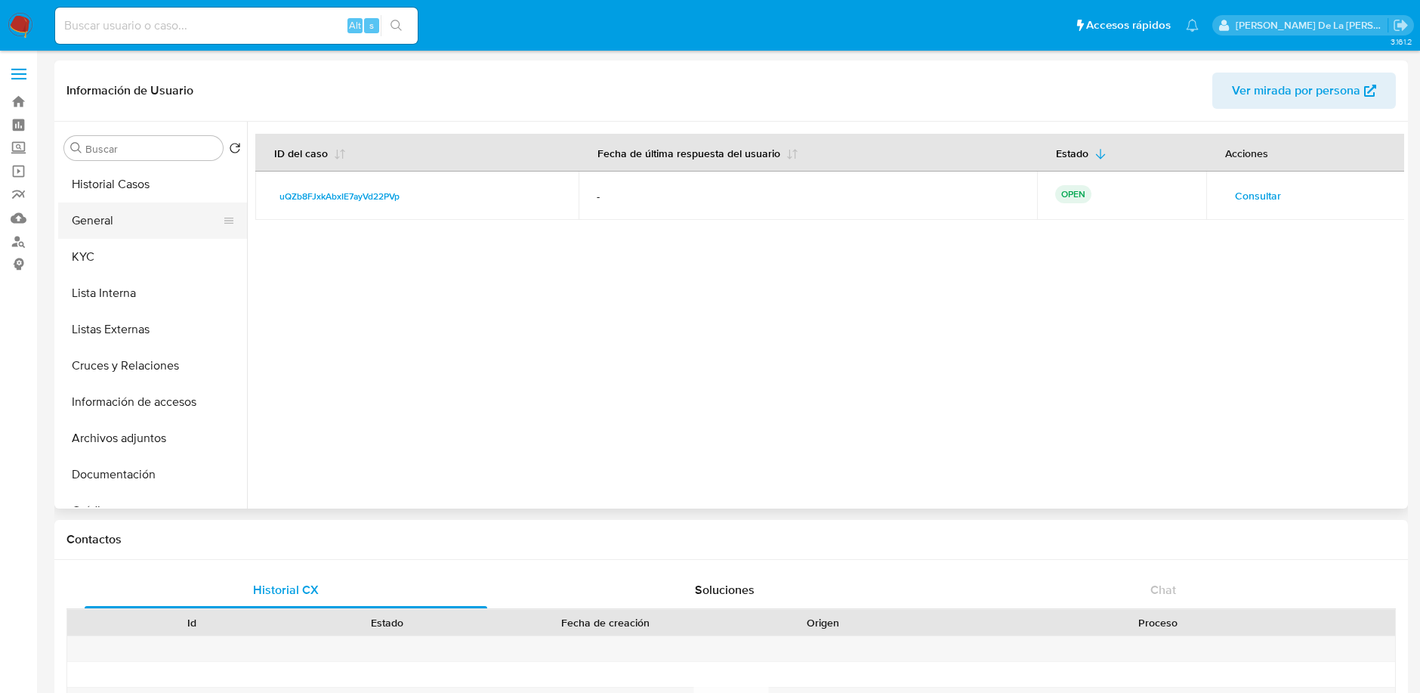
click at [156, 222] on button "General" at bounding box center [146, 220] width 177 height 36
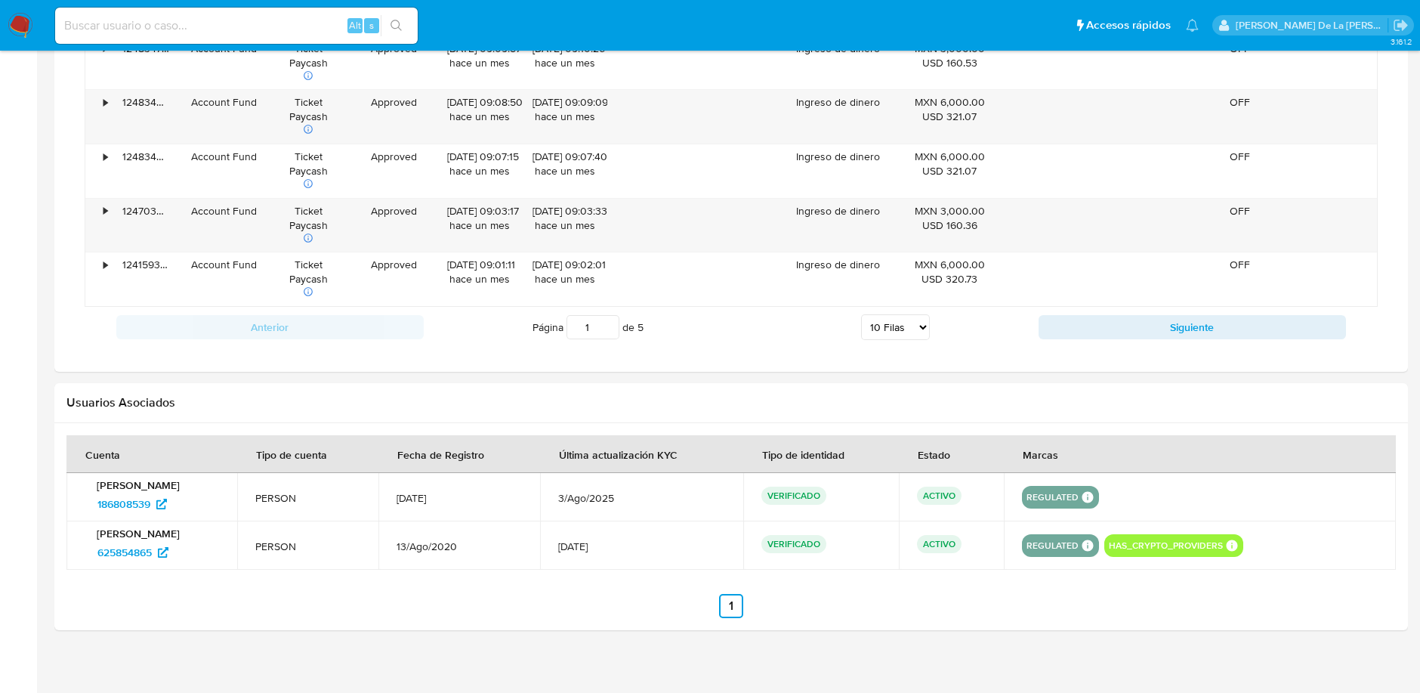
scroll to position [1458, 0]
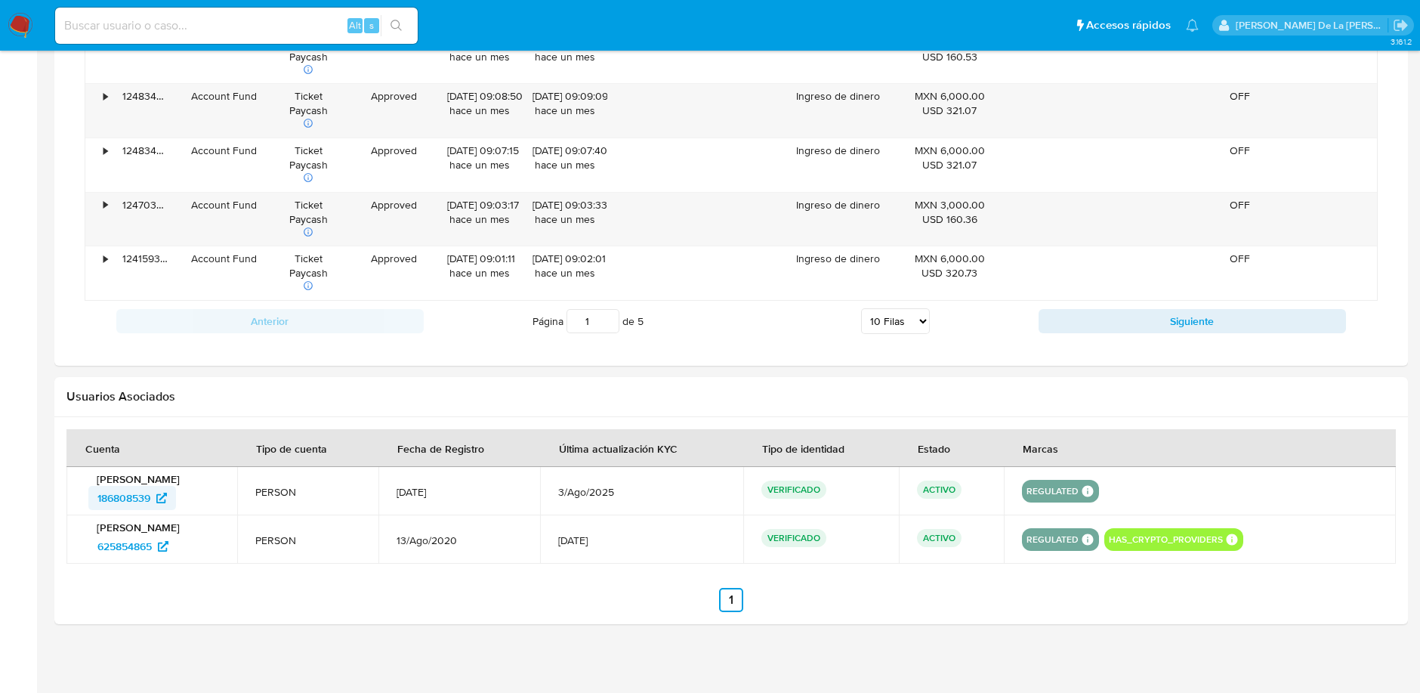
click at [124, 489] on span "186808539" at bounding box center [123, 498] width 53 height 24
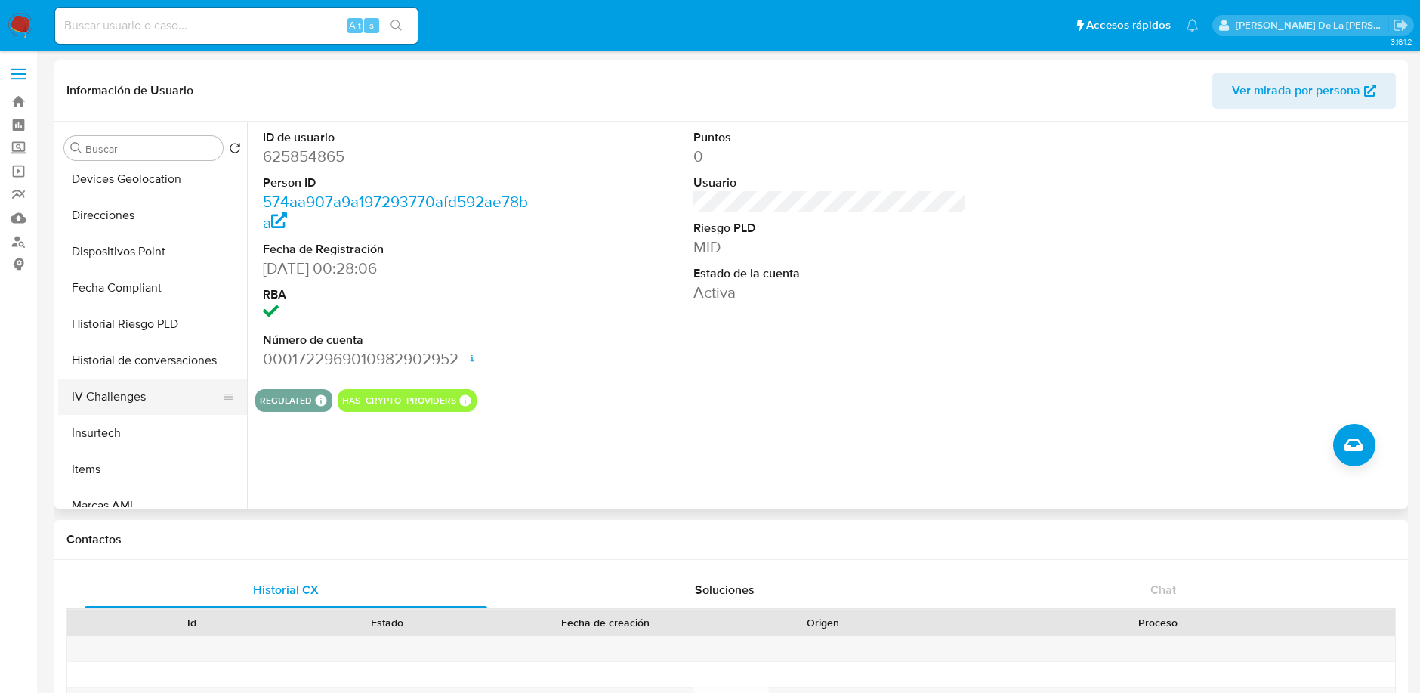
scroll to position [503, 0]
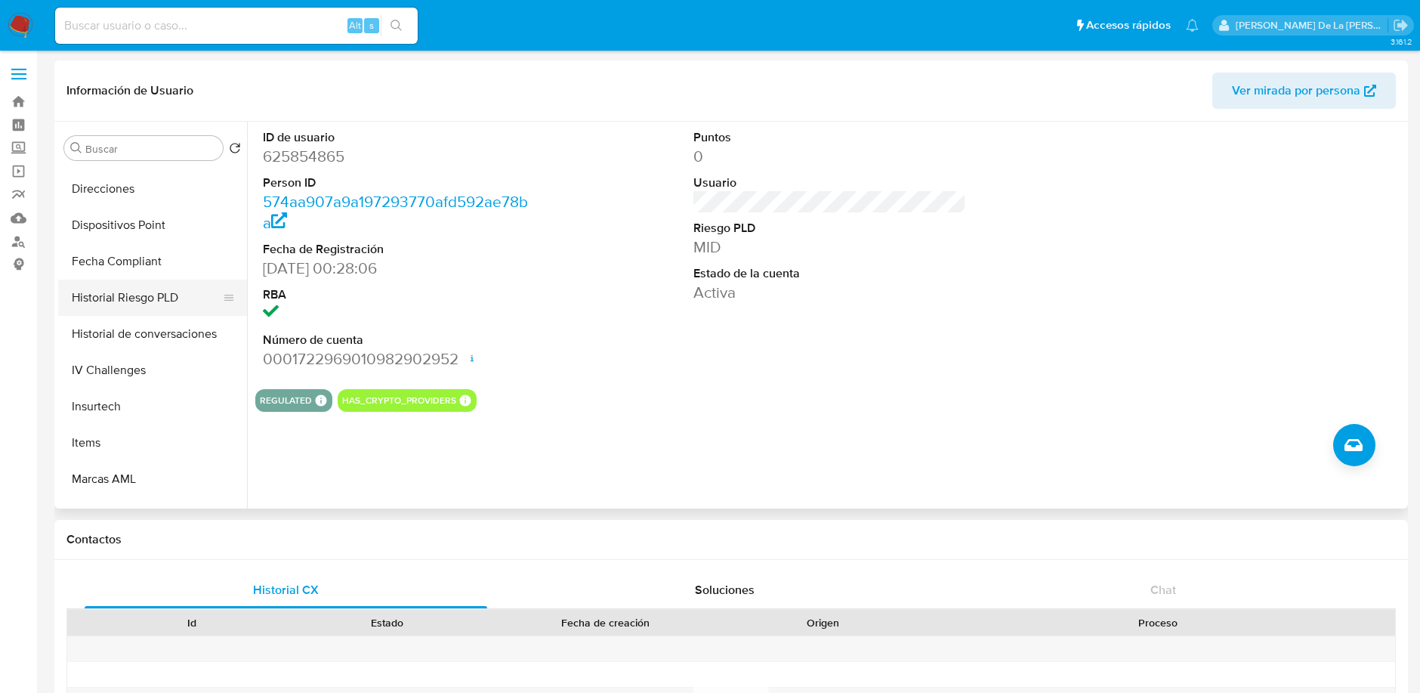
click at [162, 310] on button "Historial Riesgo PLD" at bounding box center [146, 297] width 177 height 36
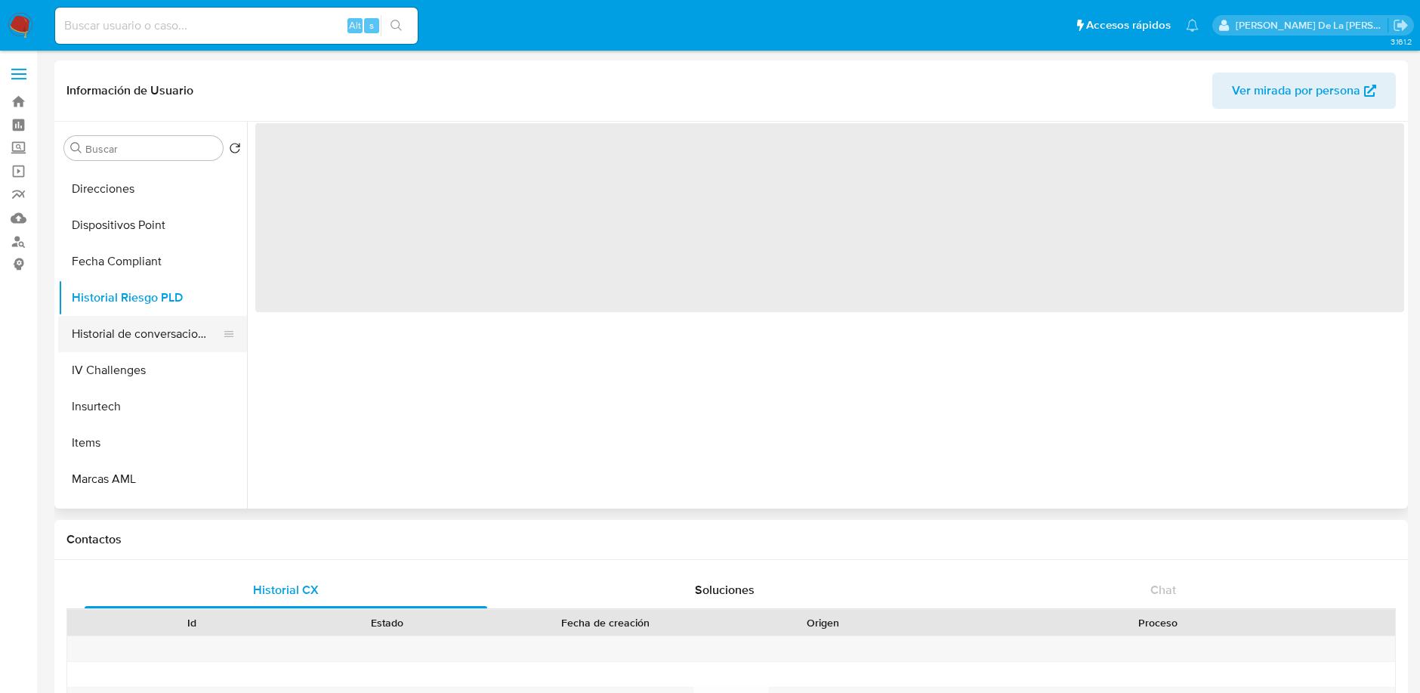
click at [149, 323] on button "Historial de conversaciones" at bounding box center [146, 334] width 177 height 36
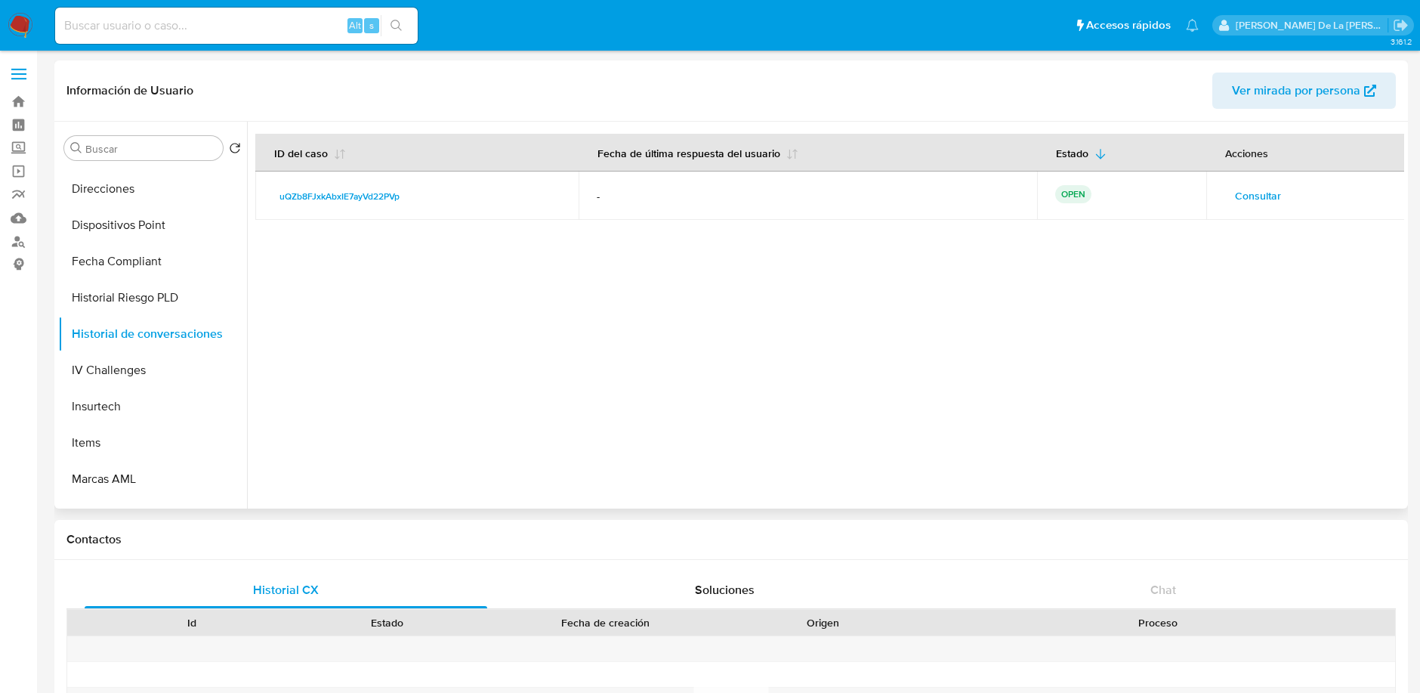
click at [1254, 194] on span "Consultar" at bounding box center [1258, 195] width 46 height 21
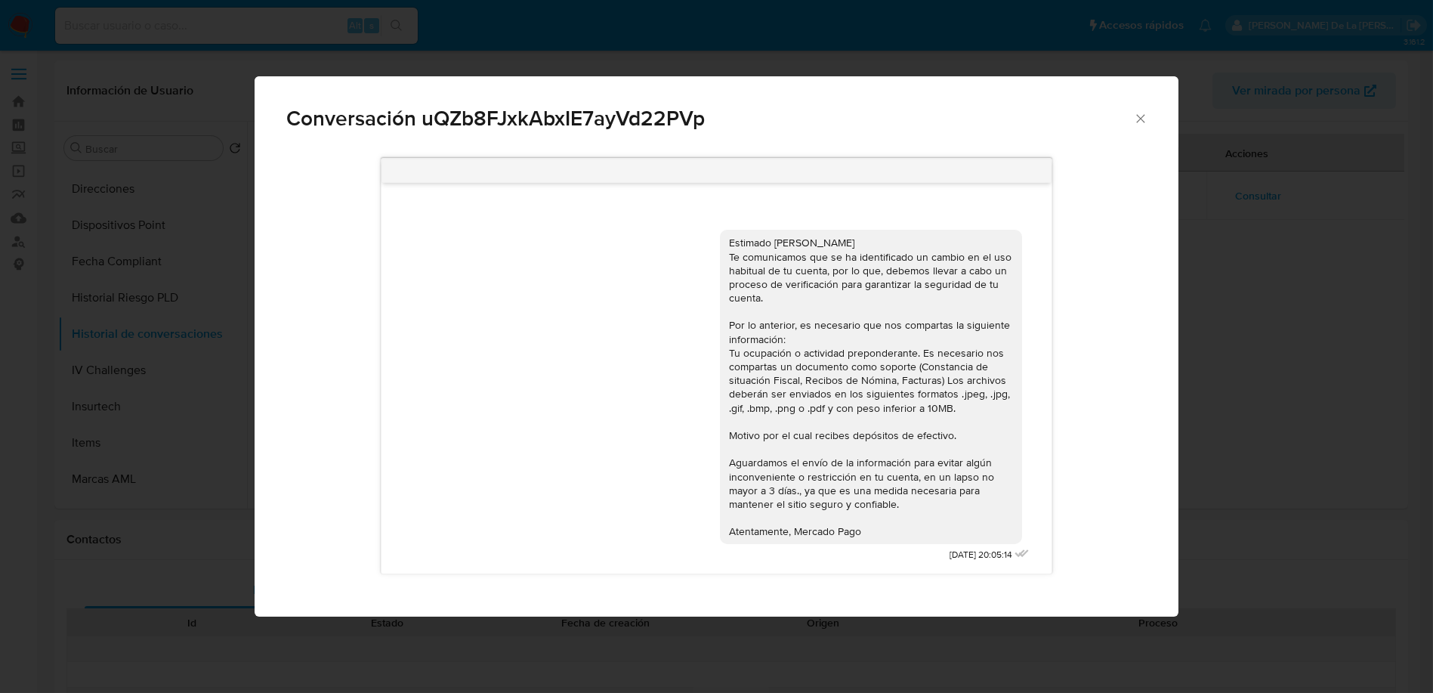
click at [1284, 343] on div "Conversación uQZb8FJxkAbxIE7ayVd22PVp Estimado Magdiel Te comunicamos que se ha…" at bounding box center [716, 346] width 1433 height 693
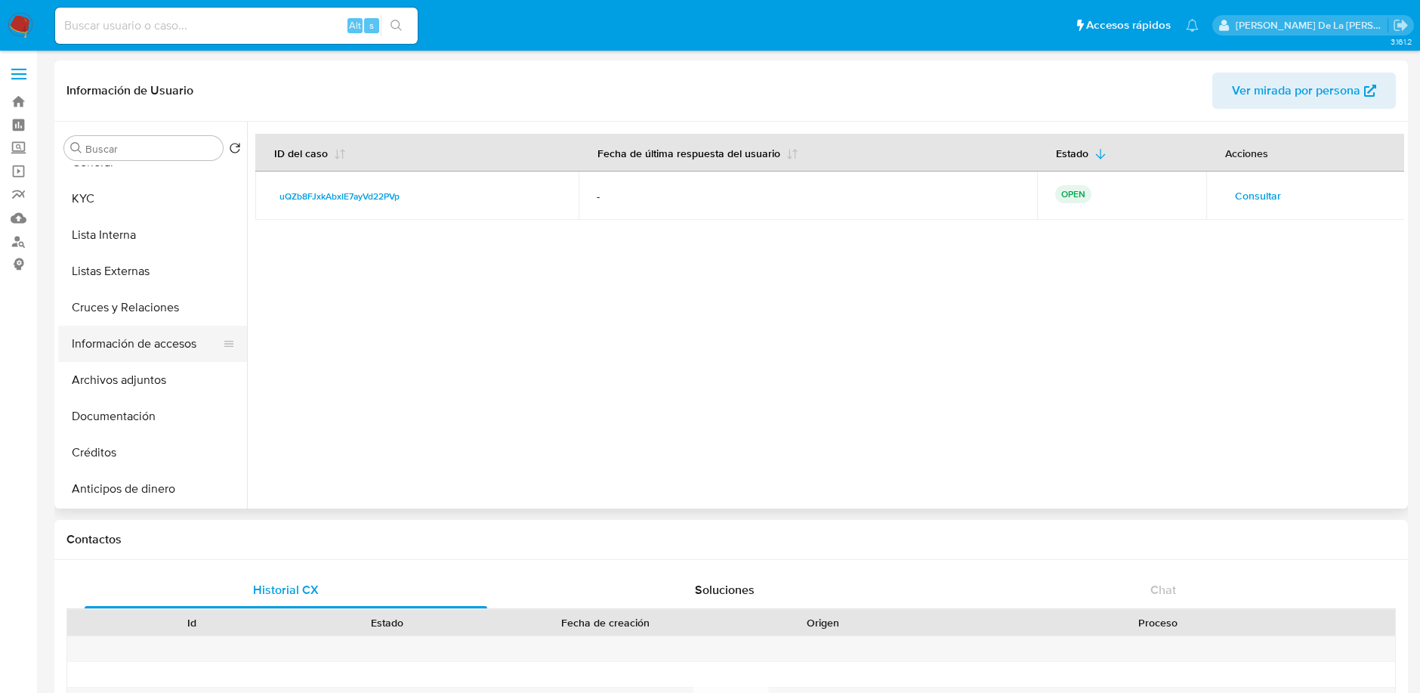
scroll to position [0, 0]
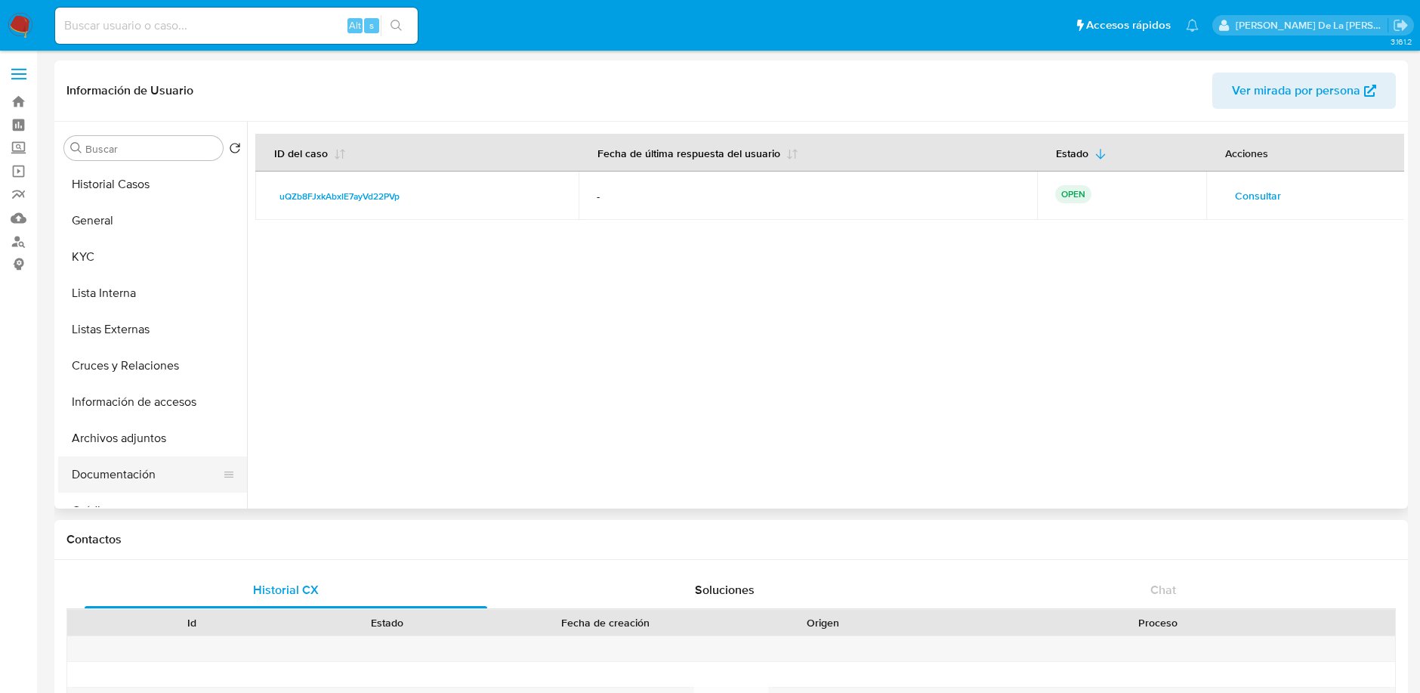
click at [131, 473] on button "Documentación" at bounding box center [146, 474] width 177 height 36
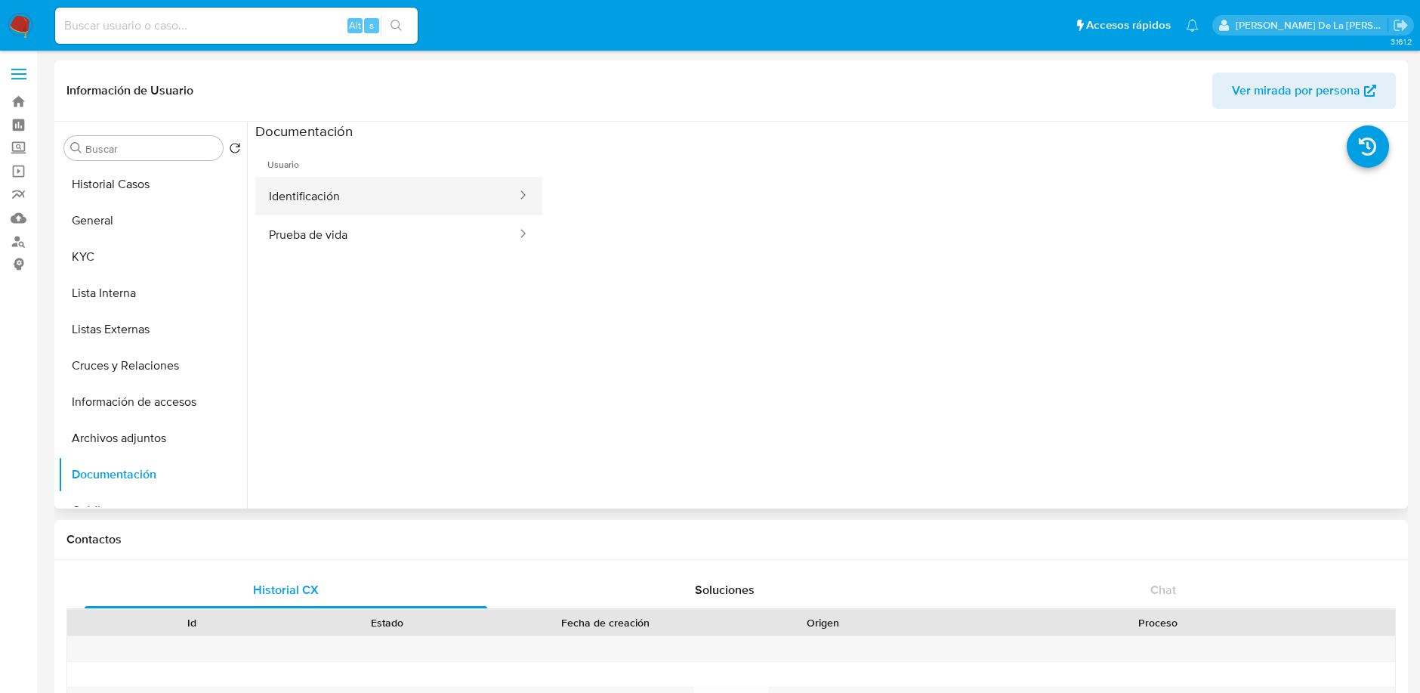
drag, startPoint x: 341, startPoint y: 187, endPoint x: 345, endPoint y: 199, distance: 12.7
click at [344, 200] on button "Identificación" at bounding box center [386, 196] width 263 height 39
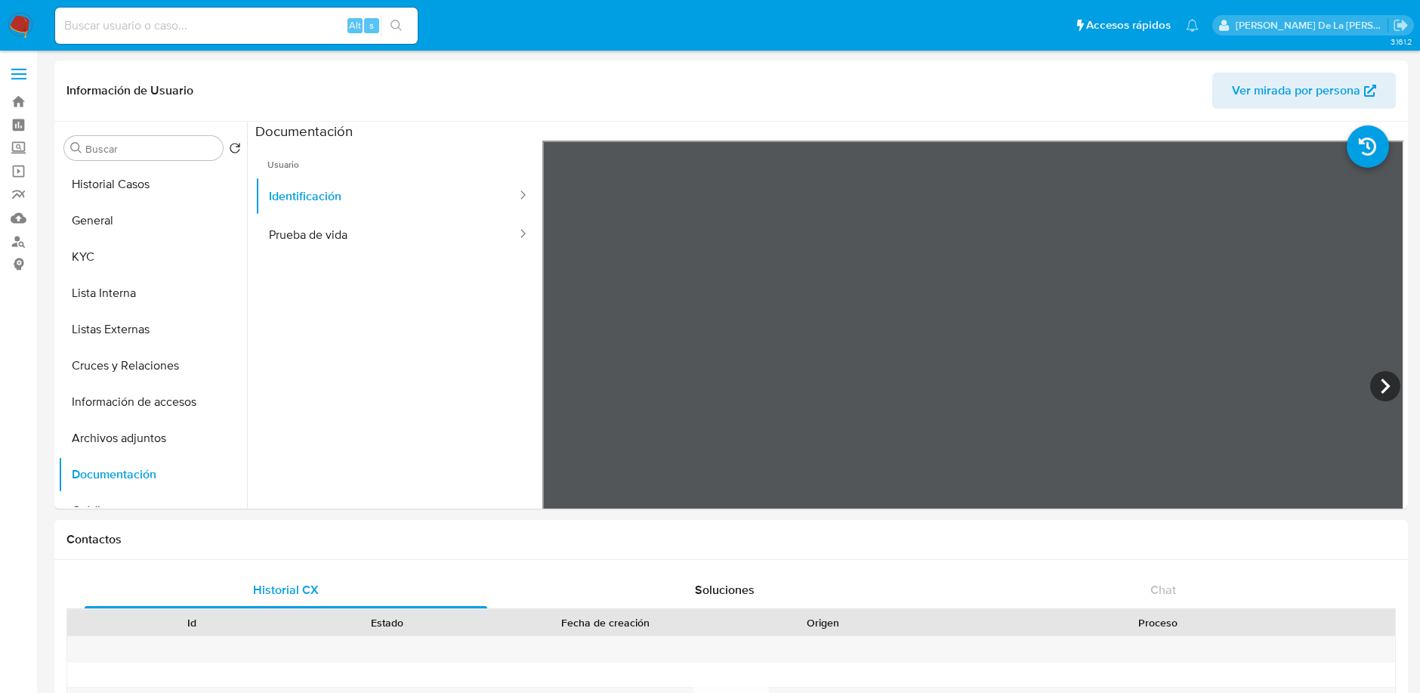
click at [200, 40] on div "Alt s" at bounding box center [236, 26] width 363 height 36
click at [174, 32] on input at bounding box center [236, 26] width 363 height 20
paste input "2180480505"
type input "2180480505"
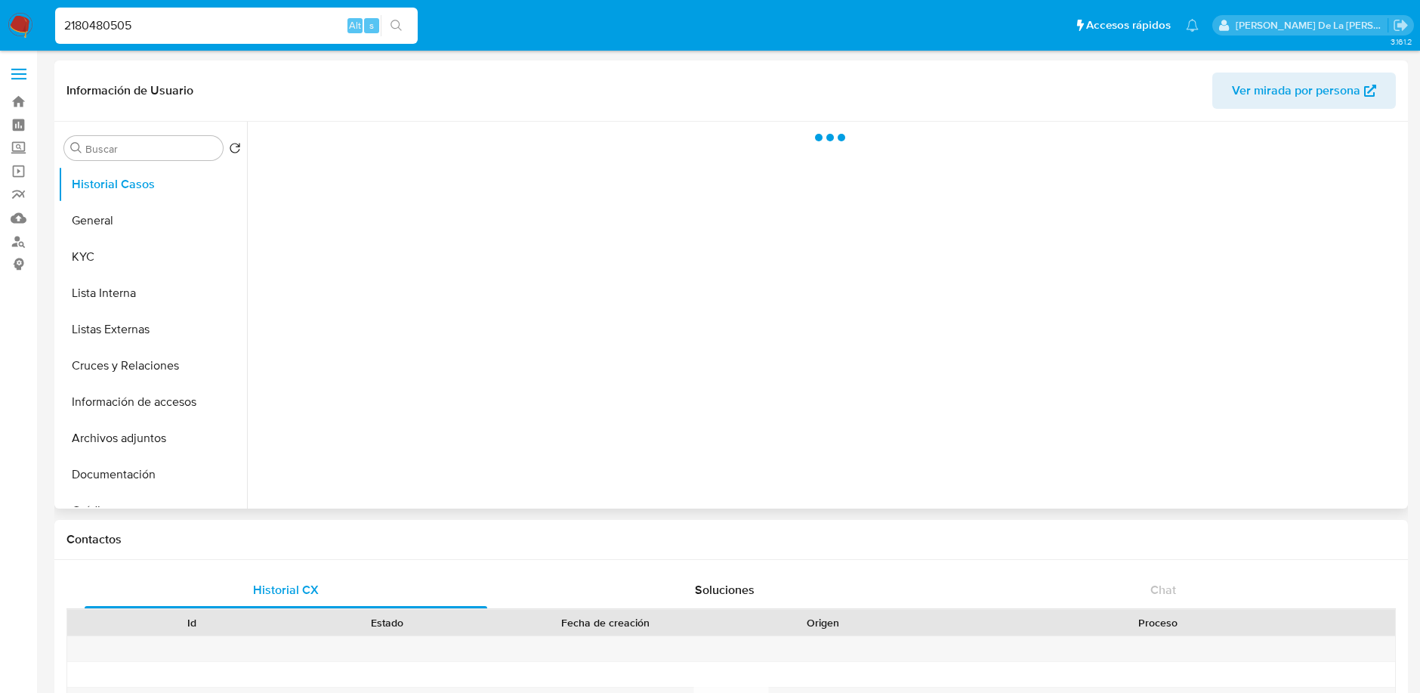
select select "10"
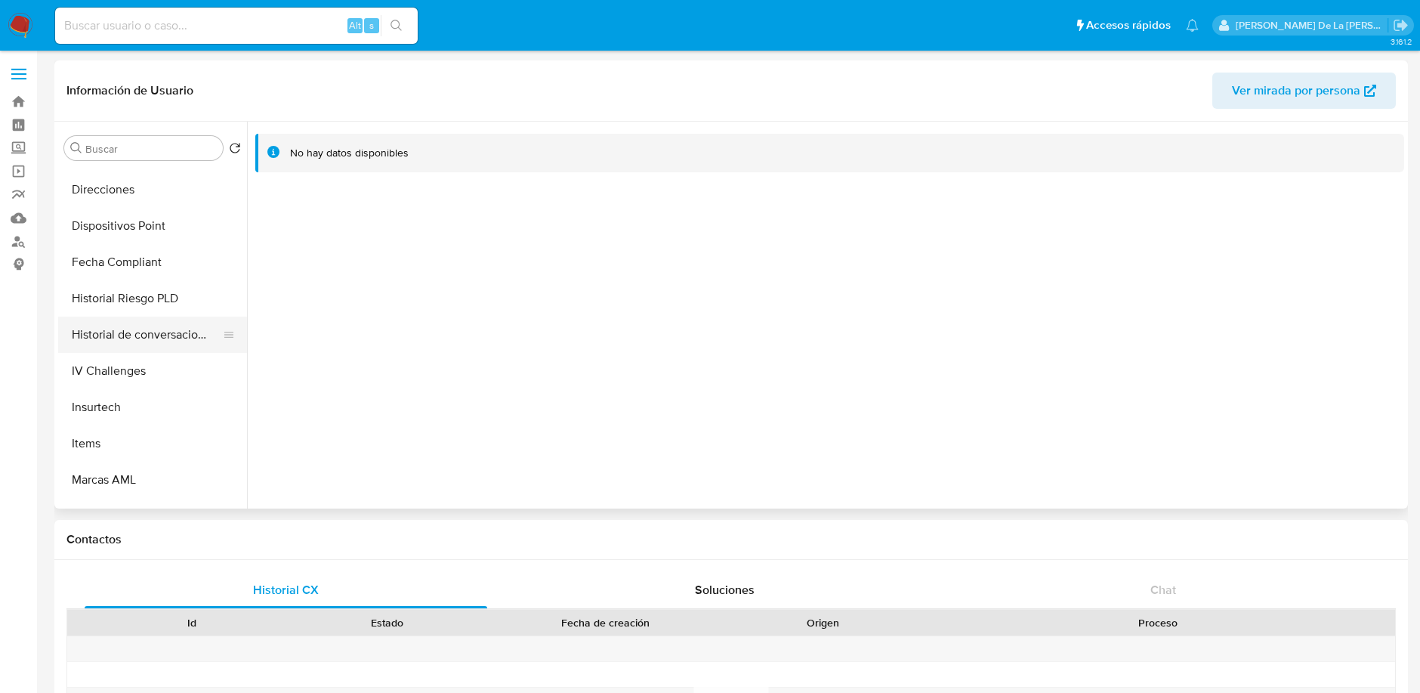
click at [169, 326] on button "Historial de conversaciones" at bounding box center [146, 335] width 177 height 36
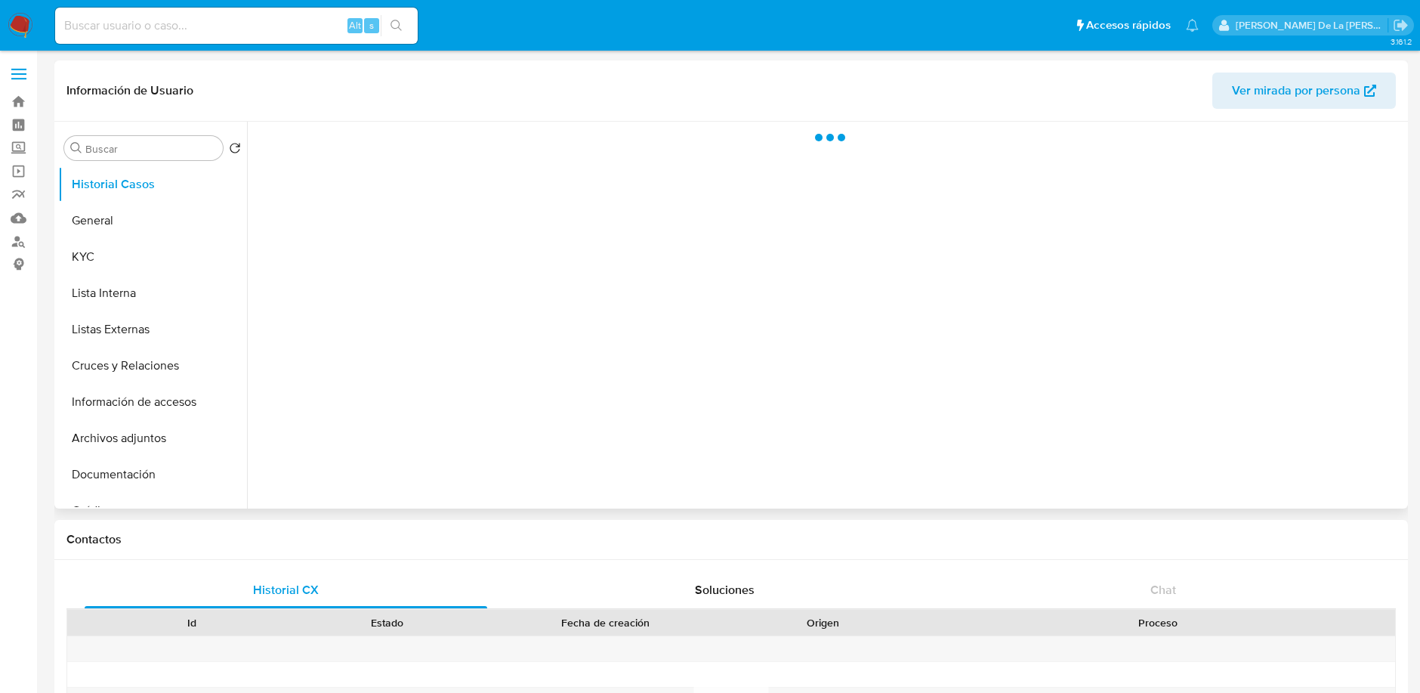
select select "10"
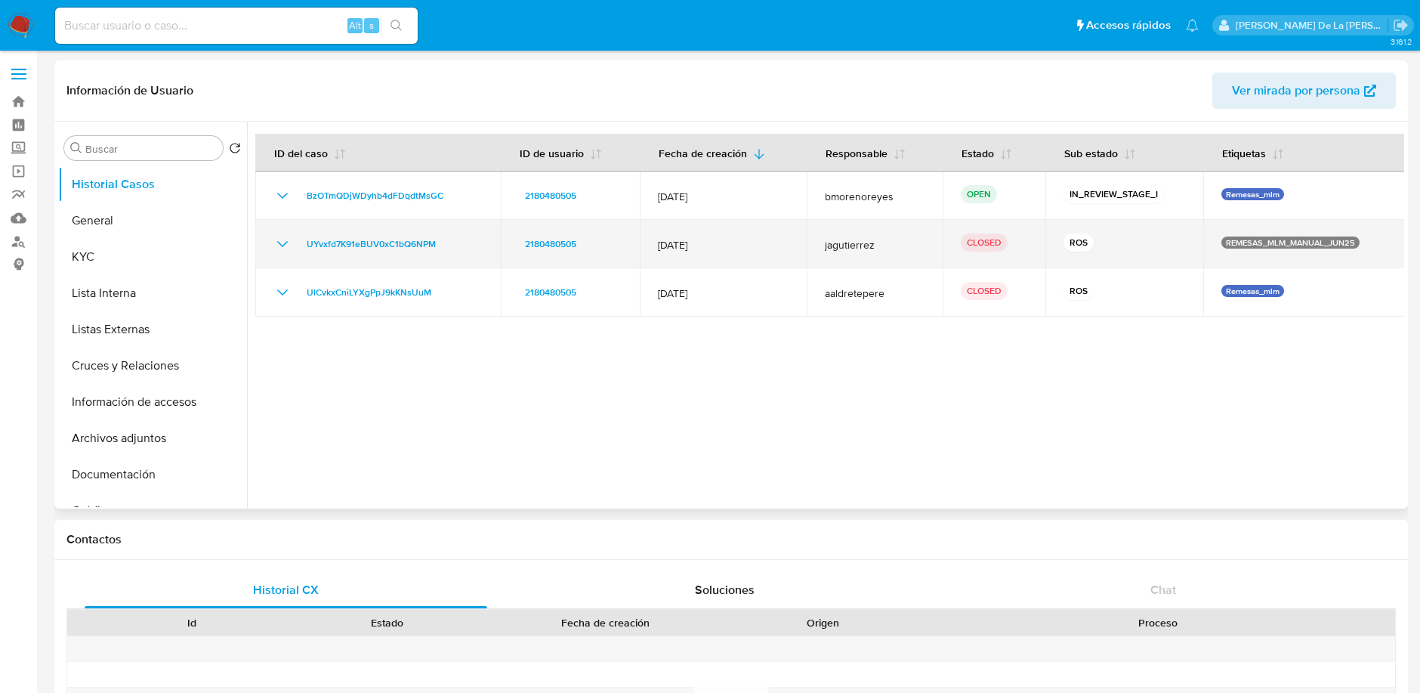
click at [279, 244] on icon "Mostrar/Ocultar" at bounding box center [282, 244] width 18 height 18
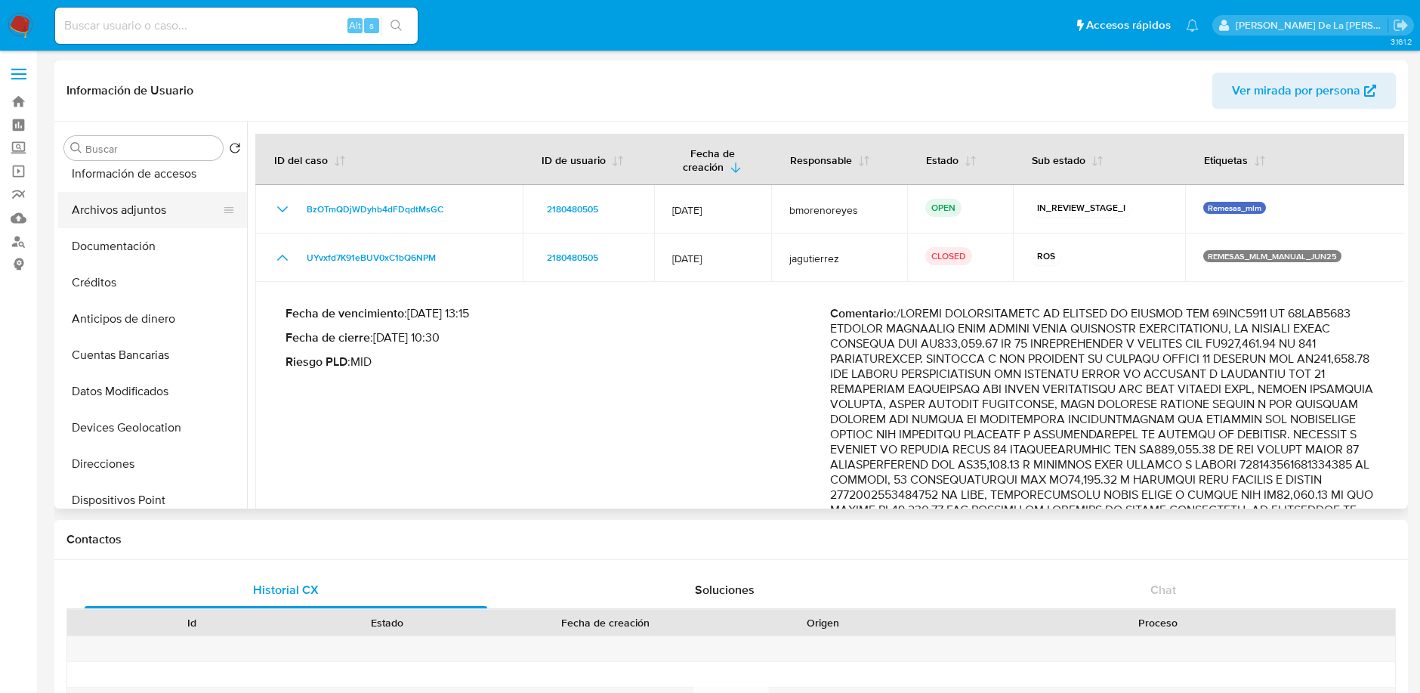
scroll to position [710, 0]
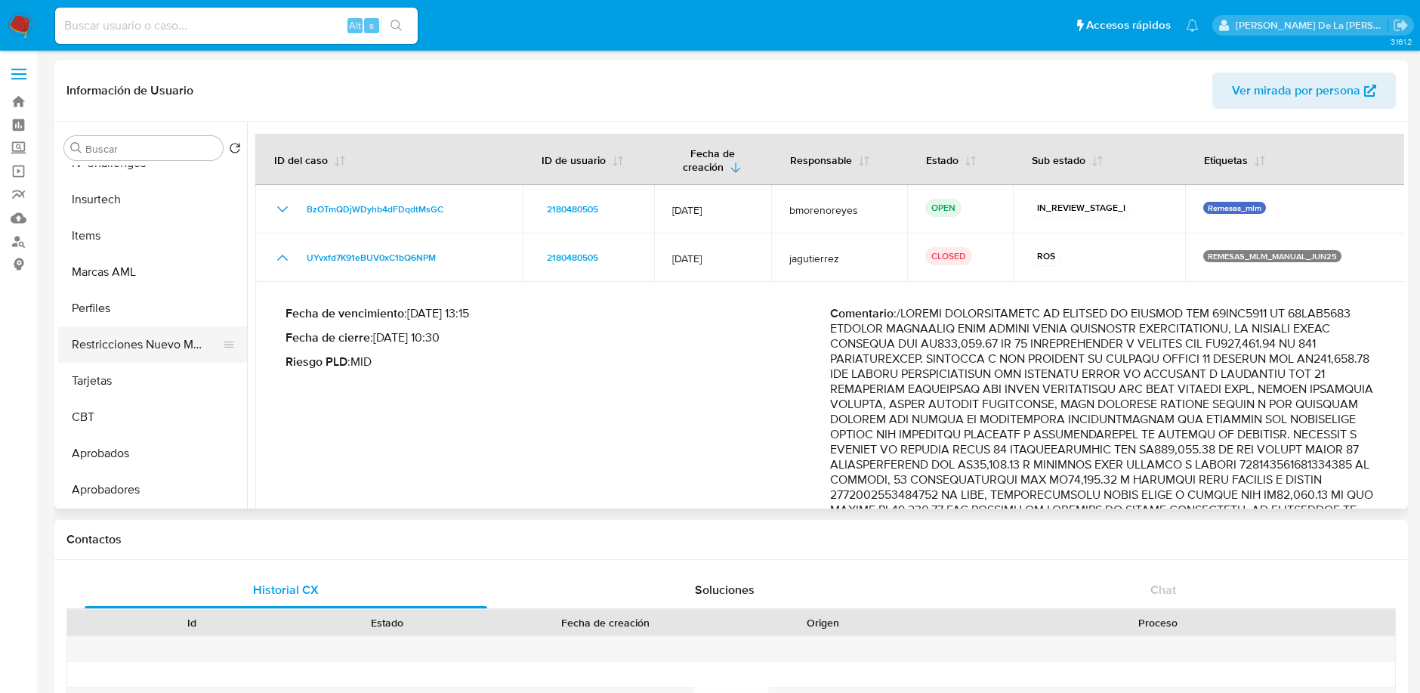
click at [140, 335] on button "Restricciones Nuevo Mundo" at bounding box center [146, 344] width 177 height 36
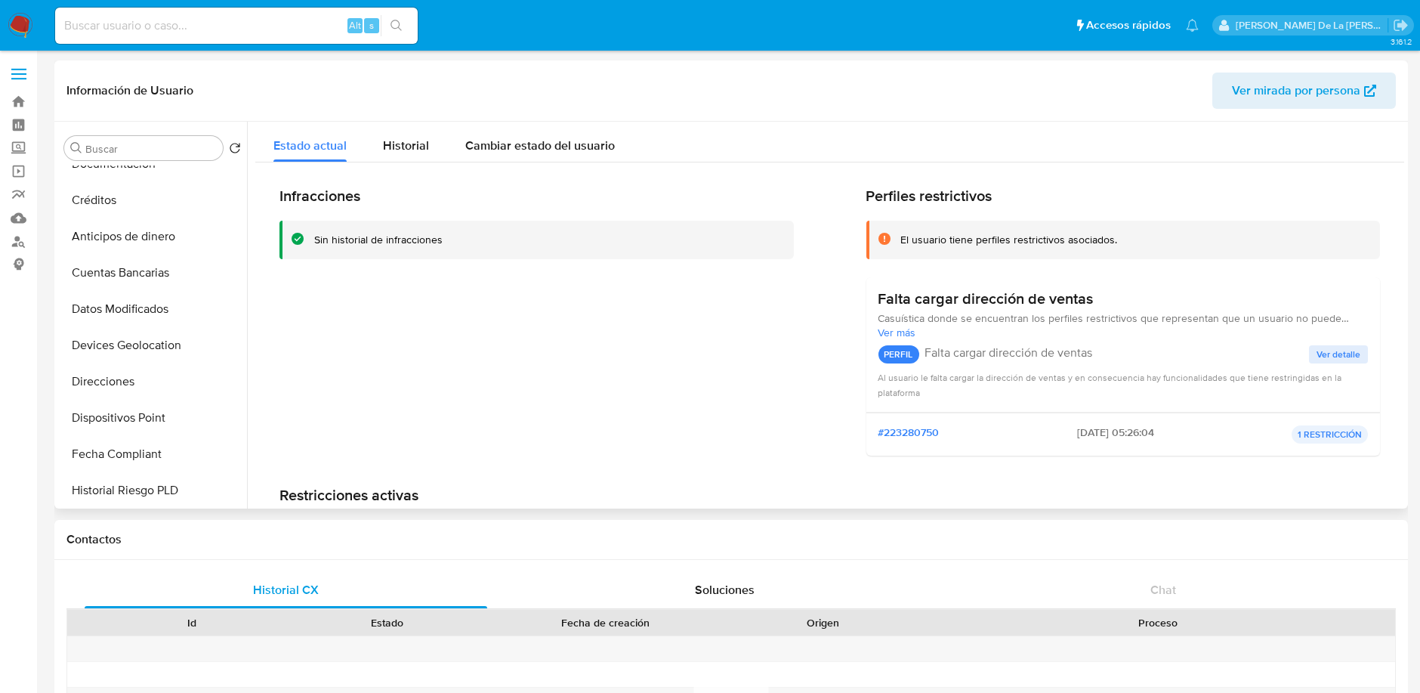
scroll to position [0, 0]
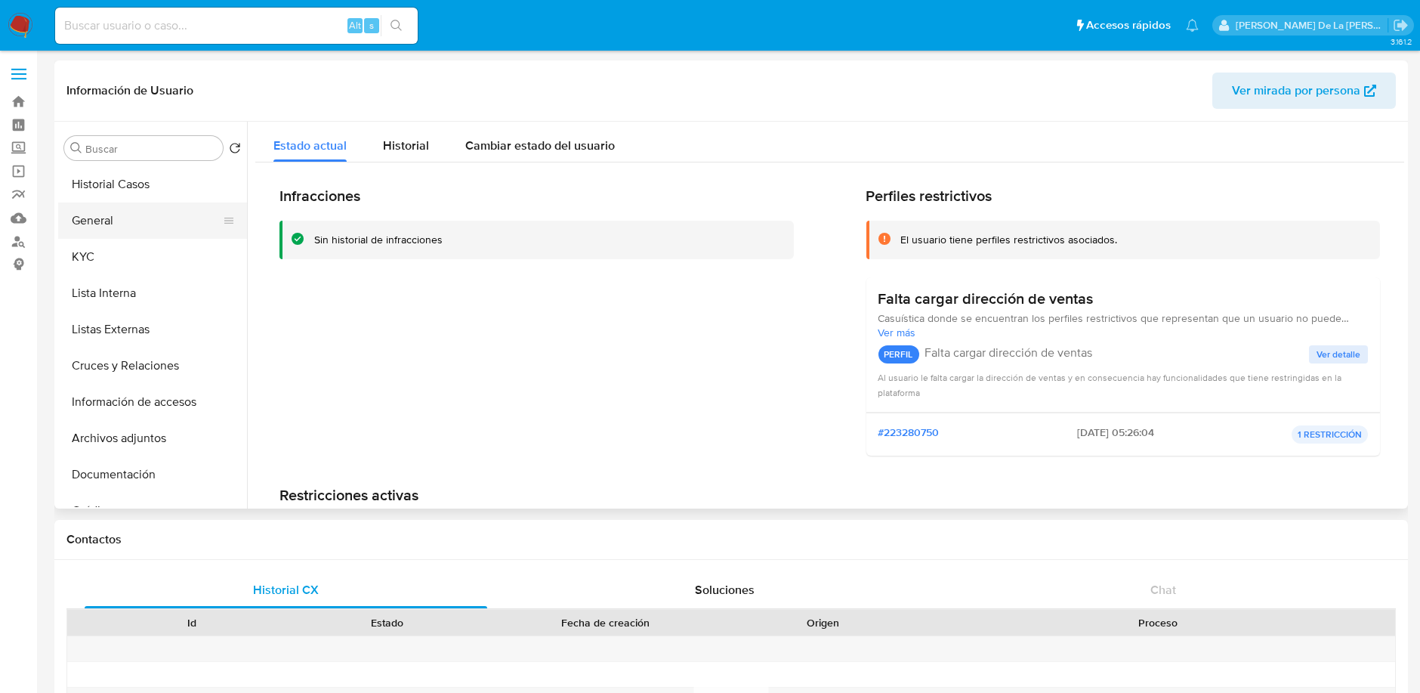
click at [125, 213] on button "General" at bounding box center [146, 220] width 177 height 36
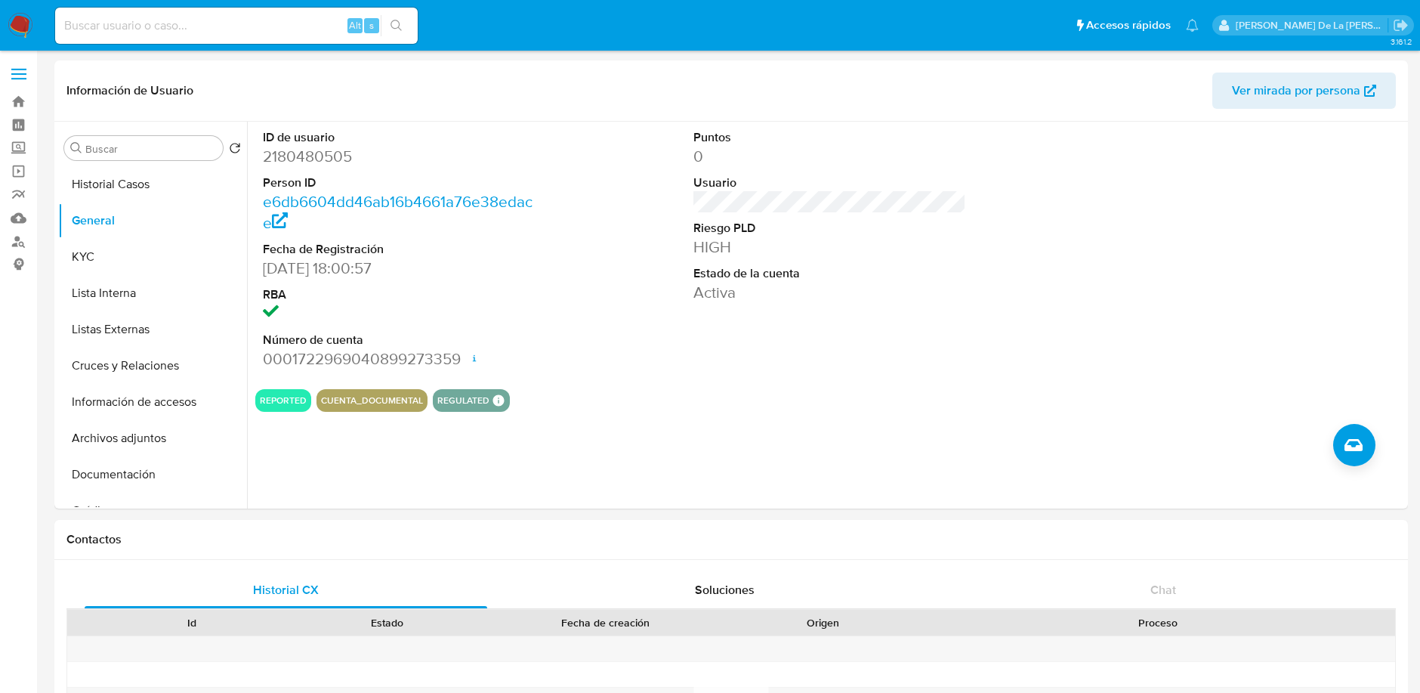
click at [17, 38] on img at bounding box center [21, 26] width 26 height 26
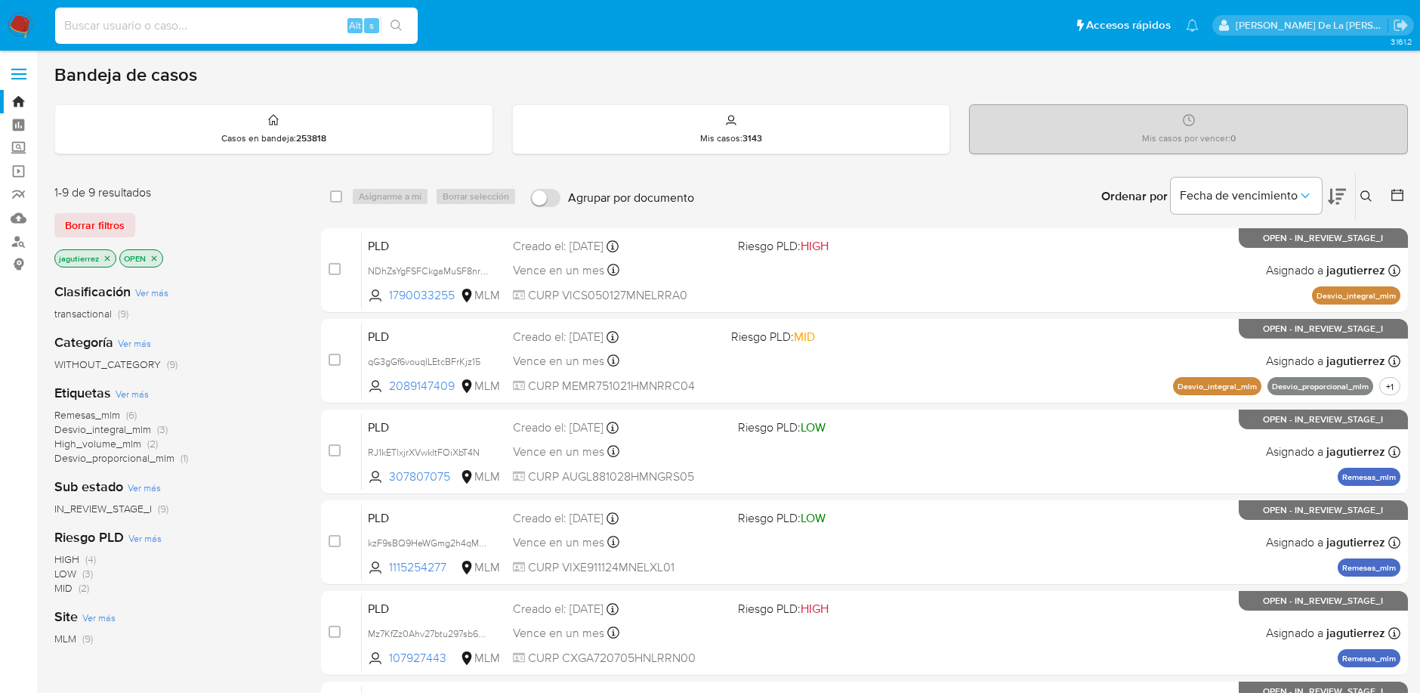
click at [183, 20] on input at bounding box center [236, 26] width 363 height 20
paste input "135223660"
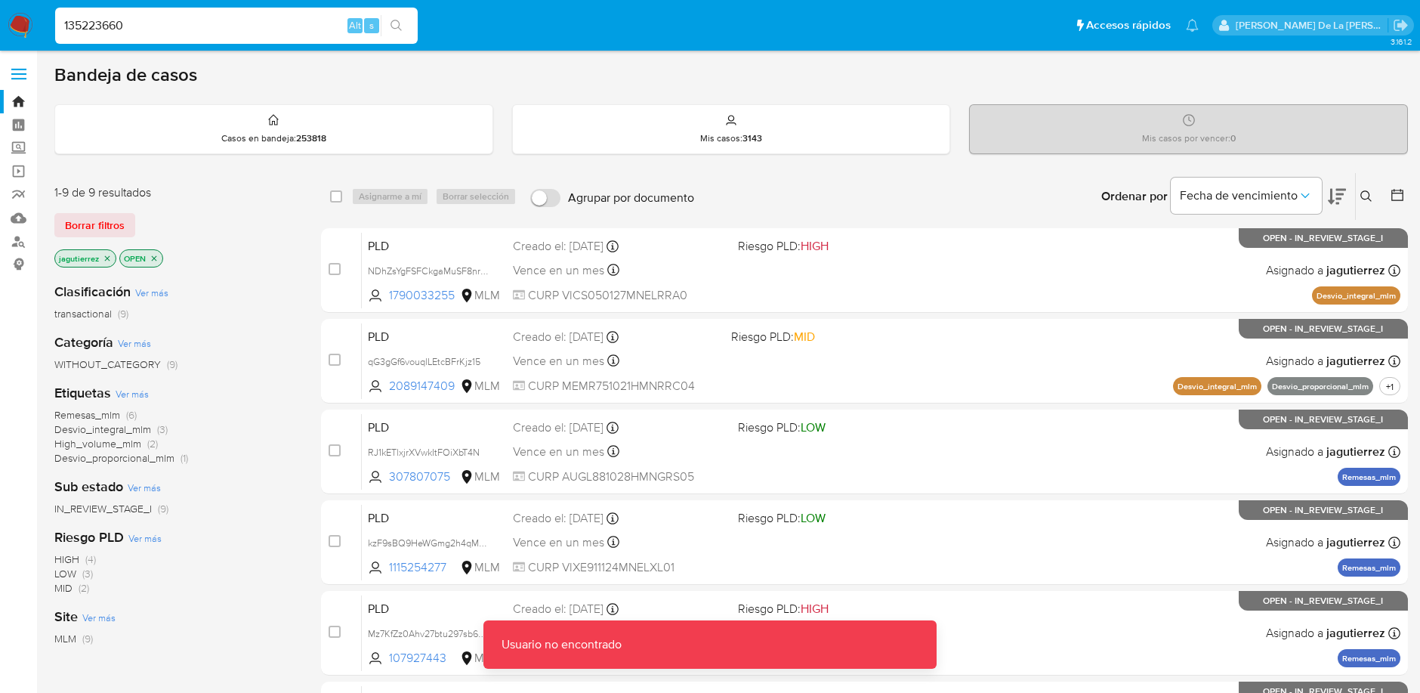
click at [173, 20] on input "135223660" at bounding box center [236, 26] width 363 height 20
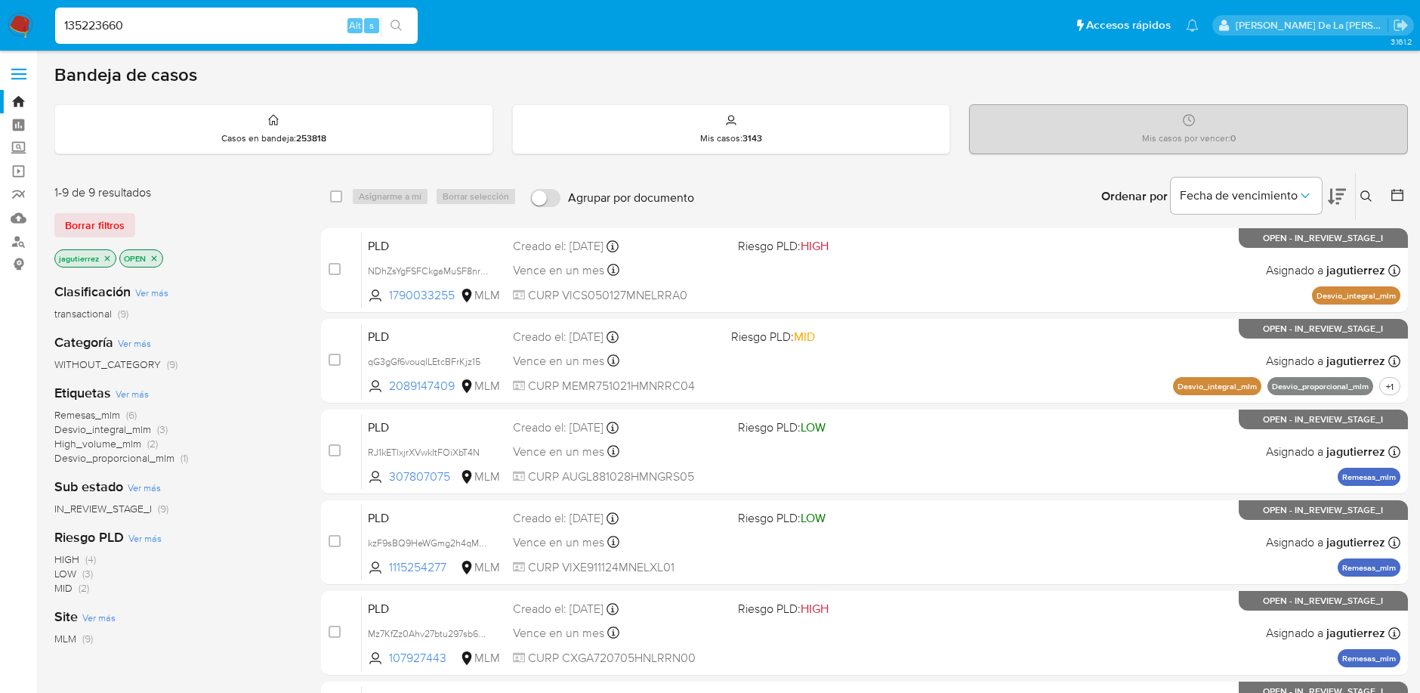
type input "135223660"
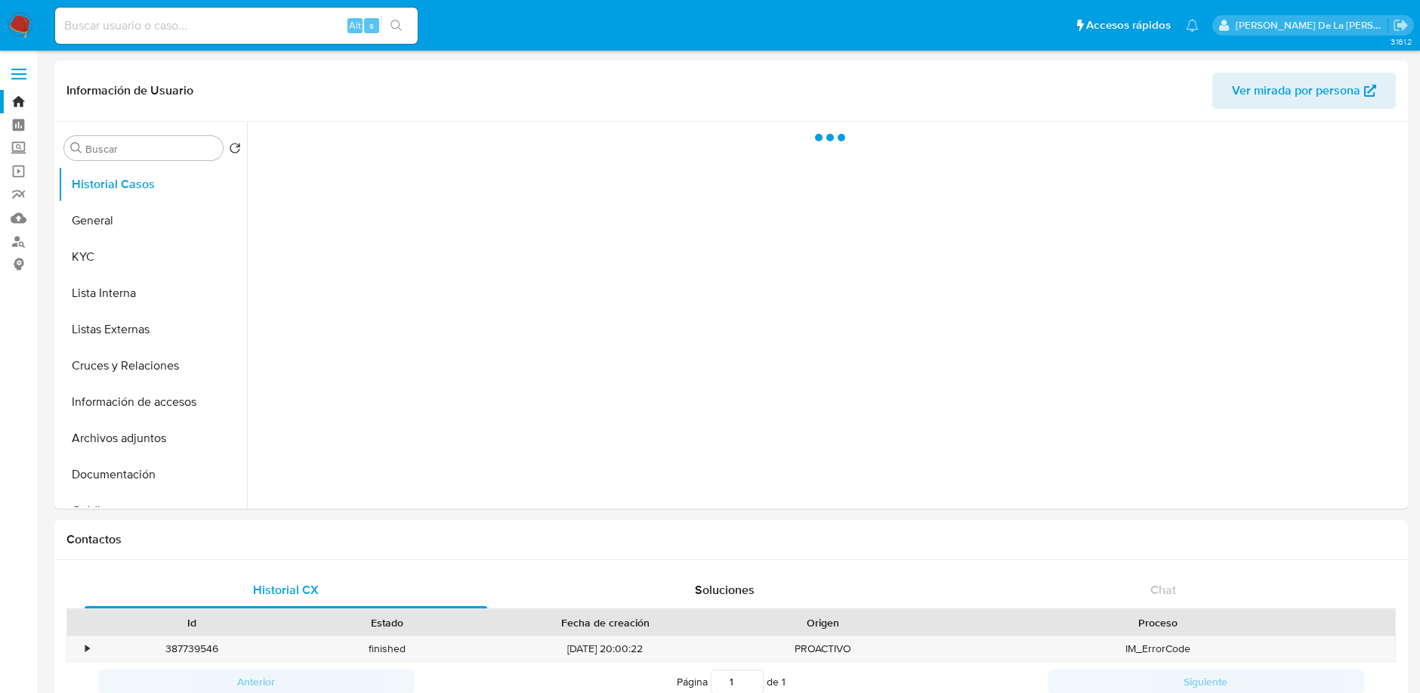
select select "10"
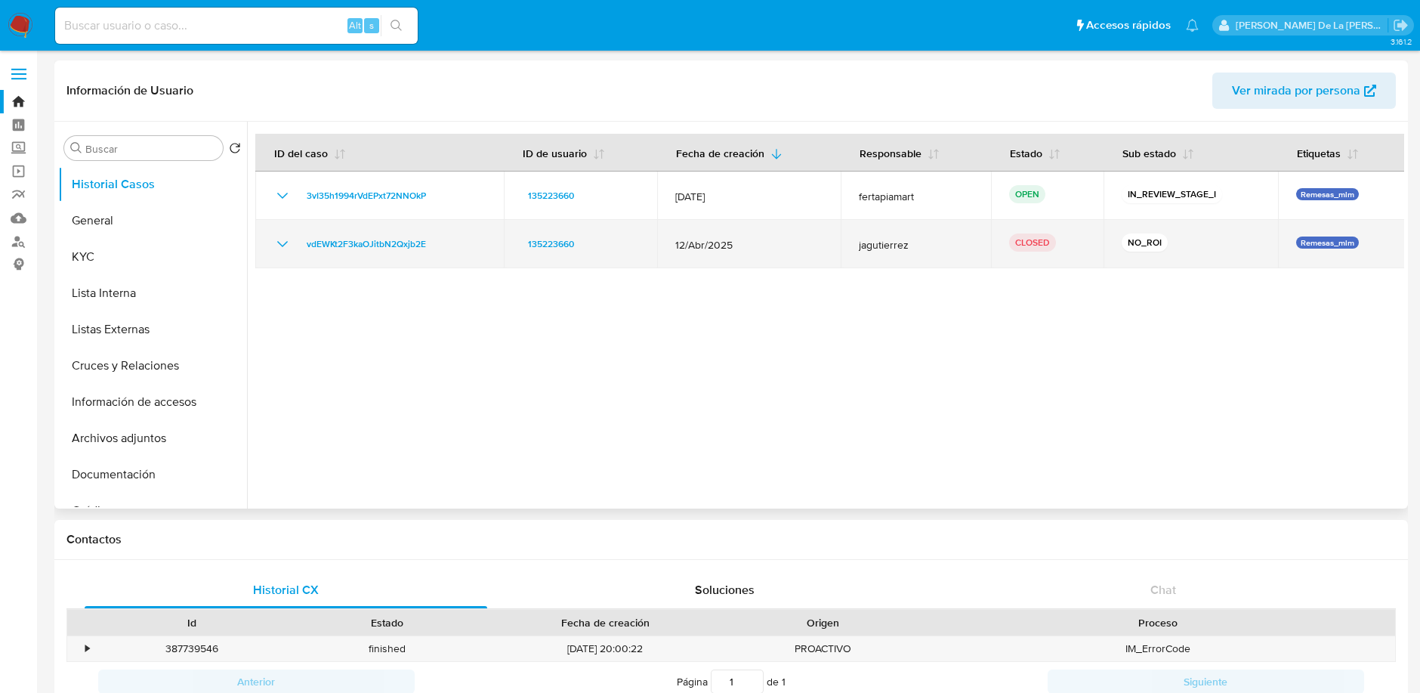
click at [288, 242] on icon "Mostrar/Ocultar" at bounding box center [282, 244] width 18 height 18
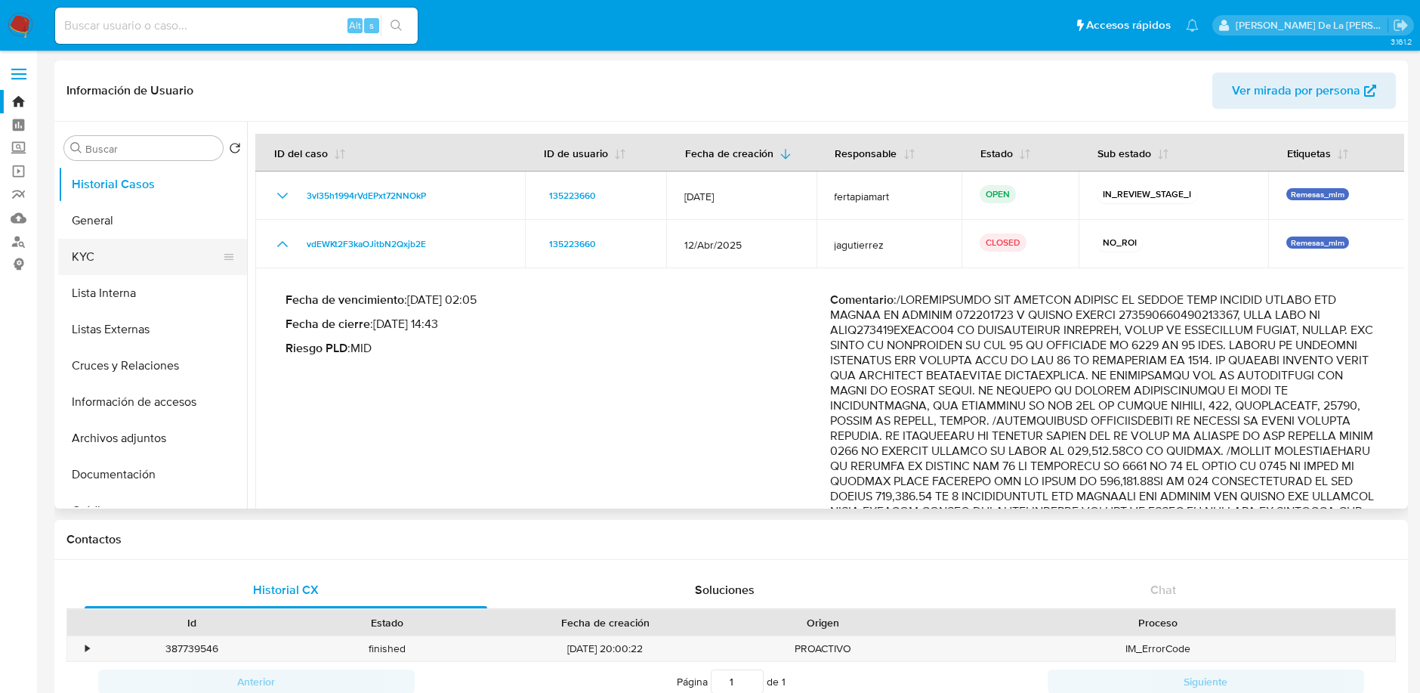
click at [115, 258] on button "KYC" at bounding box center [146, 257] width 177 height 36
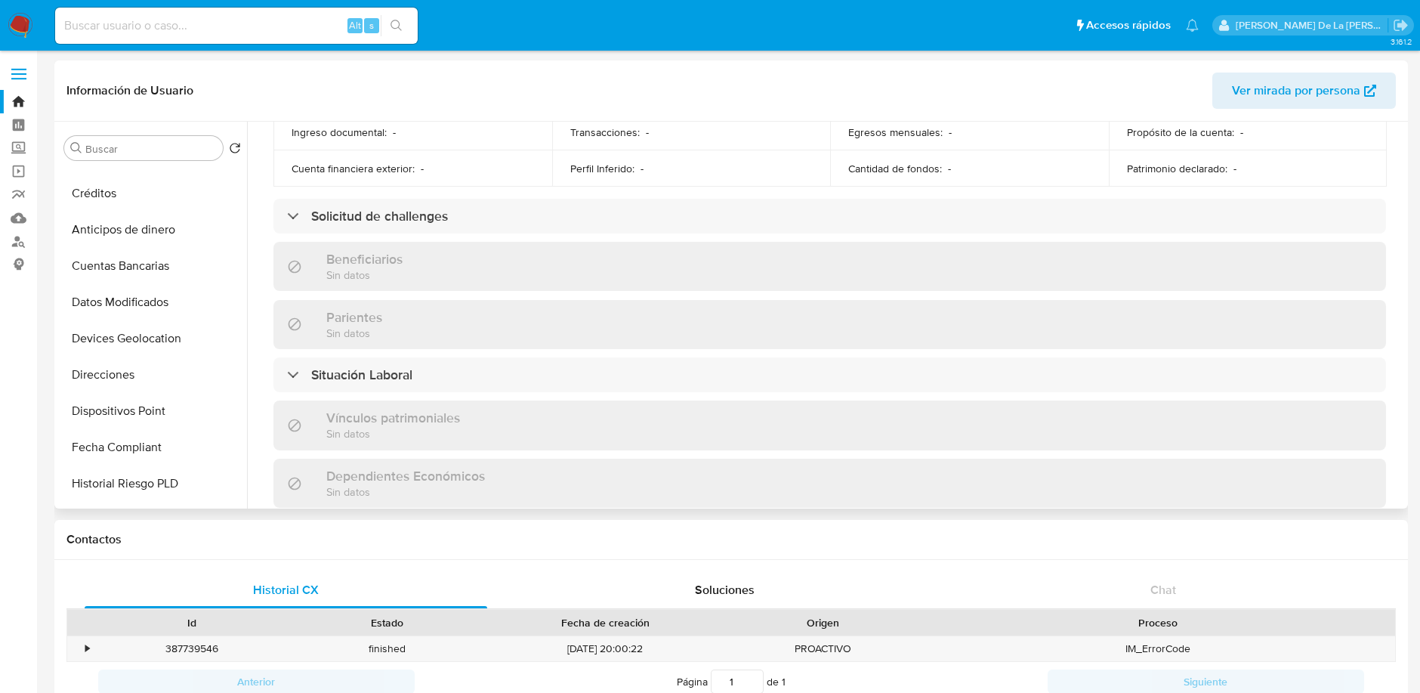
scroll to position [447, 0]
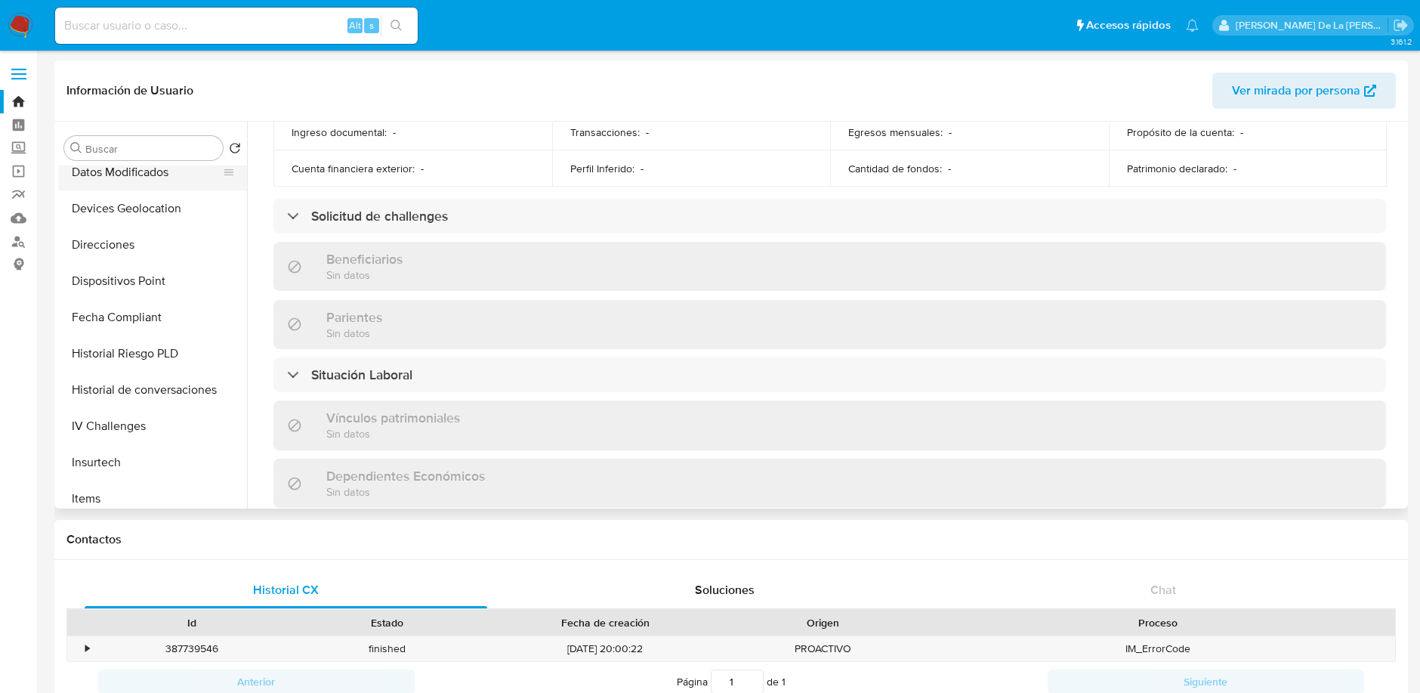
click at [123, 188] on button "Datos Modificados" at bounding box center [146, 172] width 177 height 36
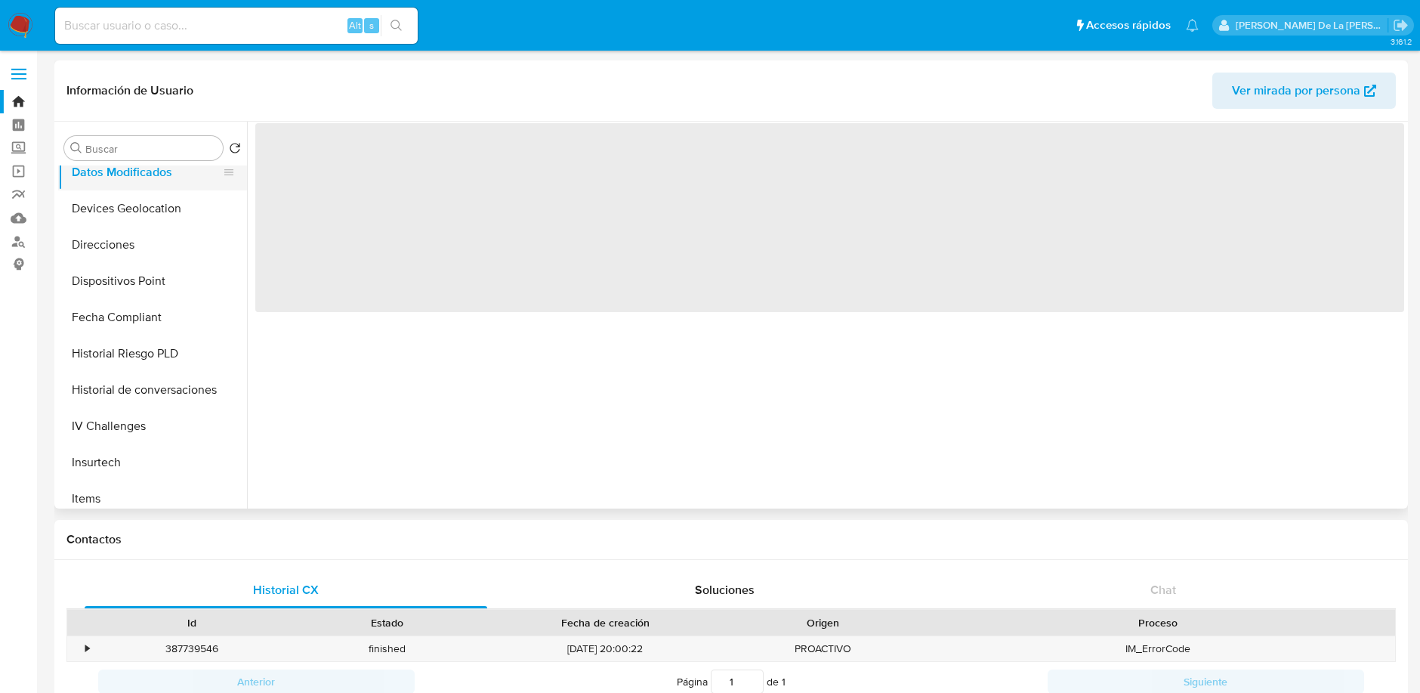
scroll to position [0, 0]
click at [112, 202] on button "Devices Geolocation" at bounding box center [146, 208] width 177 height 36
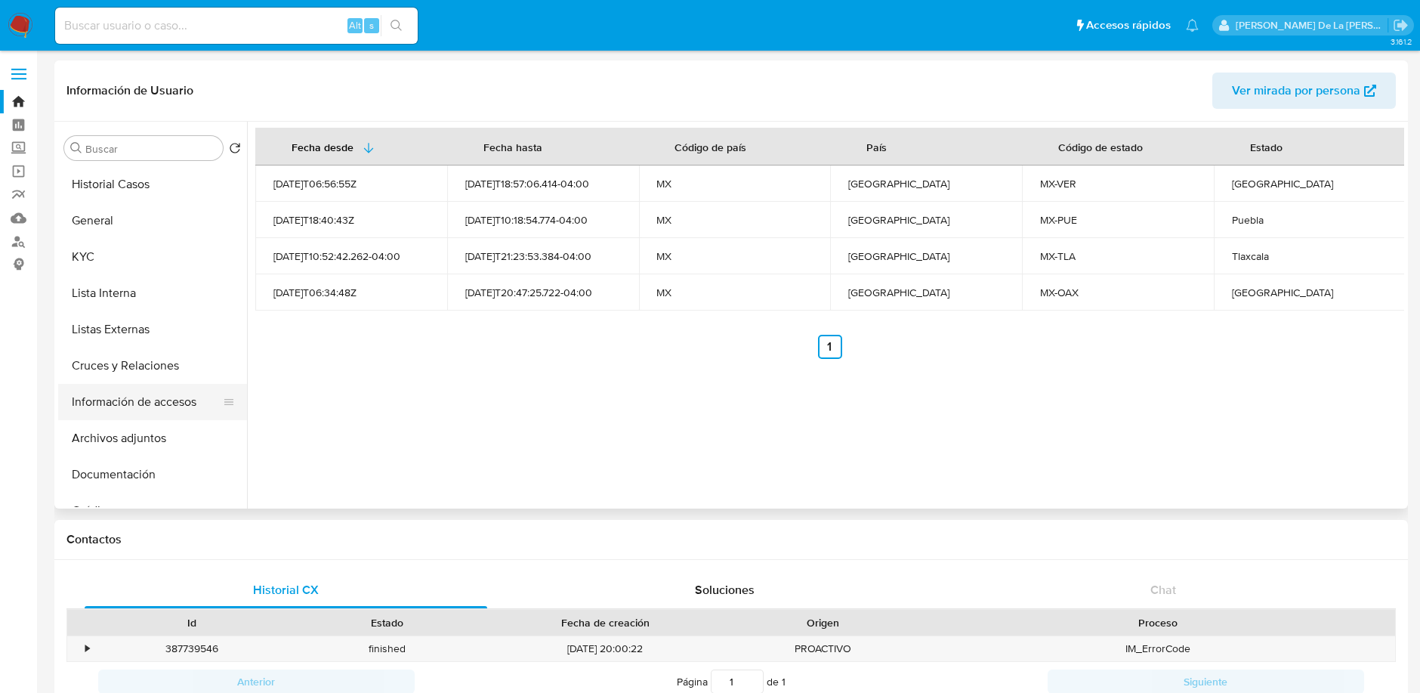
click at [167, 395] on button "Información de accesos" at bounding box center [146, 402] width 177 height 36
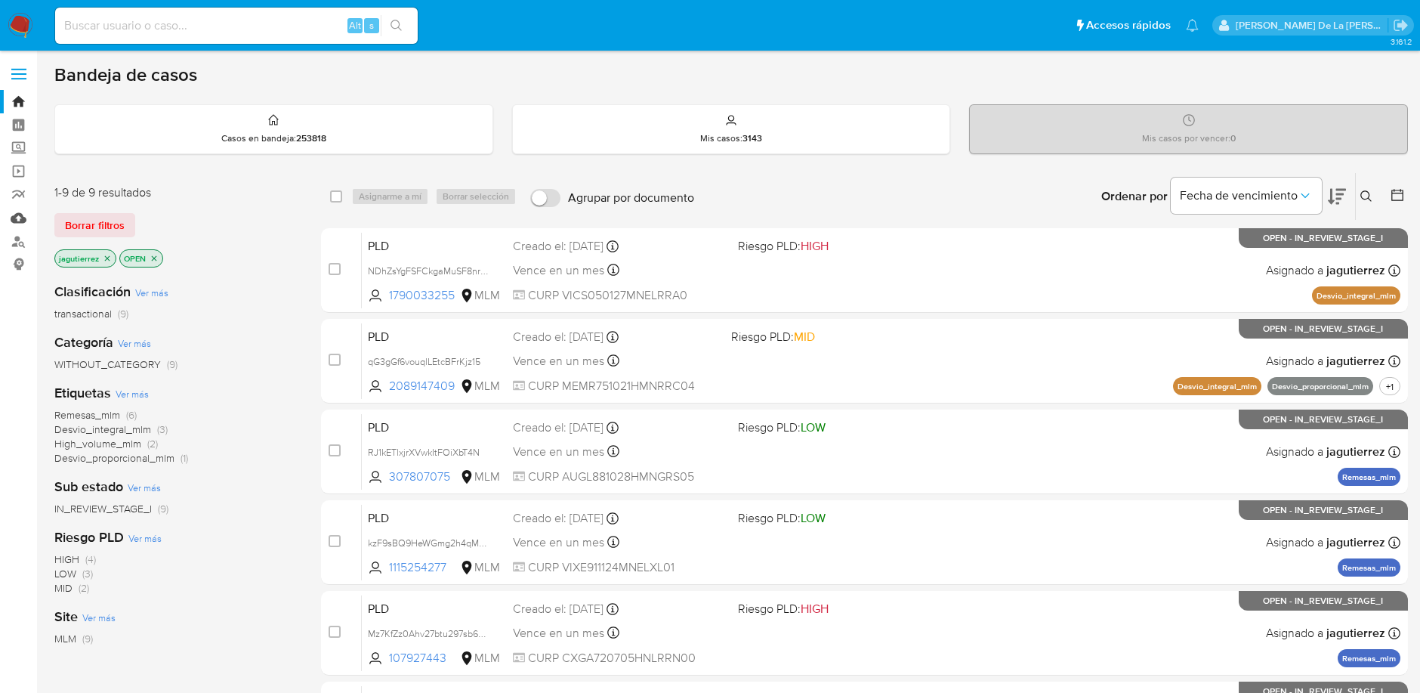
click at [18, 211] on link "Mulan" at bounding box center [90, 217] width 180 height 23
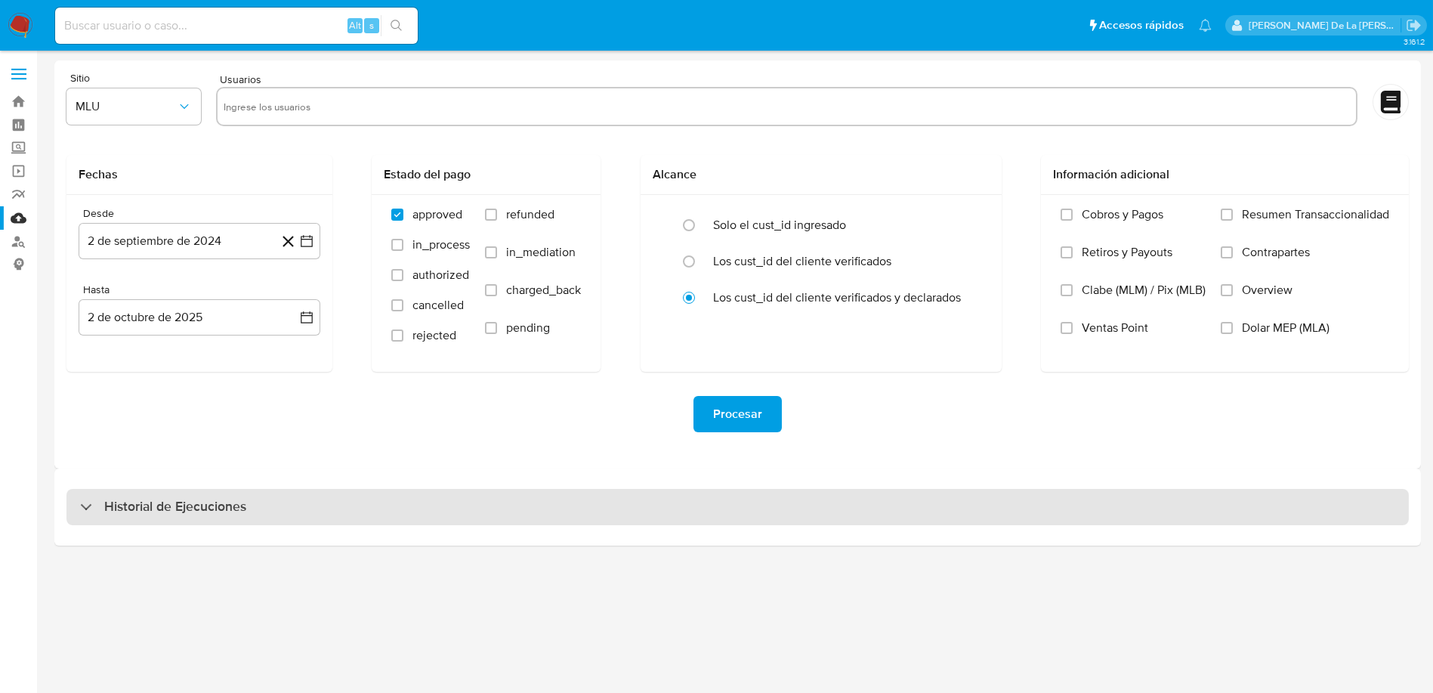
click at [78, 503] on div "Historial de Ejecuciones" at bounding box center [737, 507] width 1342 height 36
select select "10"
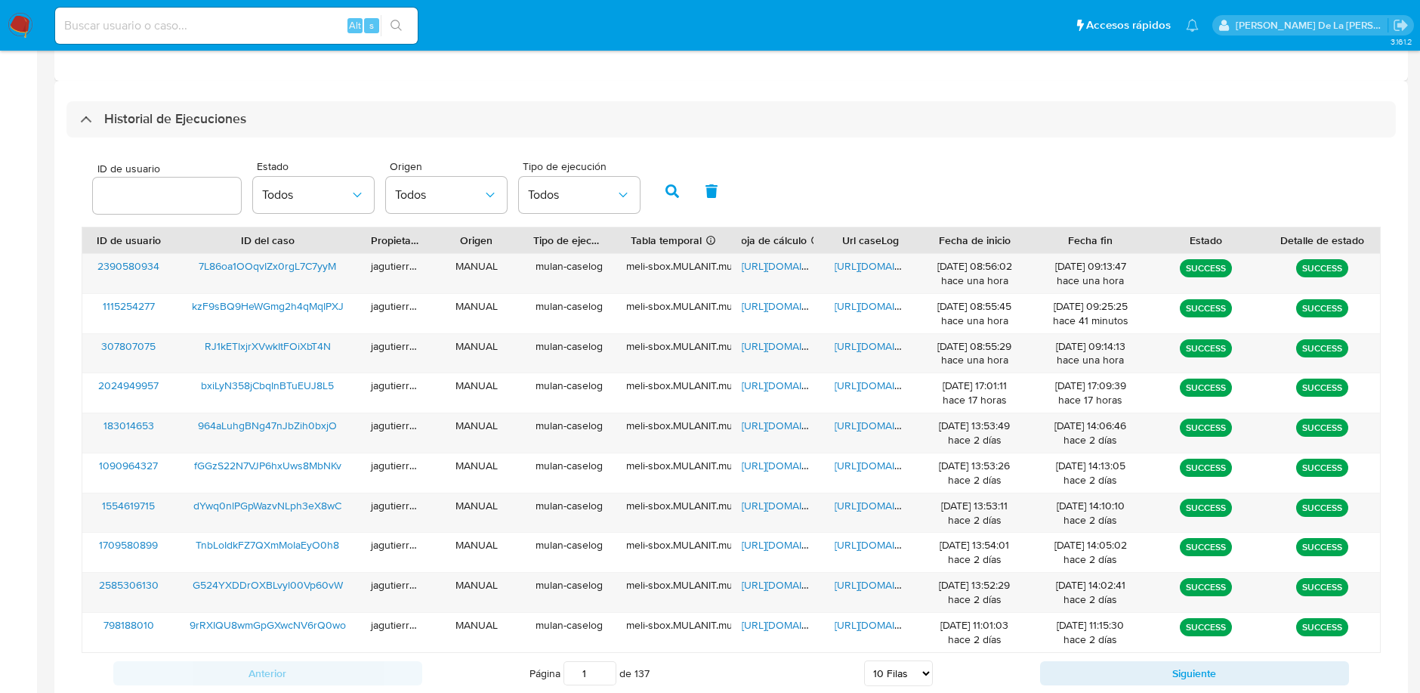
scroll to position [428, 0]
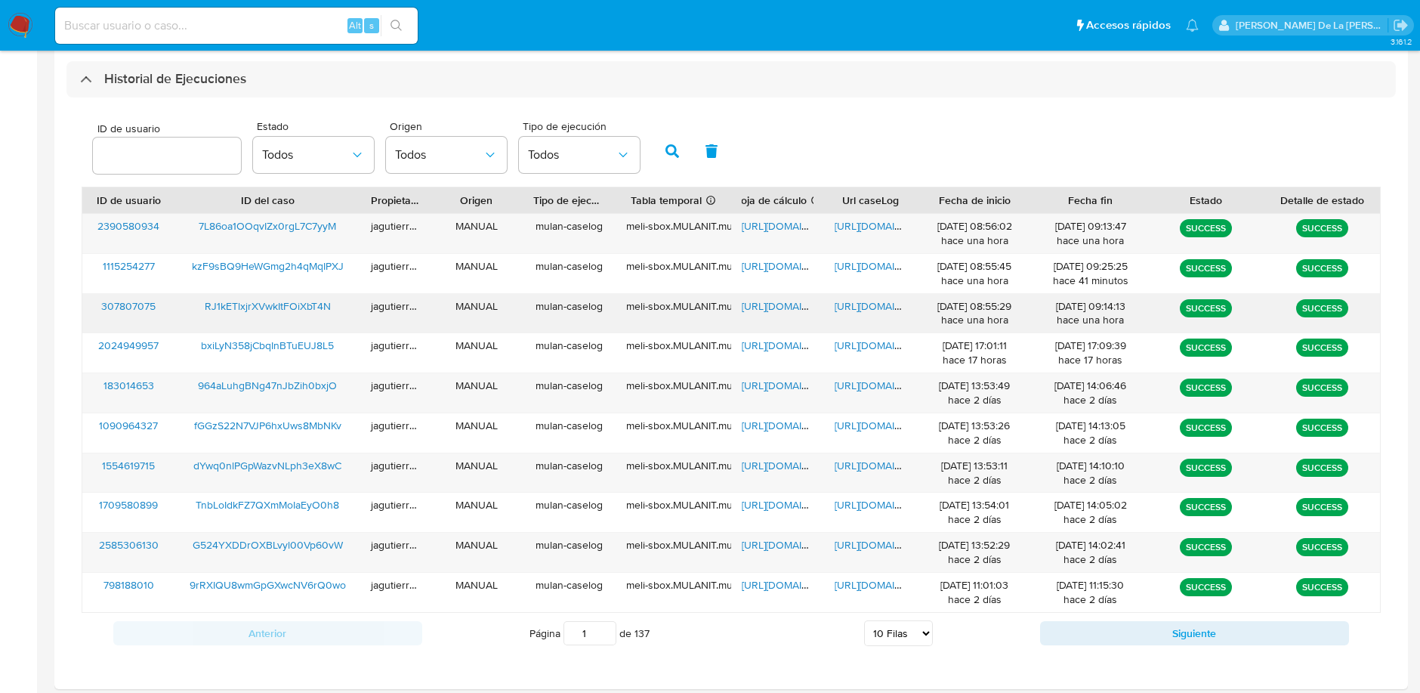
click at [252, 310] on span "RJ1kETlxjrXVwkItFOiXbT4N" at bounding box center [268, 305] width 126 height 15
click at [770, 307] on span "https://docs.google.com/spreadsheets/d/1jH-oJZliohkFcFDx6NJvoFBWHmjTKy983oSrb2q…" at bounding box center [794, 305] width 104 height 15
click at [872, 301] on span "https://docs.google.com/document/d/1jVzMKinvgmCUFFxy3kxC_i-Z_rIjoxRkZrBrxjDINGg…" at bounding box center [887, 305] width 104 height 15
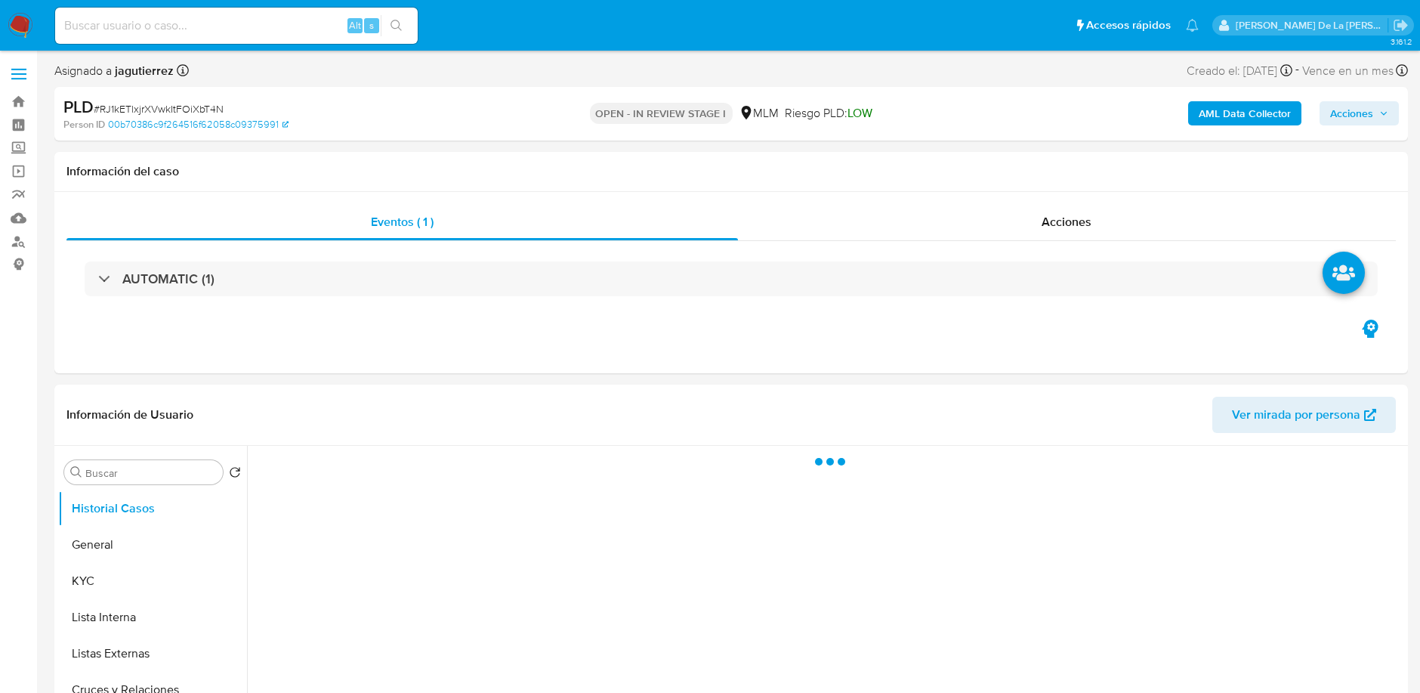
select select "10"
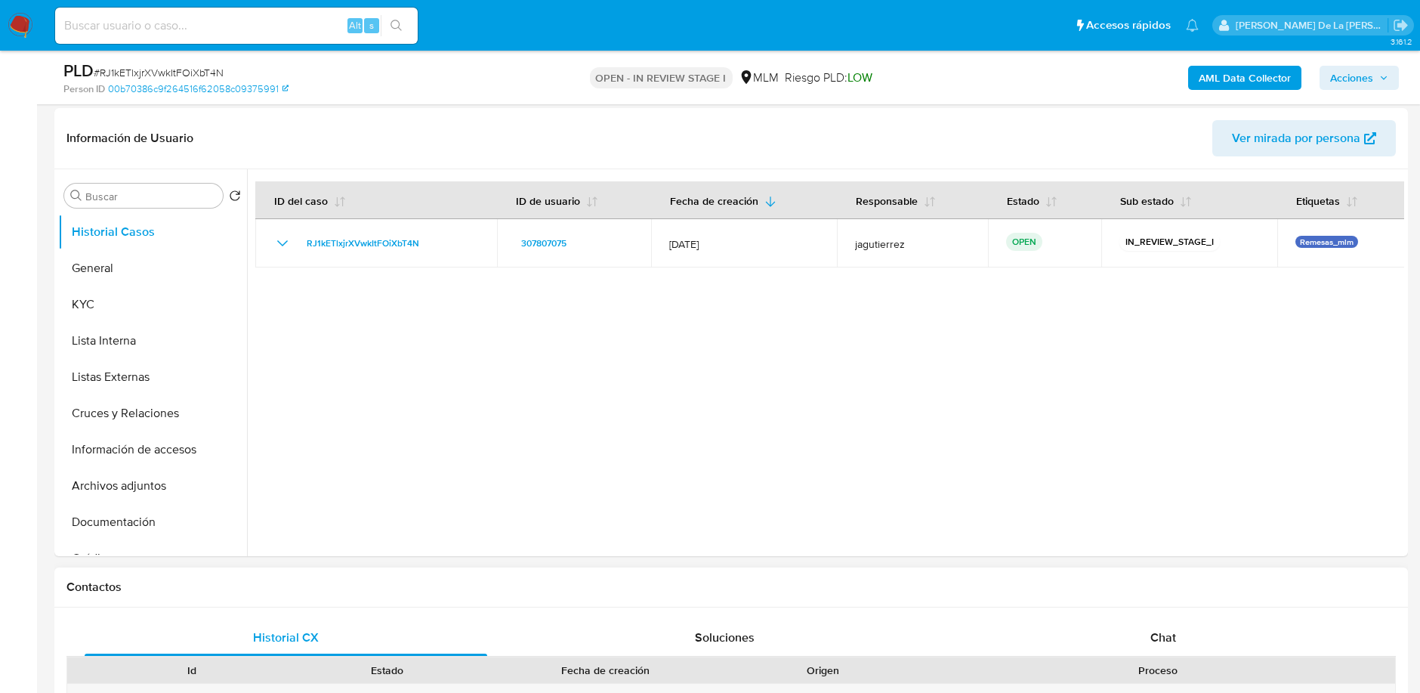
scroll to position [222, 0]
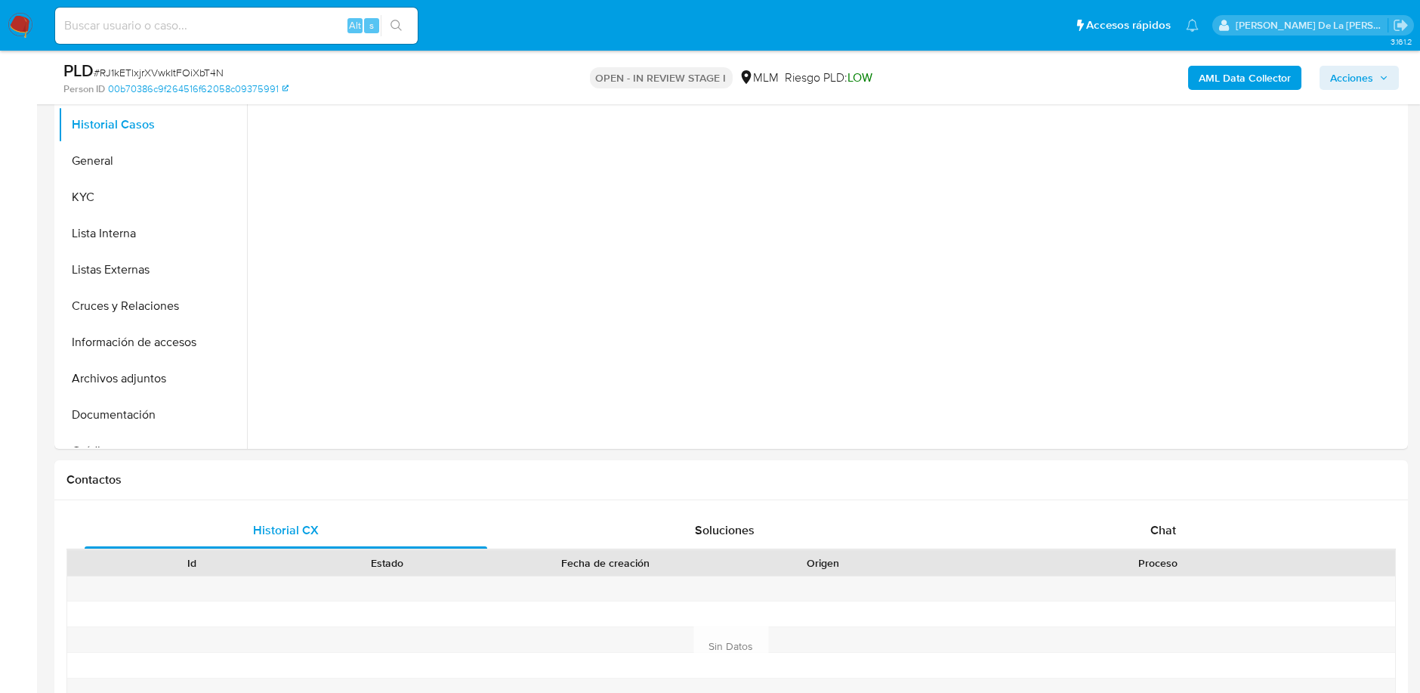
select select "10"
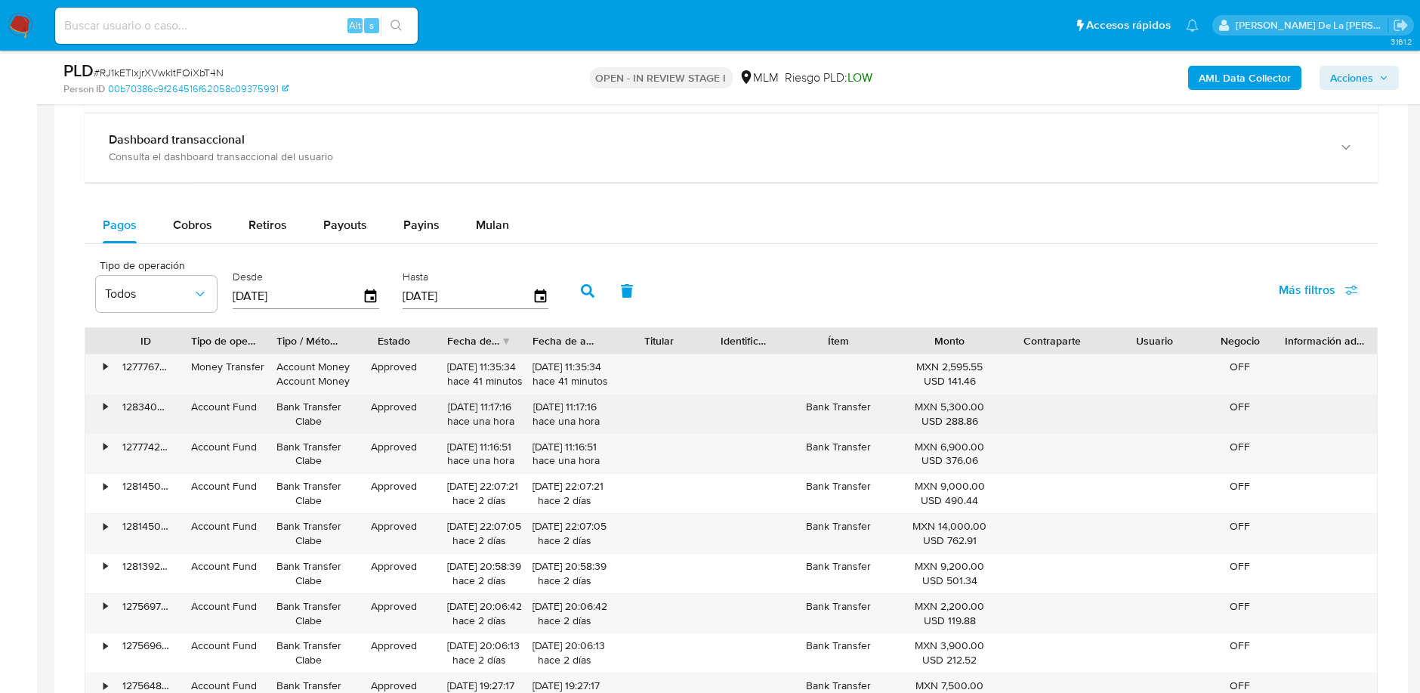
scroll to position [1074, 0]
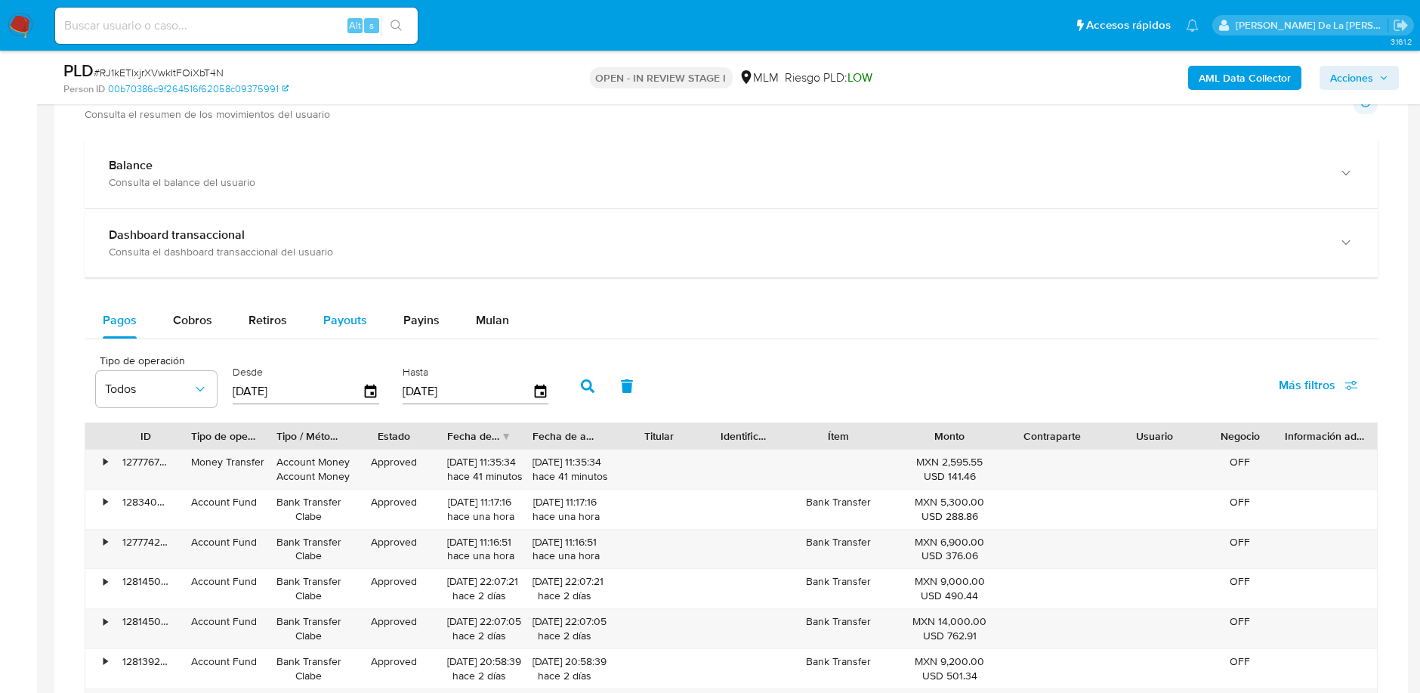
click at [305, 316] on button "Payouts" at bounding box center [345, 320] width 80 height 36
select select "10"
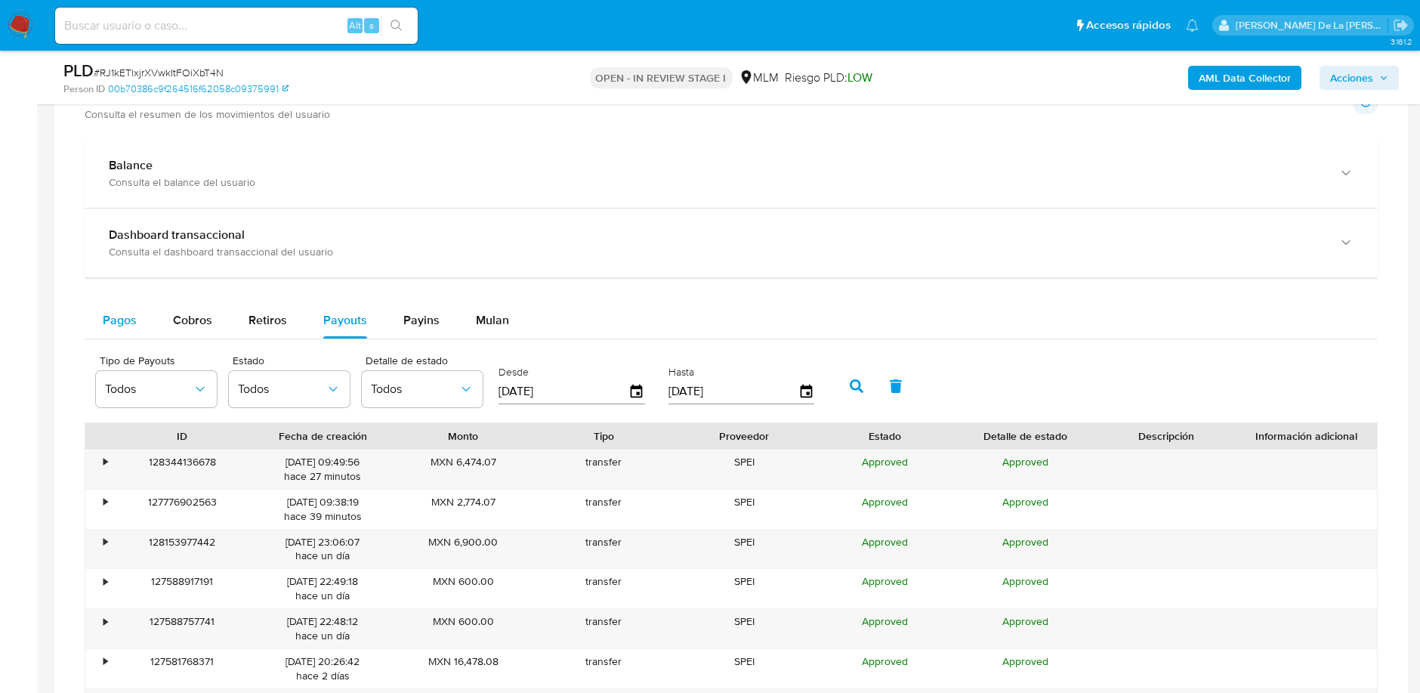
click at [132, 307] on div "Pagos" at bounding box center [120, 320] width 34 height 36
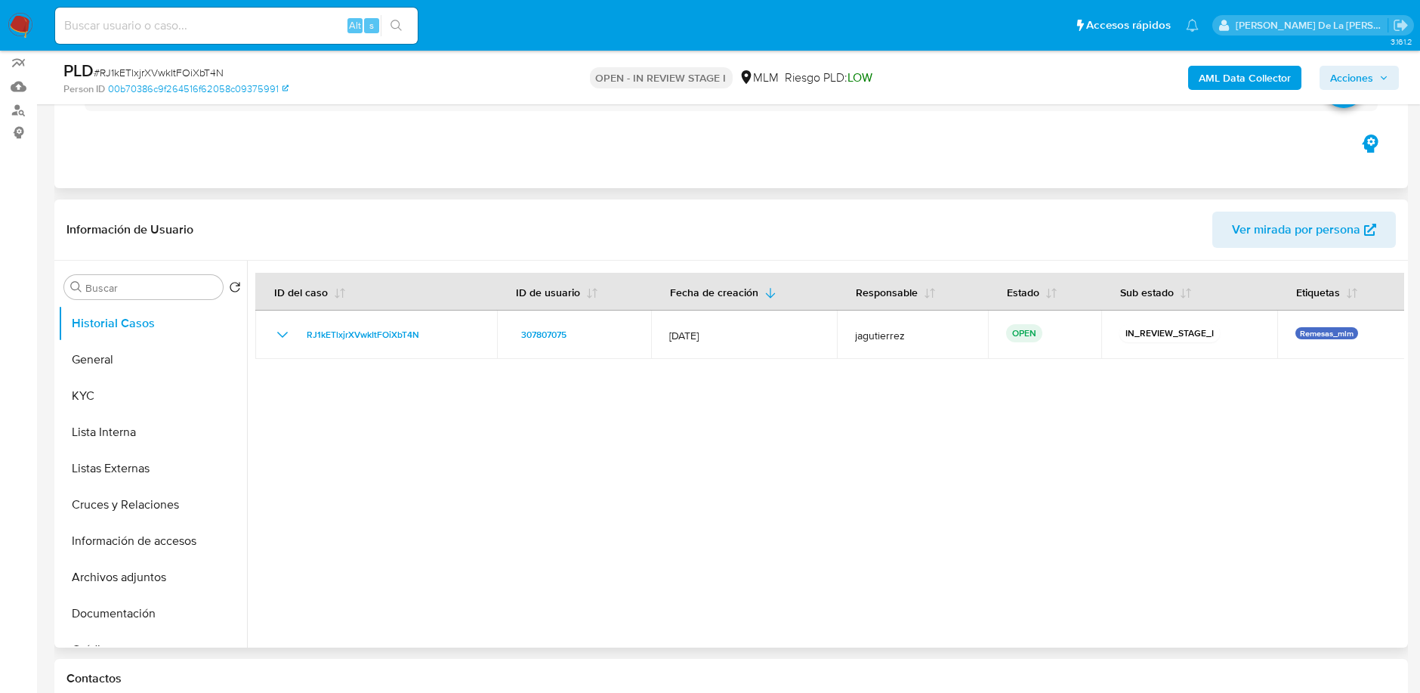
scroll to position [132, 0]
click at [116, 409] on button "KYC" at bounding box center [146, 395] width 177 height 36
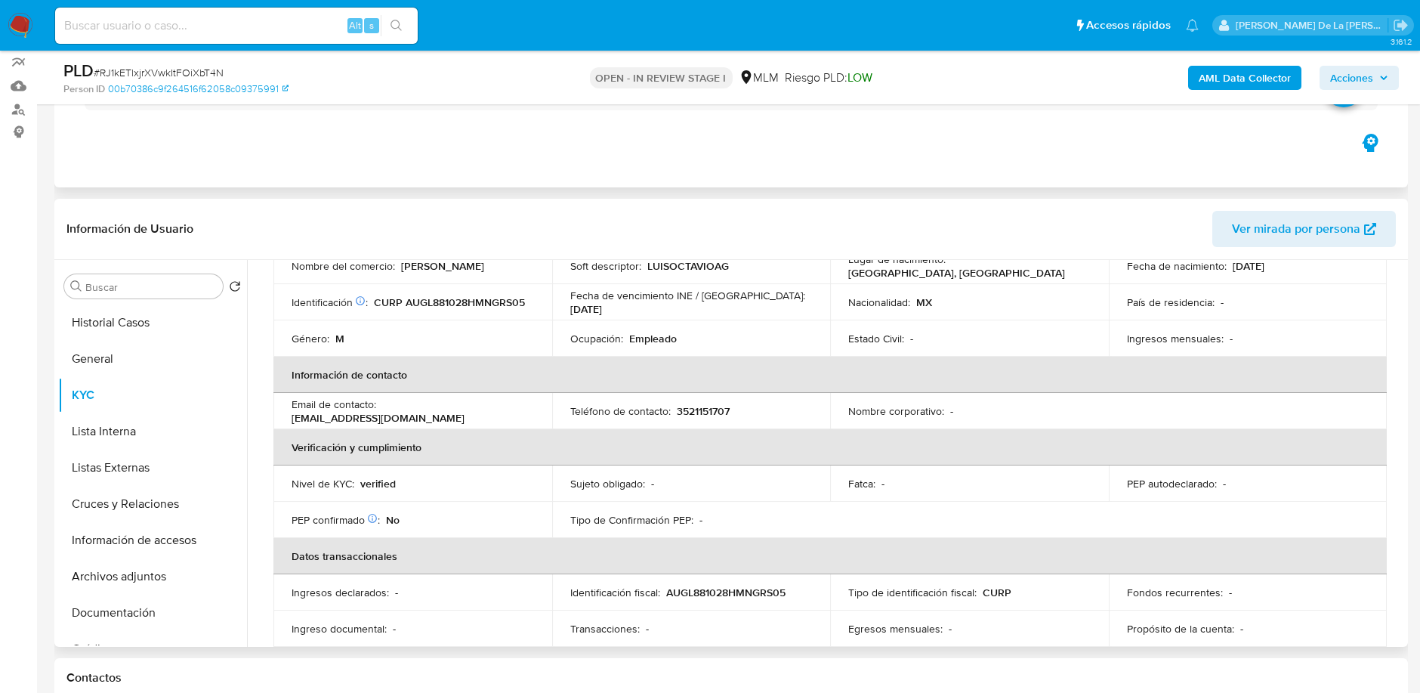
scroll to position [192, 0]
click at [435, 412] on p "[EMAIL_ADDRESS][DOMAIN_NAME]" at bounding box center [378, 419] width 173 height 14
drag, startPoint x: 474, startPoint y: 411, endPoint x: 425, endPoint y: 411, distance: 49.9
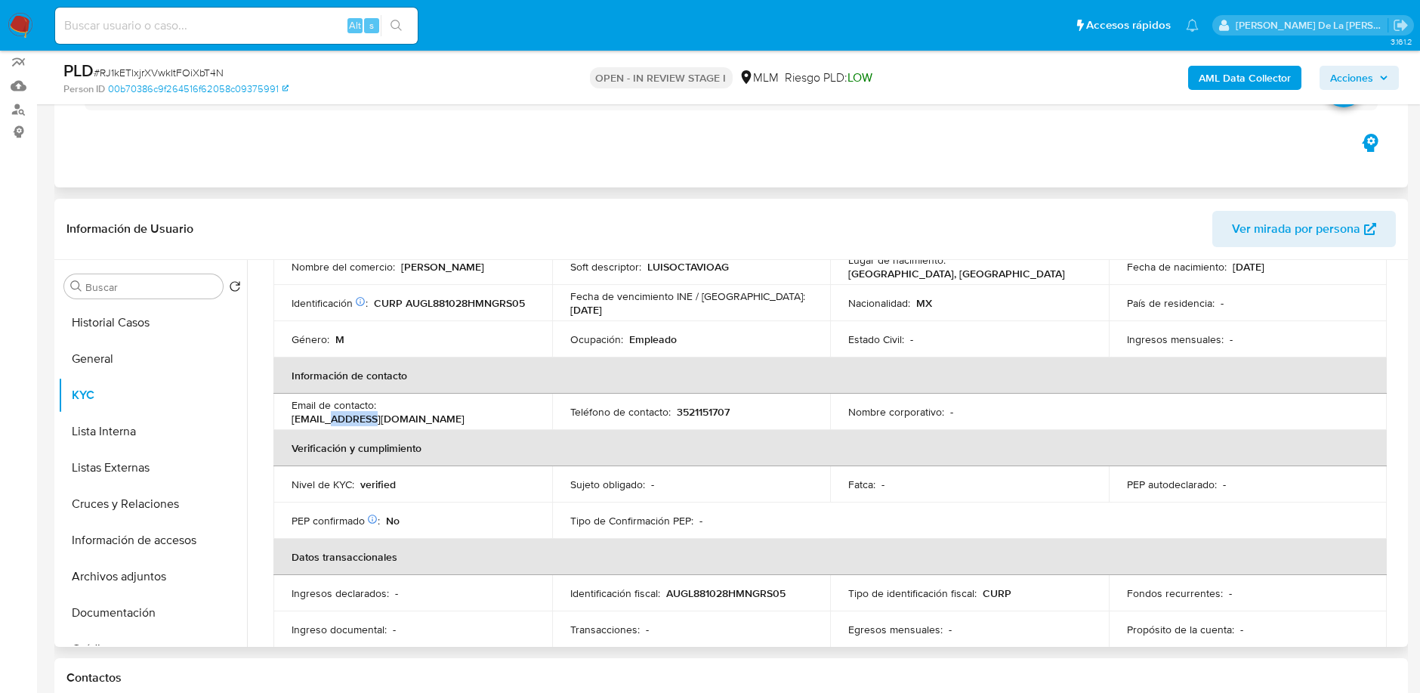
click at [425, 411] on div "Email de contacto : [EMAIL_ADDRESS][DOMAIN_NAME]" at bounding box center [413, 411] width 242 height 27
click at [431, 412] on p "[EMAIL_ADDRESS][DOMAIN_NAME]" at bounding box center [378, 419] width 173 height 14
click at [424, 412] on p "[EMAIL_ADDRESS][DOMAIN_NAME]" at bounding box center [378, 419] width 173 height 14
drag, startPoint x: 424, startPoint y: 409, endPoint x: 485, endPoint y: 418, distance: 62.0
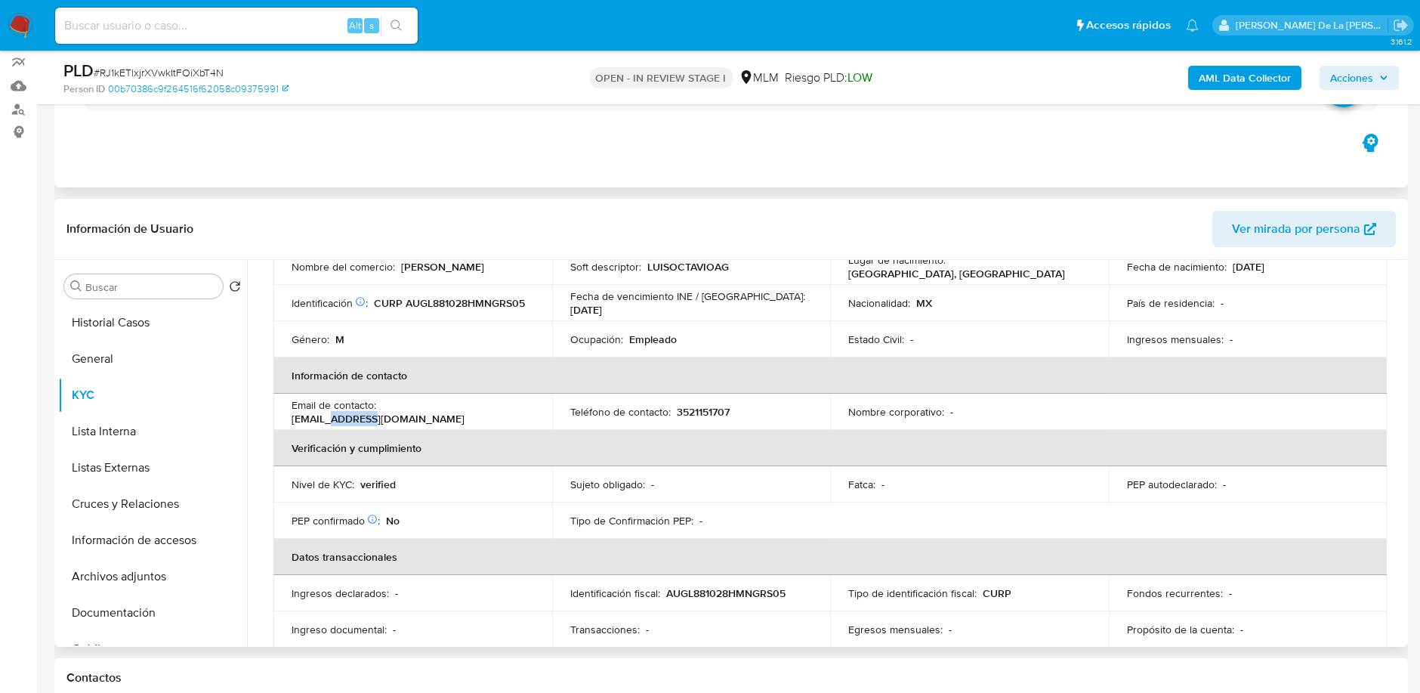
click at [485, 418] on td "Email de contacto : [EMAIL_ADDRESS][DOMAIN_NAME]" at bounding box center [412, 412] width 279 height 36
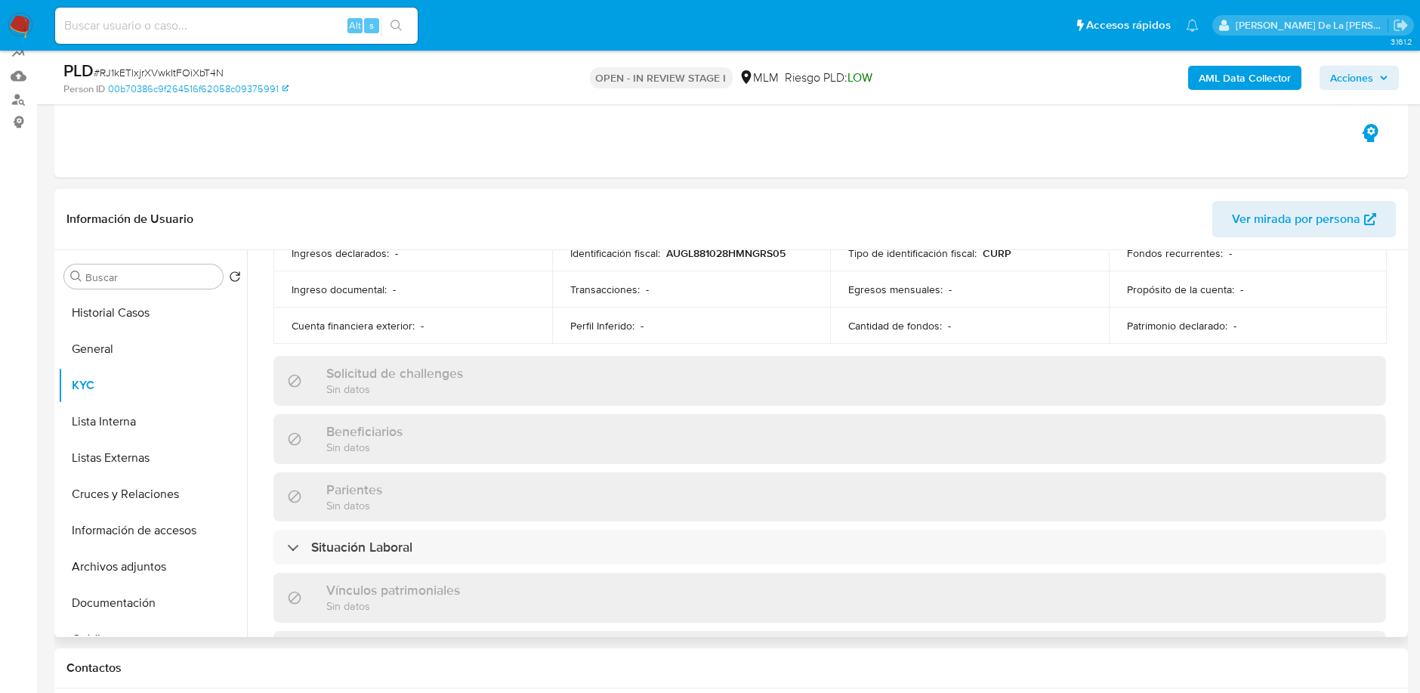
scroll to position [564, 0]
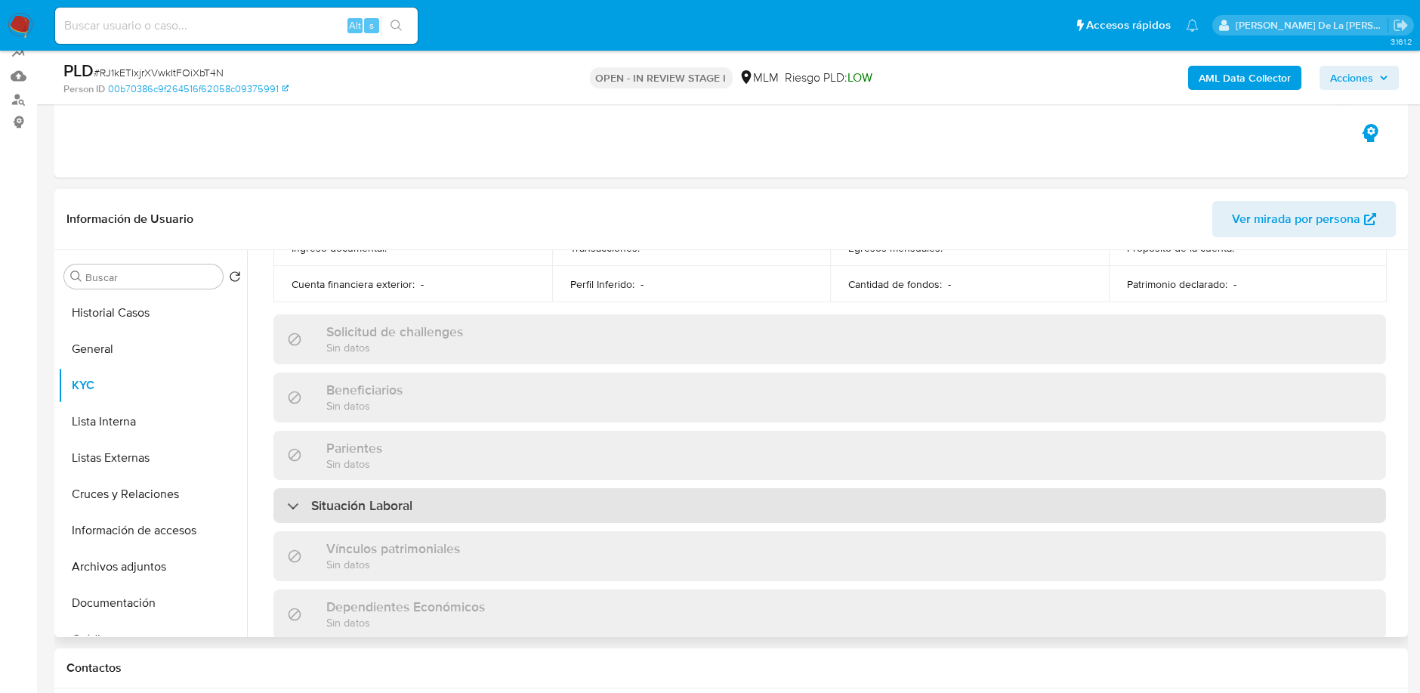
click at [398, 517] on div "Situación Laboral" at bounding box center [829, 505] width 1113 height 35
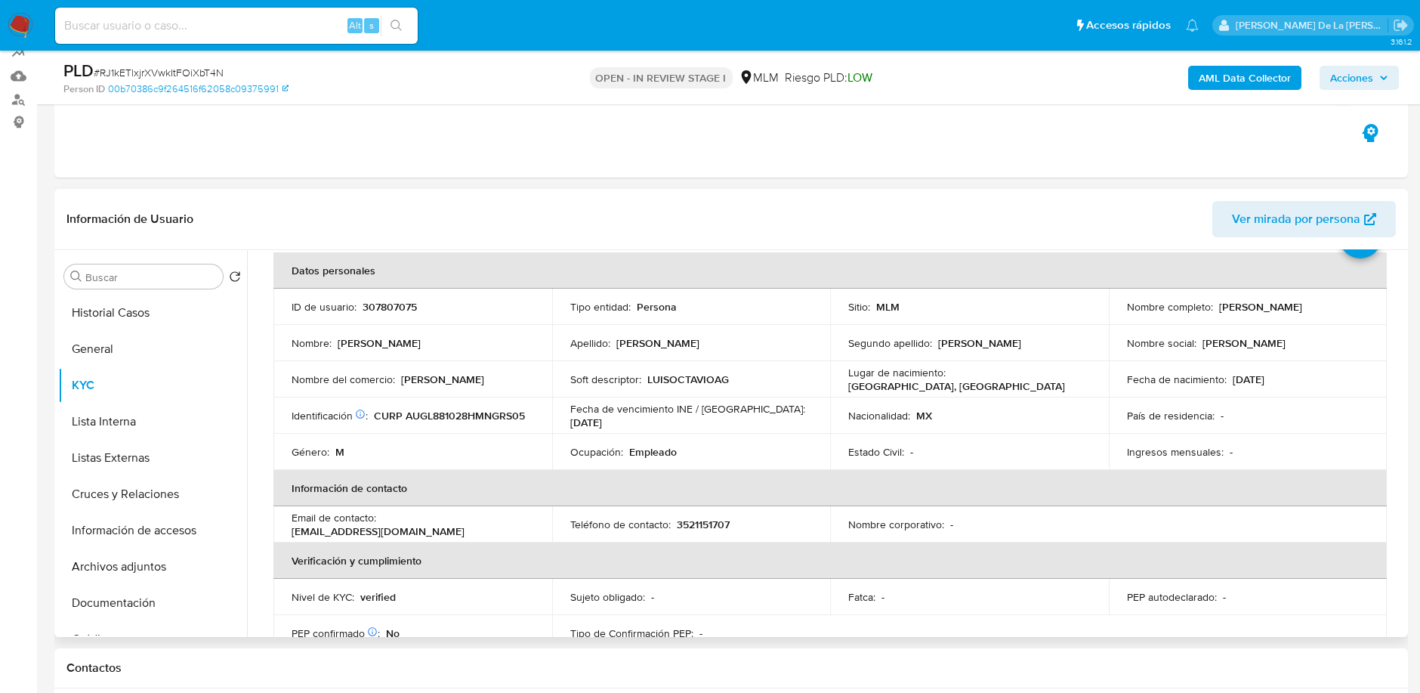
scroll to position [0, 0]
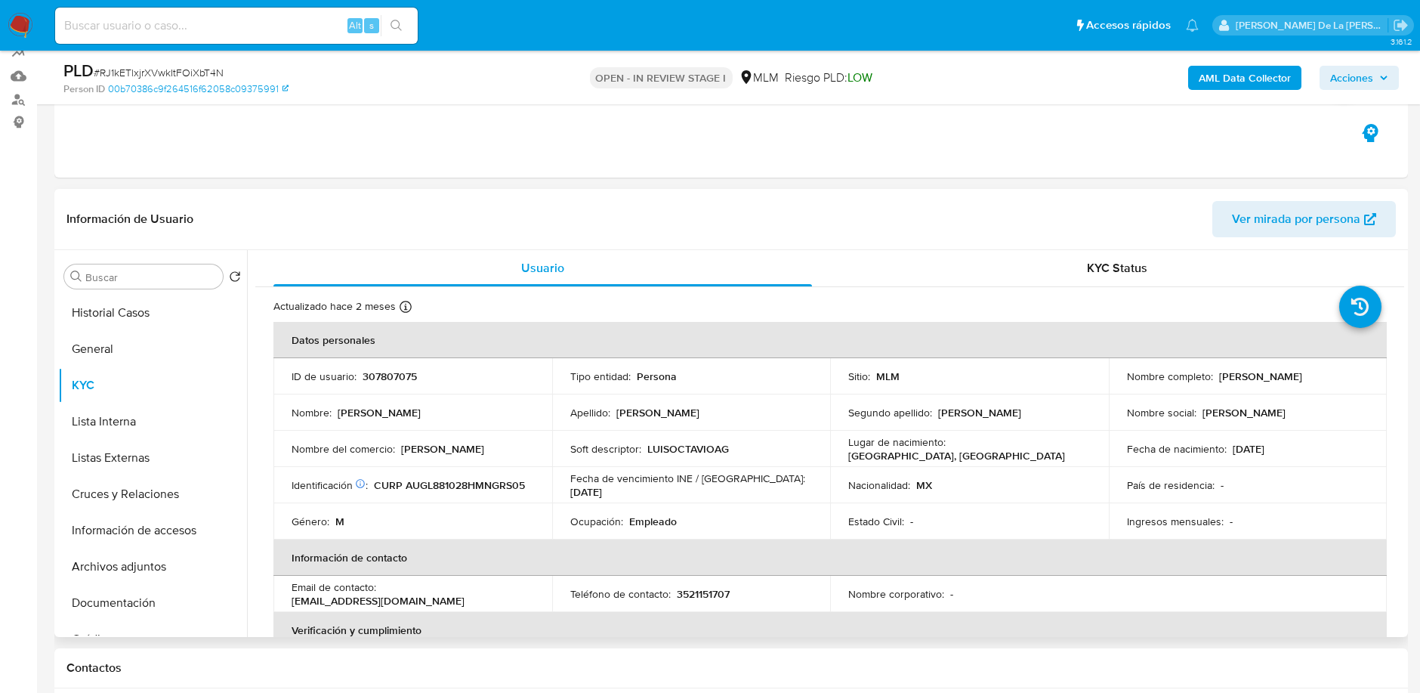
drag, startPoint x: 1215, startPoint y: 374, endPoint x: 1373, endPoint y: 370, distance: 157.9
click at [1373, 370] on td "Nombre completo : [PERSON_NAME]" at bounding box center [1248, 376] width 279 height 36
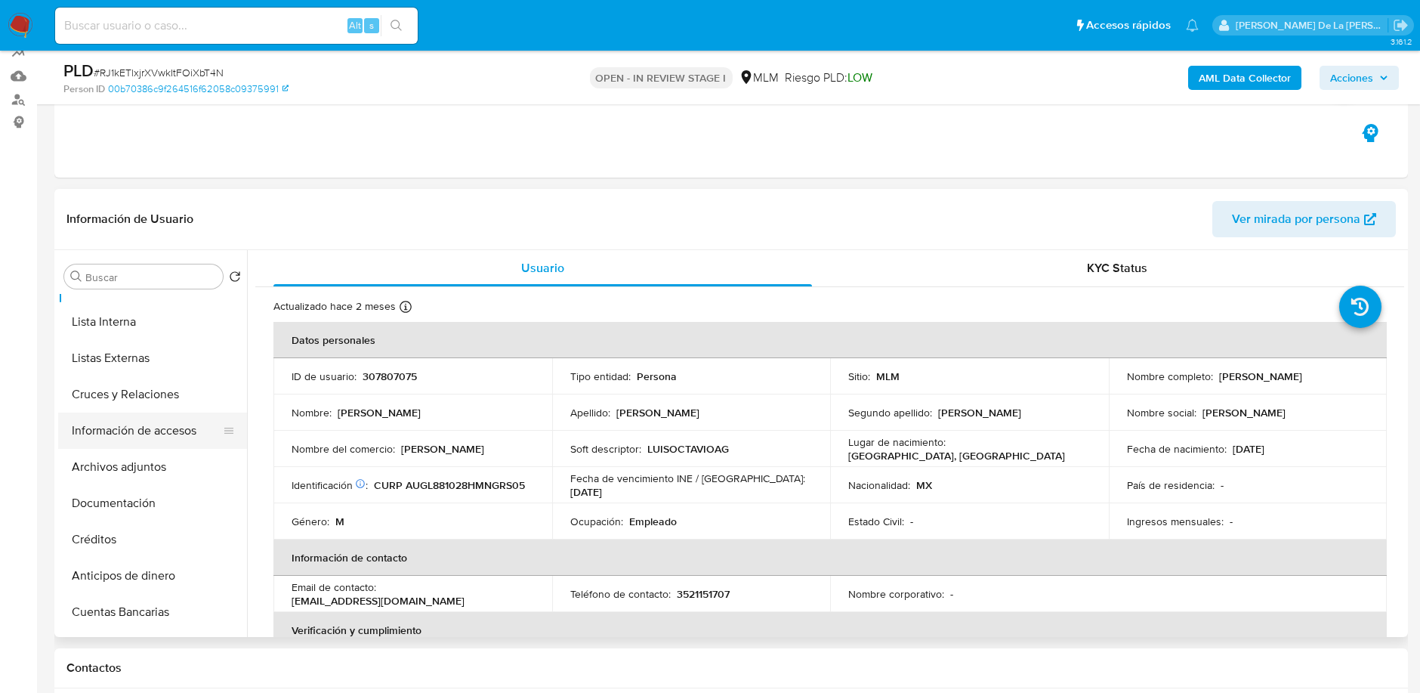
scroll to position [100, 0]
click at [134, 505] on button "Documentación" at bounding box center [146, 502] width 177 height 36
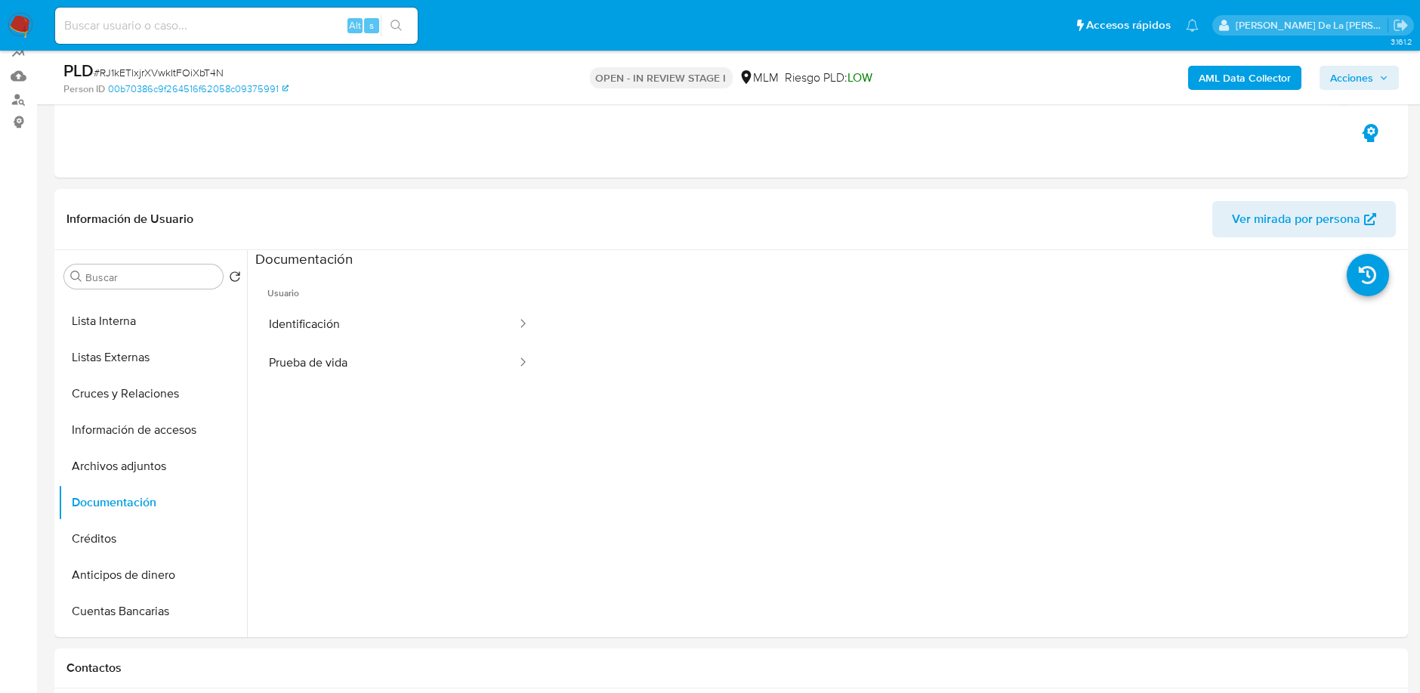
click at [332, 316] on button "Identificación" at bounding box center [386, 324] width 263 height 39
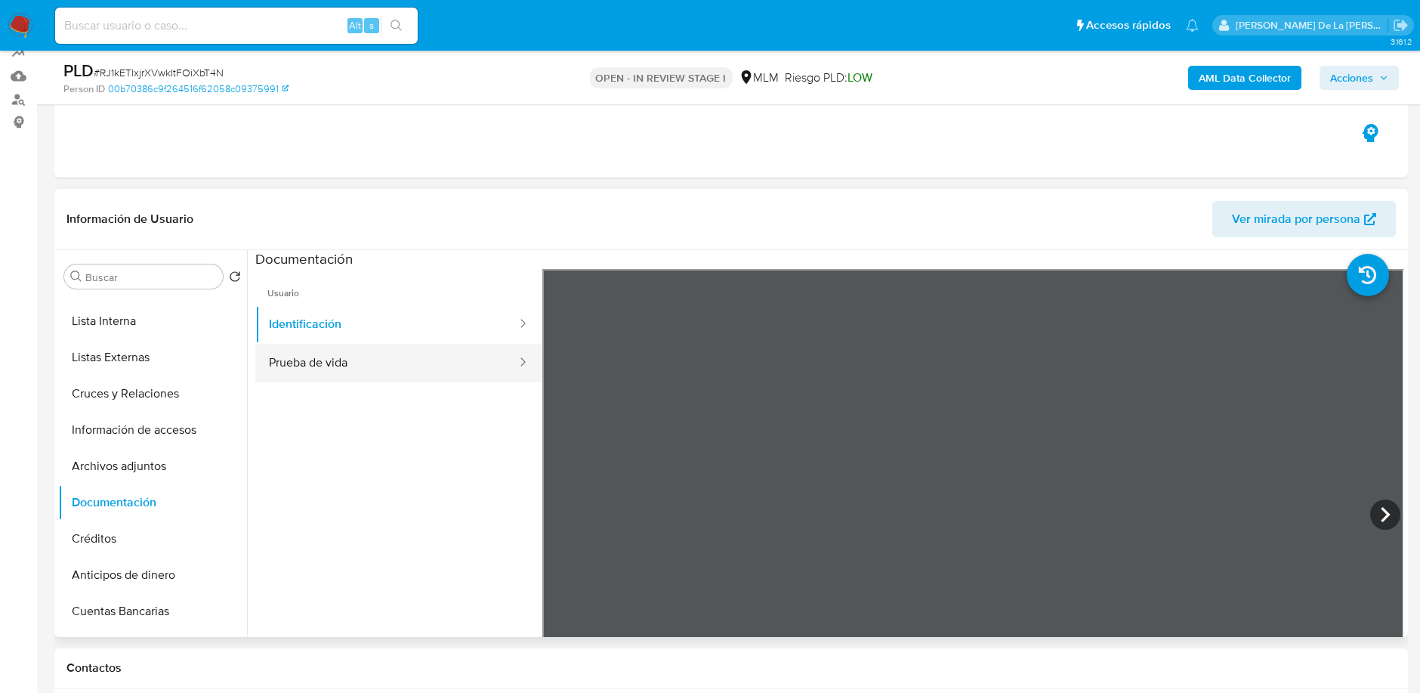
click at [434, 362] on button "Prueba de vida" at bounding box center [386, 363] width 263 height 39
